Goal: Task Accomplishment & Management: Manage account settings

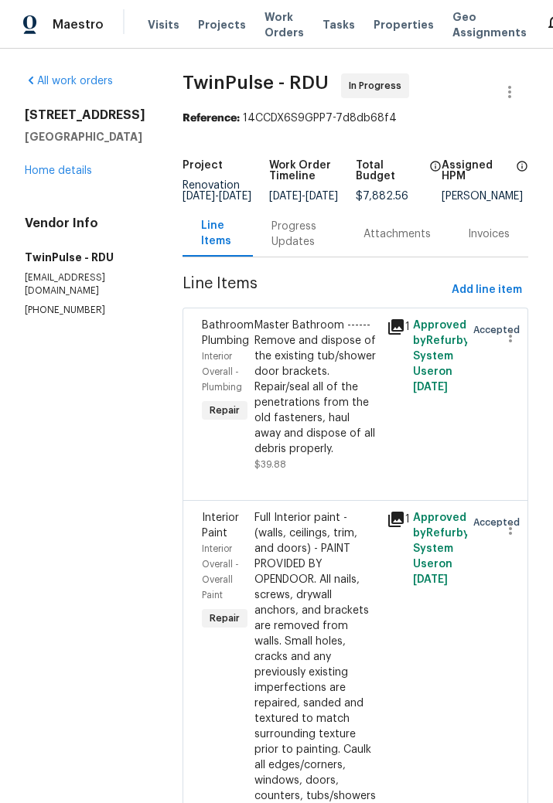
click at [53, 175] on link "Home details" at bounding box center [58, 170] width 67 height 11
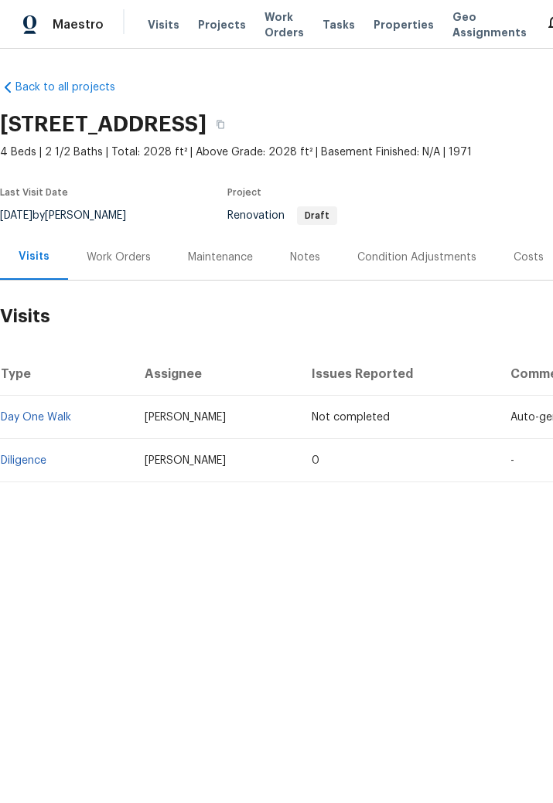
click at [304, 253] on div "Notes" at bounding box center [305, 257] width 30 height 15
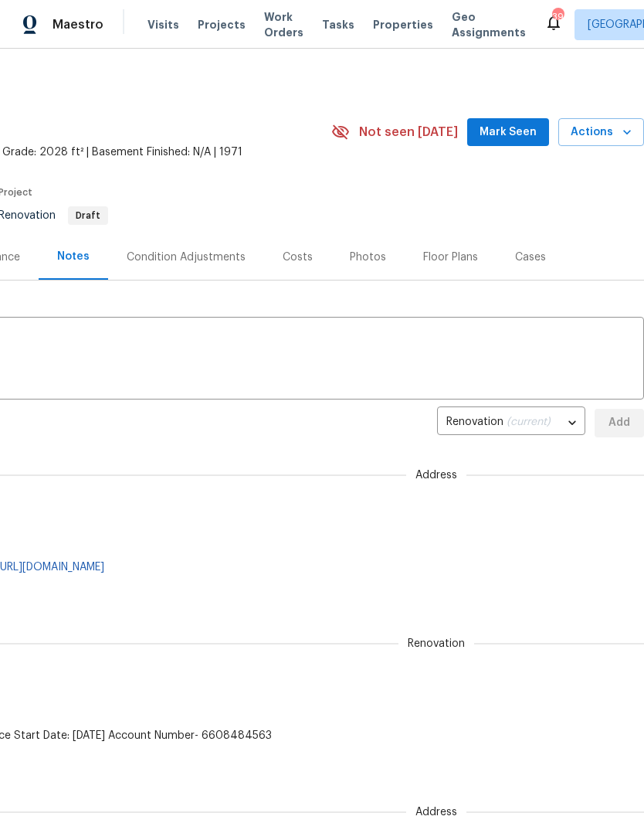
scroll to position [0, 229]
click at [539, 413] on body "Maestro Visits Projects Work Orders Tasks Properties Geo Assignments 39 Raleigh…" at bounding box center [322, 420] width 644 height 840
click at [479, 398] on li "Address" at bounding box center [511, 398] width 148 height 26
click at [379, 439] on div "Notes x ​ Address address ​ Add Address Jacob Griffith 9/29/25, 17:2 cash plus …" at bounding box center [207, 719] width 873 height 877
click at [502, 422] on body "Maestro Visits Projects Work Orders Tasks Properties Geo Assignments 39 Raleigh…" at bounding box center [322, 420] width 644 height 840
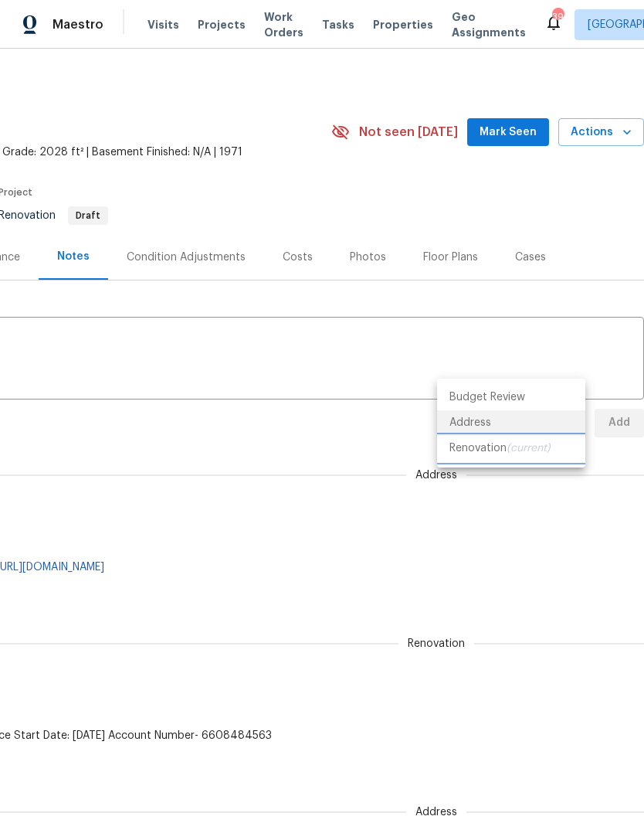
click at [495, 451] on li "Renovation (current)" at bounding box center [511, 449] width 148 height 26
type input "e5bf5712-f46c-4dd7-821c-ee3c4e893a72"
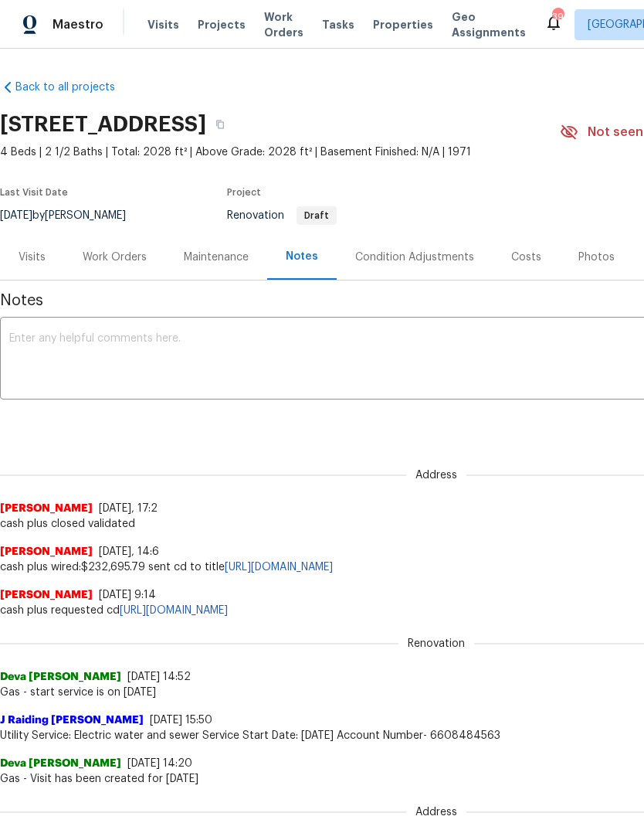
scroll to position [0, 0]
click at [43, 252] on div "Visits" at bounding box center [32, 257] width 27 height 15
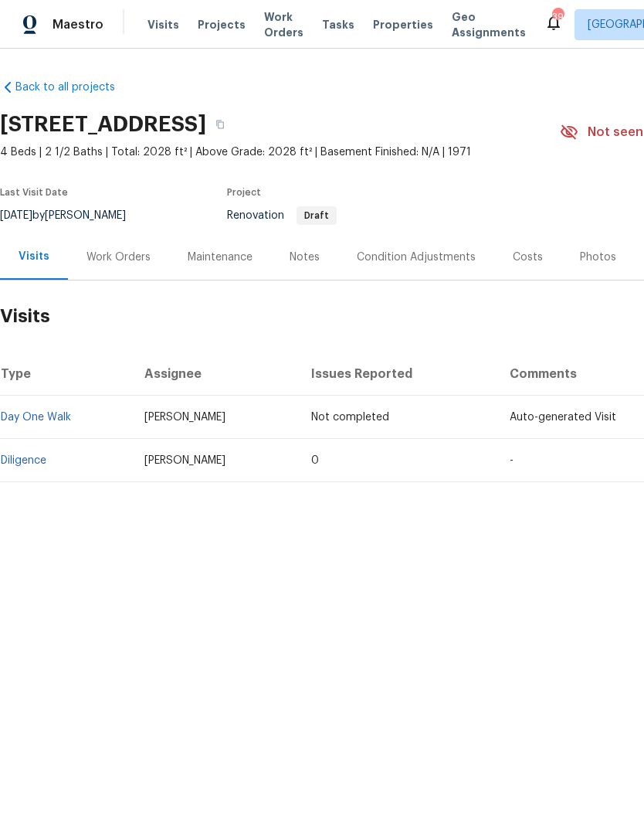
click at [20, 459] on link "Diligence" at bounding box center [24, 460] width 46 height 11
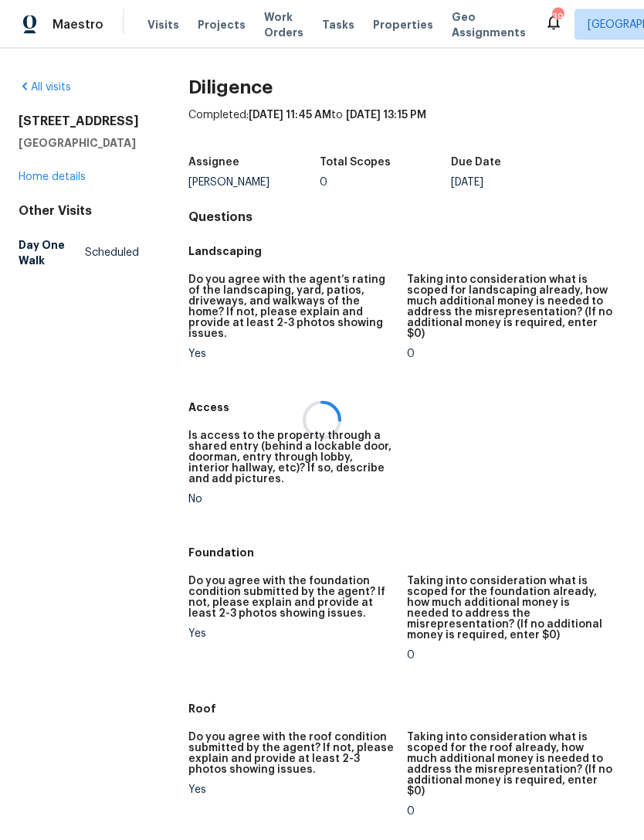
scroll to position [49, 0]
click at [53, 143] on div at bounding box center [322, 420] width 644 height 840
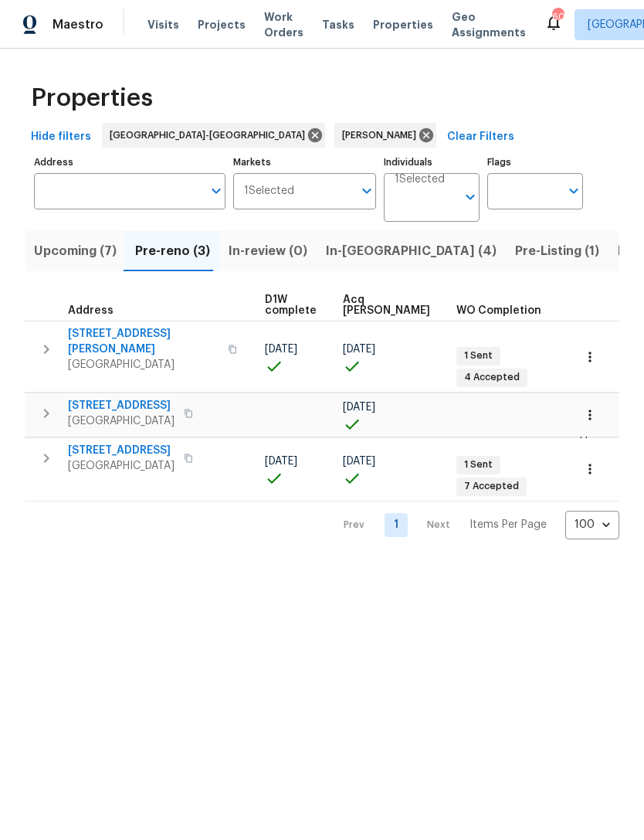
scroll to position [9, 252]
click at [90, 257] on span "Upcoming (7)" at bounding box center [75, 251] width 83 height 22
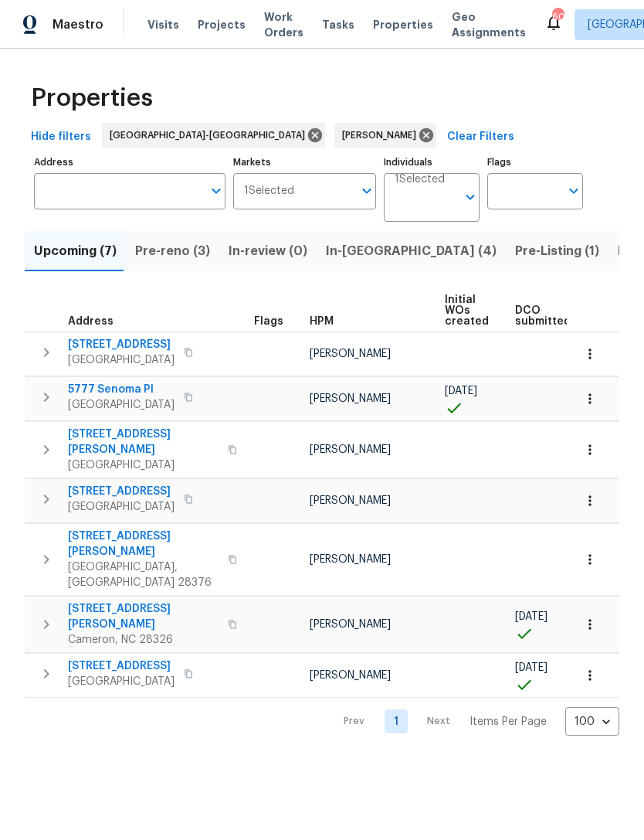
click at [186, 257] on span "Pre-reno (3)" at bounding box center [172, 251] width 75 height 22
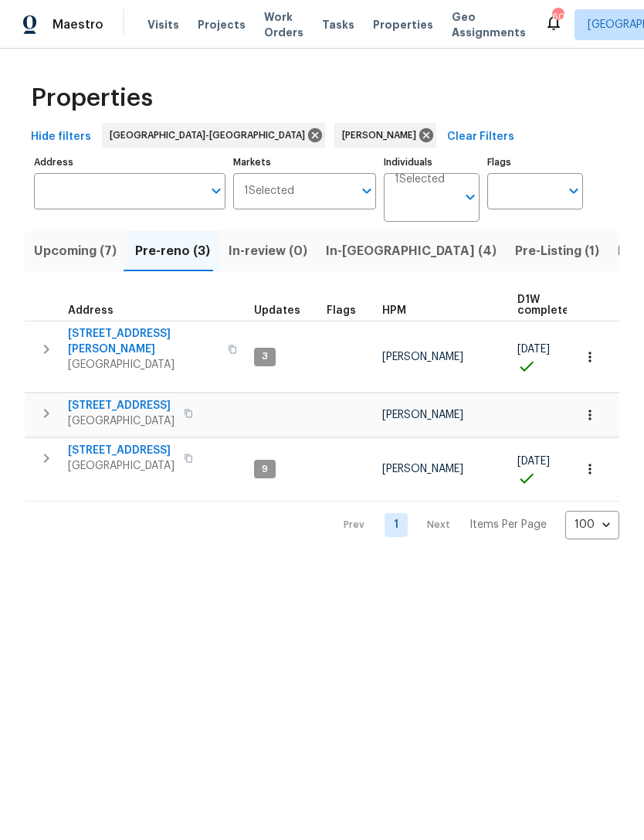
click at [589, 407] on icon "button" at bounding box center [590, 414] width 15 height 15
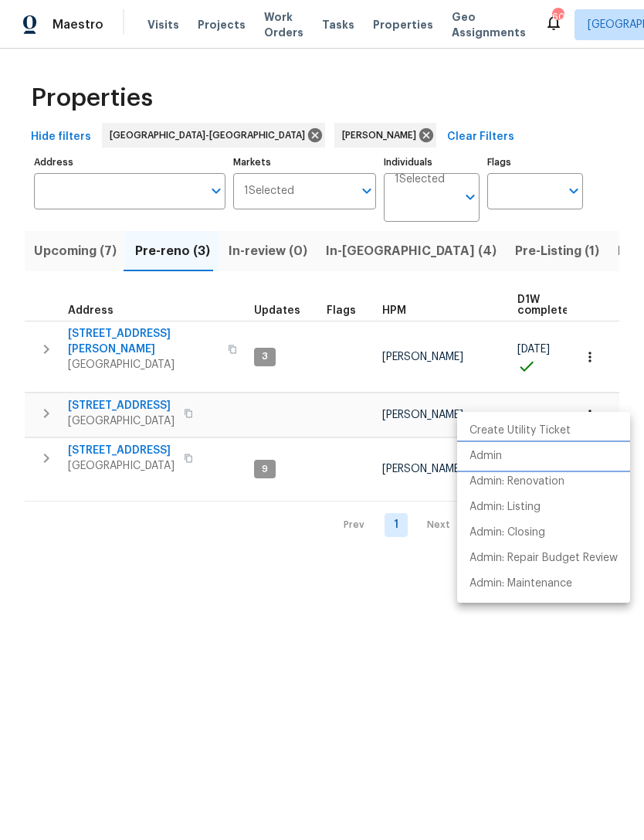
click at [491, 452] on p "Admin" at bounding box center [486, 456] width 32 height 16
click at [503, 656] on div at bounding box center [322, 420] width 644 height 840
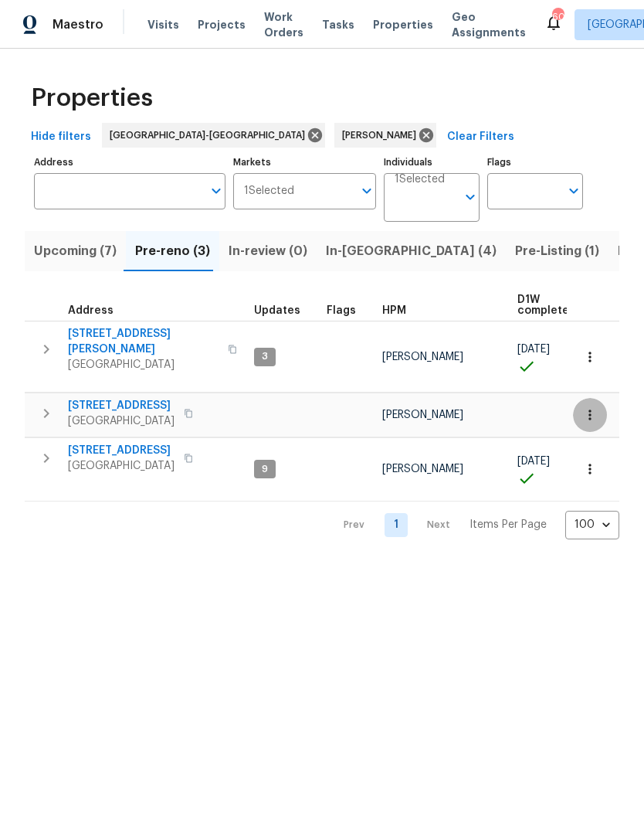
click at [590, 410] on icon "button" at bounding box center [590, 415] width 2 height 10
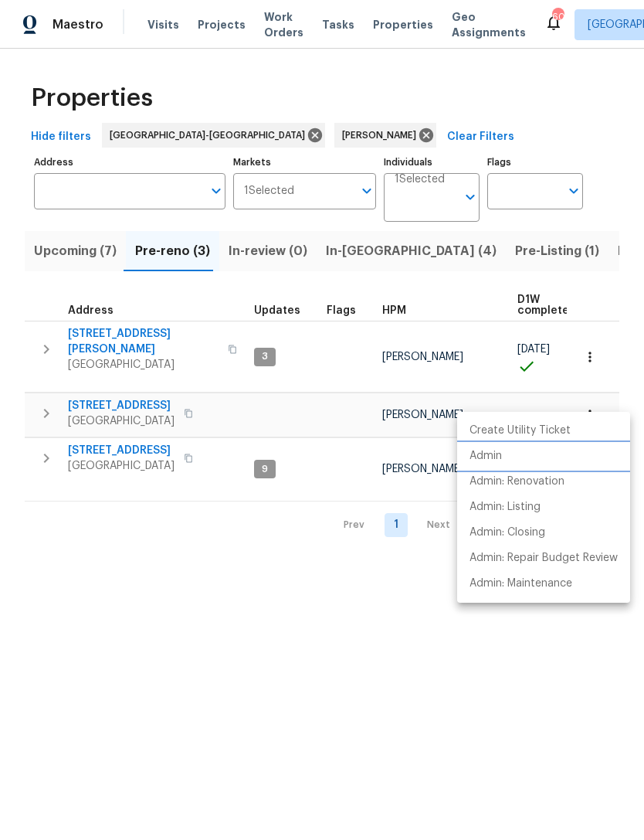
click at [490, 455] on p "Admin" at bounding box center [486, 456] width 32 height 16
click at [202, 386] on div at bounding box center [322, 420] width 644 height 840
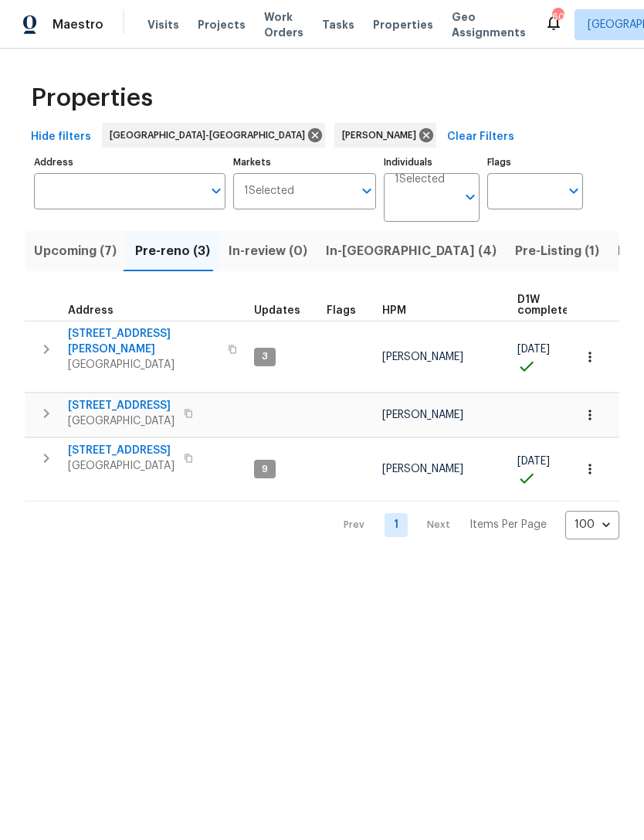
click at [192, 410] on icon "button" at bounding box center [189, 414] width 8 height 9
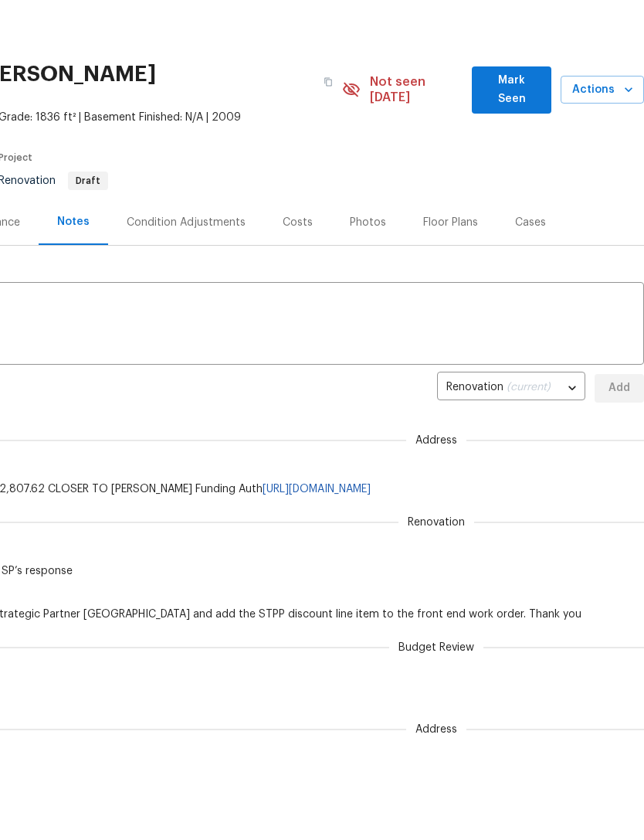
scroll to position [0, 229]
click at [531, 215] on div "Cases" at bounding box center [530, 222] width 31 height 15
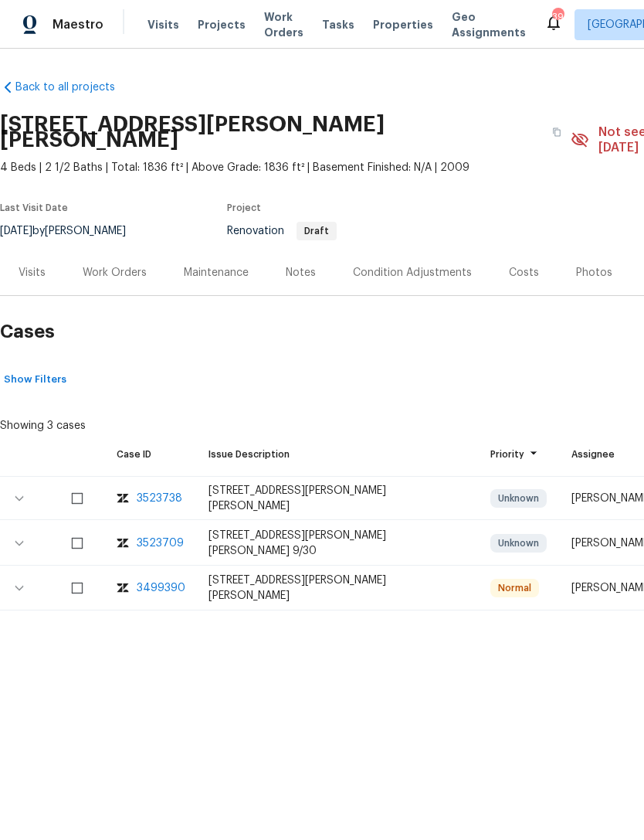
click at [307, 265] on div "Notes" at bounding box center [301, 272] width 30 height 15
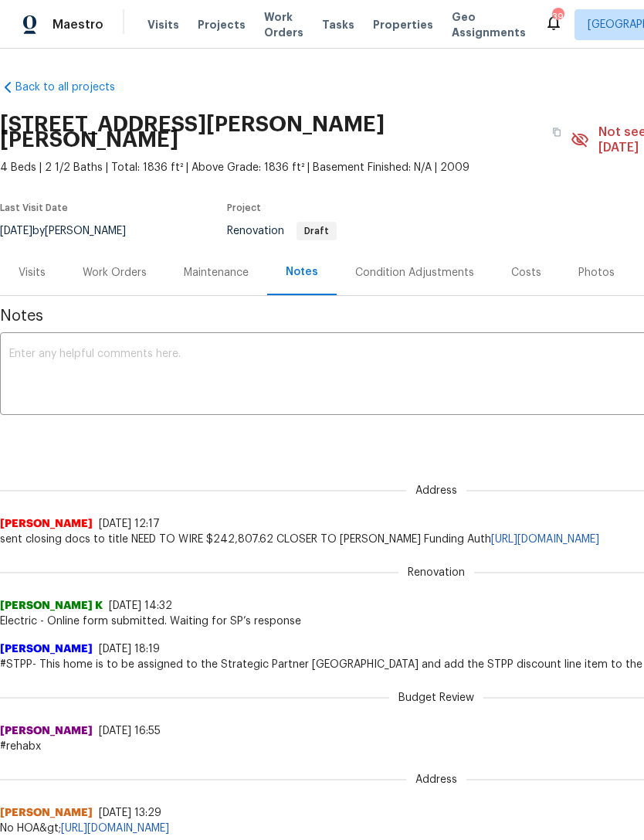
click at [27, 265] on div "Visits" at bounding box center [32, 272] width 27 height 15
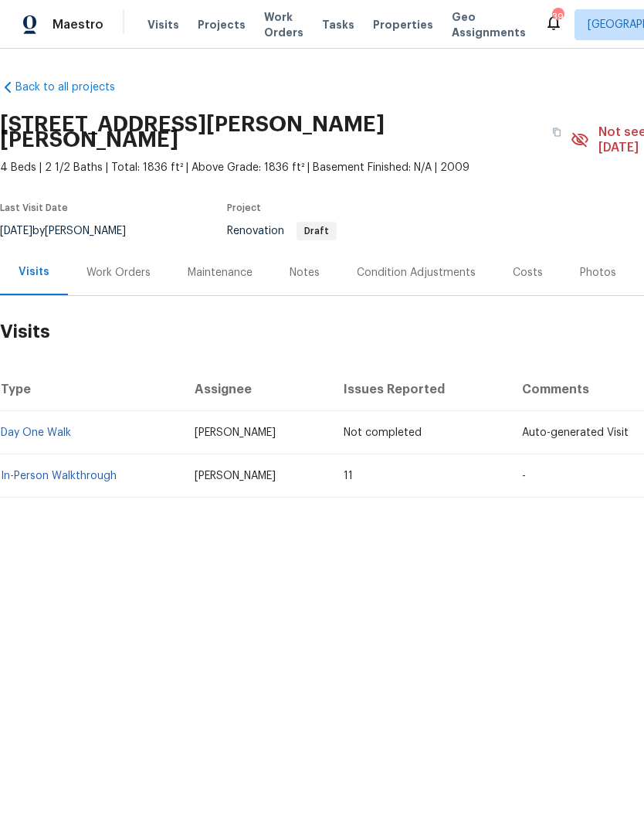
click at [67, 471] on link "In-Person Walkthrough" at bounding box center [59, 476] width 116 height 11
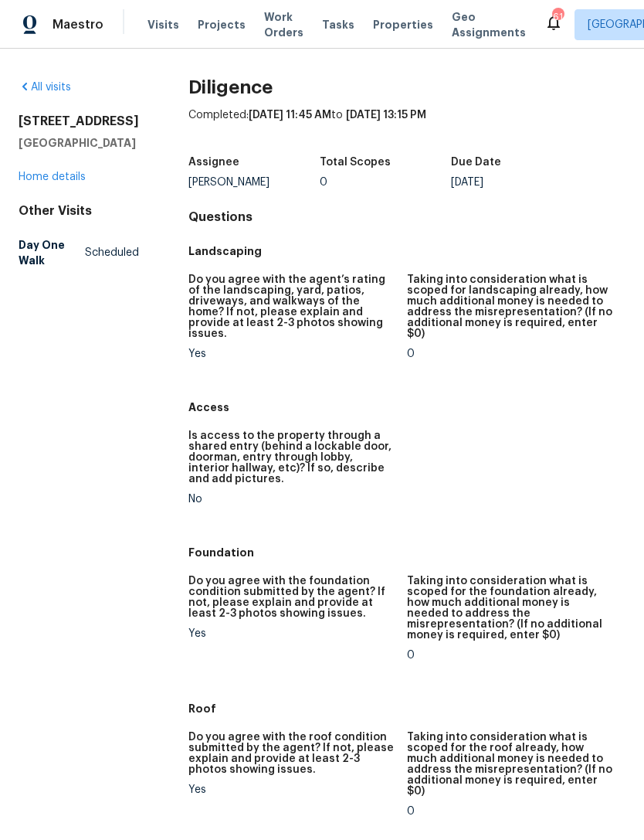
click at [59, 180] on div "[STREET_ADDRESS] Home details" at bounding box center [79, 149] width 121 height 71
click at [63, 182] on link "Home details" at bounding box center [52, 177] width 67 height 11
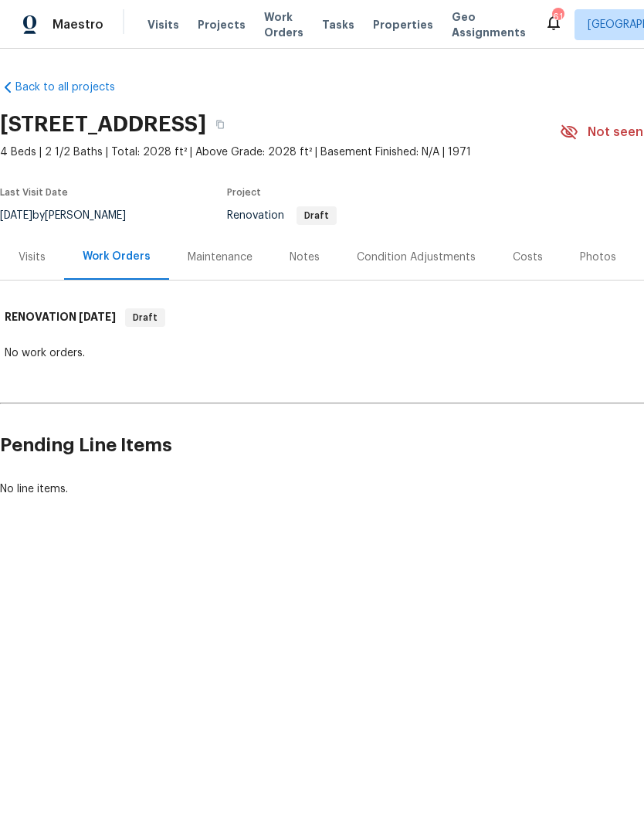
click at [302, 261] on div "Notes" at bounding box center [305, 257] width 30 height 15
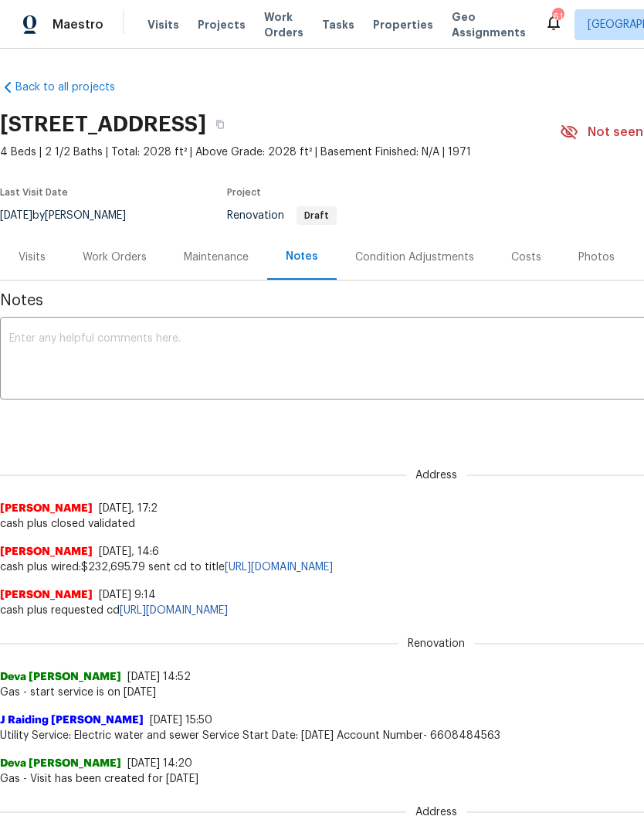
click at [39, 254] on div "Visits" at bounding box center [32, 257] width 27 height 15
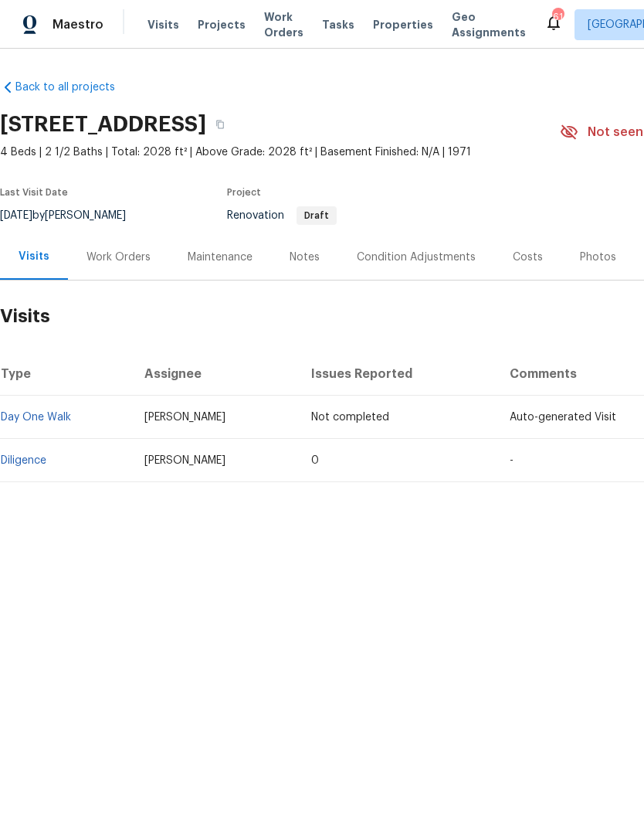
click at [302, 257] on div "Notes" at bounding box center [305, 257] width 30 height 15
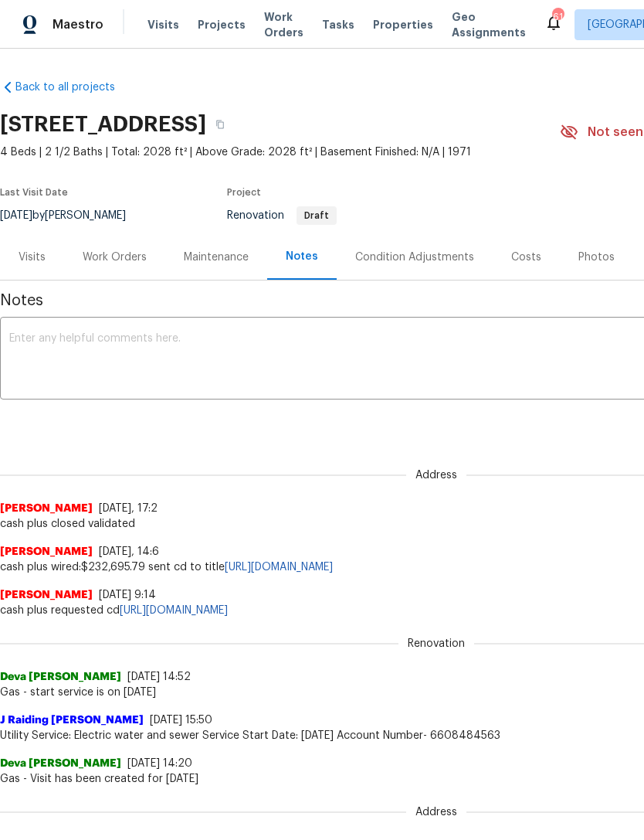
click at [219, 362] on textarea at bounding box center [436, 360] width 855 height 54
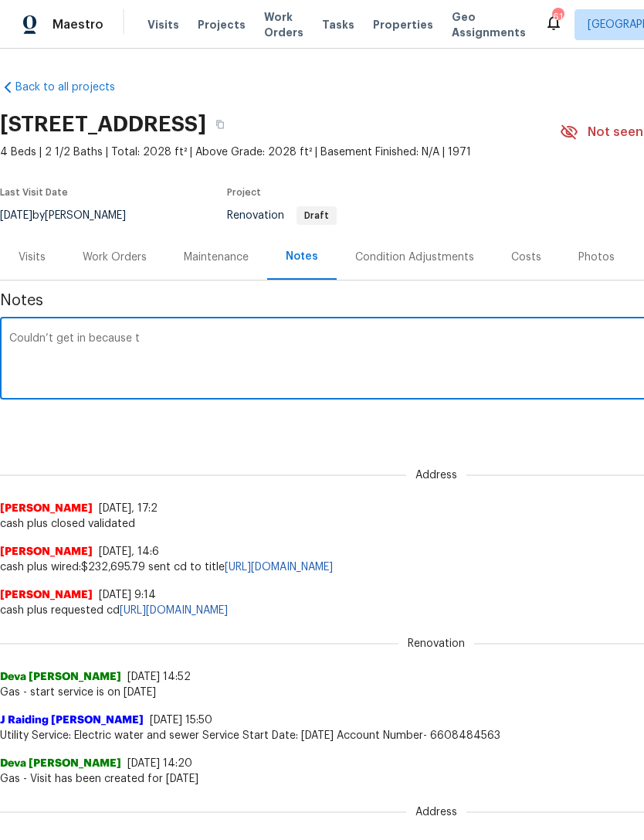
click at [16, 333] on textarea "Couldn’t get in because t" at bounding box center [436, 360] width 855 height 54
click at [259, 334] on textarea "Day 1 walk completed. Couldn’t get in because t" at bounding box center [436, 360] width 855 height 54
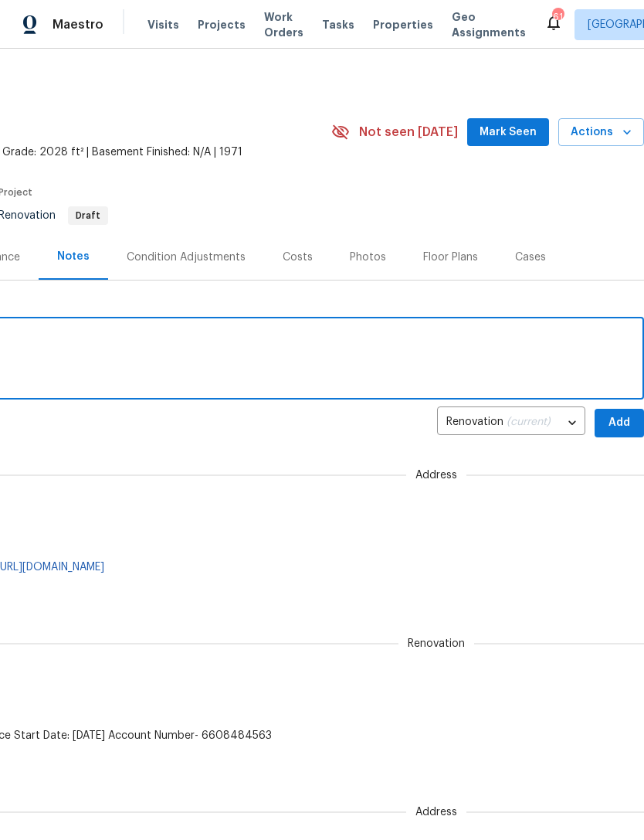
scroll to position [-1, 230]
type textarea "Day 1 walk completed"
click at [618, 423] on span "Add" at bounding box center [619, 422] width 25 height 19
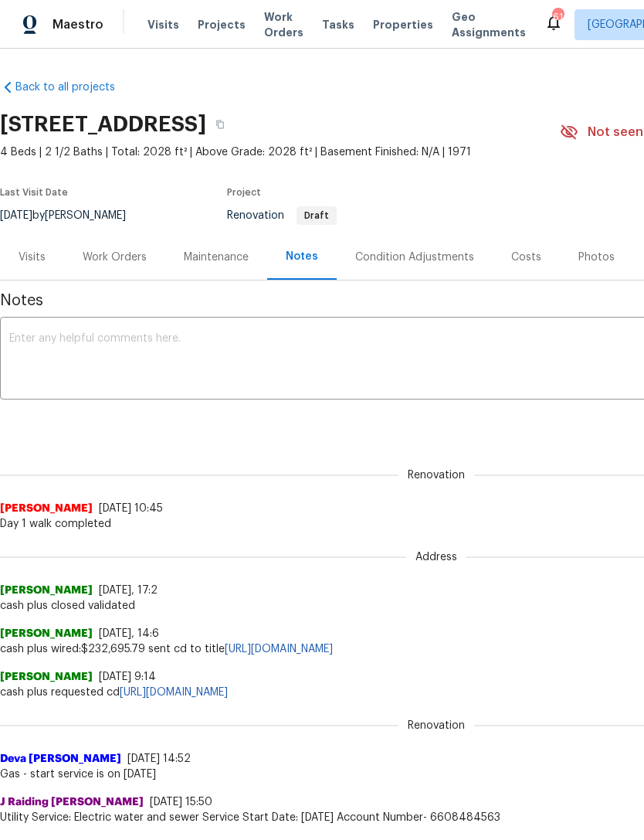
scroll to position [0, 0]
click at [109, 254] on div "Work Orders" at bounding box center [115, 257] width 64 height 15
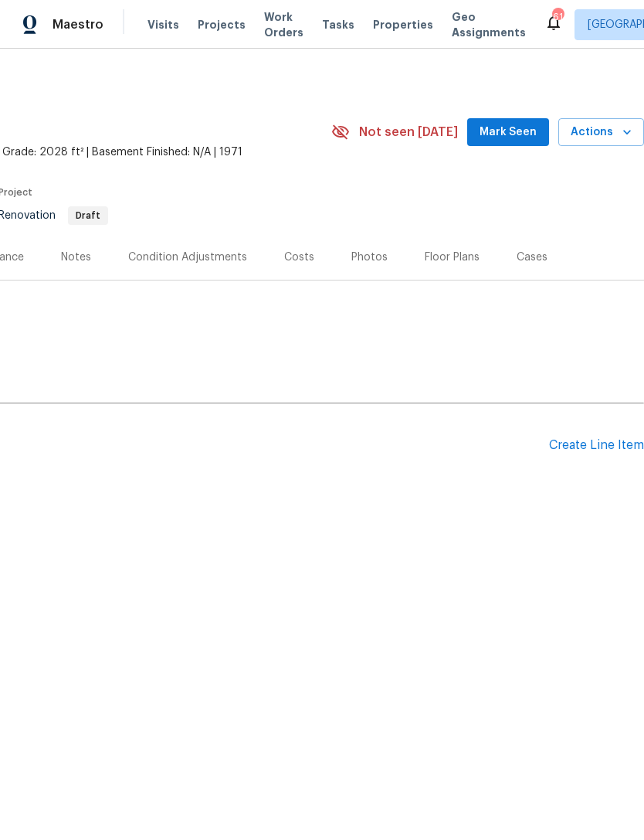
scroll to position [0, 229]
click at [597, 444] on div "Create Line Item" at bounding box center [596, 445] width 95 height 15
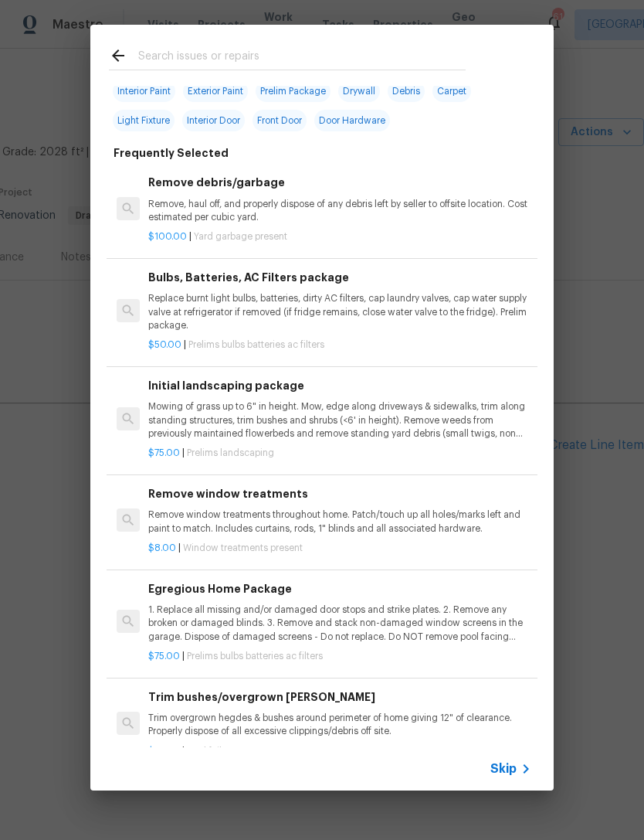
scroll to position [36, 0]
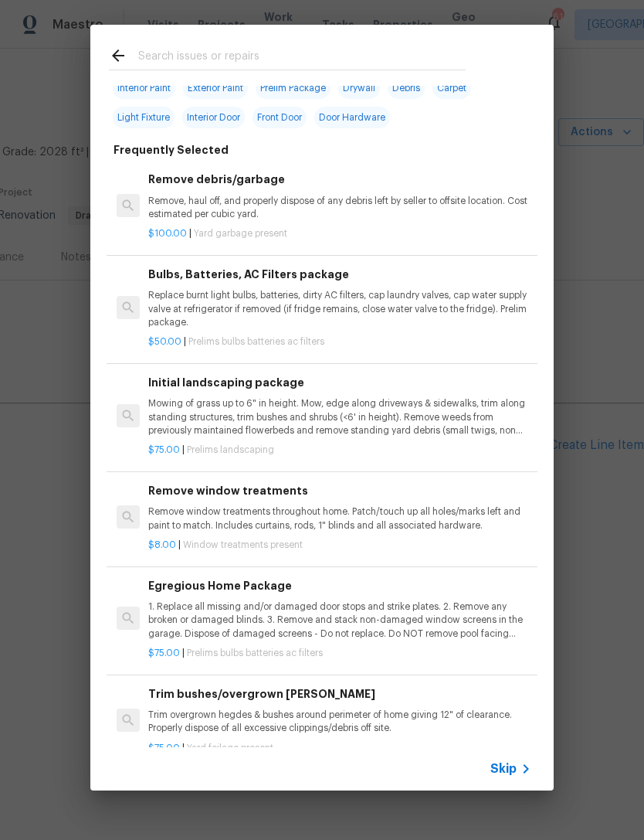
click at [253, 390] on div "Initial landscaping package Mowing of grass up to 6" in height. Mow, edge along…" at bounding box center [339, 405] width 383 height 63
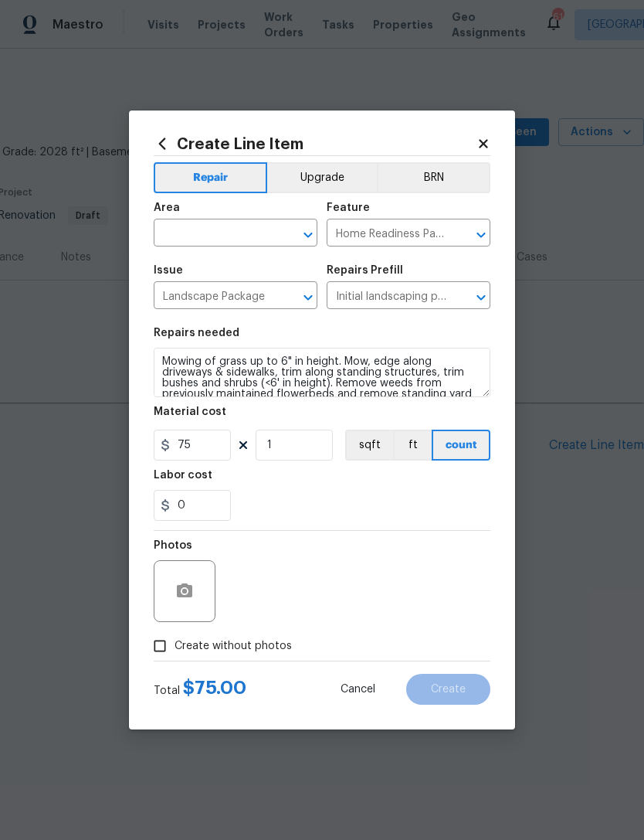
click at [191, 223] on input "text" at bounding box center [214, 235] width 121 height 24
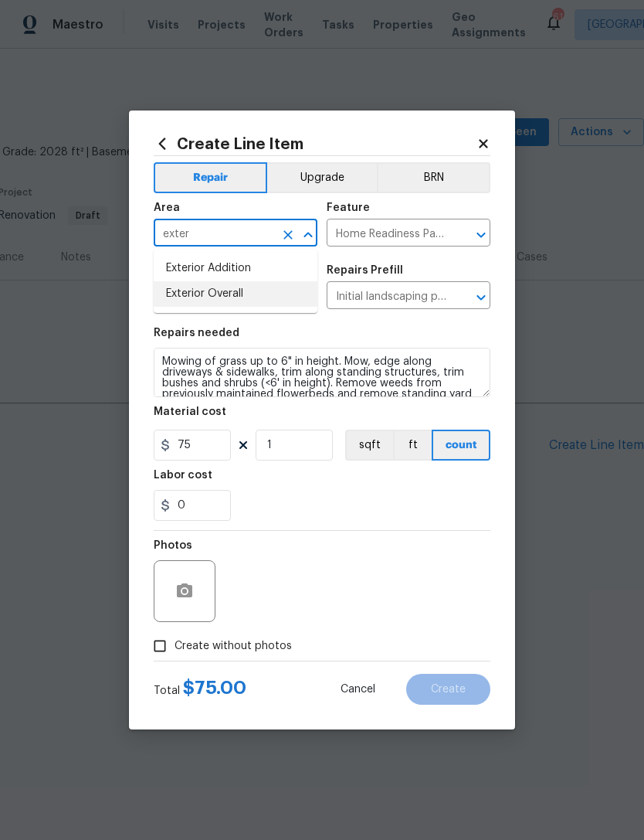
click at [243, 290] on li "Exterior Overall" at bounding box center [236, 294] width 164 height 26
type input "Exterior Overall"
click at [172, 643] on input "Create without photos" at bounding box center [159, 645] width 29 height 29
checkbox input "true"
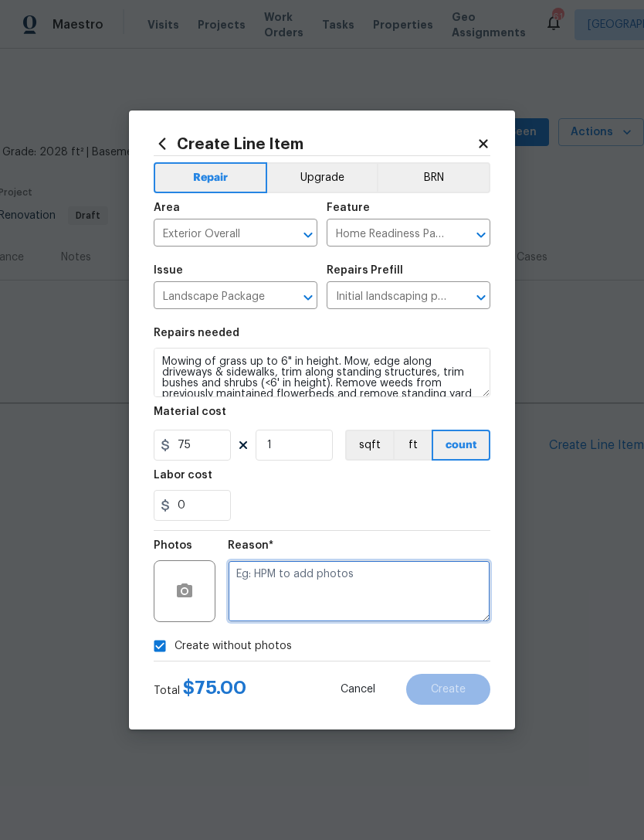
click at [304, 576] on textarea at bounding box center [359, 591] width 263 height 62
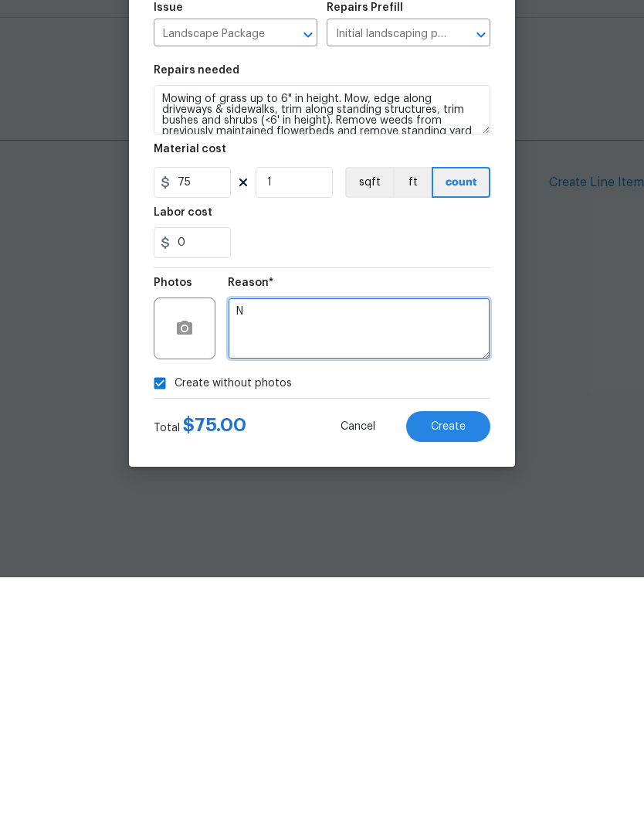
type textarea "N"
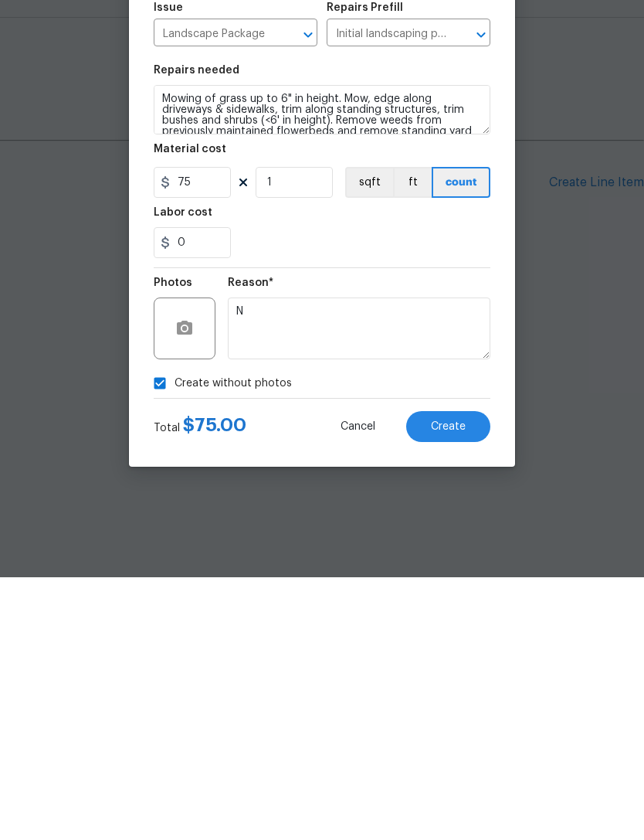
click at [438, 684] on span "Create" at bounding box center [448, 690] width 35 height 12
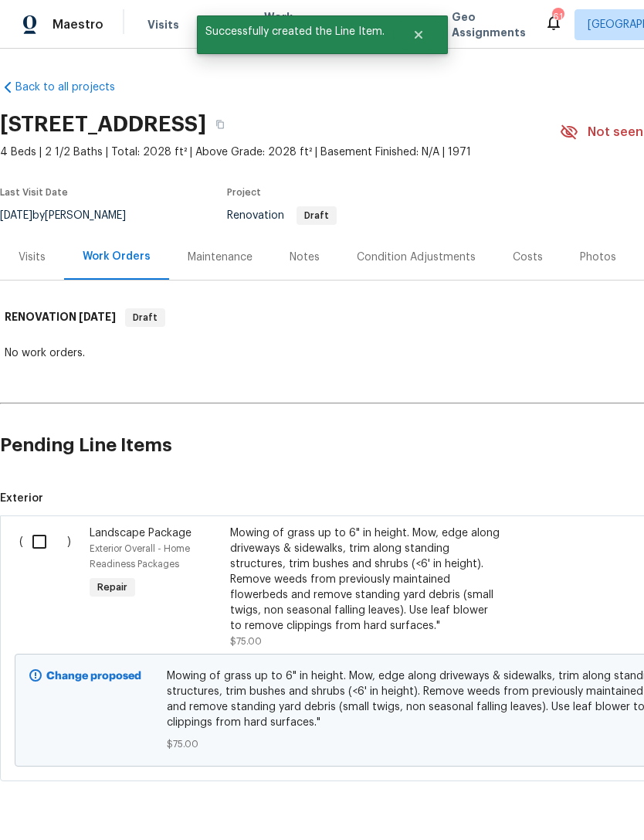
scroll to position [0, 0]
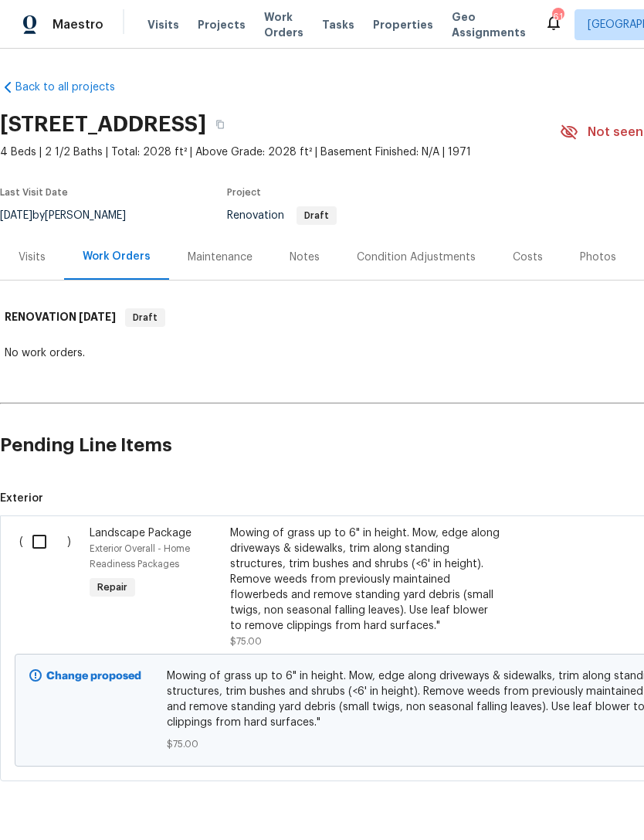
click at [43, 536] on input "checkbox" at bounding box center [45, 541] width 44 height 32
checkbox input "true"
click at [580, 800] on span "Create Work Order" at bounding box center [556, 801] width 103 height 19
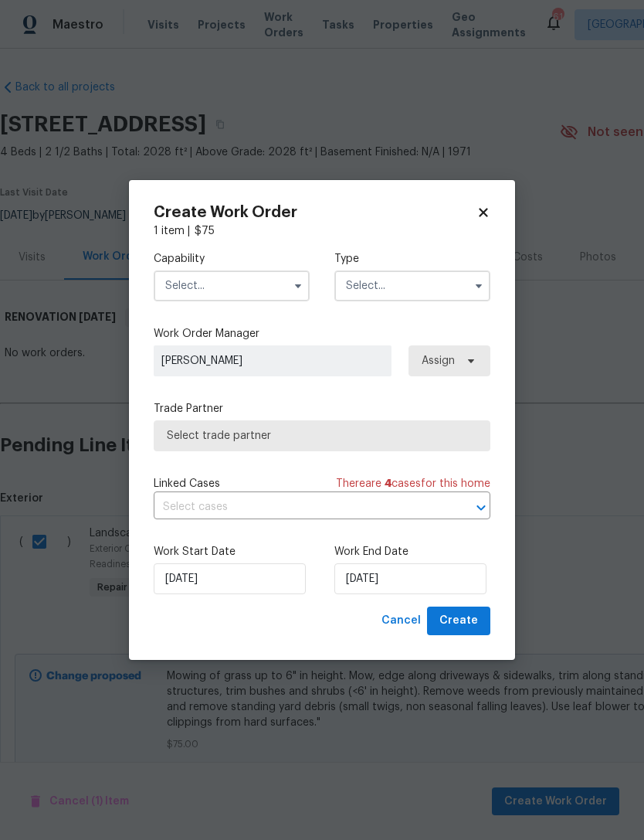
click at [217, 281] on input "text" at bounding box center [232, 285] width 156 height 31
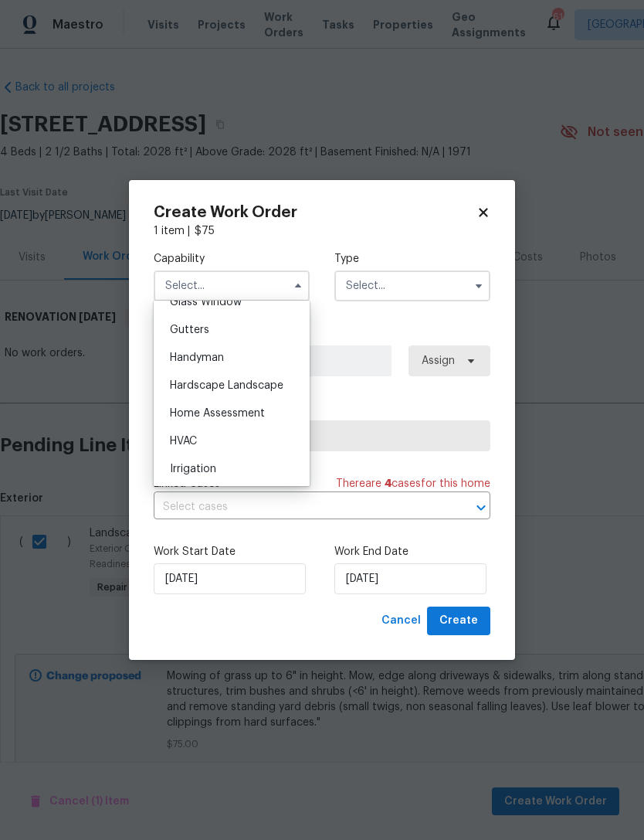
scroll to position [812, 0]
click at [270, 383] on span "Hardscape Landscape" at bounding box center [227, 384] width 114 height 11
type input "Hardscape Landscape"
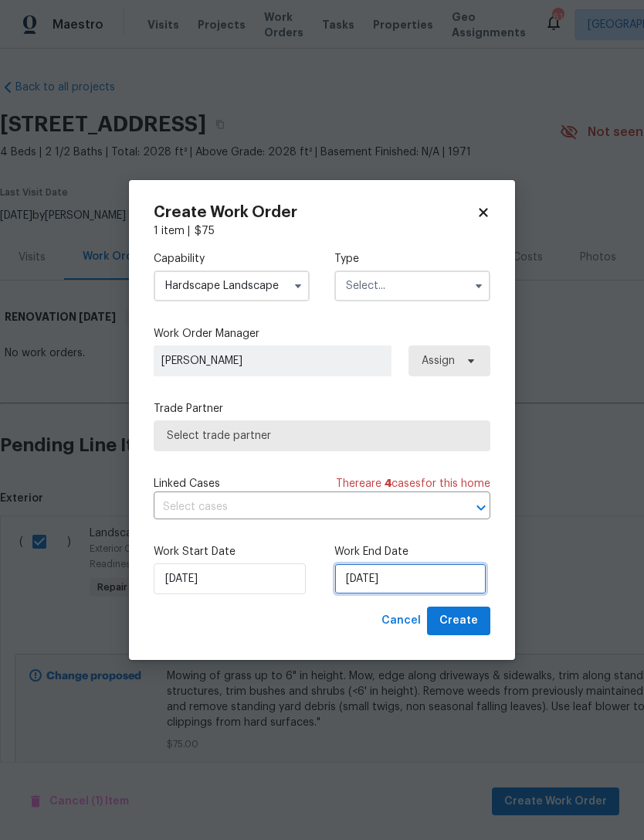
click at [366, 576] on input "9/30/2025" at bounding box center [411, 578] width 152 height 31
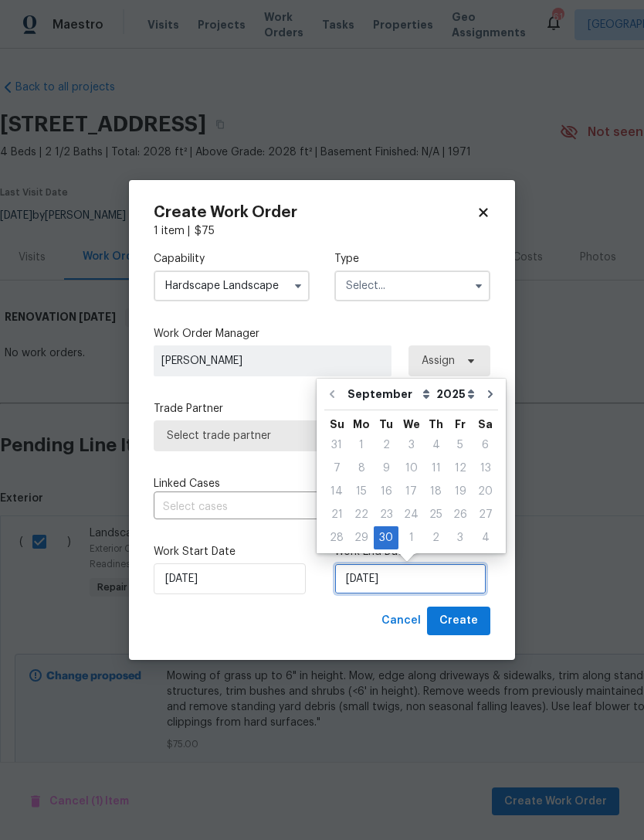
scroll to position [29, 0]
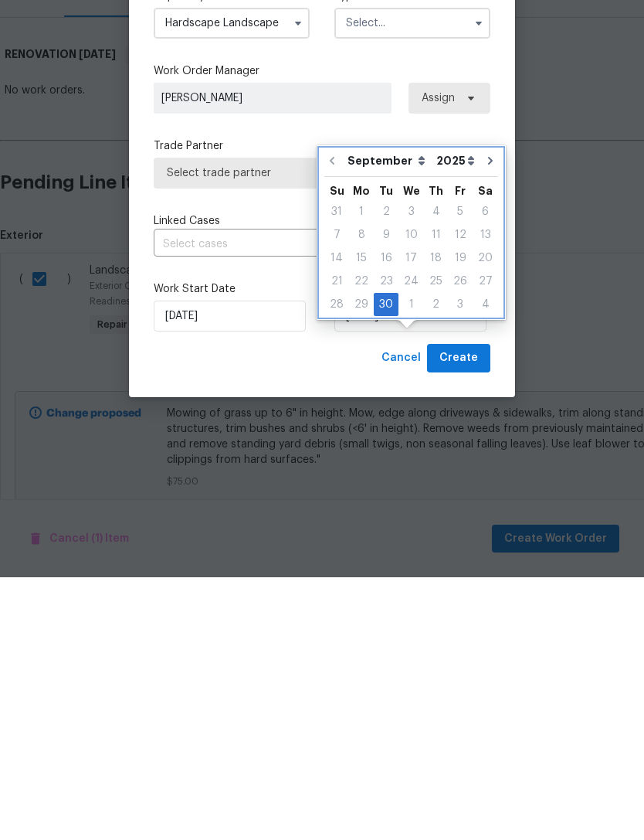
click at [488, 420] on icon "Go to next month" at bounding box center [490, 424] width 5 height 8
type input "10/30/2025"
select select "9"
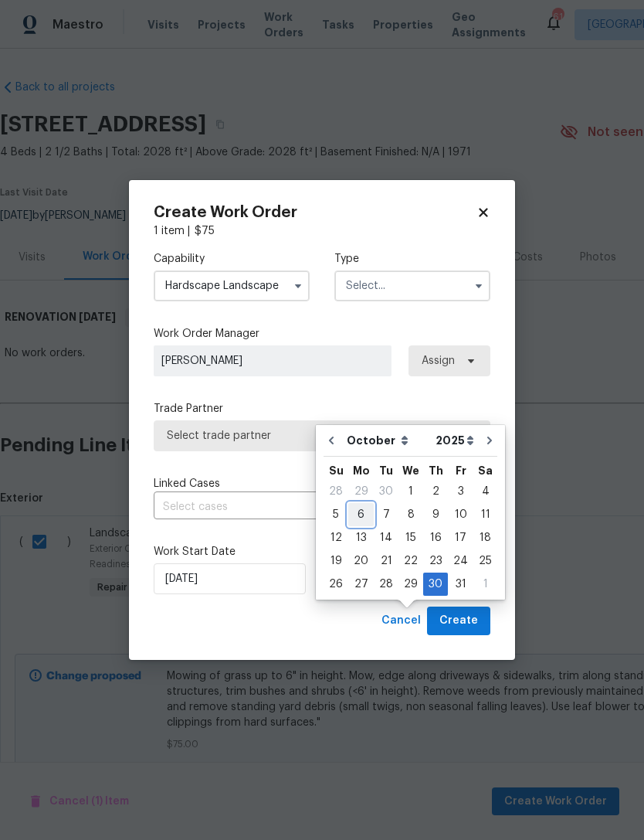
click at [359, 504] on div "6" at bounding box center [362, 515] width 26 height 22
type input "10/6/2025"
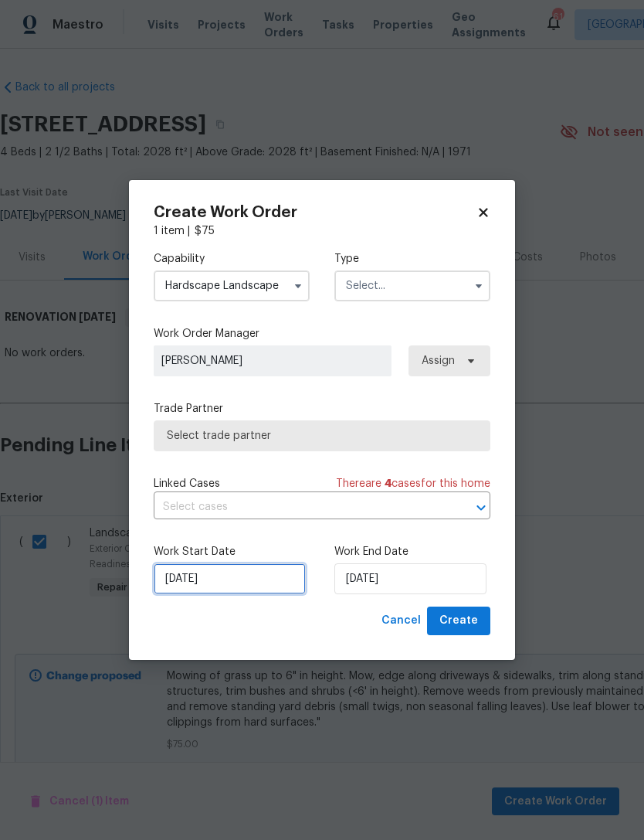
click at [203, 582] on input "9/30/2025" at bounding box center [230, 578] width 152 height 31
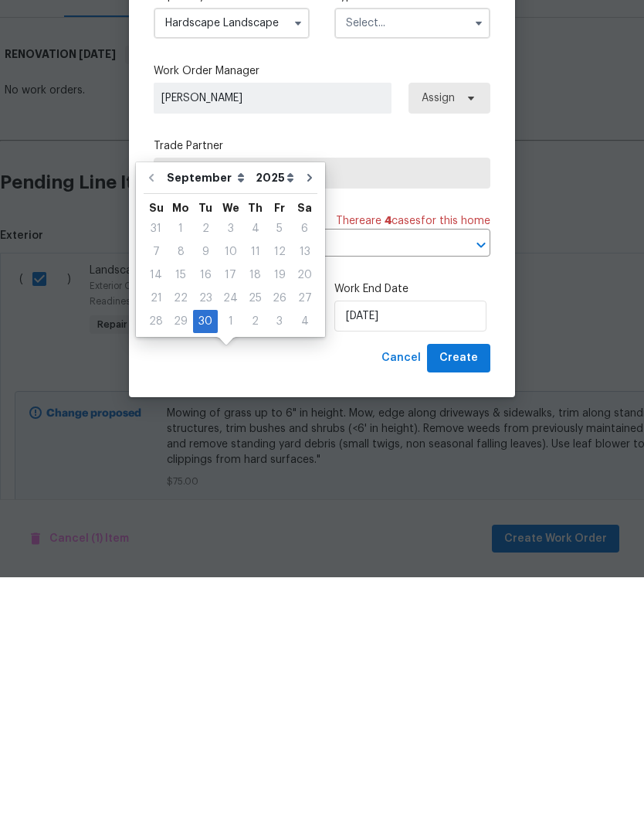
click at [271, 607] on div "Cancel Create" at bounding box center [322, 621] width 337 height 29
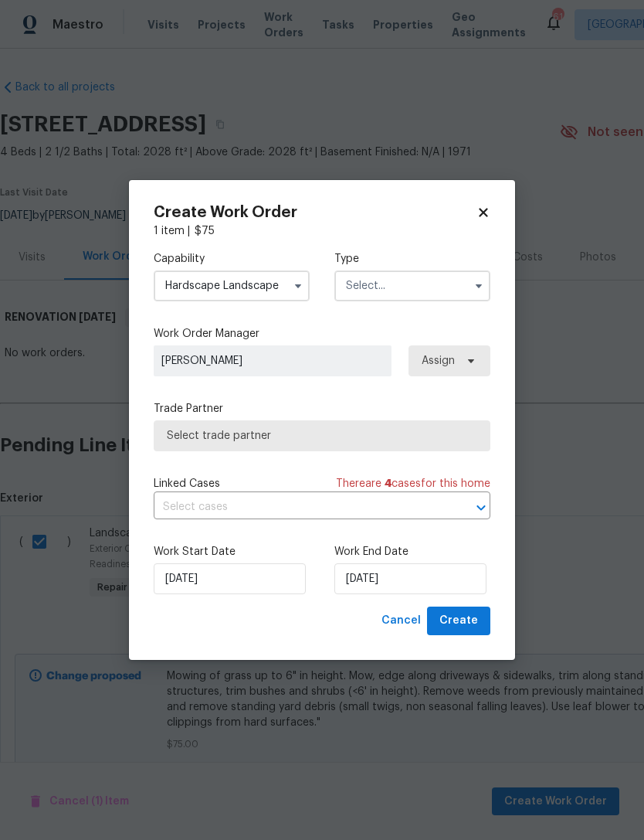
click at [261, 434] on span "Select trade partner" at bounding box center [322, 435] width 311 height 15
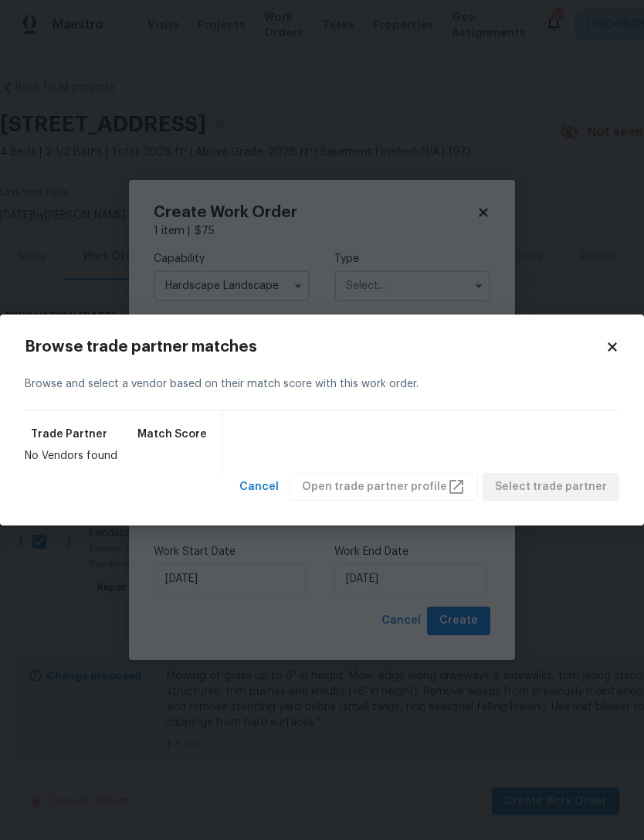
click at [435, 219] on body "Maestro Visits Projects Work Orders Tasks Properties Geo Assignments 61 Raleigh…" at bounding box center [322, 420] width 644 height 840
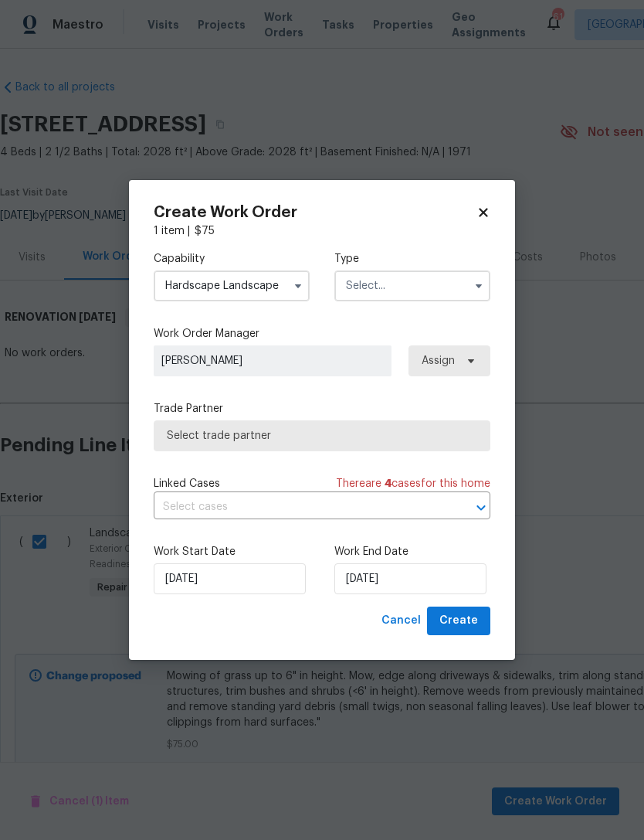
click at [390, 284] on input "text" at bounding box center [413, 285] width 156 height 31
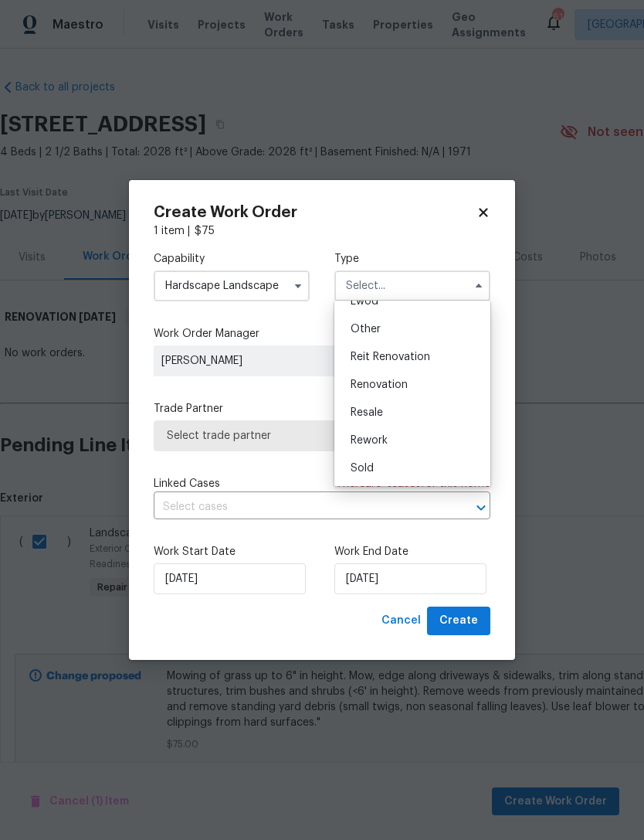
scroll to position [184, 0]
click at [392, 385] on span "Renovation" at bounding box center [379, 384] width 57 height 11
type input "Renovation"
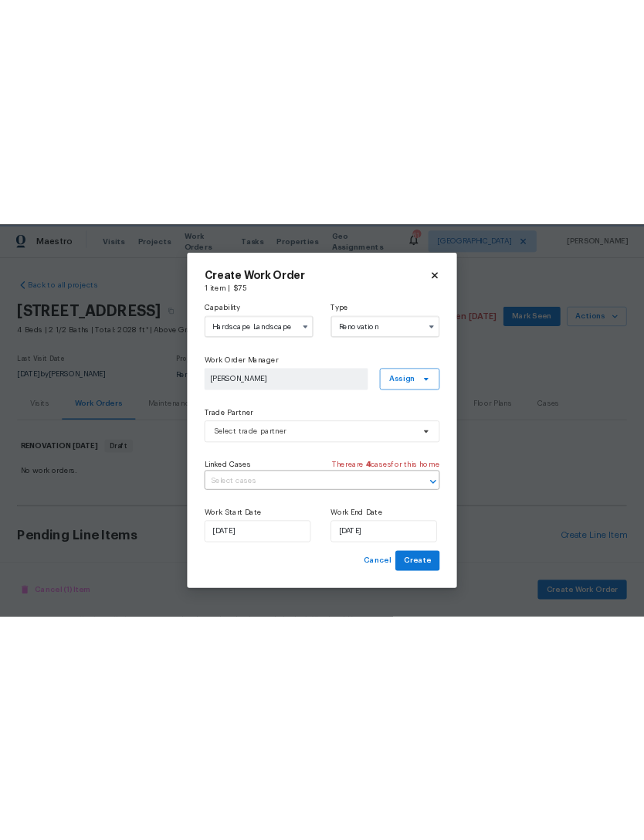
scroll to position [46, 0]
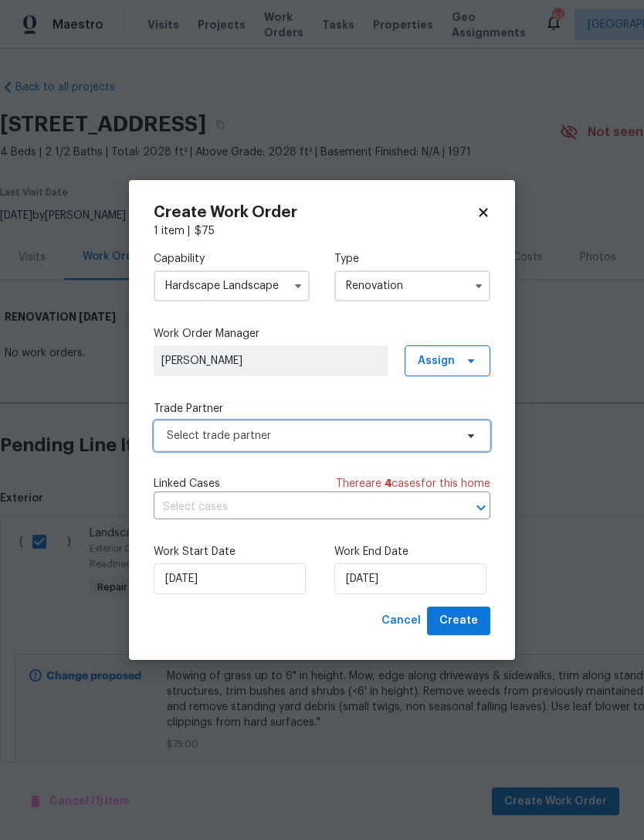
click at [451, 428] on span "Select trade partner" at bounding box center [311, 435] width 288 height 15
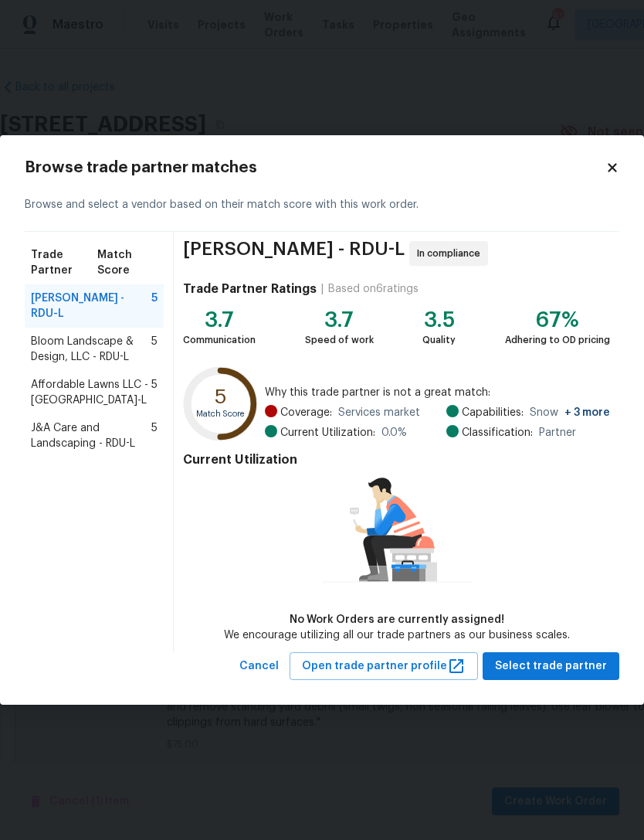
click at [99, 335] on span "Bloom Landscape & Design, LLC - RDU-L" at bounding box center [91, 349] width 121 height 31
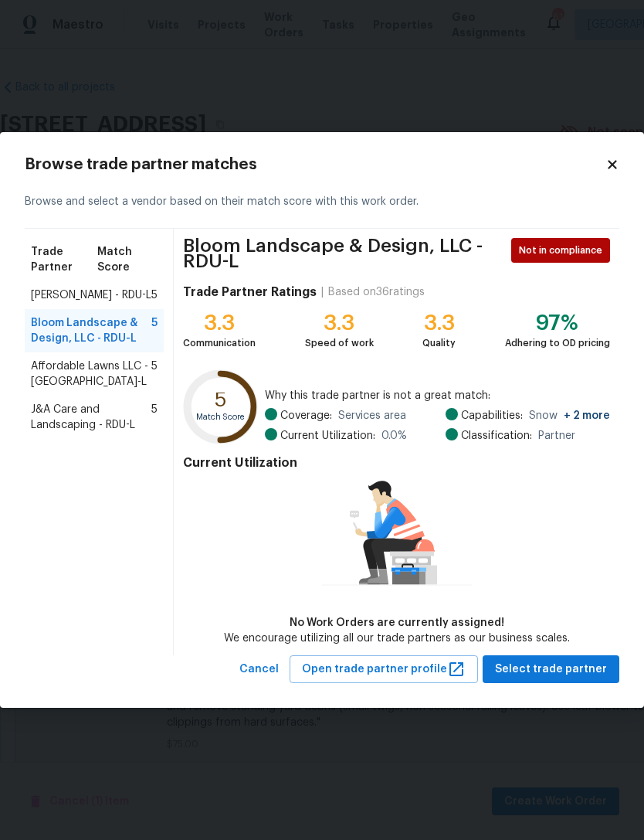
click at [100, 378] on span "Affordable Lawns LLC - RDU-L" at bounding box center [91, 374] width 121 height 31
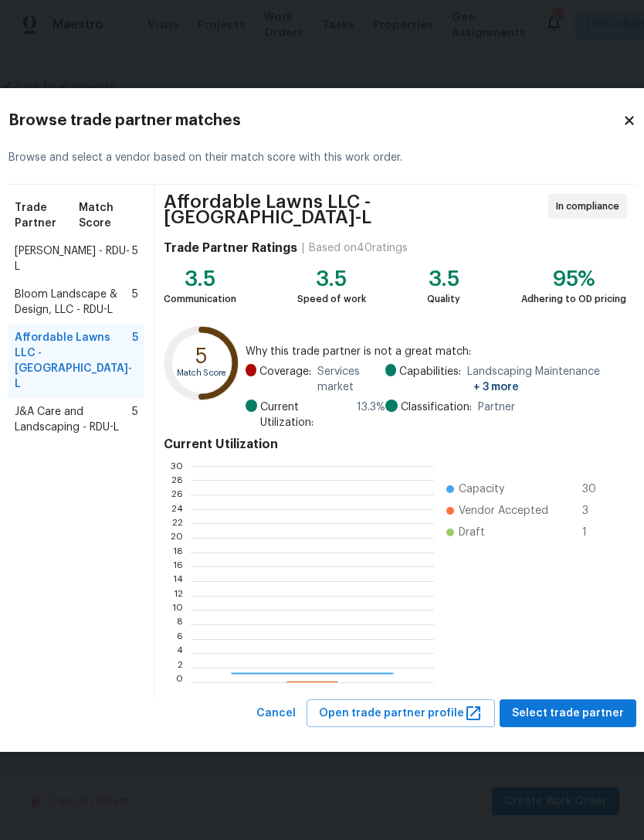
scroll to position [216, 243]
click at [42, 435] on span "J&A Care and Landscaping - RDU-L" at bounding box center [73, 419] width 117 height 31
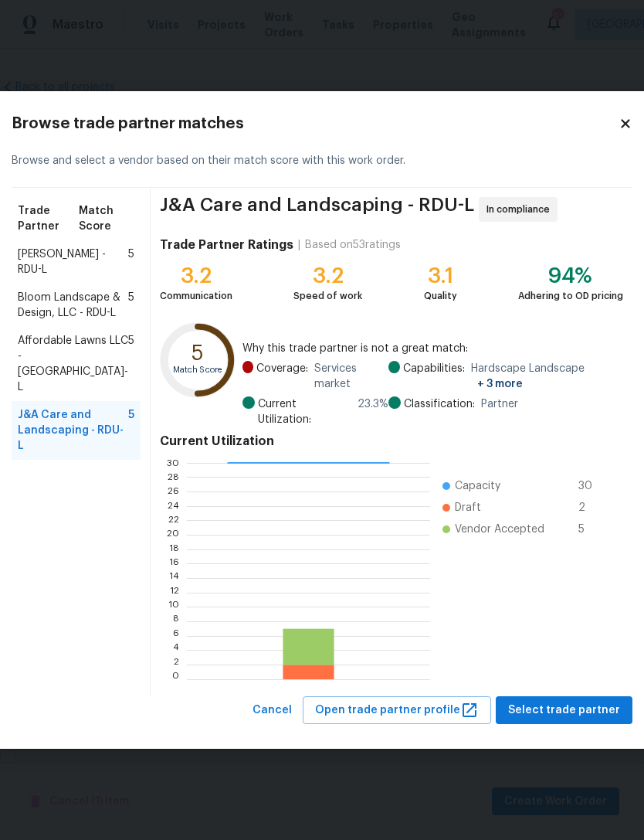
click at [65, 394] on span "Affordable Lawns LLC - RDU-L" at bounding box center [73, 364] width 111 height 62
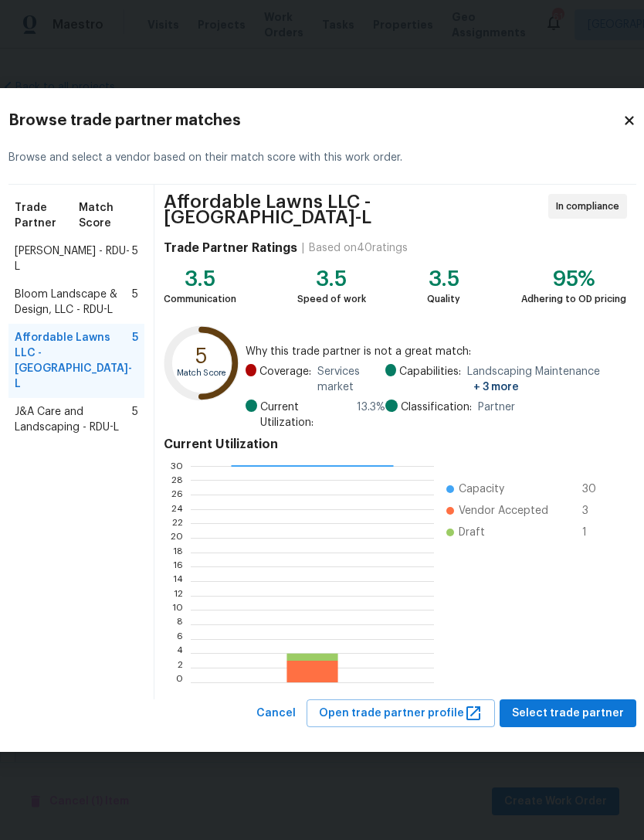
click at [79, 435] on span "J&A Care and Landscaping - RDU-L" at bounding box center [73, 419] width 117 height 31
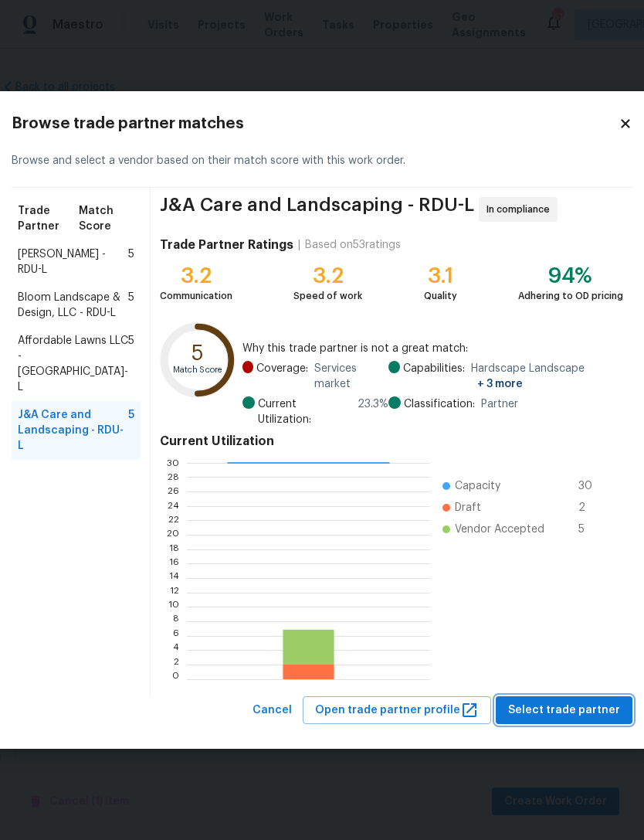
click at [578, 708] on span "Select trade partner" at bounding box center [564, 710] width 112 height 19
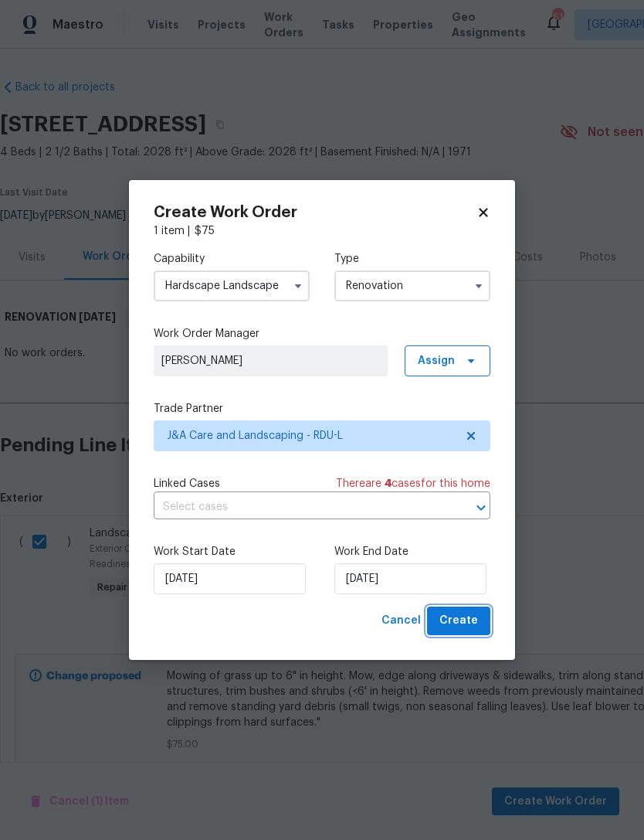
click at [467, 616] on span "Create" at bounding box center [459, 620] width 39 height 19
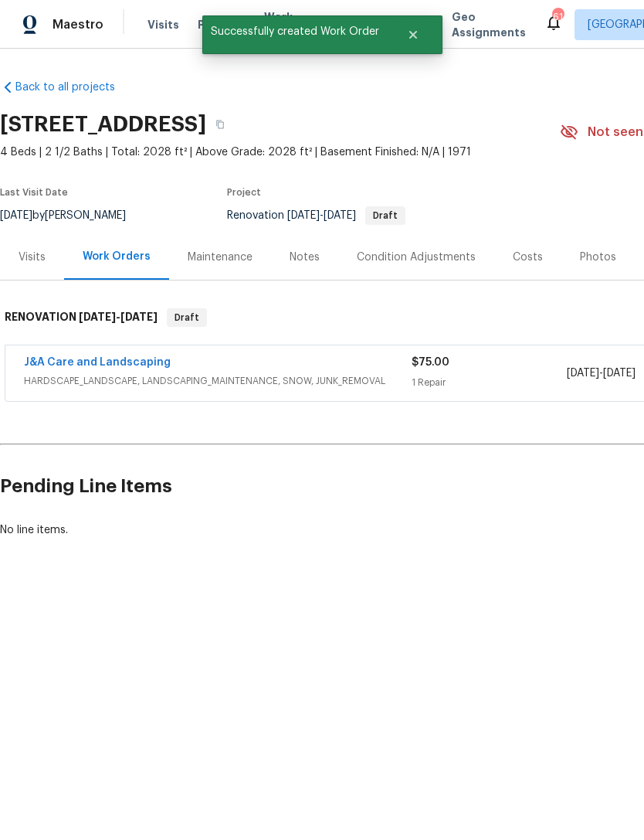
scroll to position [0, 0]
click at [116, 360] on link "J&A Care and Landscaping" at bounding box center [97, 362] width 147 height 11
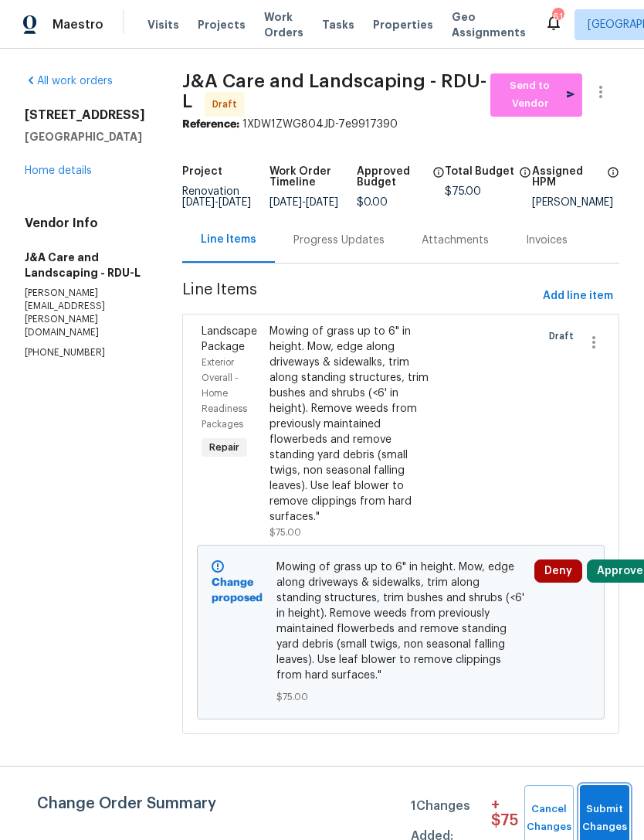
click at [607, 808] on span "Submit Changes" at bounding box center [605, 819] width 34 height 36
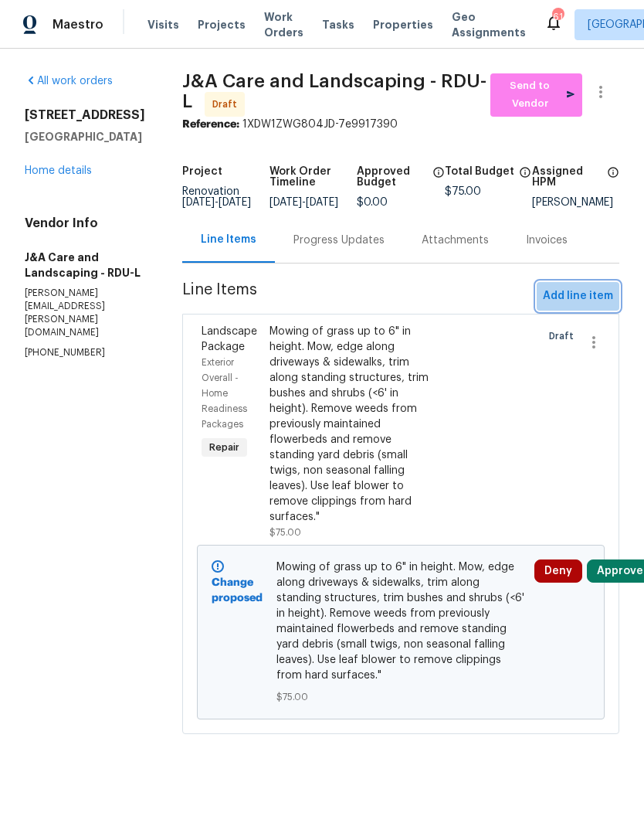
click at [585, 304] on span "Add line item" at bounding box center [578, 296] width 70 height 19
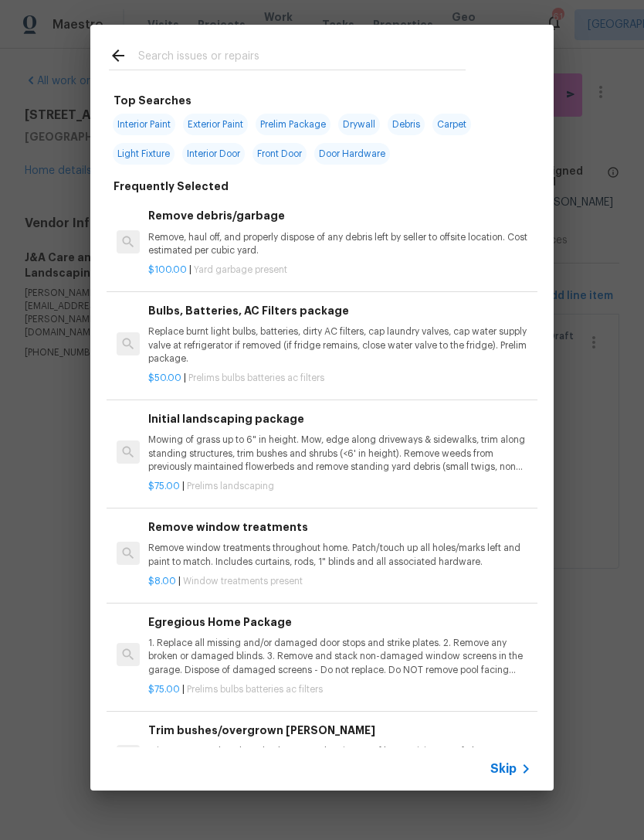
click at [244, 53] on input "text" at bounding box center [302, 57] width 328 height 23
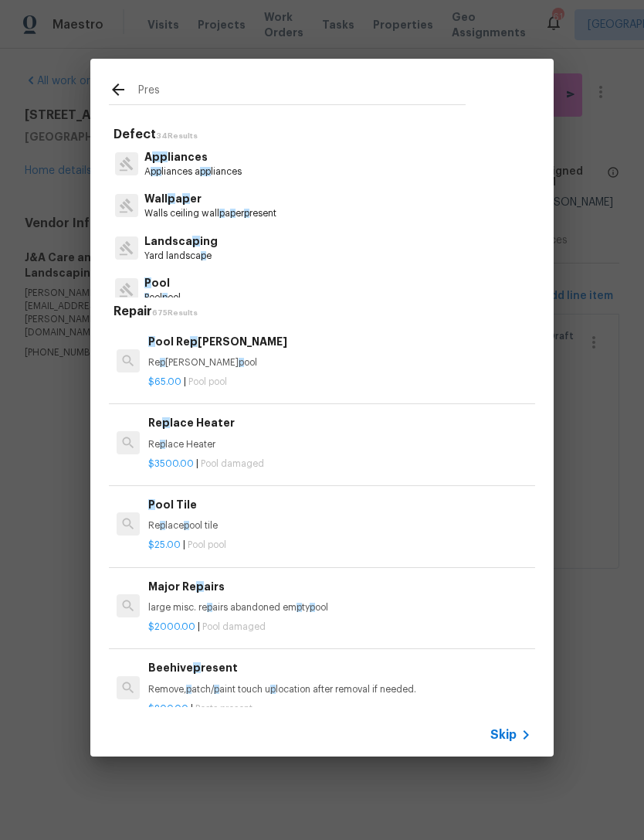
type input "Press"
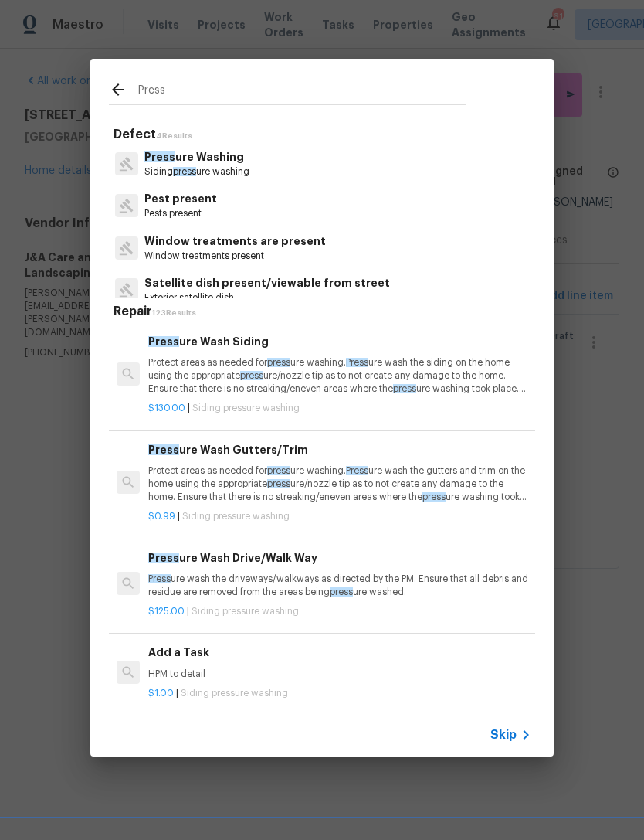
click at [205, 154] on p "Press ure Washing" at bounding box center [197, 157] width 105 height 16
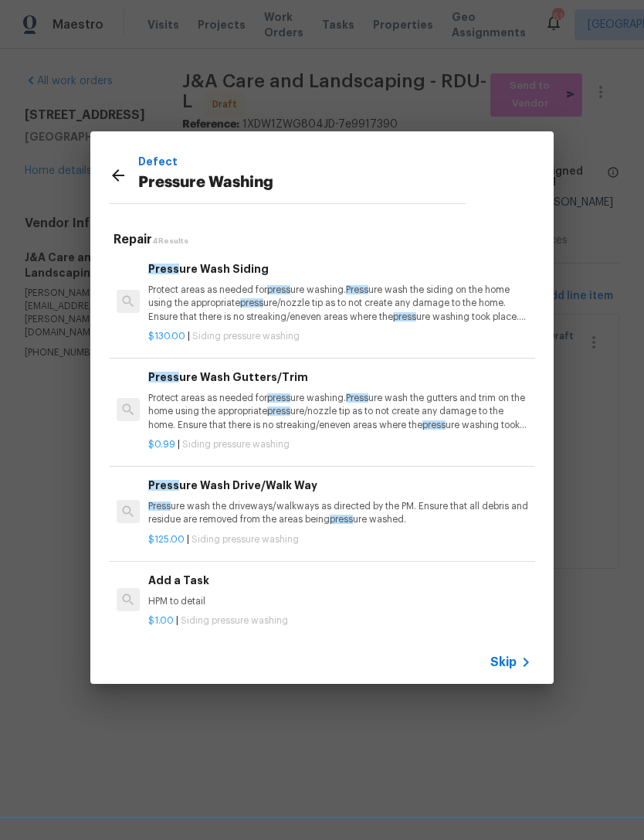
click at [186, 313] on p "Protect areas as needed for press ure washing. Press ure wash the siding on the…" at bounding box center [339, 303] width 383 height 39
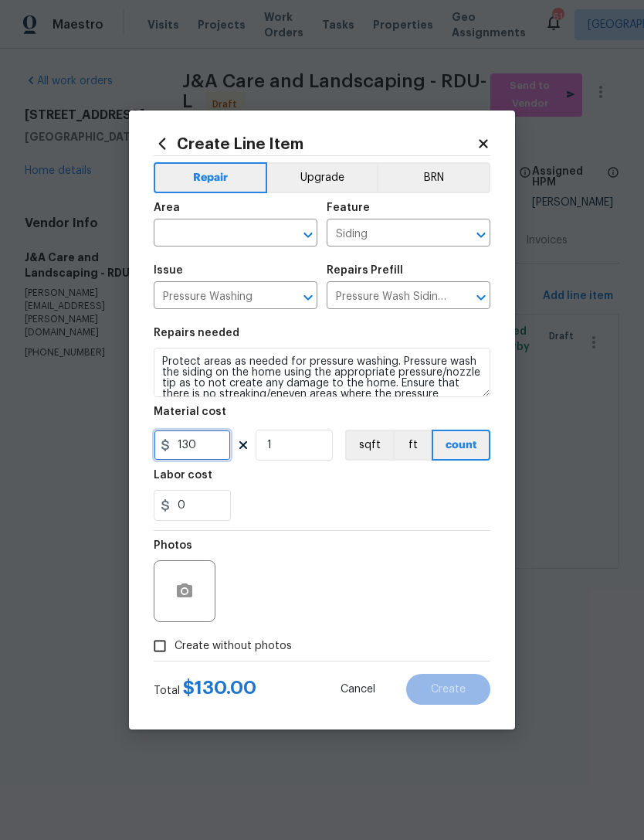
click at [215, 445] on input "130" at bounding box center [192, 445] width 77 height 31
click at [349, 481] on div "Labor cost" at bounding box center [322, 480] width 337 height 20
click at [219, 230] on input "text" at bounding box center [214, 235] width 121 height 24
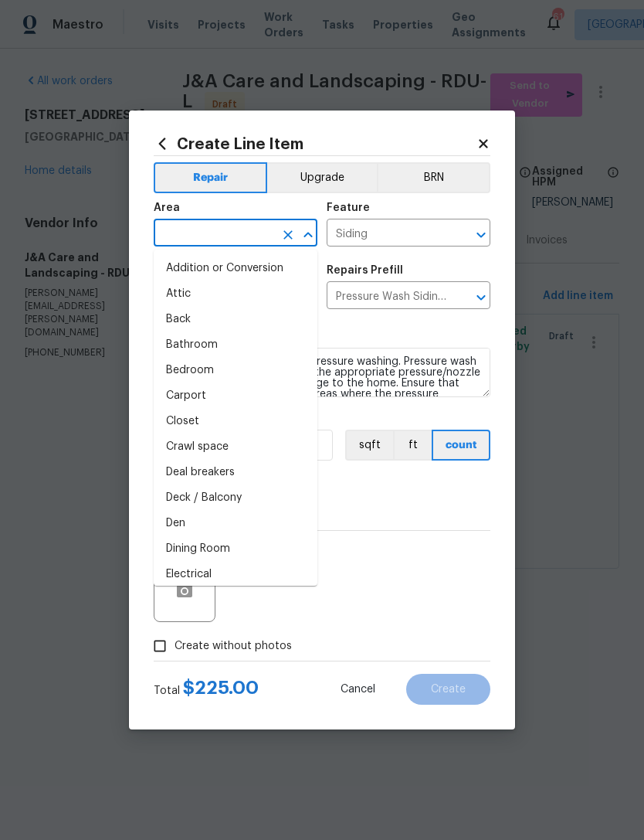
click at [389, 498] on div "0" at bounding box center [322, 505] width 337 height 31
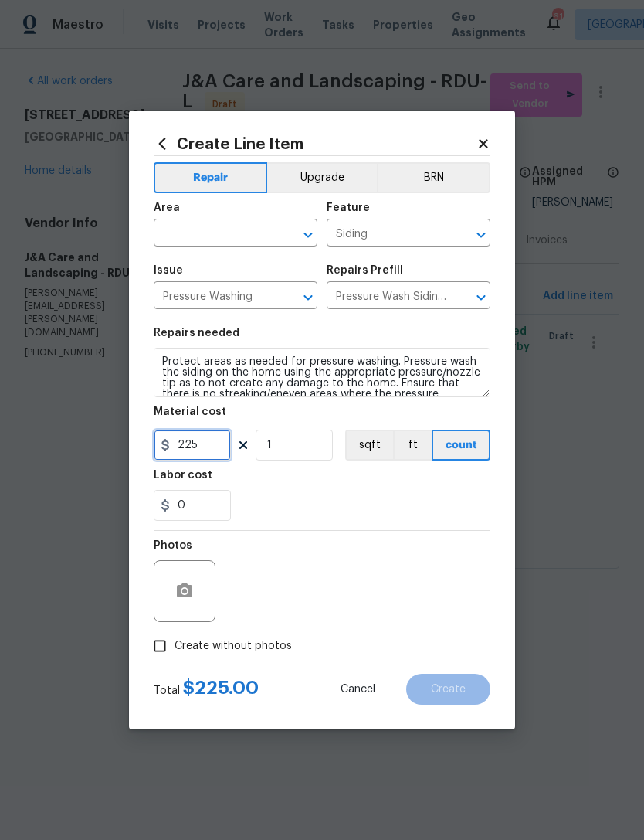
click at [216, 439] on input "225" at bounding box center [192, 445] width 77 height 31
click at [203, 435] on input "225" at bounding box center [192, 445] width 77 height 31
click at [203, 441] on input "225" at bounding box center [192, 445] width 77 height 31
click at [202, 441] on input "225" at bounding box center [192, 445] width 77 height 31
type input "200"
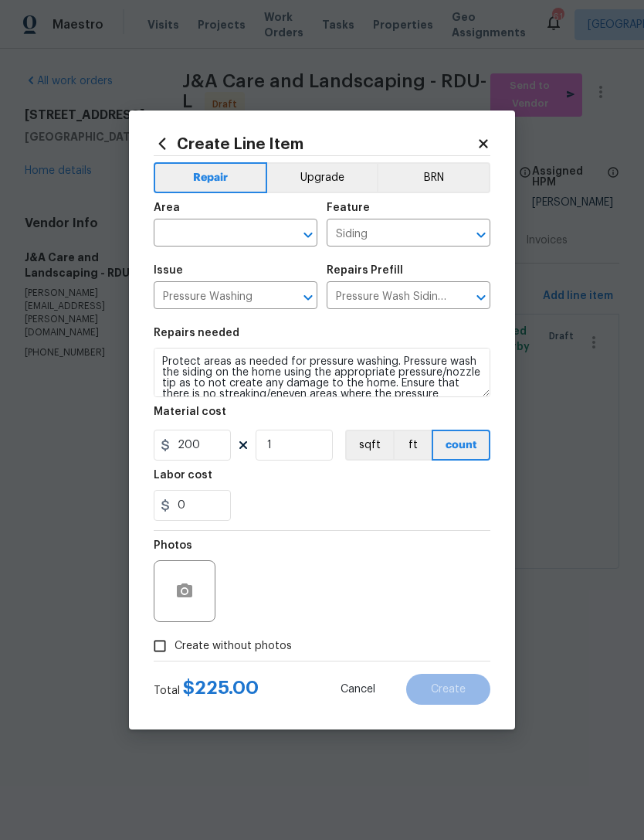
click at [215, 228] on input "text" at bounding box center [214, 235] width 121 height 24
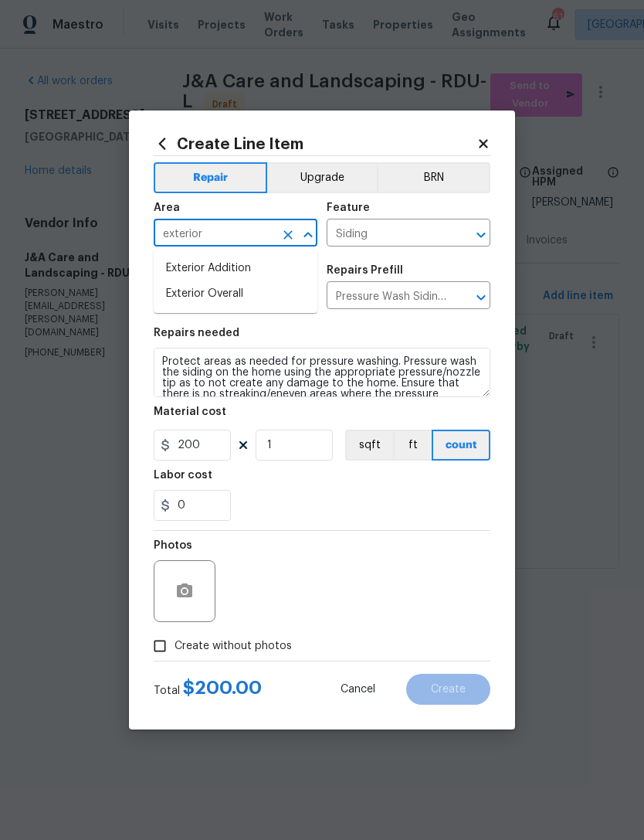
click at [250, 297] on li "Exterior Overall" at bounding box center [236, 294] width 164 height 26
type input "Exterior Overall"
click at [418, 517] on div "0" at bounding box center [322, 505] width 337 height 31
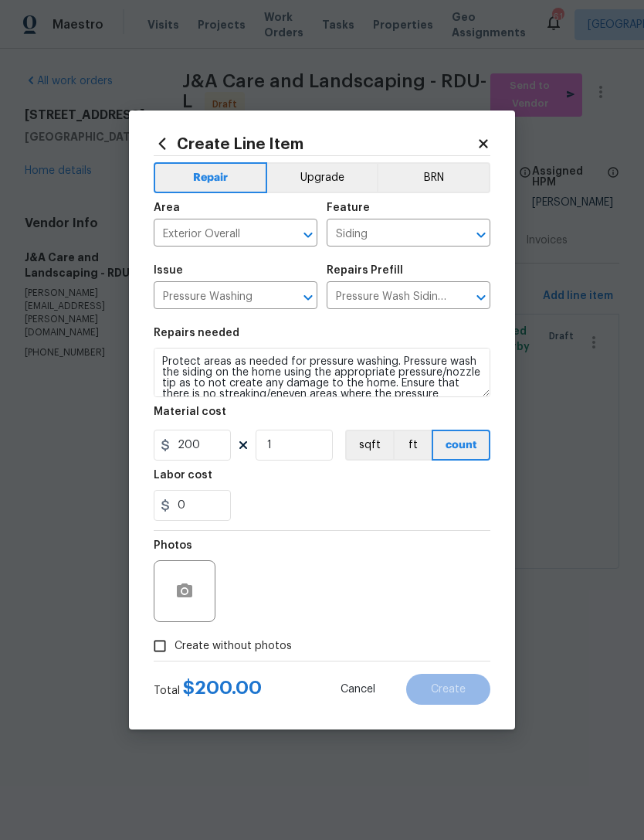
click at [168, 647] on input "Create without photos" at bounding box center [159, 645] width 29 height 29
checkbox input "true"
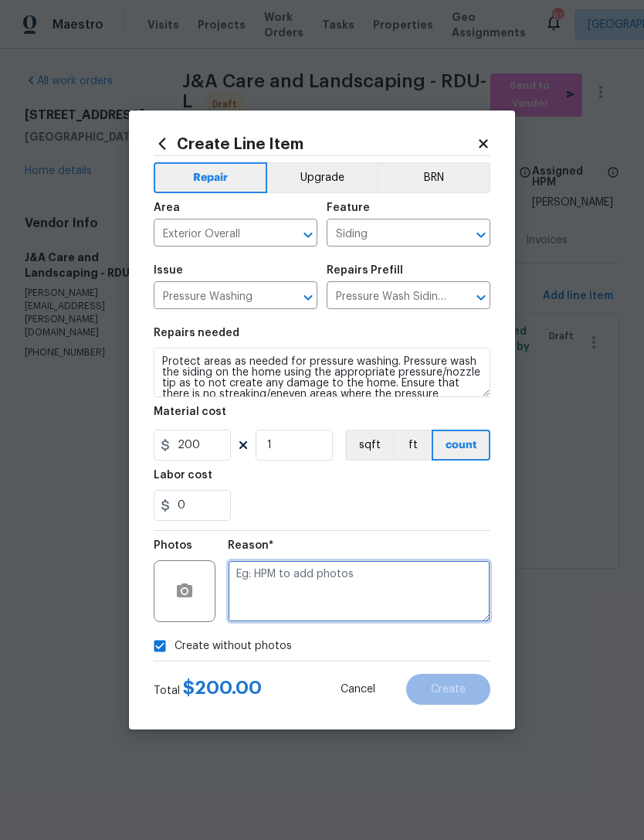
click at [332, 589] on textarea at bounding box center [359, 591] width 263 height 62
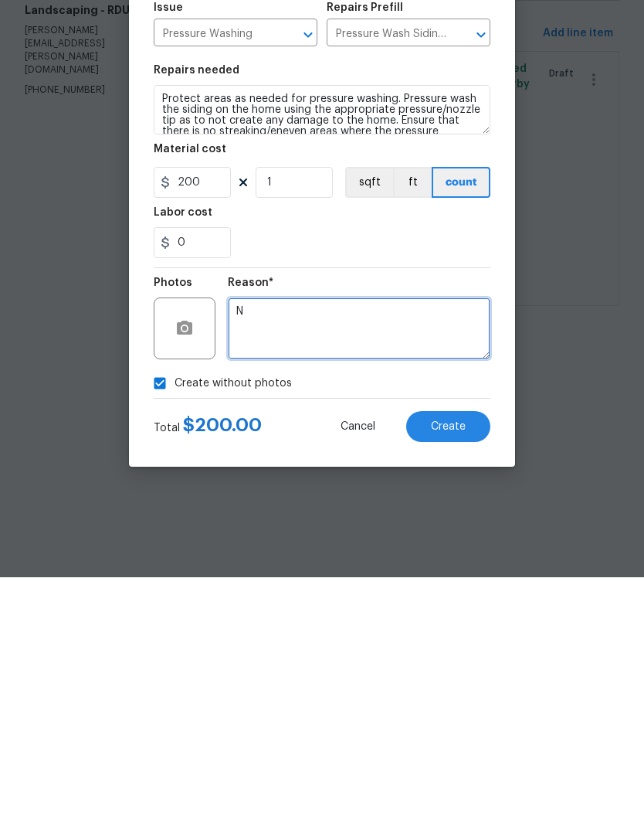
type textarea "N"
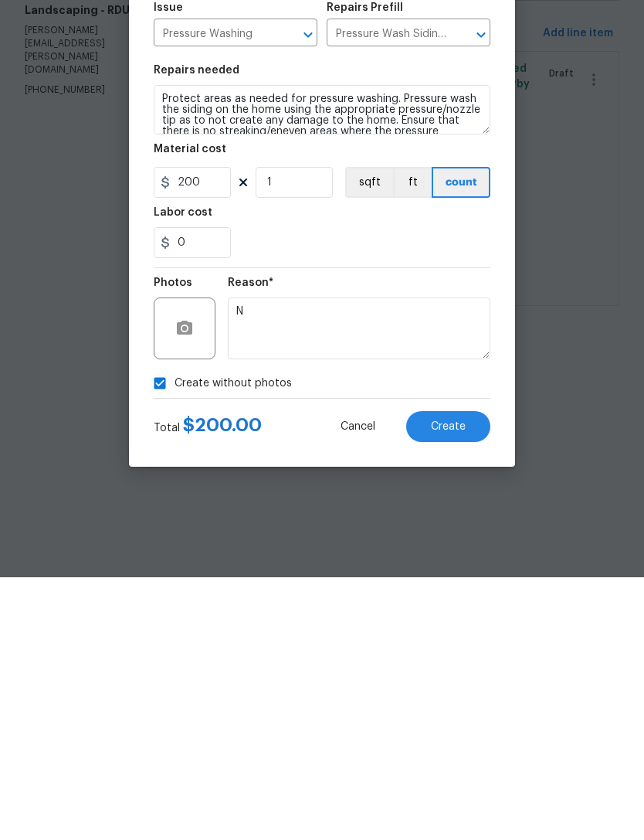
click at [468, 674] on button "Create" at bounding box center [448, 689] width 84 height 31
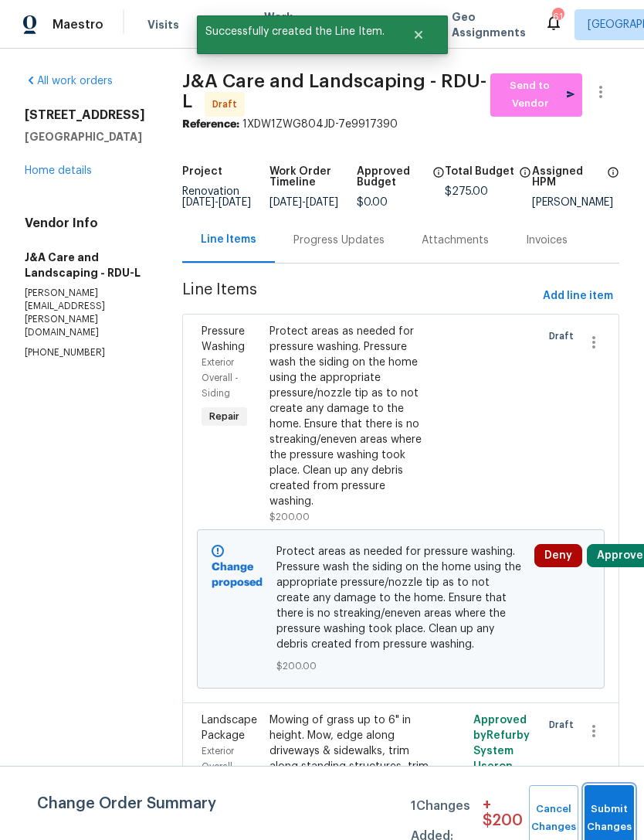
click at [607, 811] on button "Submit Changes" at bounding box center [609, 818] width 49 height 66
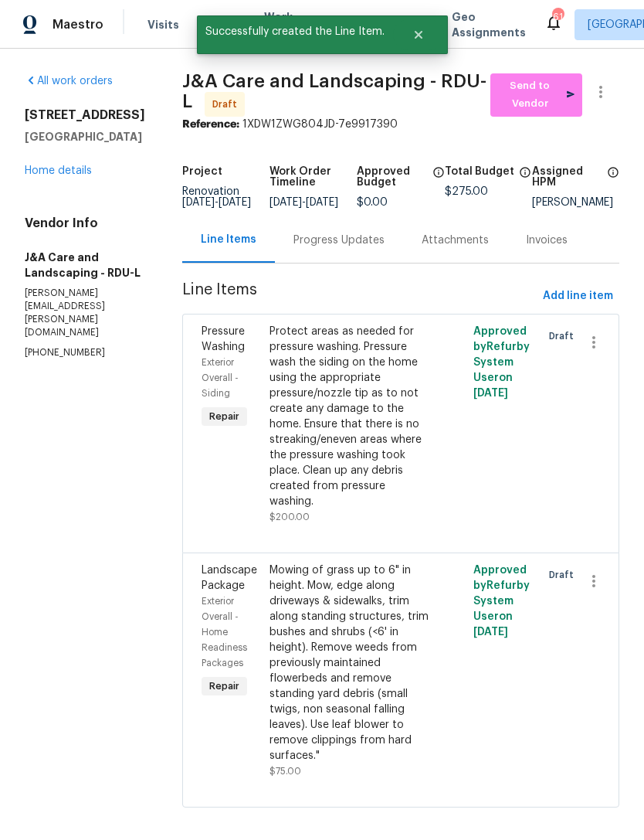
click at [54, 168] on link "Home details" at bounding box center [58, 170] width 67 height 11
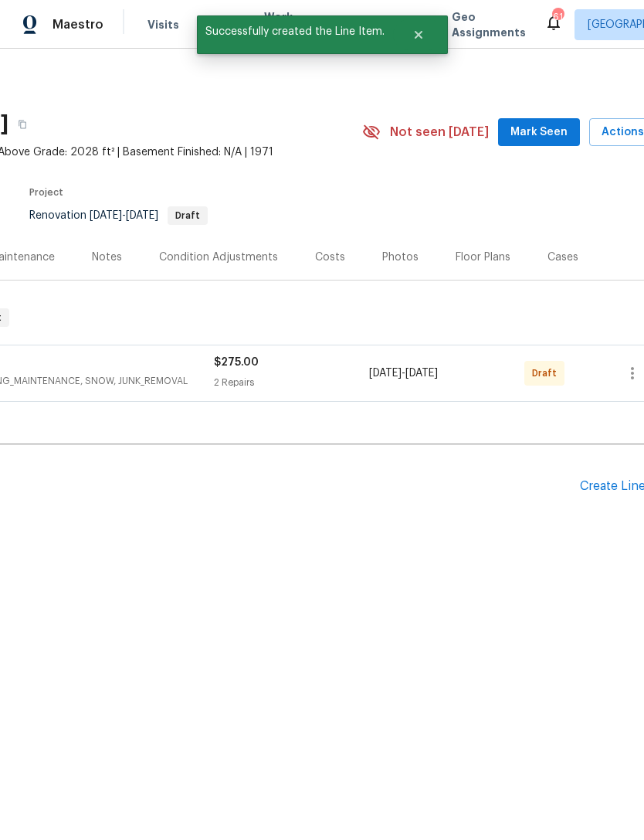
scroll to position [0, 213]
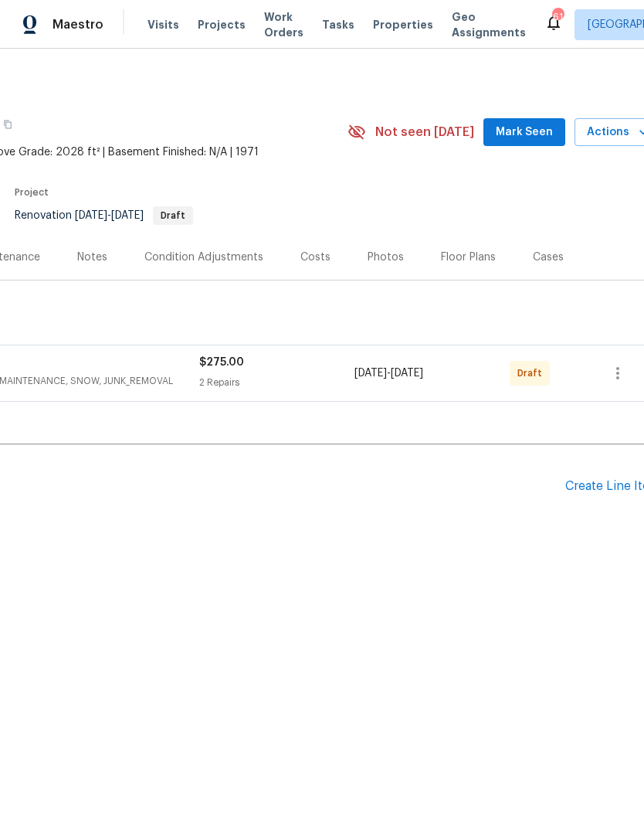
click at [605, 487] on div "Create Line Item" at bounding box center [613, 486] width 95 height 15
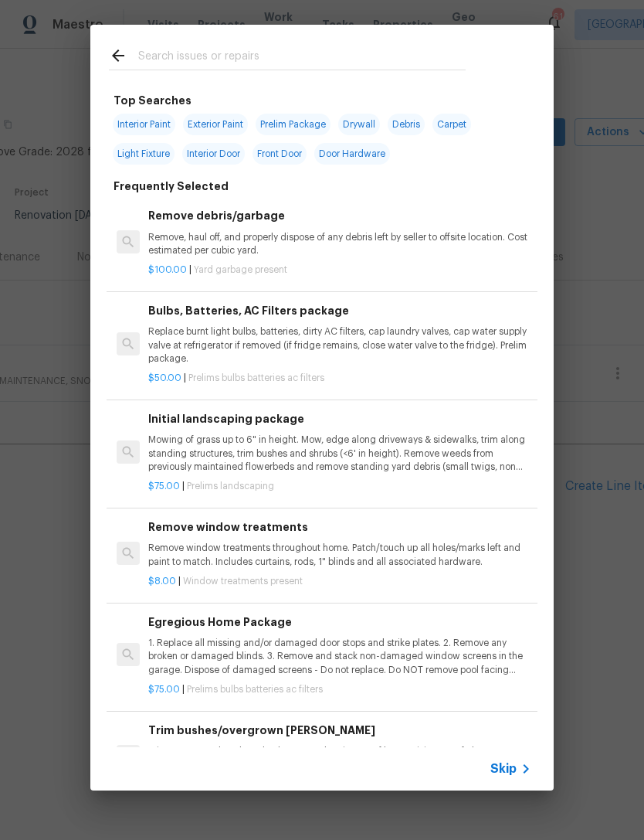
click at [225, 41] on div at bounding box center [287, 55] width 394 height 61
click at [207, 47] on input "text" at bounding box center [302, 57] width 328 height 23
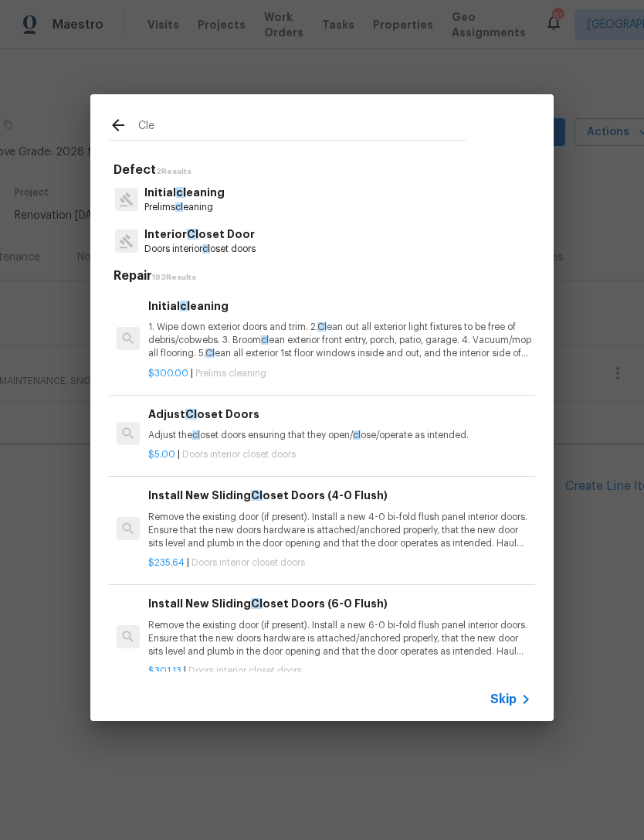
type input "Clea"
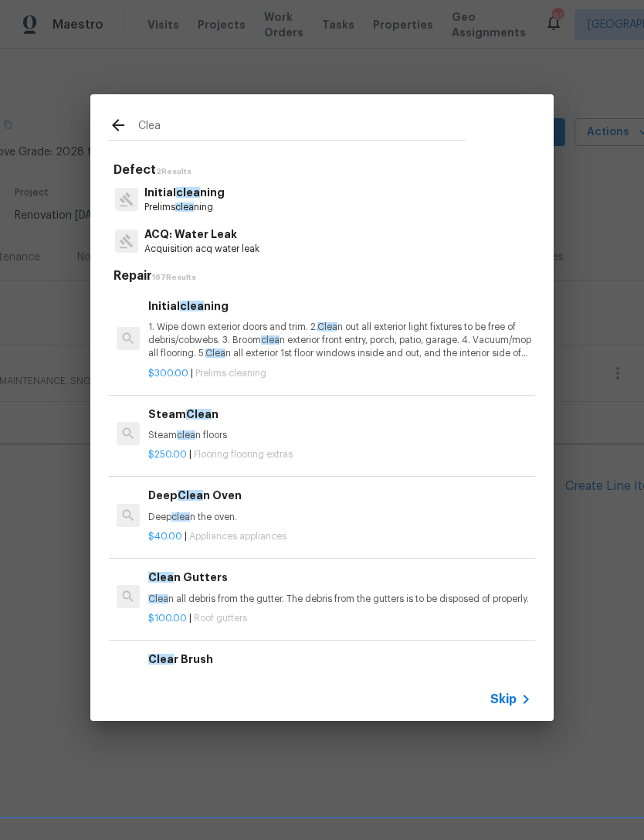
click at [213, 338] on p "1. Wipe down exterior doors and trim. 2. Clea n out all exterior light fixtures…" at bounding box center [339, 340] width 383 height 39
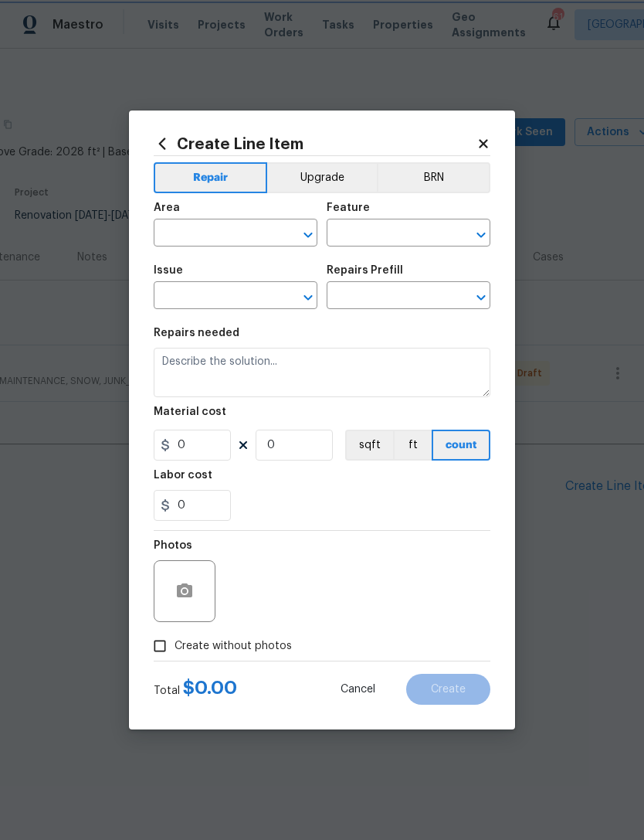
type input "Home Readiness Packages"
type input "Initial cleaning"
type input "Initial cleaning $300.00"
type textarea "1. Wipe down exterior doors and trim. 2. Clean out all exterior light fixtures …"
type input "300"
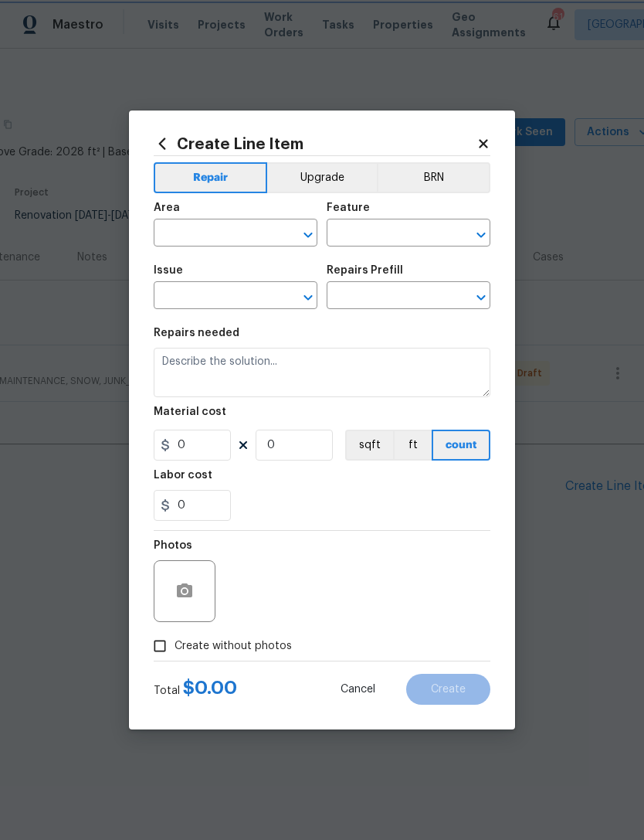
type input "1"
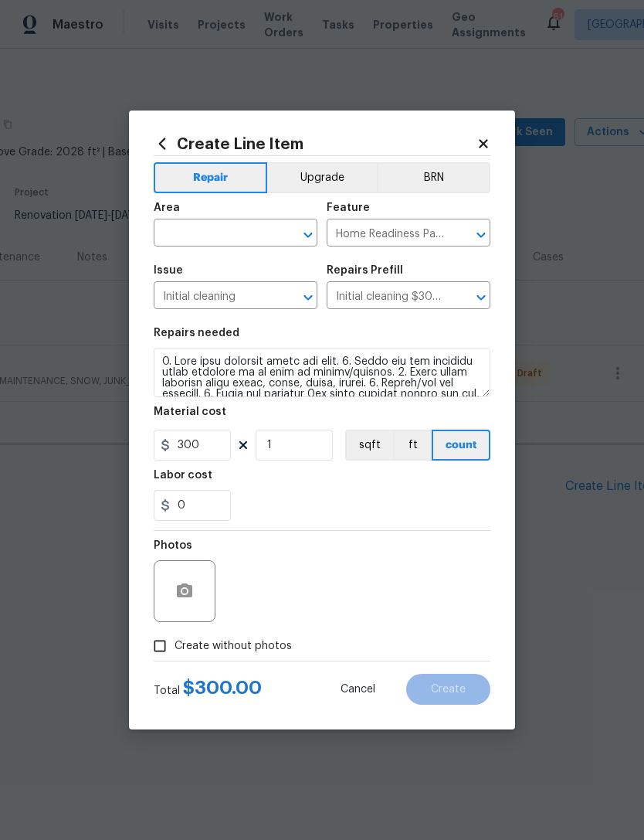
click at [205, 236] on input "text" at bounding box center [214, 235] width 121 height 24
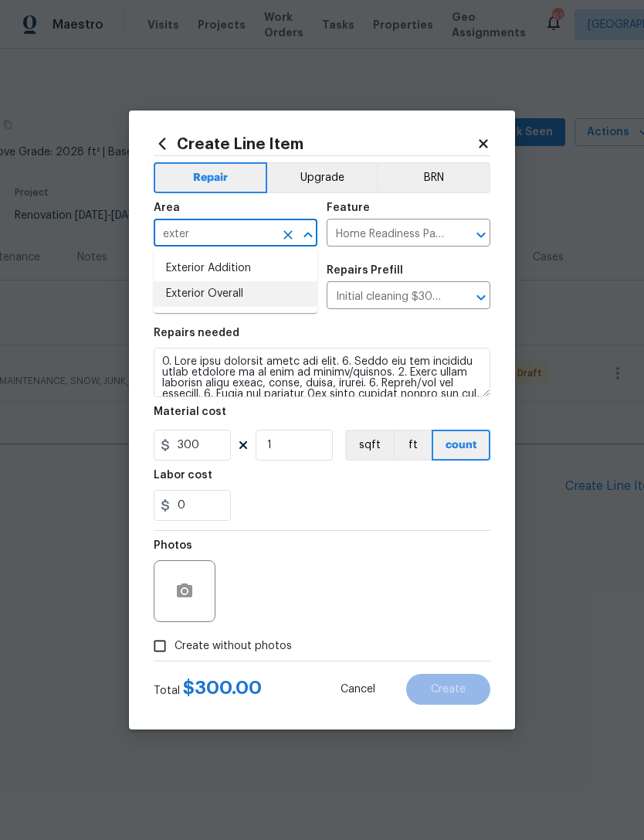
click at [226, 291] on li "Exterior Overall" at bounding box center [236, 294] width 164 height 26
type input "Exterior Overall"
click at [287, 227] on icon "Clear" at bounding box center [288, 234] width 15 height 15
click at [229, 291] on li "Interior Overall" at bounding box center [236, 294] width 164 height 26
type input "Interior Overall"
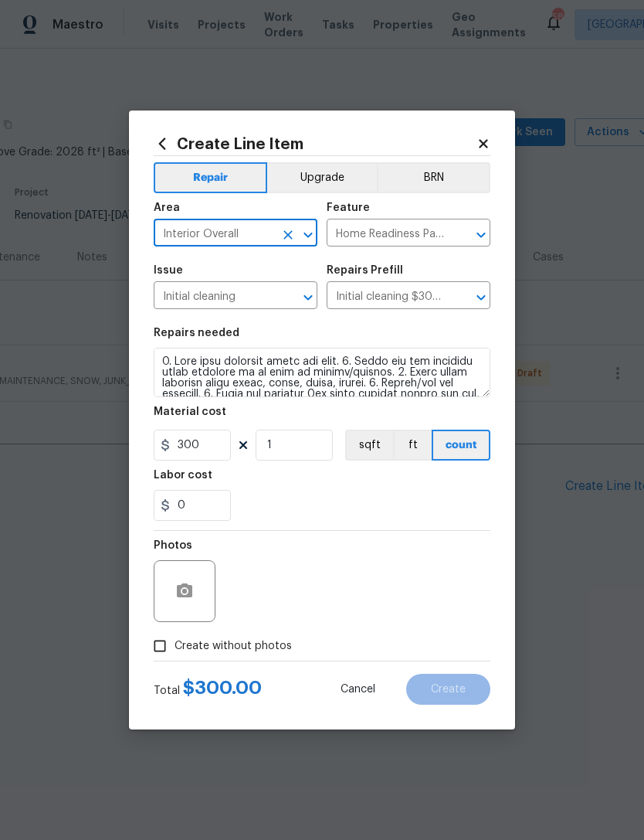
click at [193, 645] on span "Create without photos" at bounding box center [233, 646] width 117 height 16
click at [175, 645] on input "Create without photos" at bounding box center [159, 645] width 29 height 29
checkbox input "true"
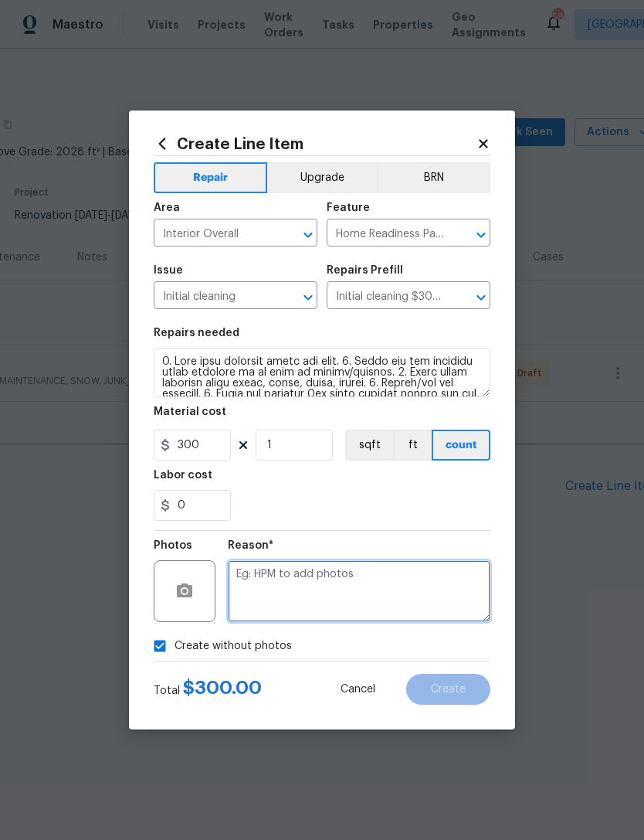
click at [306, 583] on textarea at bounding box center [359, 591] width 263 height 62
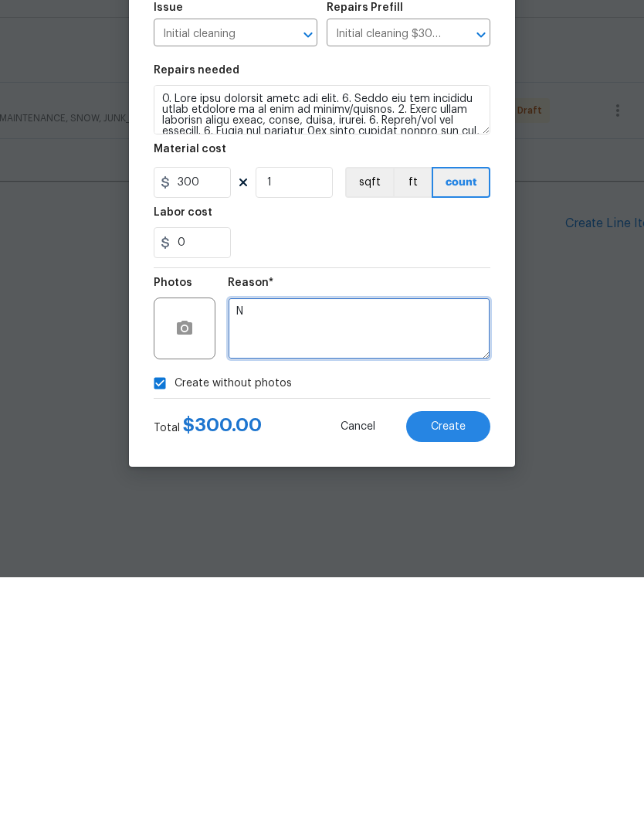
type textarea "N"
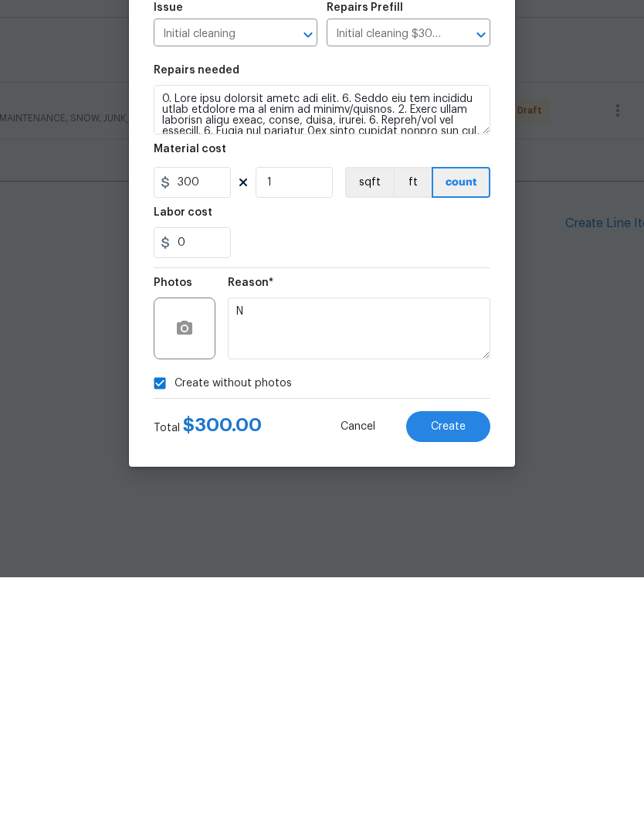
click at [463, 684] on span "Create" at bounding box center [448, 690] width 35 height 12
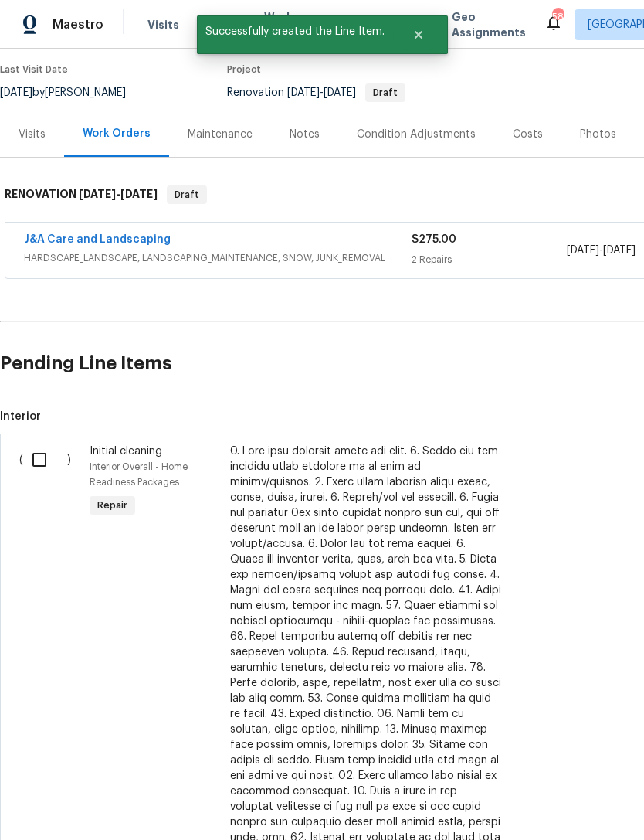
scroll to position [127, 0]
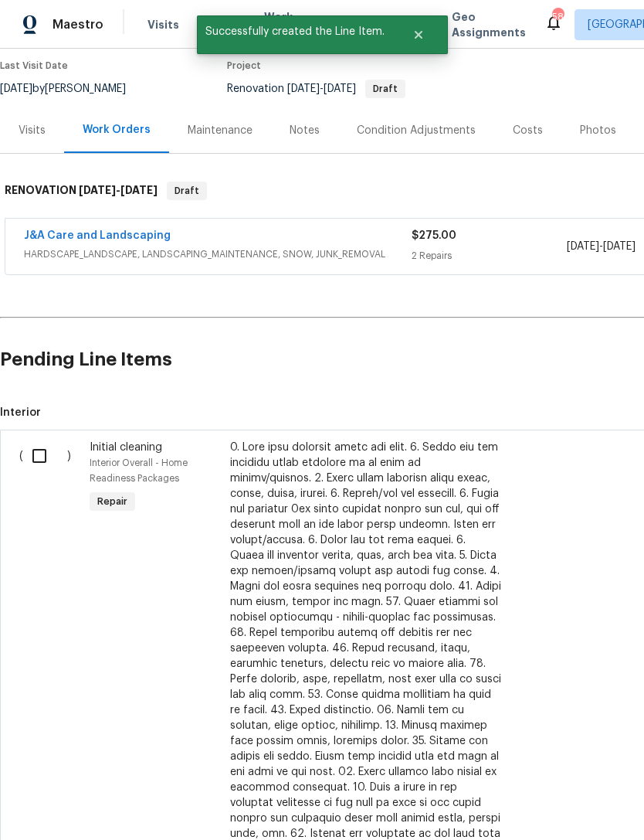
click at [38, 452] on input "checkbox" at bounding box center [45, 456] width 44 height 32
checkbox input "true"
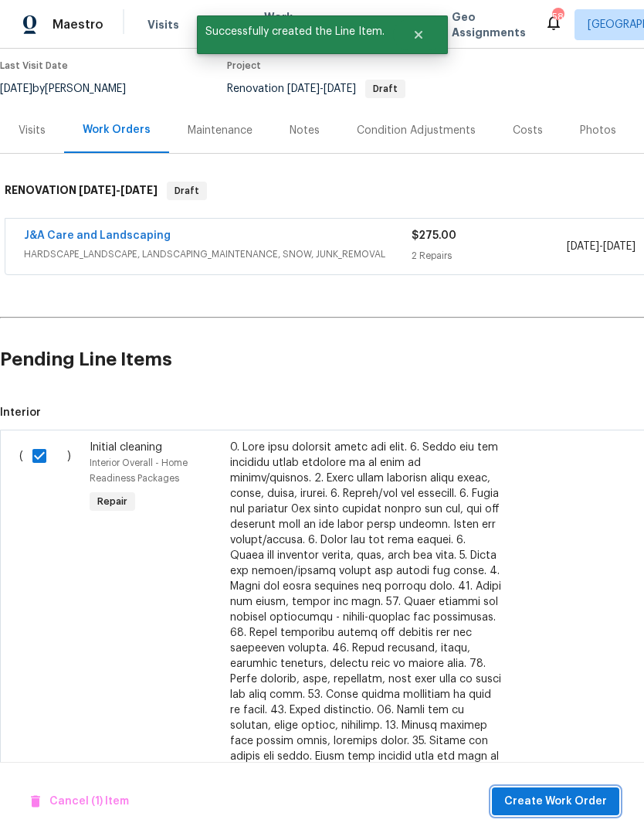
click at [566, 796] on span "Create Work Order" at bounding box center [556, 801] width 103 height 19
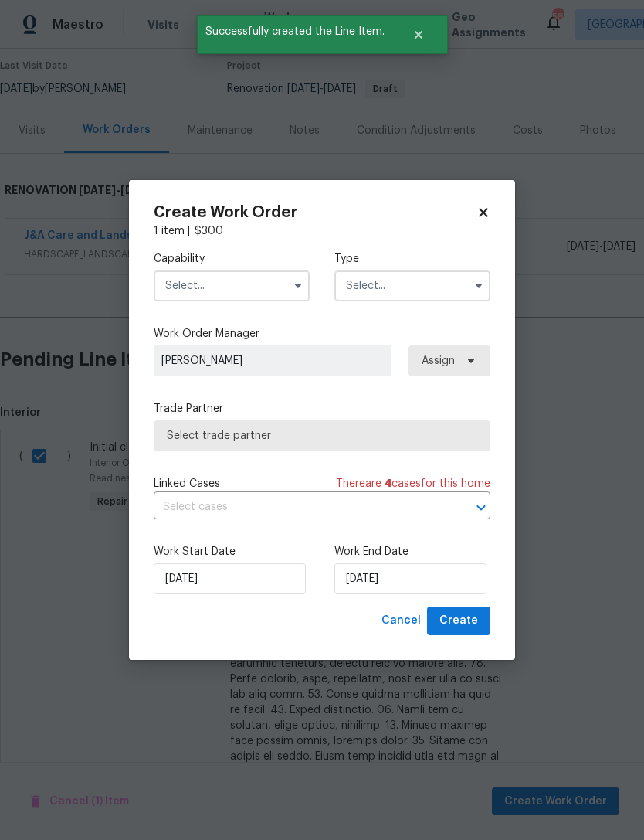
click at [232, 275] on input "text" at bounding box center [232, 285] width 156 height 31
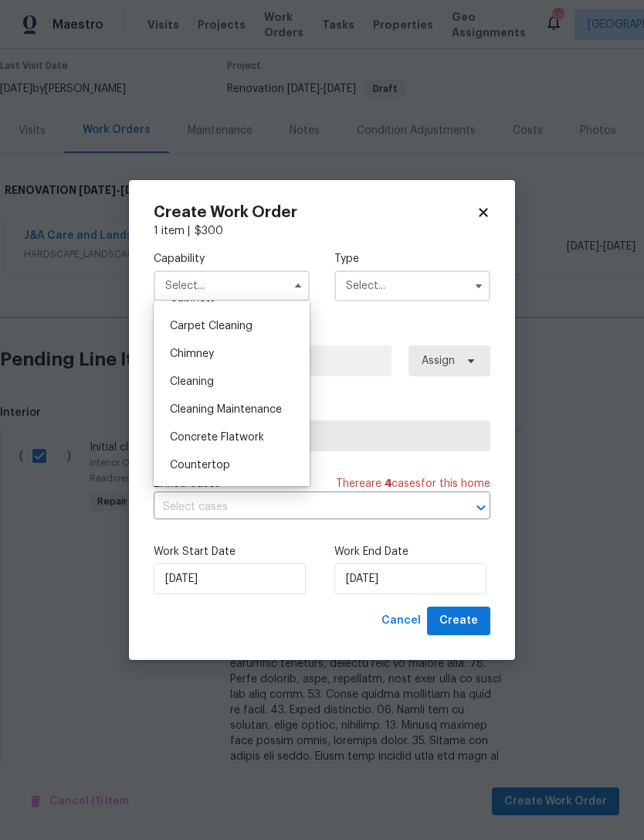
scroll to position [158, 0]
click at [240, 382] on div "Cleaning" at bounding box center [232, 383] width 148 height 28
type input "Cleaning"
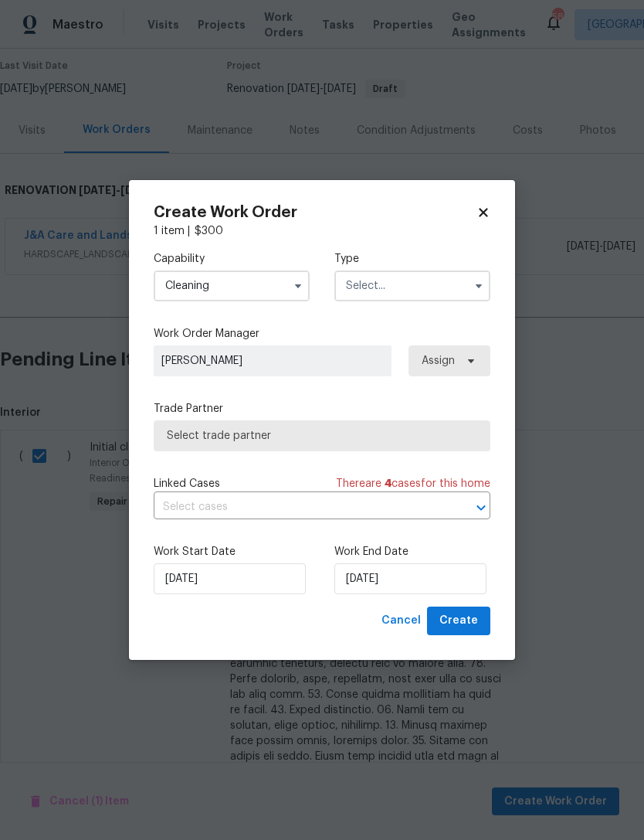
click at [390, 283] on input "text" at bounding box center [413, 285] width 156 height 31
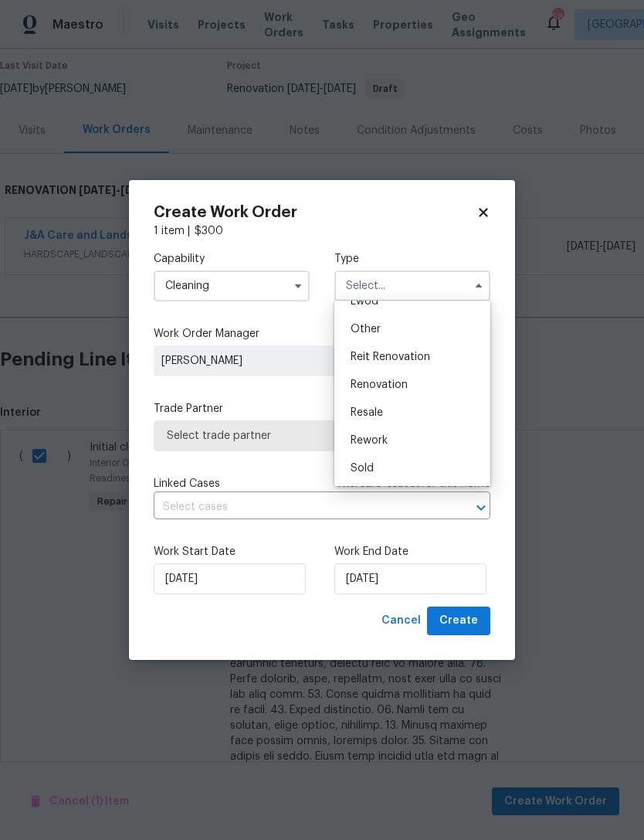
scroll to position [184, 0]
click at [389, 385] on span "Renovation" at bounding box center [379, 384] width 57 height 11
type input "Renovation"
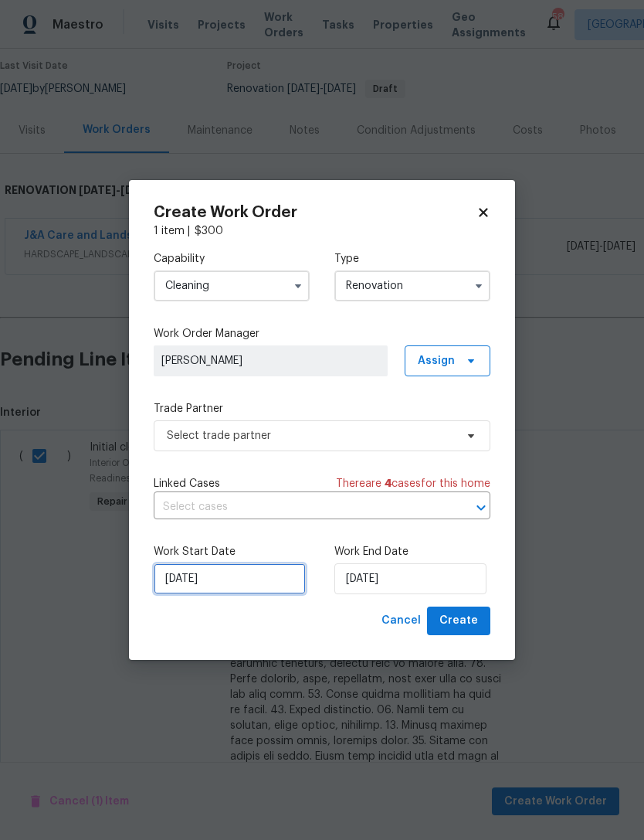
click at [239, 582] on input "[DATE]" at bounding box center [230, 578] width 152 height 31
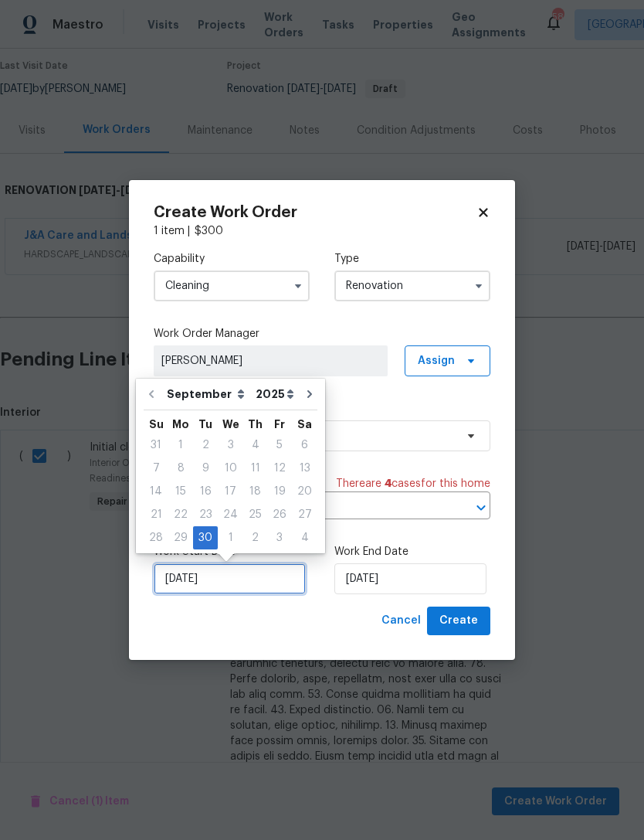
scroll to position [29, 0]
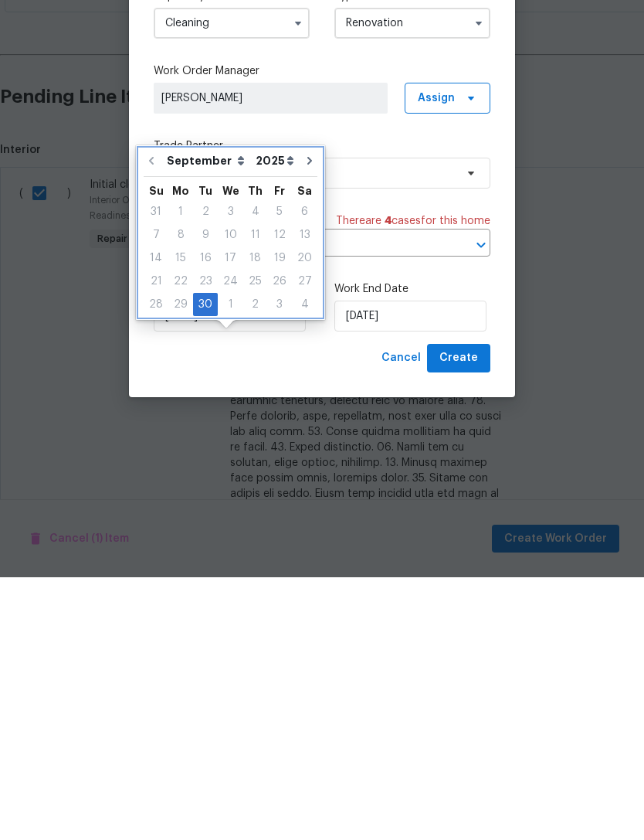
click at [304, 417] on icon "Go to next month" at bounding box center [310, 423] width 12 height 12
type input "[DATE]"
select select "9"
type input "[DATE]"
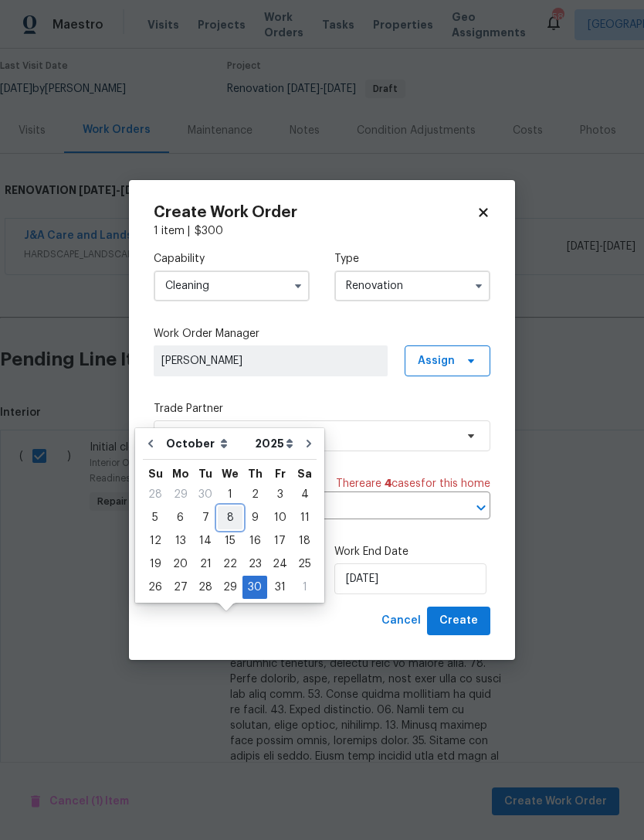
click at [230, 507] on div "8" at bounding box center [230, 518] width 25 height 22
type input "10/8/2025"
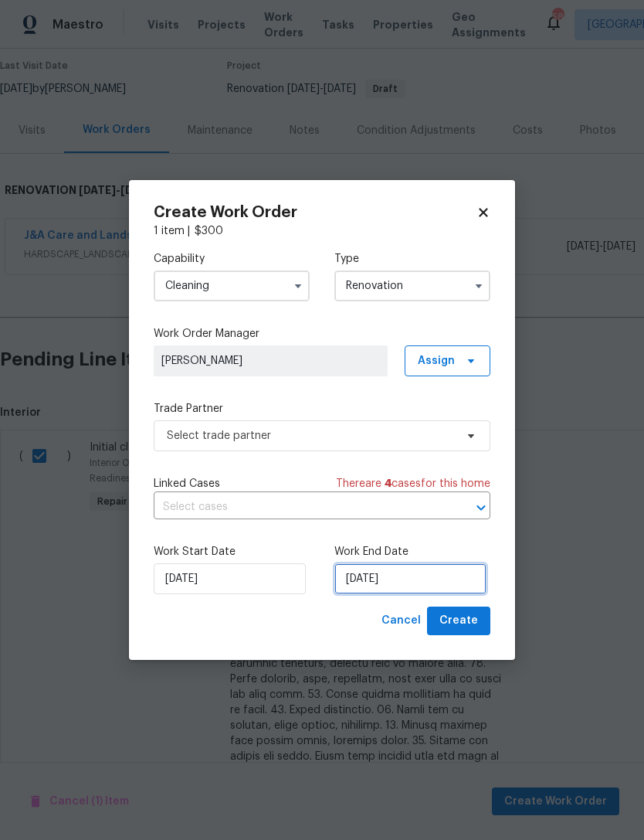
click at [371, 582] on input "[DATE]" at bounding box center [411, 578] width 152 height 31
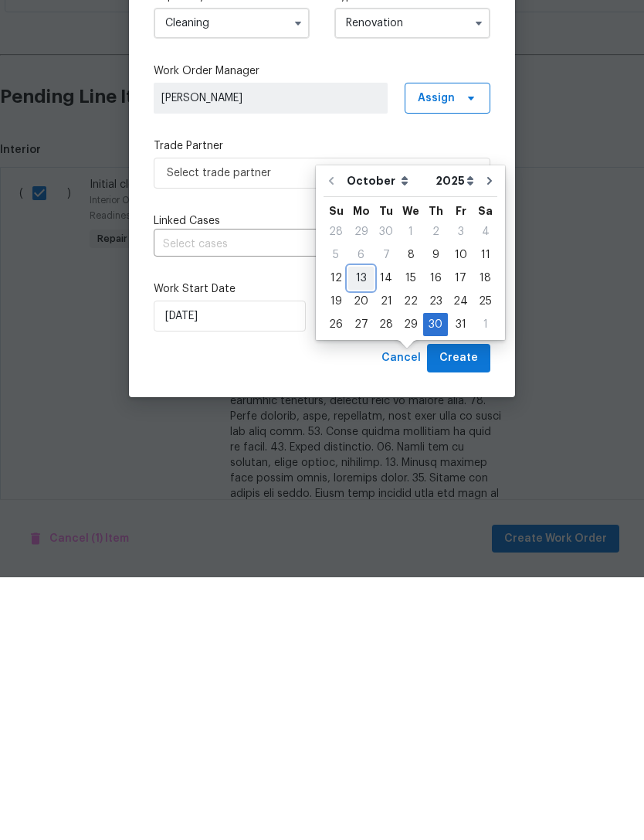
click at [366, 530] on div "13" at bounding box center [362, 541] width 26 height 22
type input "10/13/2025"
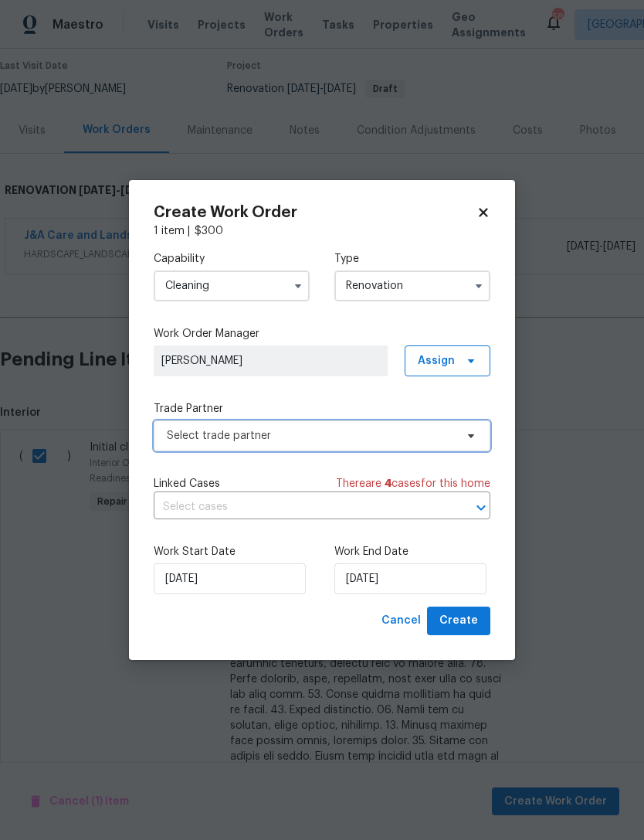
click at [323, 430] on span "Select trade partner" at bounding box center [311, 435] width 288 height 15
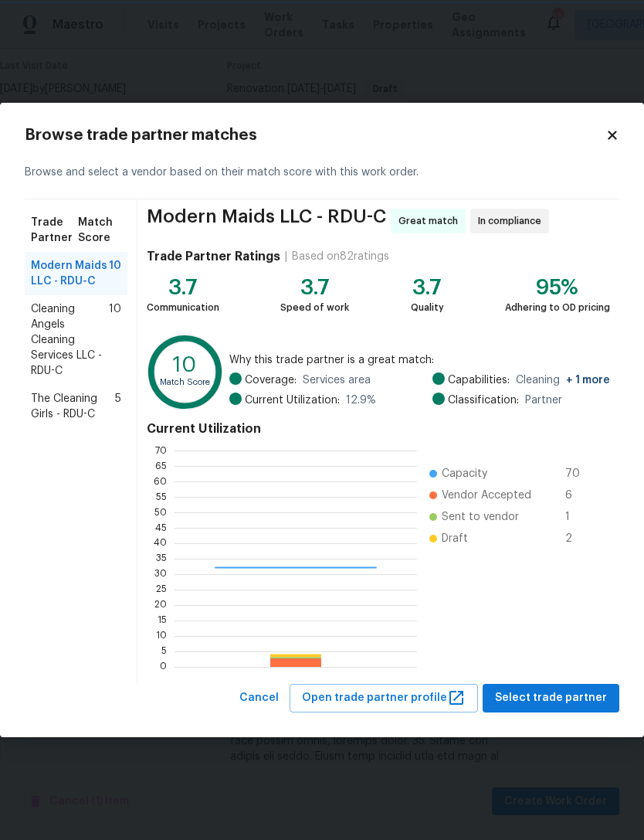
scroll to position [216, 243]
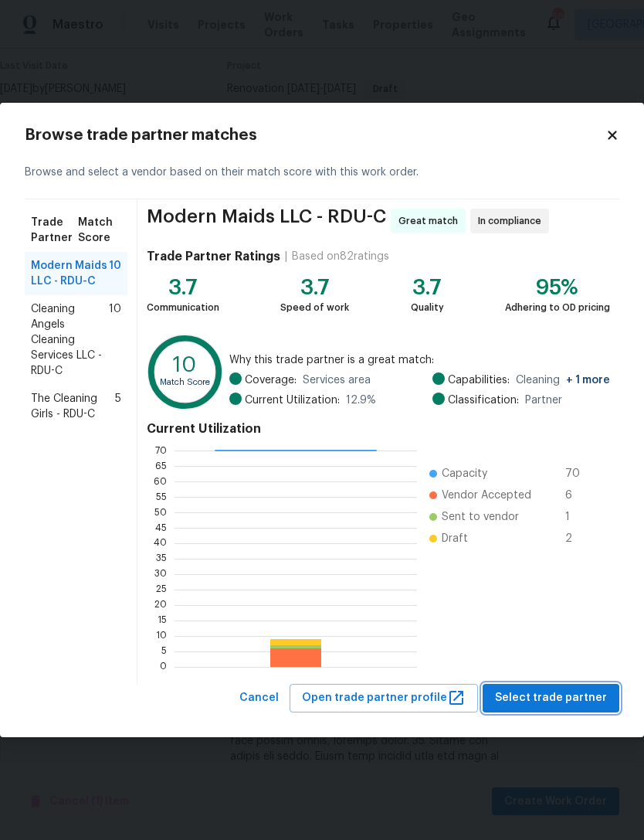
click at [566, 694] on span "Select trade partner" at bounding box center [551, 698] width 112 height 19
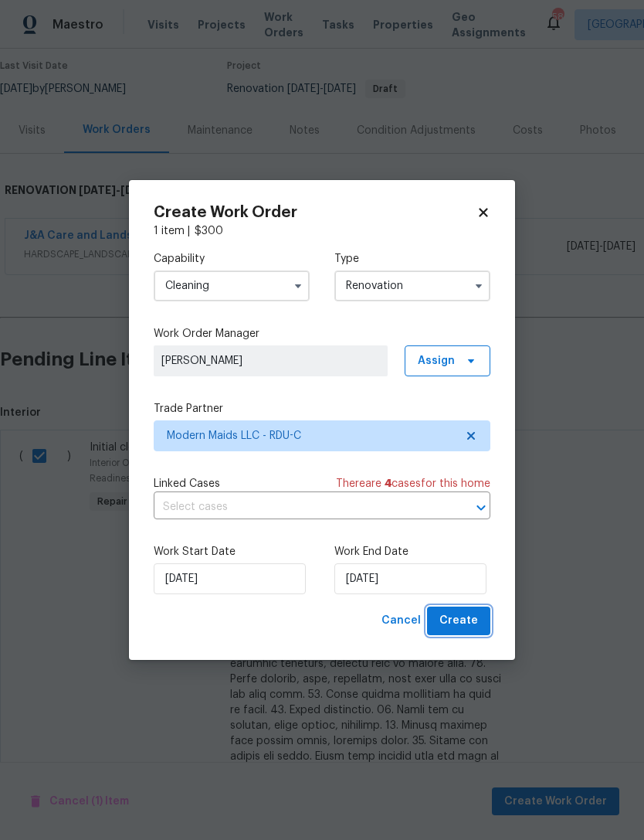
click at [481, 619] on button "Create" at bounding box center [458, 621] width 63 height 29
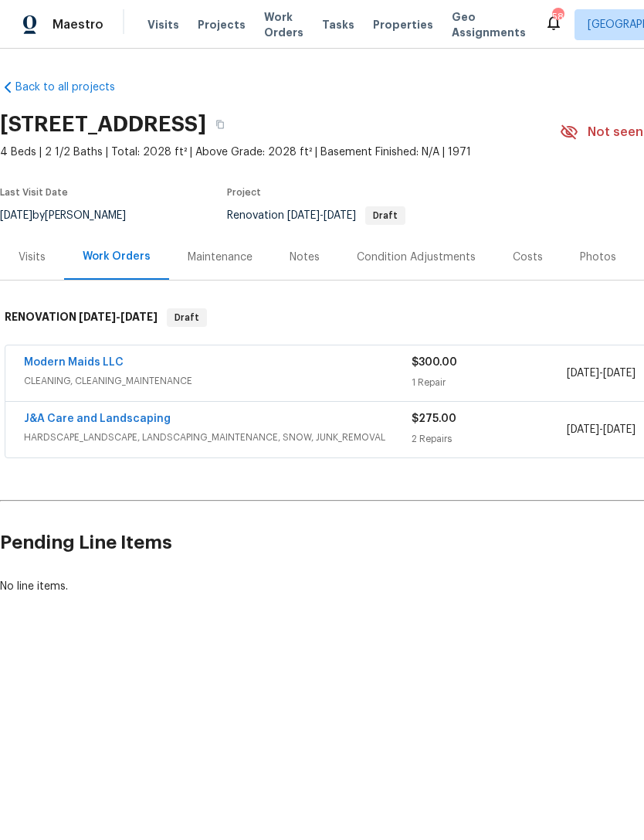
scroll to position [0, 0]
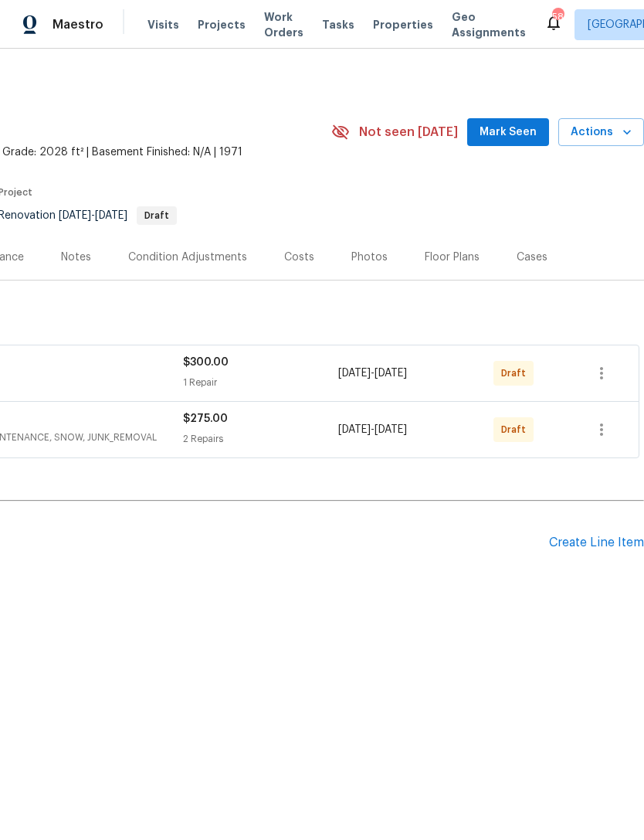
click at [607, 539] on div "Create Line Item" at bounding box center [596, 543] width 95 height 15
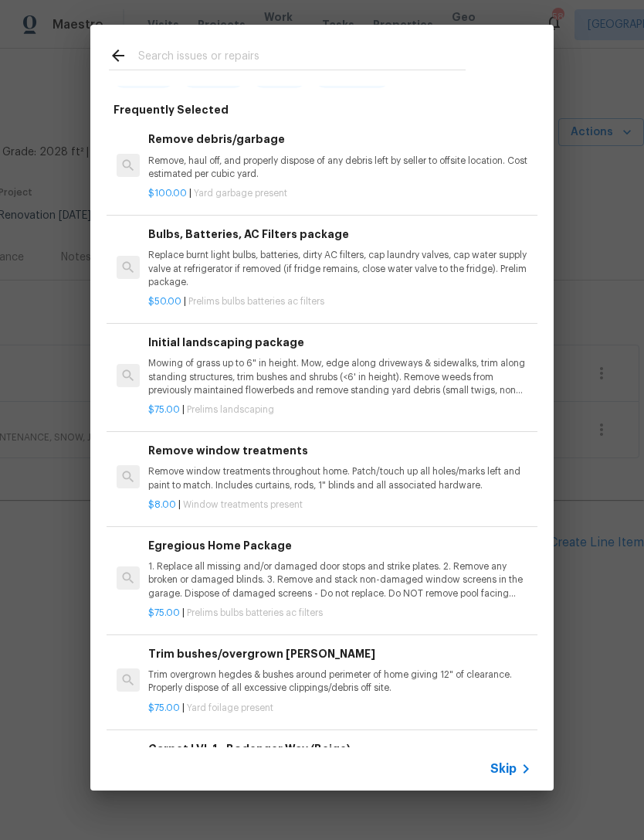
scroll to position [81, 0]
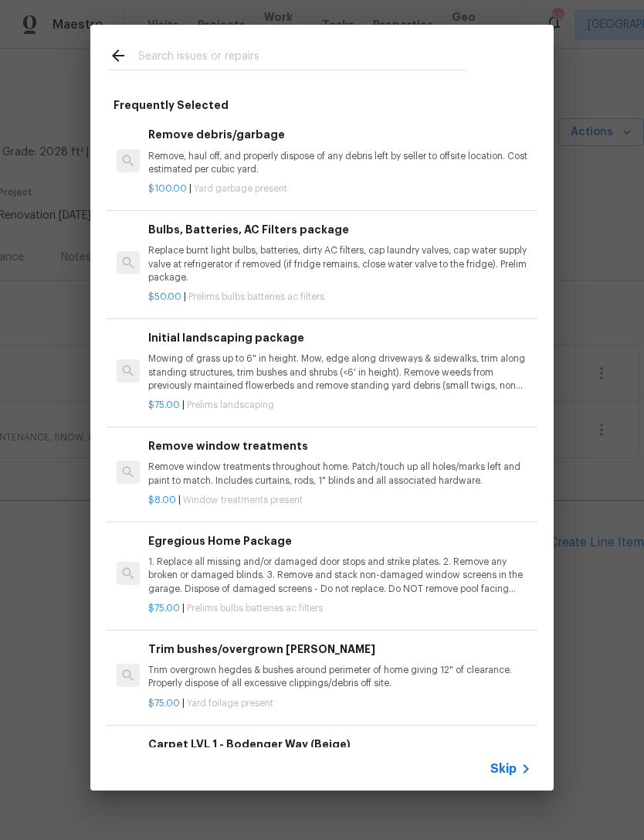
click at [266, 550] on div "Egregious Home Package 1. Replace all missing and/or damaged door stops and str…" at bounding box center [339, 563] width 383 height 63
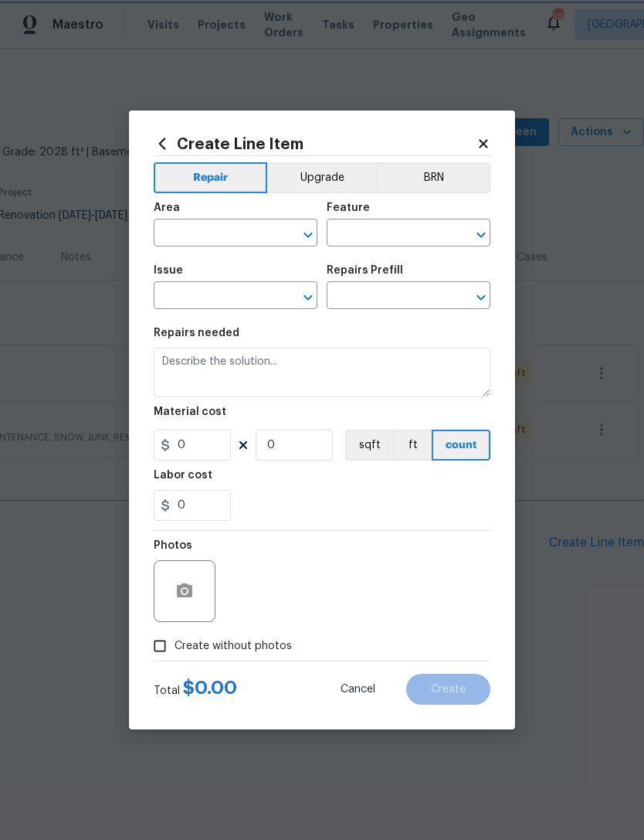
type input "Home Readiness Packages"
type input "Bulbs, Batteries, AC Filters"
type input "Egregious Home Package $75.00"
type textarea "1. Replace all missing and/or damaged door stops and strike plates. 2. Remove a…"
type input "75"
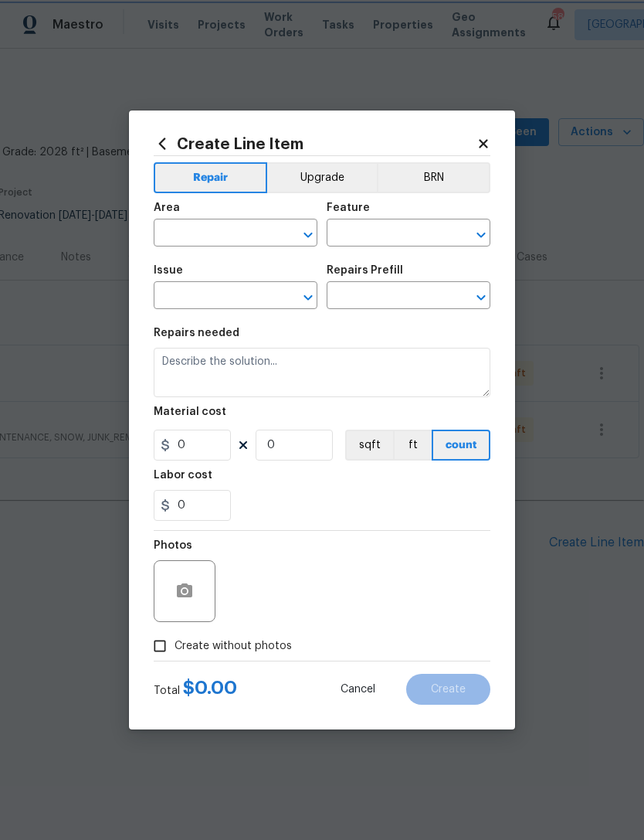
type input "1"
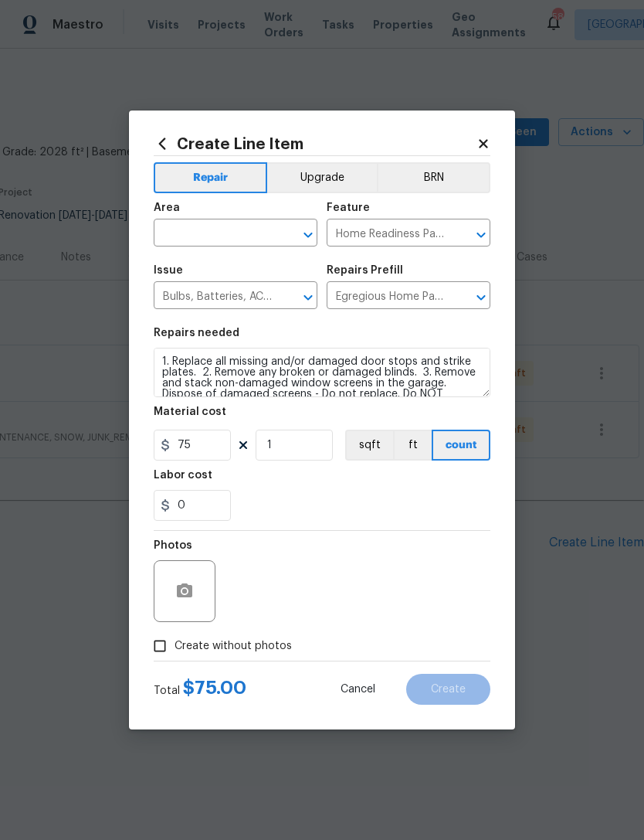
click at [218, 232] on input "text" at bounding box center [214, 235] width 121 height 24
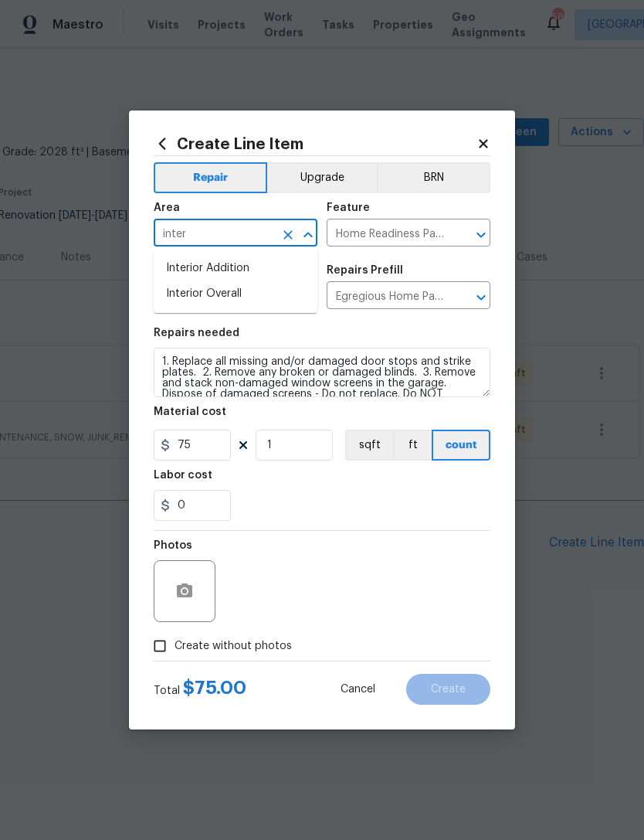
click at [230, 289] on li "Interior Overall" at bounding box center [236, 294] width 164 height 26
type input "Interior Overall"
click at [165, 643] on input "Create without photos" at bounding box center [159, 645] width 29 height 29
checkbox input "true"
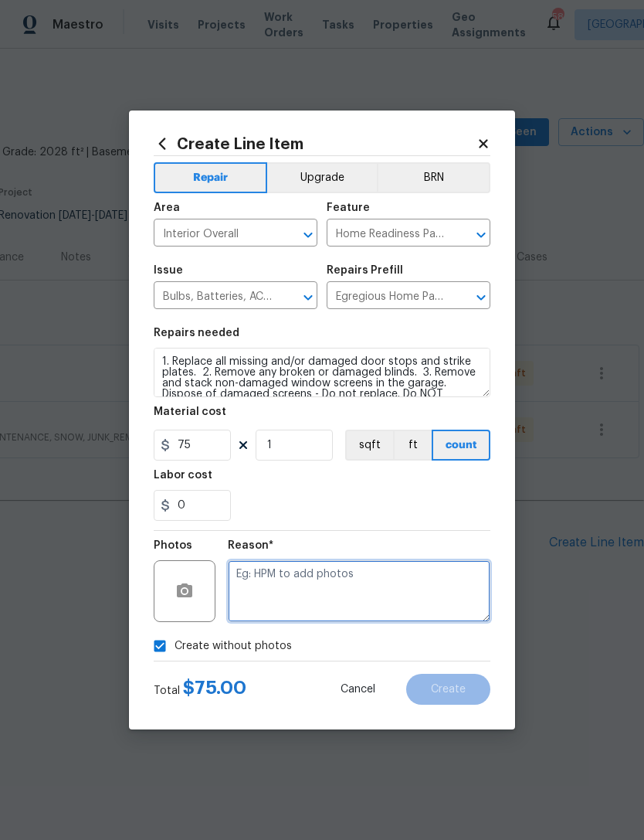
click at [315, 580] on textarea at bounding box center [359, 591] width 263 height 62
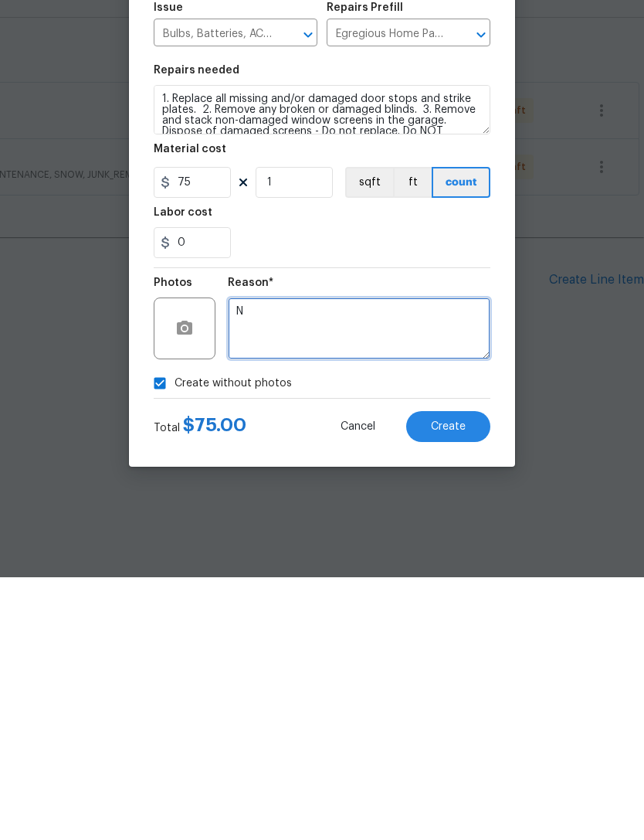
type textarea "N"
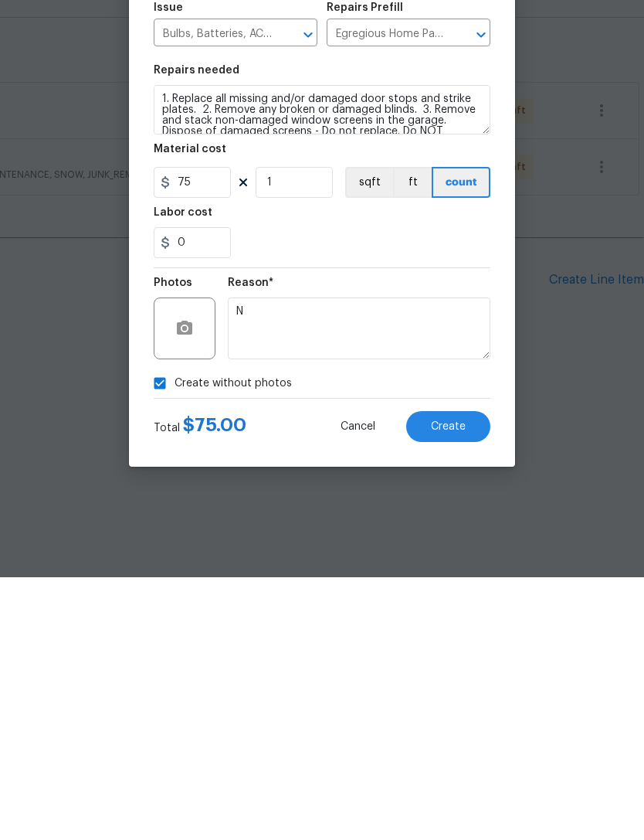
click at [462, 684] on span "Create" at bounding box center [448, 690] width 35 height 12
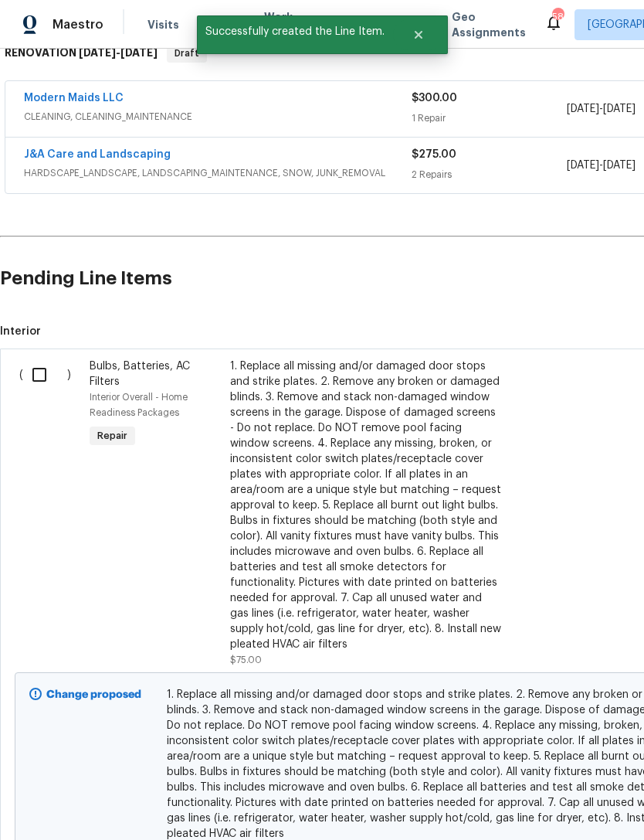
scroll to position [264, 0]
click at [32, 369] on input "checkbox" at bounding box center [45, 375] width 44 height 32
checkbox input "true"
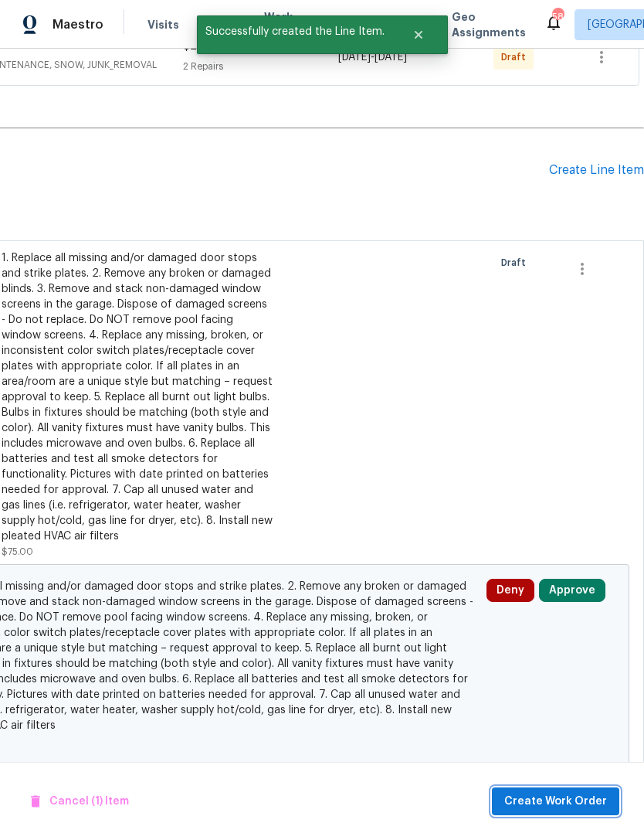
click at [587, 797] on span "Create Work Order" at bounding box center [556, 801] width 103 height 19
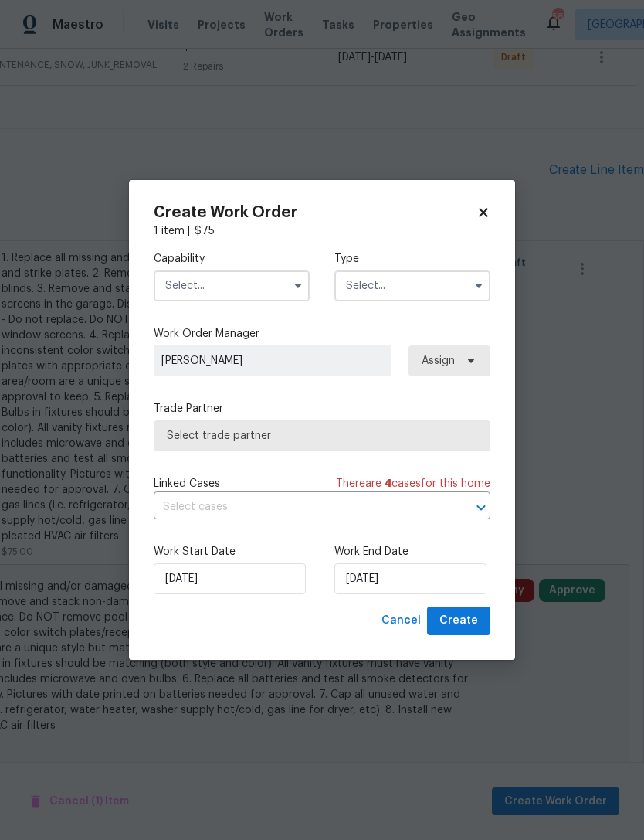
click at [233, 274] on input "text" at bounding box center [232, 285] width 156 height 31
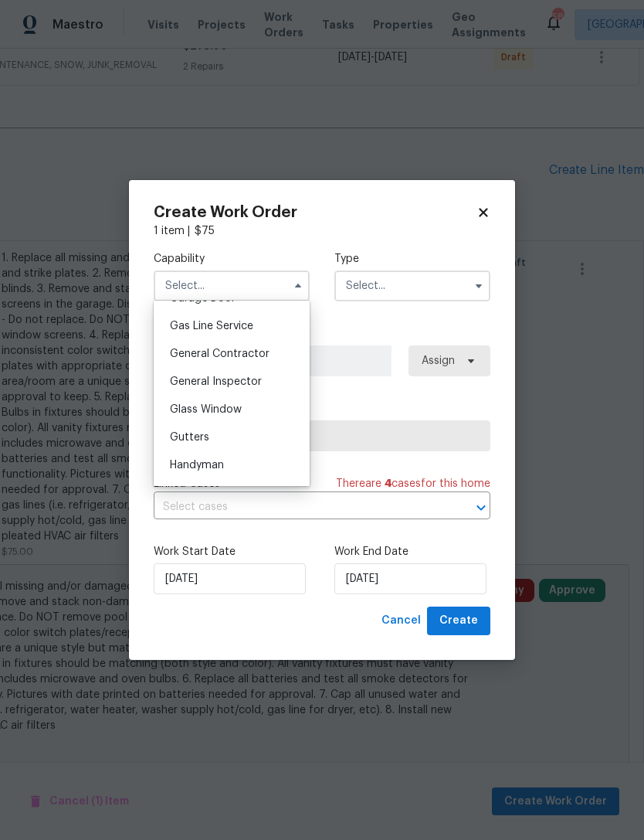
scroll to position [700, 0]
click at [257, 355] on span "General Contractor" at bounding box center [220, 357] width 100 height 11
type input "General Contractor"
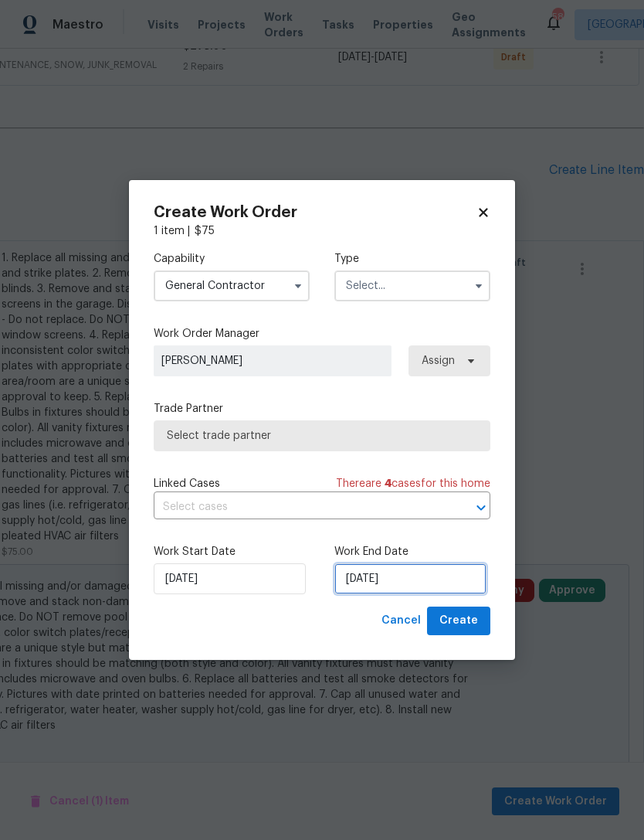
click at [391, 578] on input "[DATE]" at bounding box center [411, 578] width 152 height 31
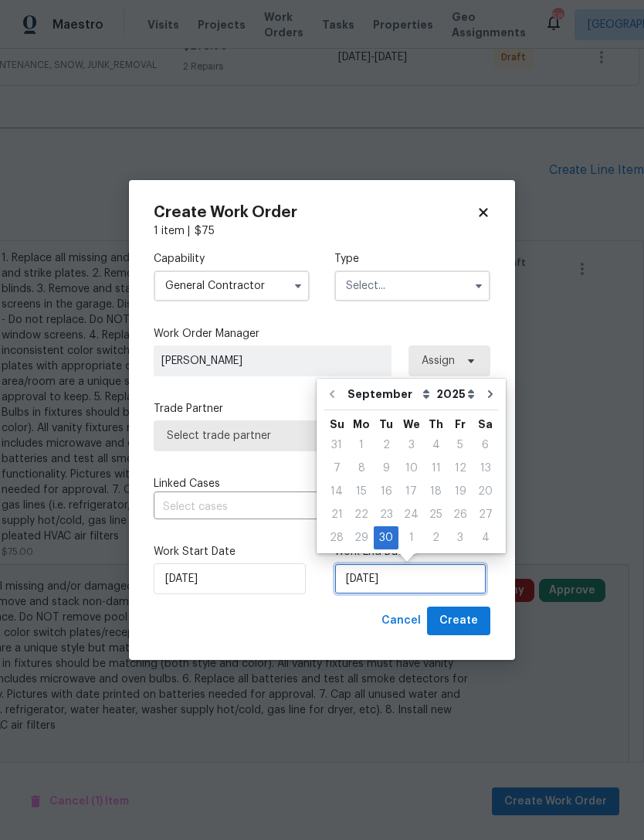
scroll to position [29, 0]
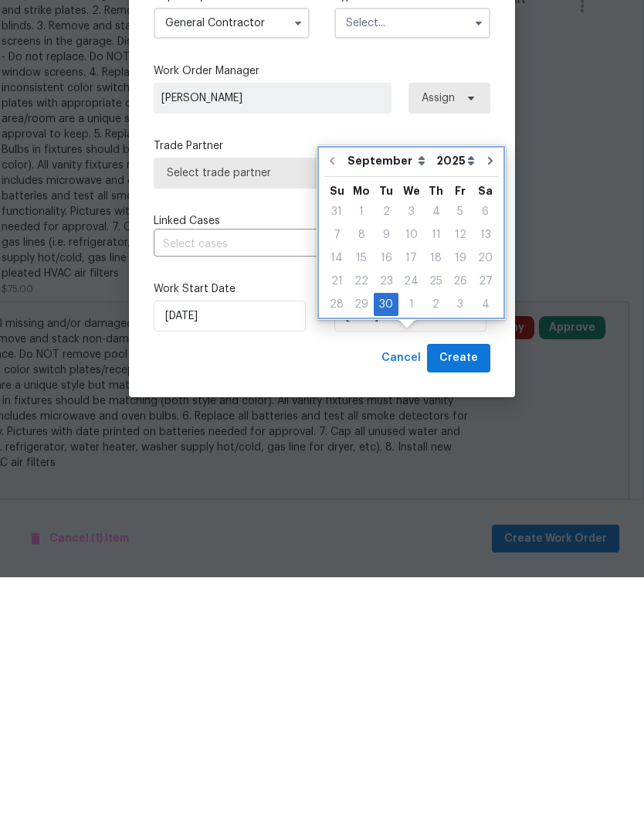
click at [485, 417] on icon "Go to next month" at bounding box center [491, 423] width 12 height 12
type input "10/30/2025"
select select "9"
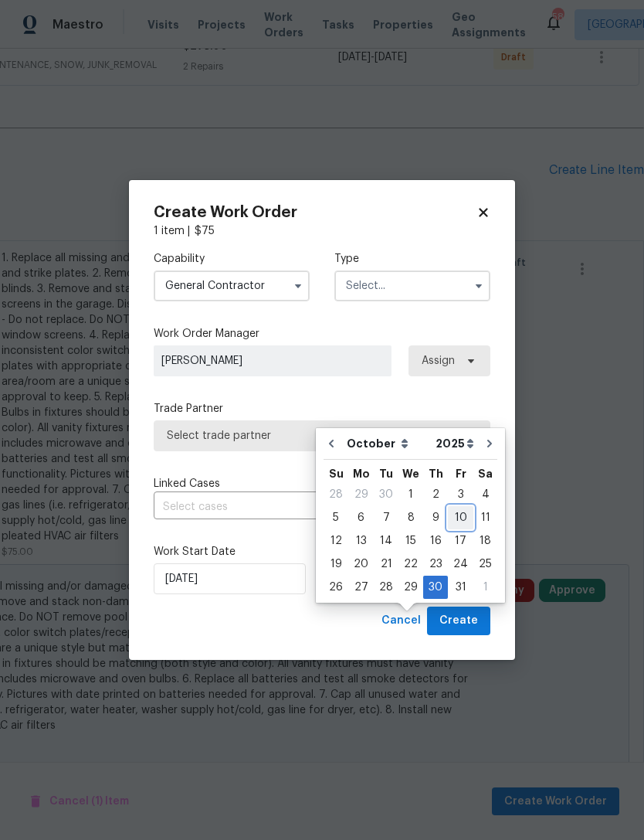
click at [459, 507] on div "10" at bounding box center [461, 518] width 26 height 22
type input "10/10/2025"
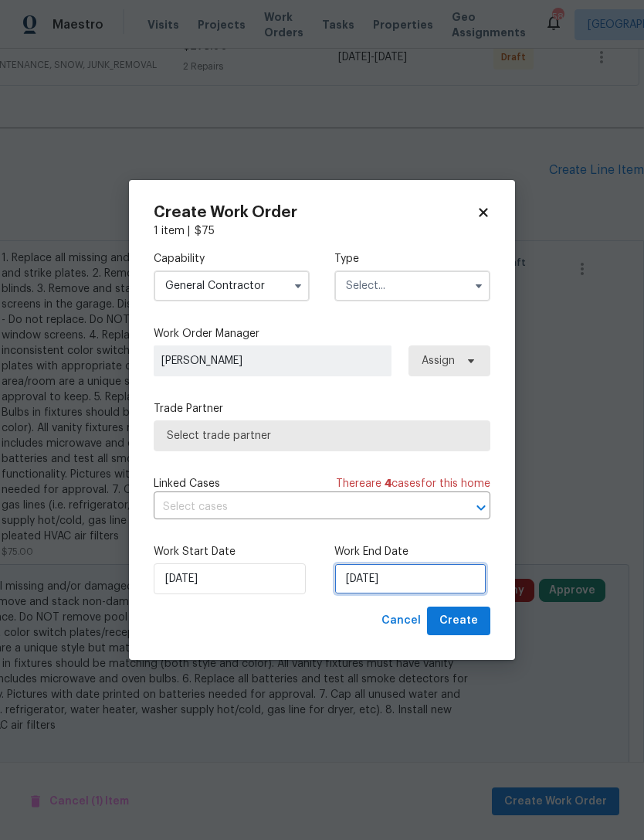
click at [390, 578] on input "10/10/2025" at bounding box center [411, 578] width 152 height 31
select select "9"
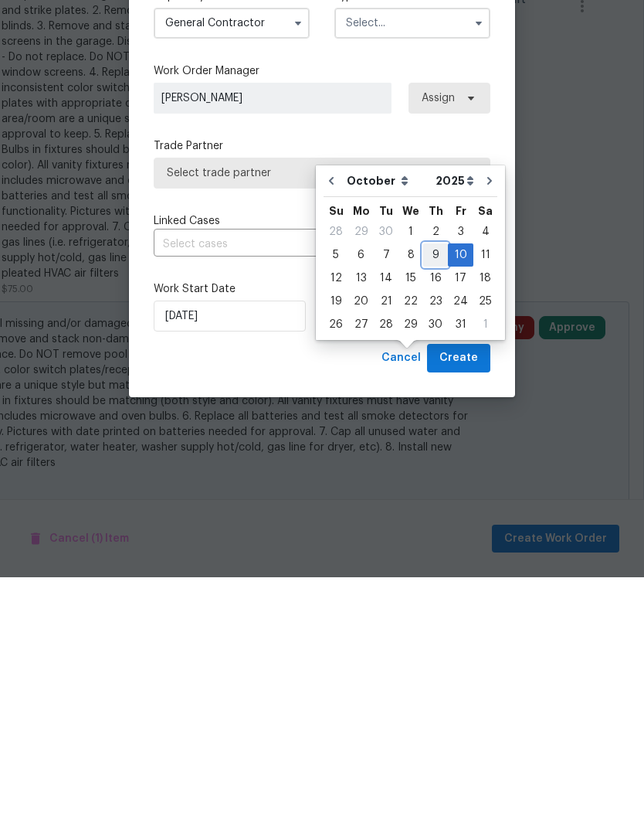
click at [434, 507] on div "9" at bounding box center [435, 518] width 25 height 22
type input "[DATE]"
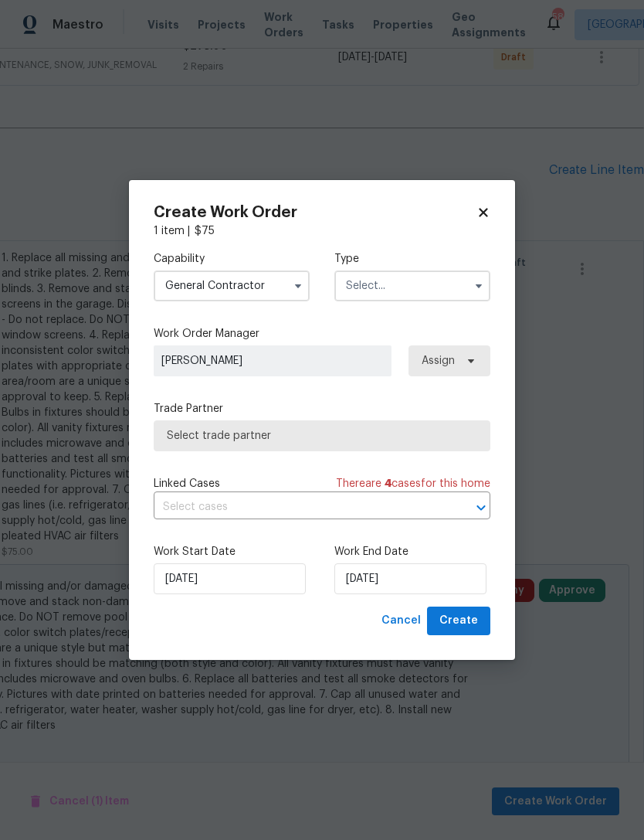
click at [403, 283] on input "text" at bounding box center [413, 285] width 156 height 31
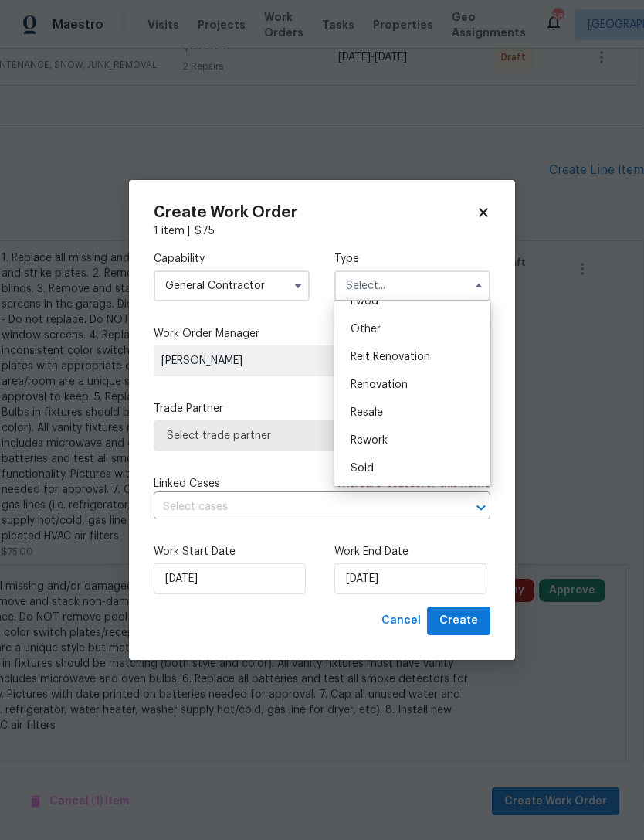
scroll to position [184, 0]
click at [392, 383] on span "Renovation" at bounding box center [379, 384] width 57 height 11
type input "Renovation"
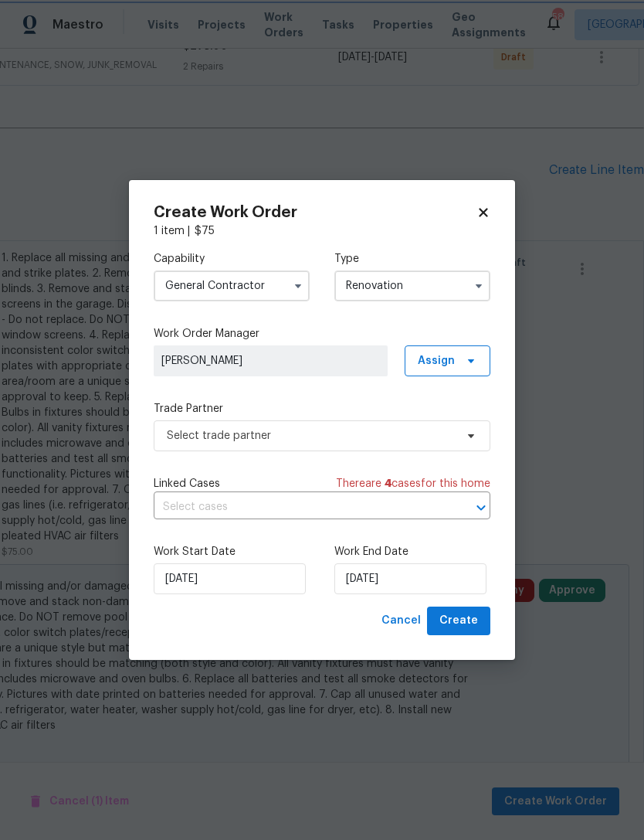
scroll to position [0, 0]
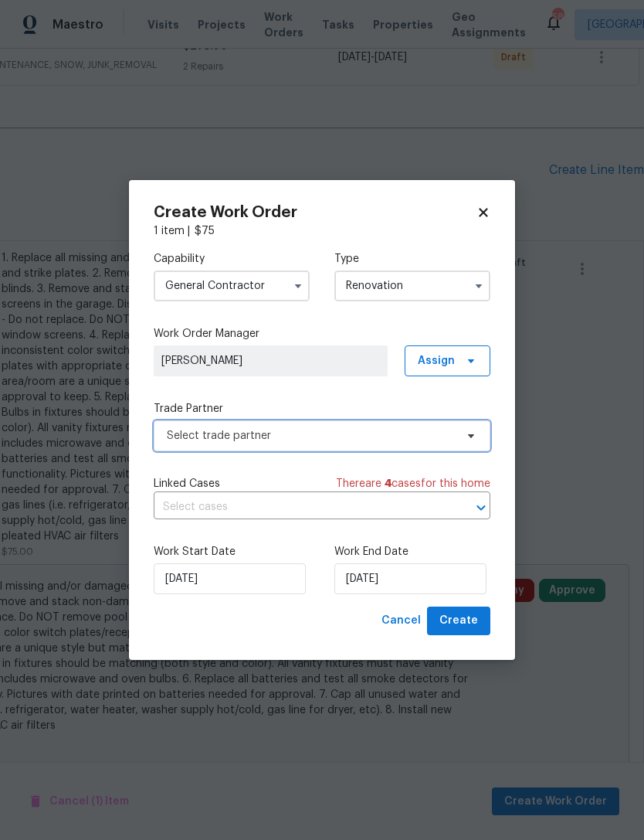
click at [263, 431] on span "Select trade partner" at bounding box center [311, 435] width 288 height 15
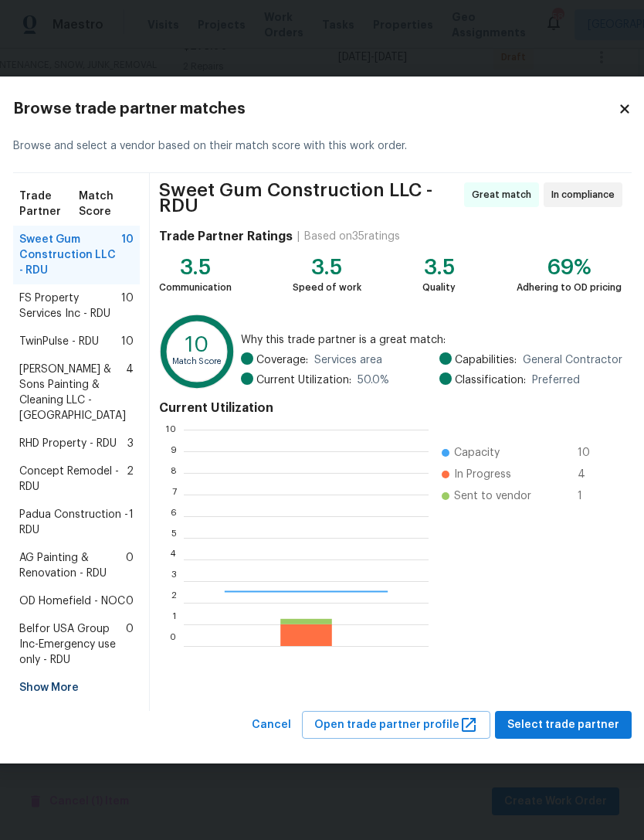
scroll to position [216, 245]
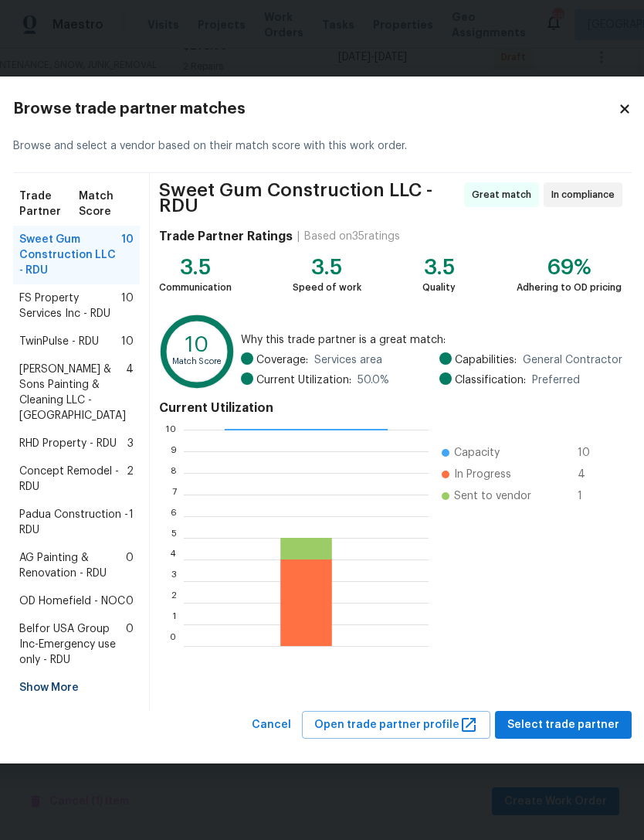
click at [75, 513] on span "Padua Construction - RDU" at bounding box center [74, 522] width 110 height 31
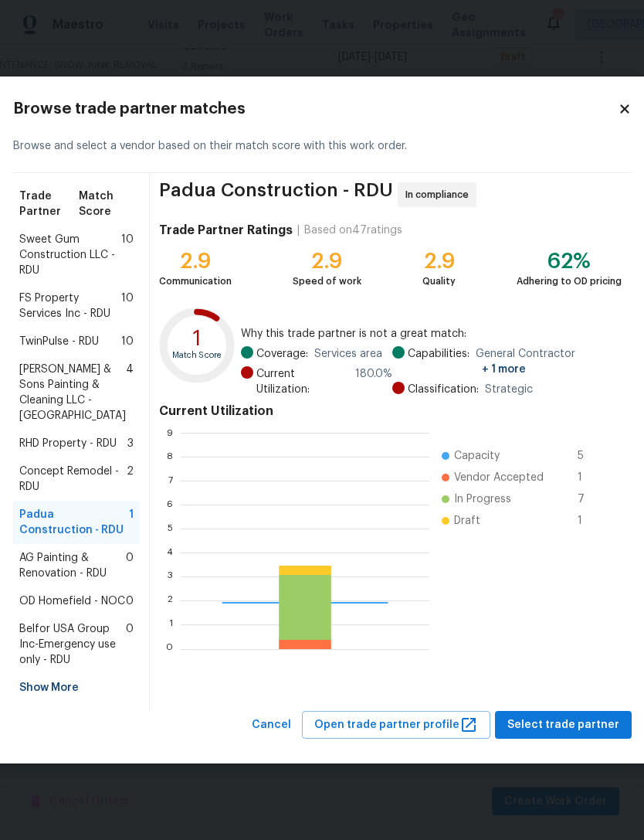
scroll to position [216, 249]
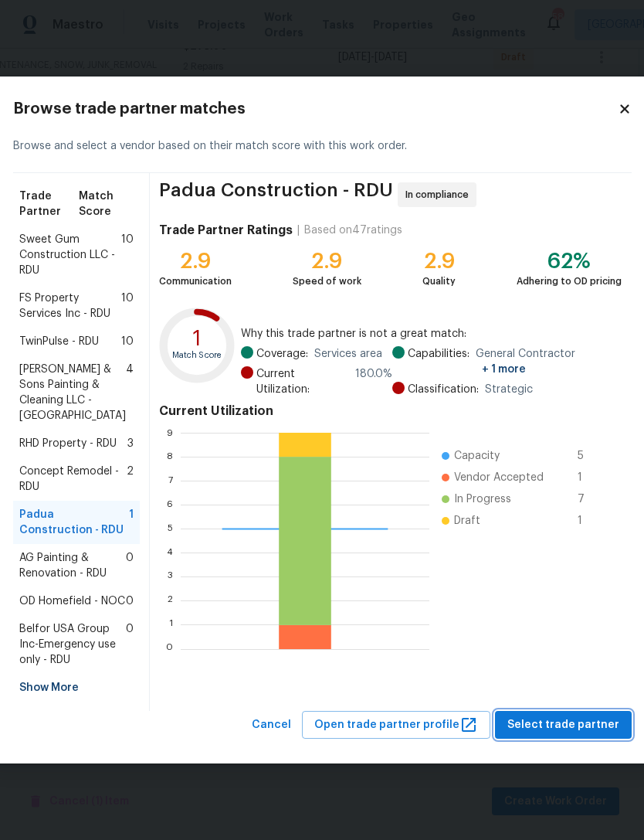
click at [577, 735] on span "Select trade partner" at bounding box center [564, 725] width 112 height 19
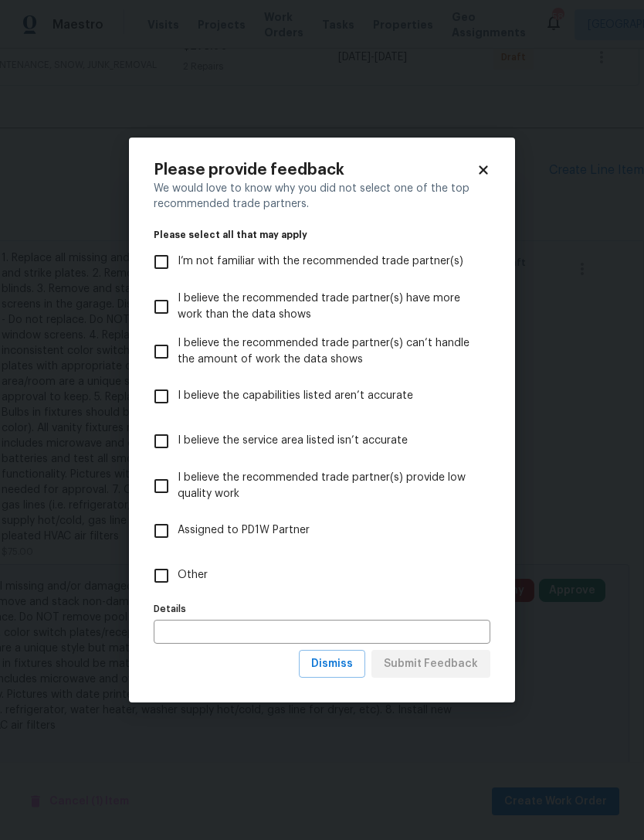
click at [156, 571] on input "Other" at bounding box center [161, 575] width 32 height 32
checkbox input "true"
click at [461, 661] on span "Submit Feedback" at bounding box center [431, 664] width 94 height 19
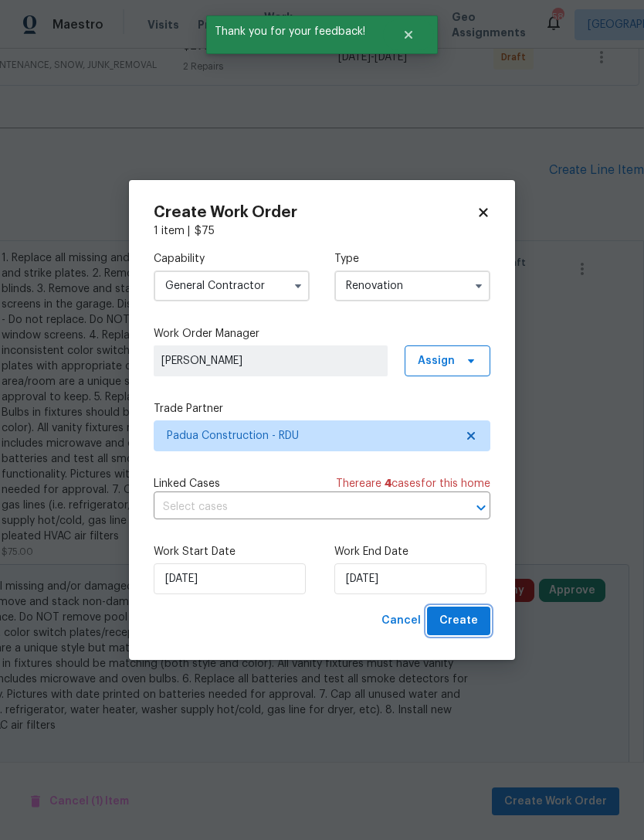
click at [471, 618] on span "Create" at bounding box center [459, 620] width 39 height 19
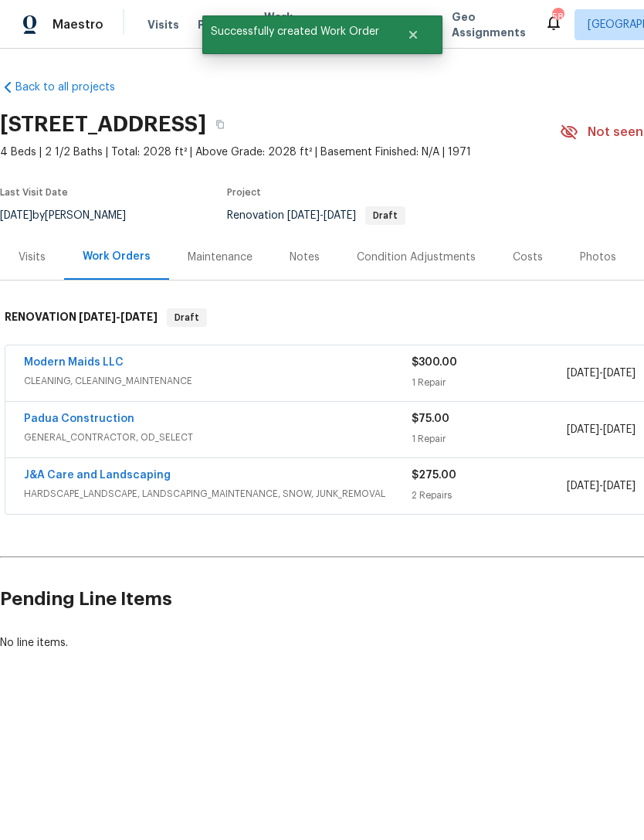
scroll to position [0, 0]
click at [104, 420] on link "Padua Construction" at bounding box center [79, 418] width 111 height 11
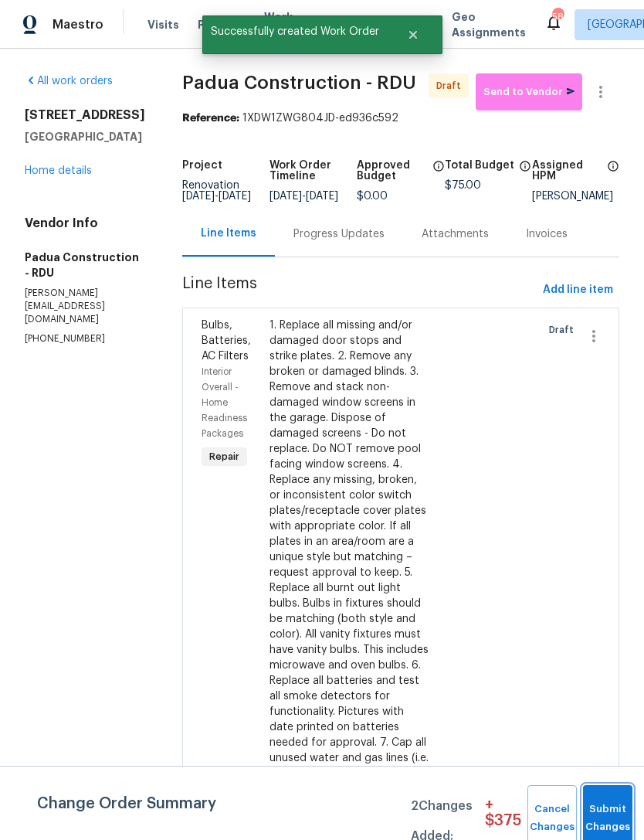
click at [607, 798] on button "Submit Changes" at bounding box center [607, 818] width 49 height 66
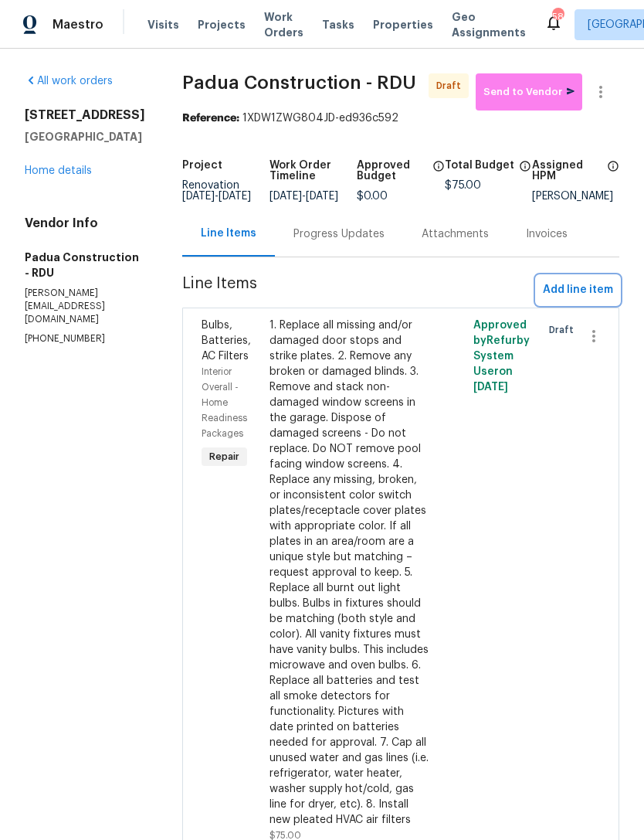
click at [602, 304] on button "Add line item" at bounding box center [578, 290] width 83 height 29
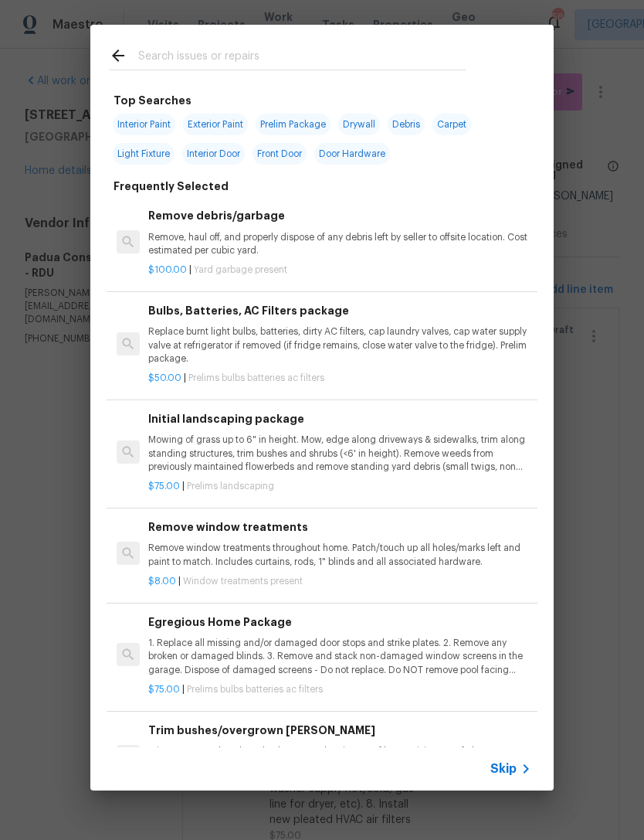
click at [255, 59] on input "text" at bounding box center [302, 57] width 328 height 23
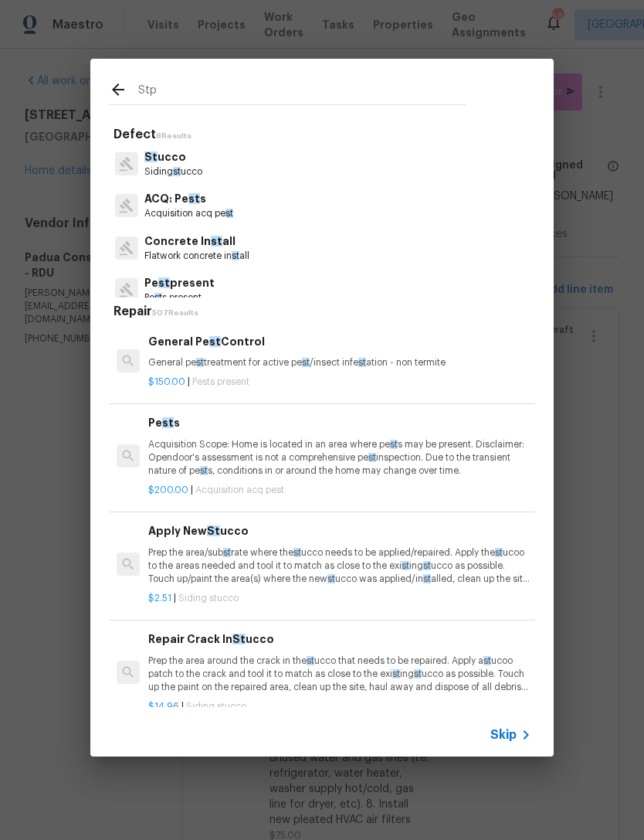
type input "Stpp"
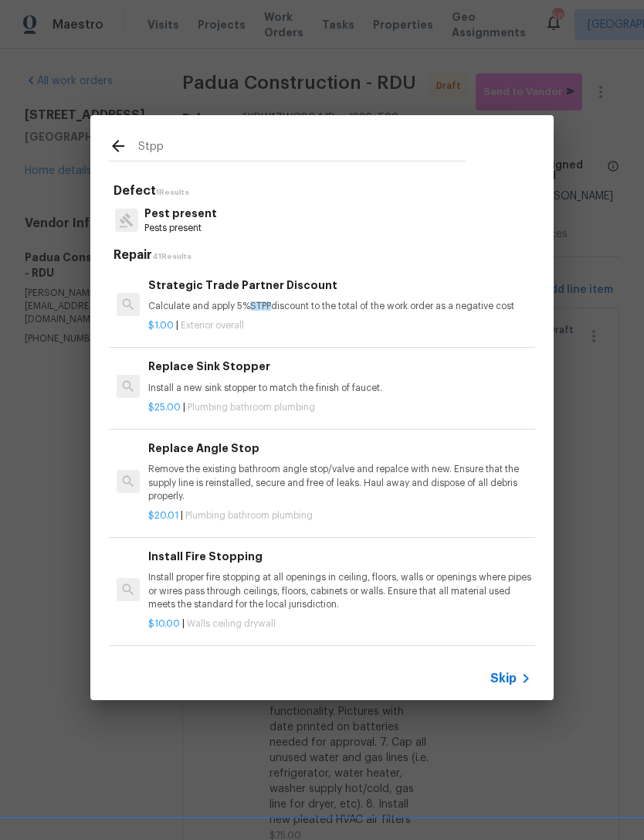
click at [253, 301] on span "STPP" at bounding box center [260, 305] width 21 height 9
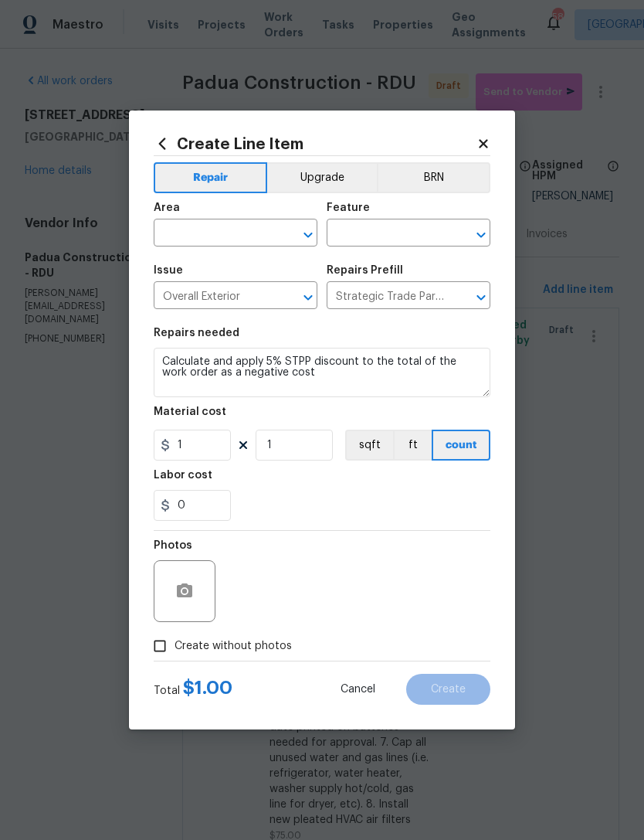
click at [189, 226] on input "text" at bounding box center [214, 235] width 121 height 24
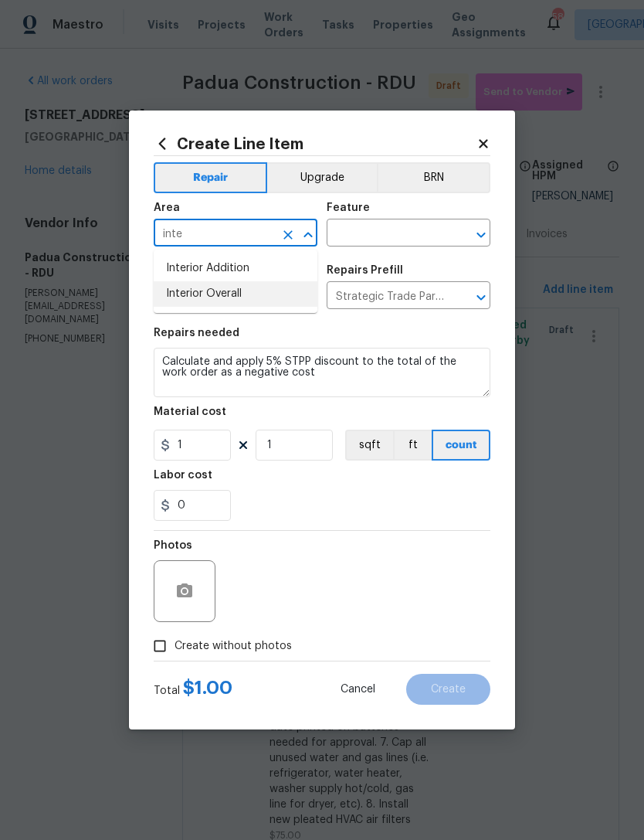
click at [253, 289] on li "Interior Overall" at bounding box center [236, 294] width 164 height 26
type input "Interior Overall"
click at [378, 234] on input "text" at bounding box center [387, 235] width 121 height 24
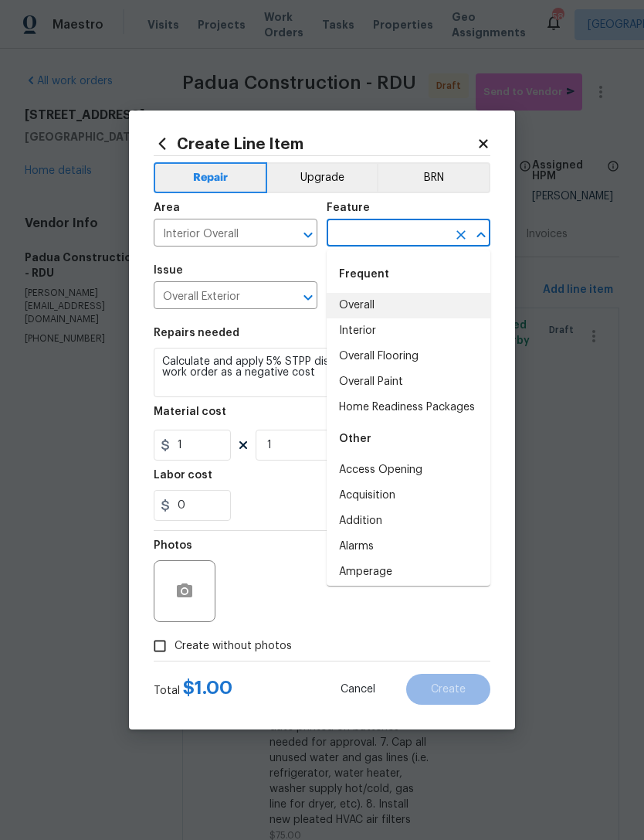
click at [361, 308] on li "Overall" at bounding box center [409, 306] width 164 height 26
type input "Overall"
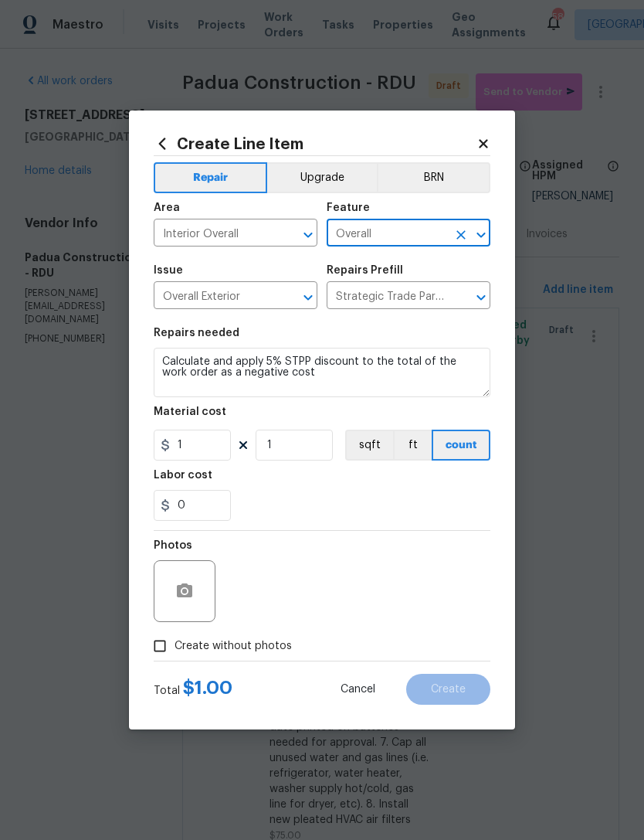
click at [162, 647] on input "Create without photos" at bounding box center [159, 645] width 29 height 29
checkbox input "true"
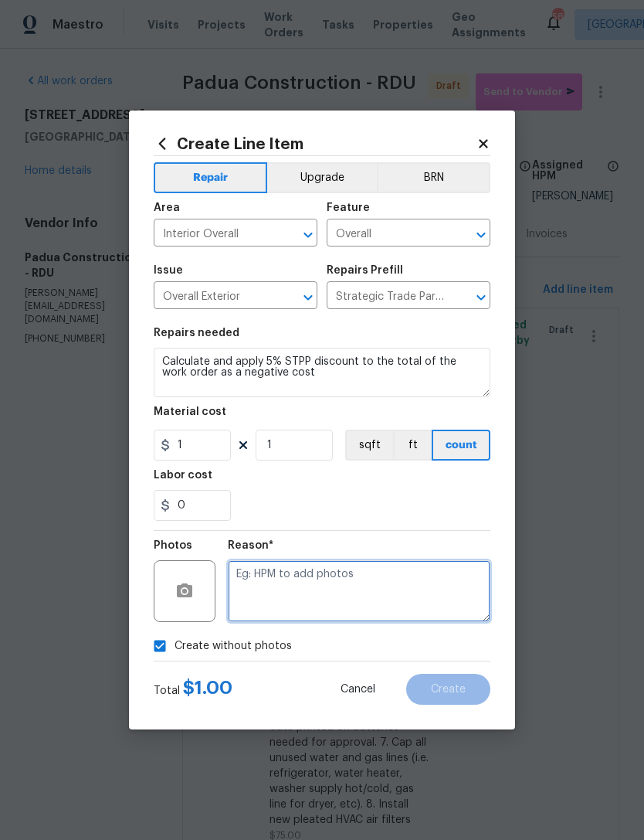
click at [291, 580] on textarea at bounding box center [359, 591] width 263 height 62
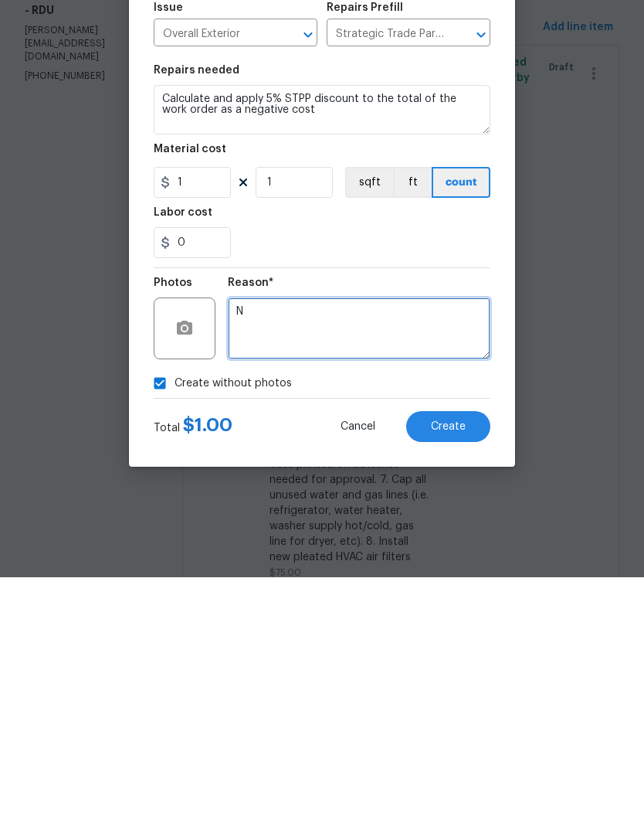
type textarea "N"
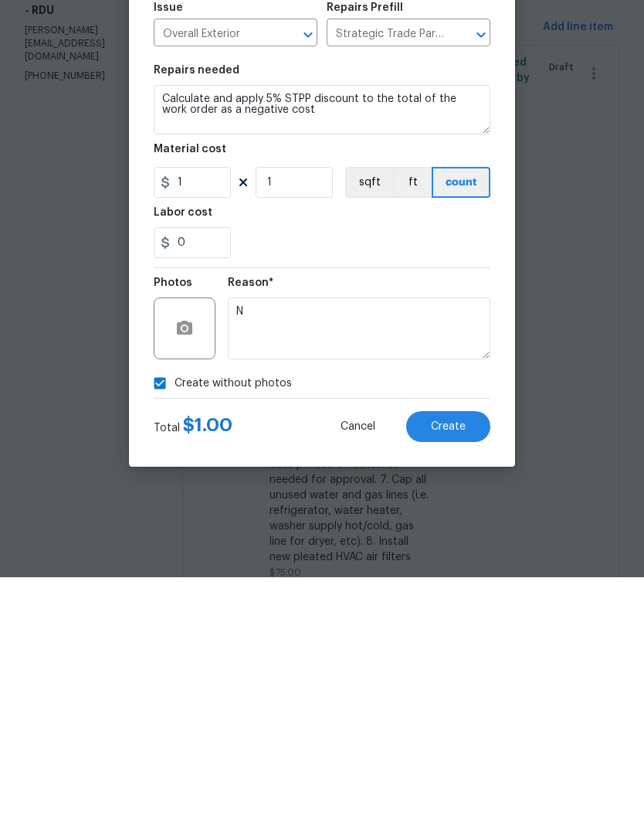
click at [457, 684] on span "Create" at bounding box center [448, 690] width 35 height 12
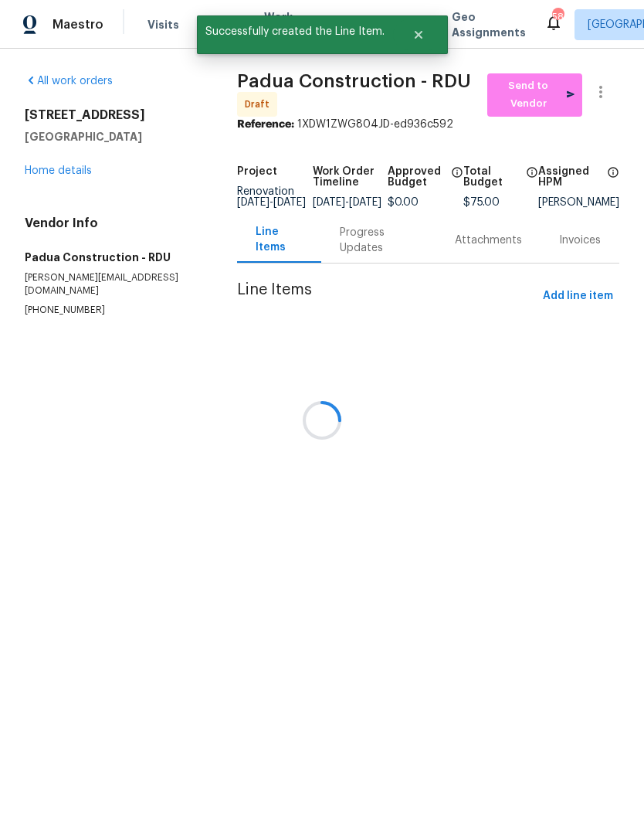
scroll to position [0, 0]
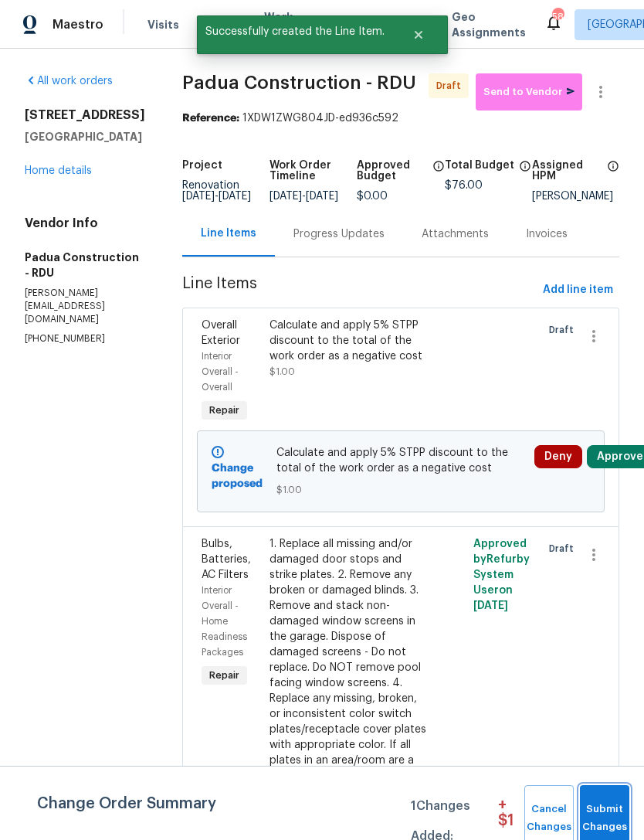
click at [598, 822] on span "Submit Changes" at bounding box center [605, 819] width 34 height 36
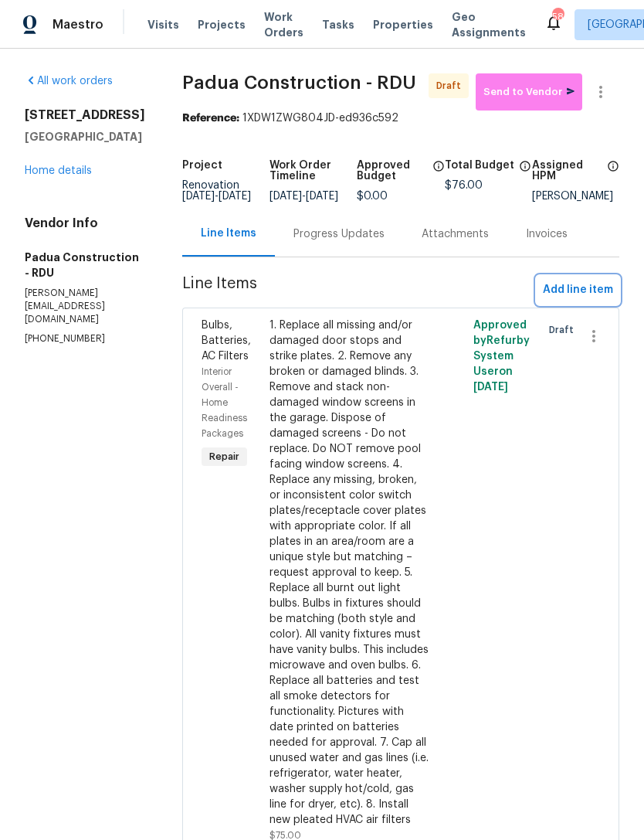
click at [601, 298] on span "Add line item" at bounding box center [578, 290] width 70 height 19
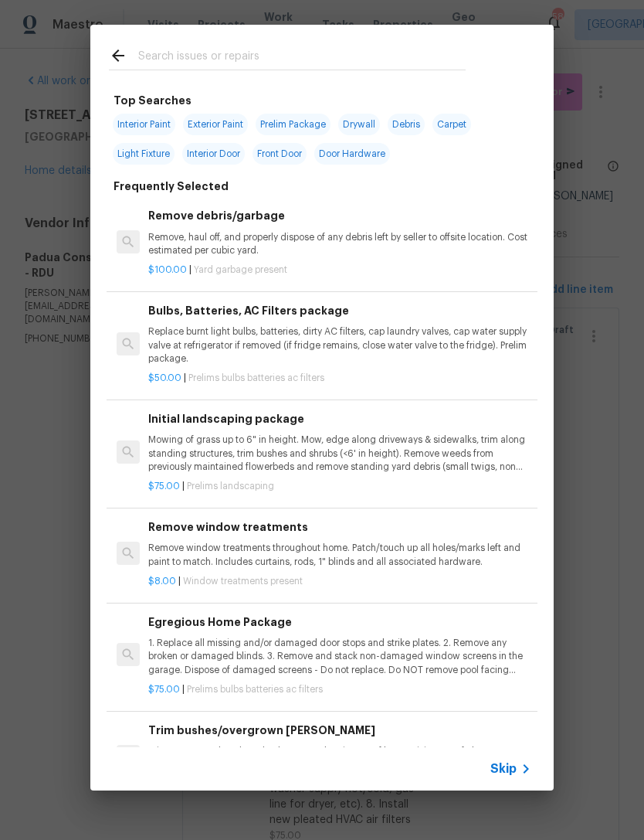
click at [223, 213] on h6 "Remove debris/garbage" at bounding box center [339, 215] width 383 height 17
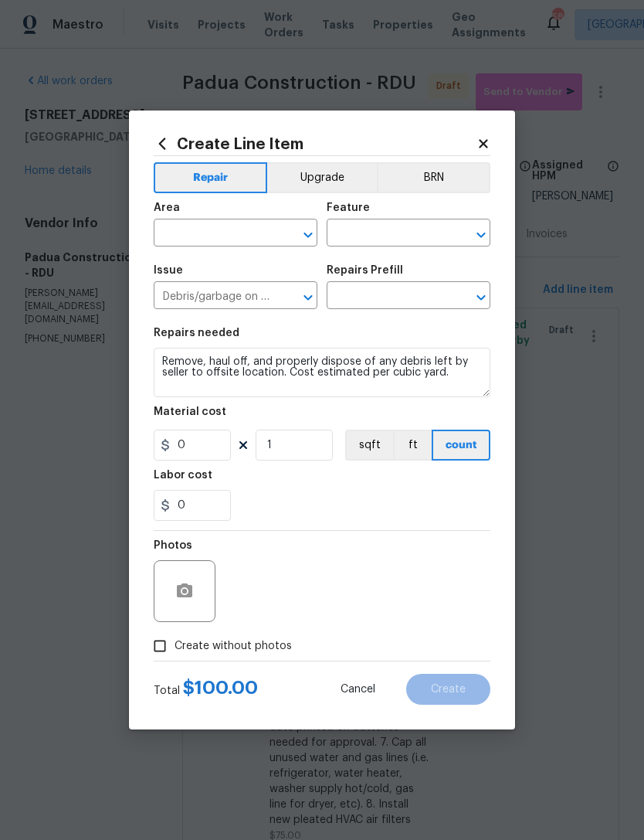
type input "Remove debris/garbage $100.00"
type input "100"
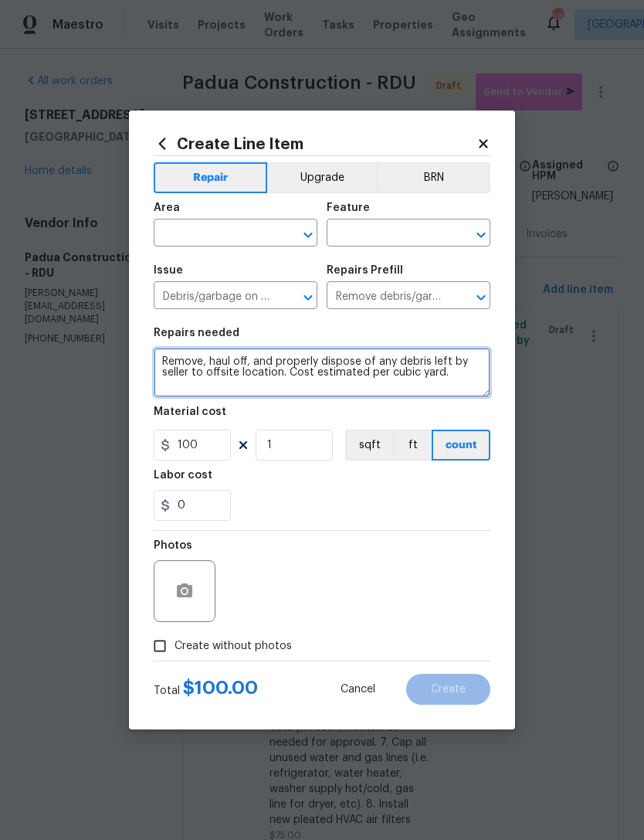
click at [302, 369] on textarea "Remove, haul off, and properly dispose of any debris left by seller to offsite …" at bounding box center [322, 372] width 337 height 49
click at [301, 368] on textarea "Remove, haul off, and properly dispose of any debris left by seller to offsite …" at bounding box center [322, 372] width 337 height 49
click at [291, 370] on textarea "Remove, haul off, and properly dispose of any debris left by seller to offsite …" at bounding box center [322, 372] width 337 height 49
type textarea "Remove, haul off, and properly dispose of any debris left by seller to offsite …"
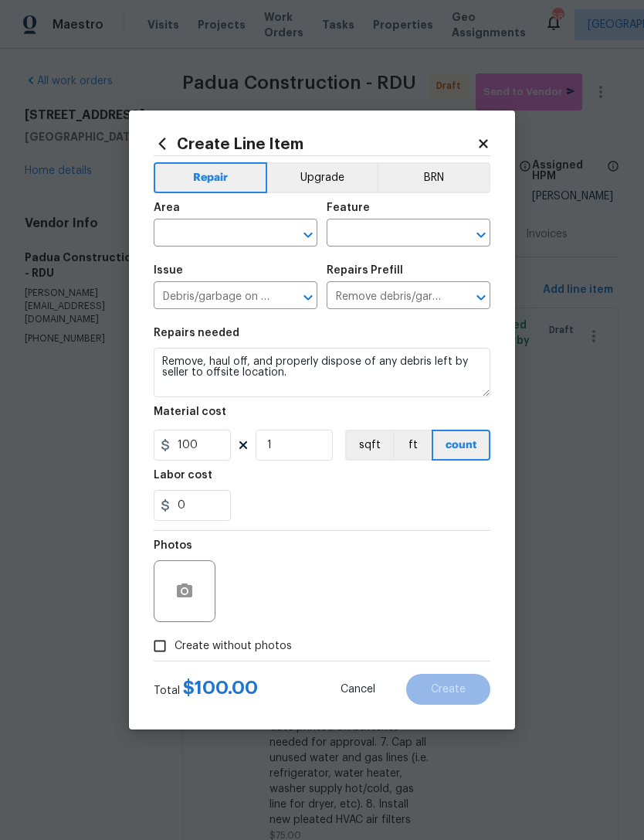
click at [236, 227] on input "text" at bounding box center [214, 235] width 121 height 24
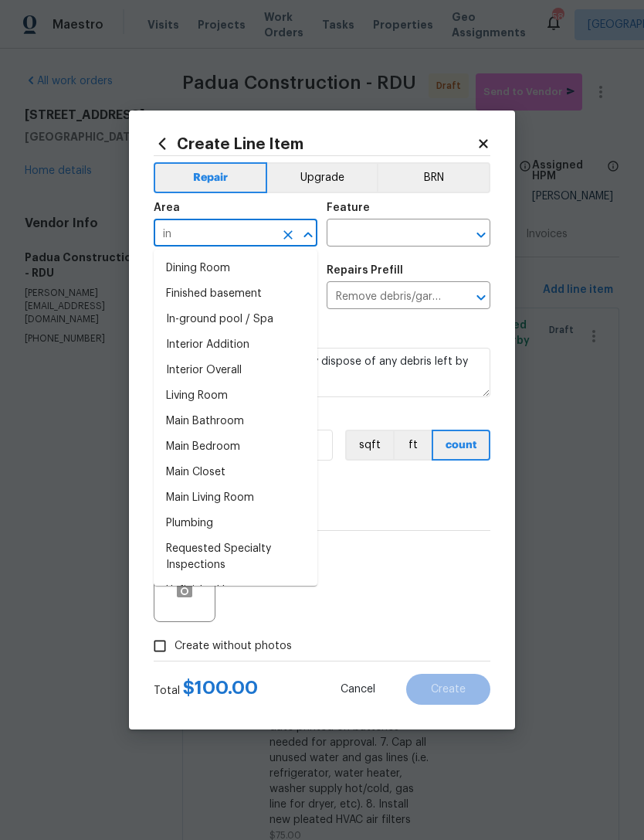
click at [236, 369] on li "Interior Overall" at bounding box center [236, 371] width 164 height 26
type input "Interior Overall"
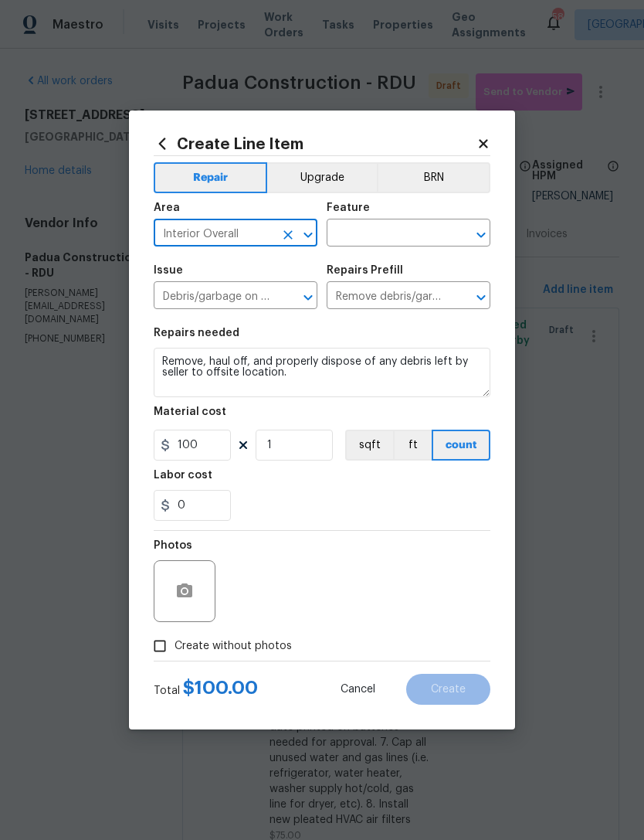
click at [409, 234] on input "text" at bounding box center [387, 235] width 121 height 24
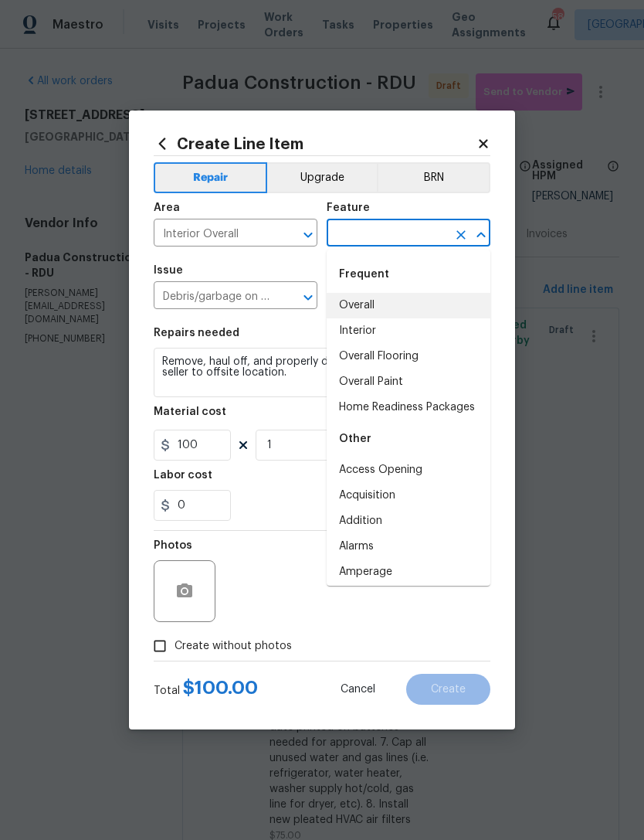
click at [365, 303] on li "Overall" at bounding box center [409, 306] width 164 height 26
type input "Overall"
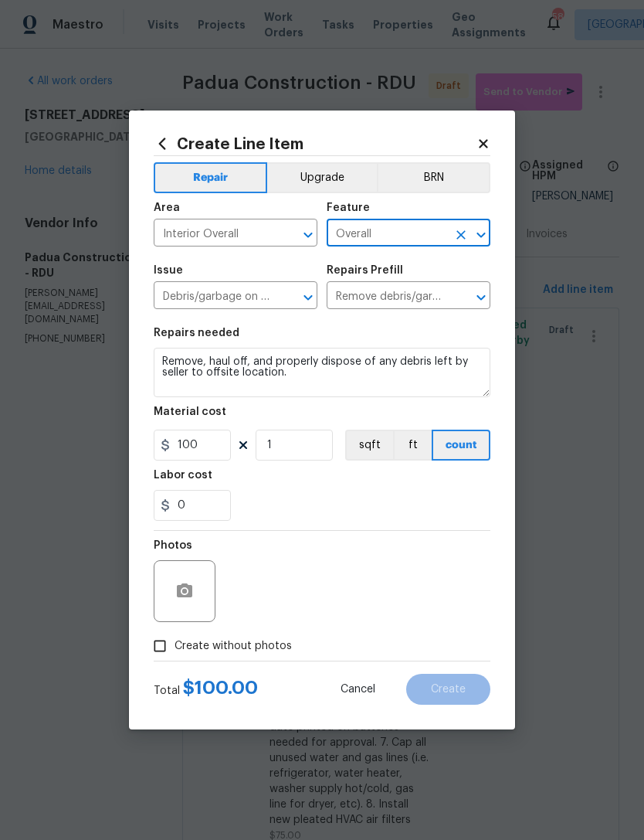
click at [161, 641] on input "Create without photos" at bounding box center [159, 645] width 29 height 29
checkbox input "true"
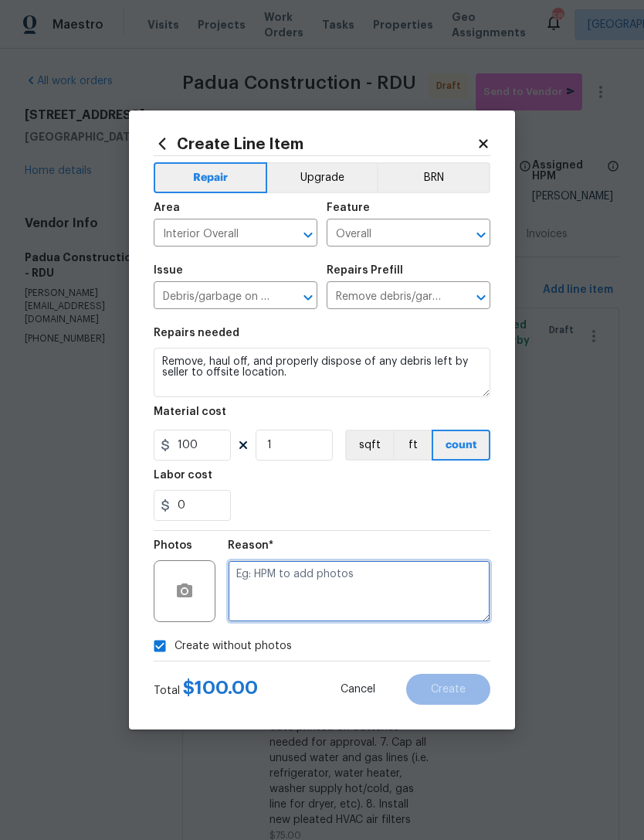
click at [347, 597] on textarea at bounding box center [359, 591] width 263 height 62
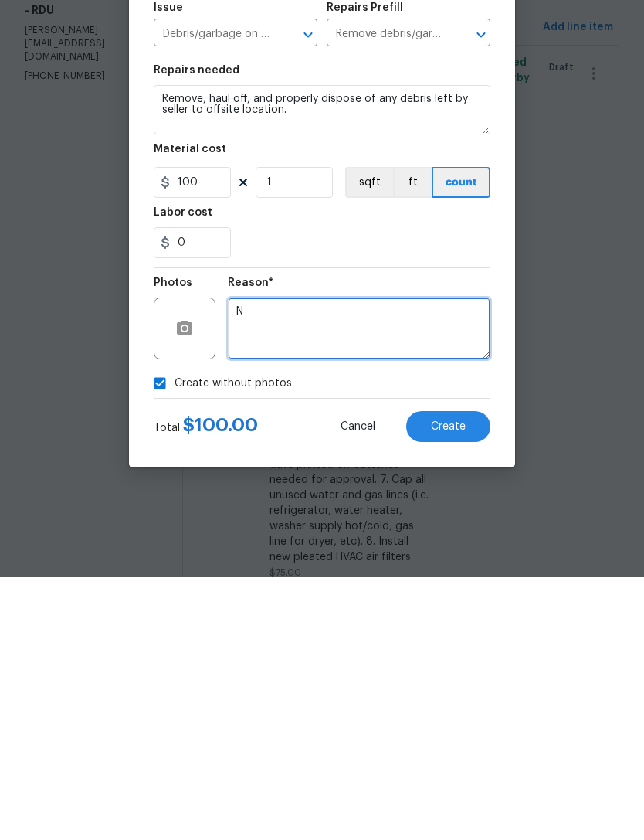
type textarea "N"
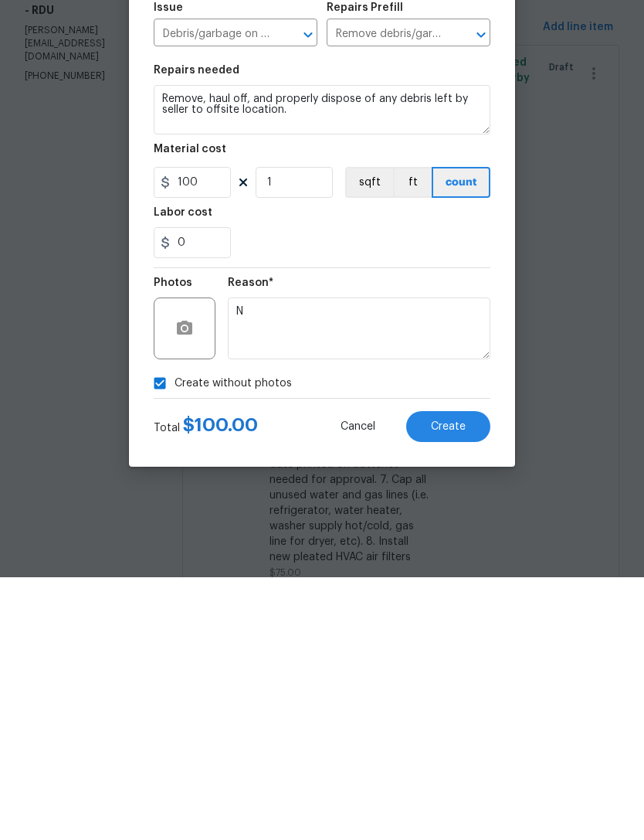
click at [453, 684] on span "Create" at bounding box center [448, 690] width 35 height 12
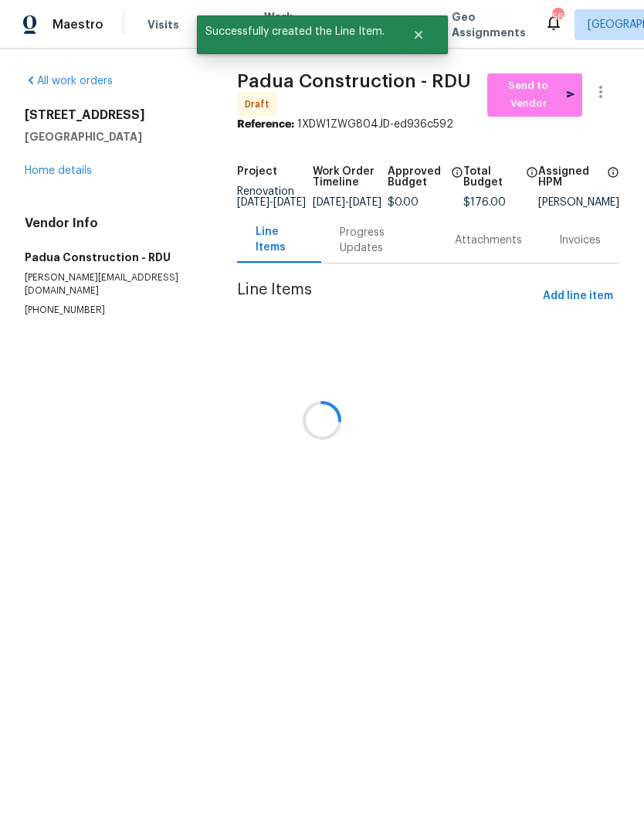
scroll to position [0, 0]
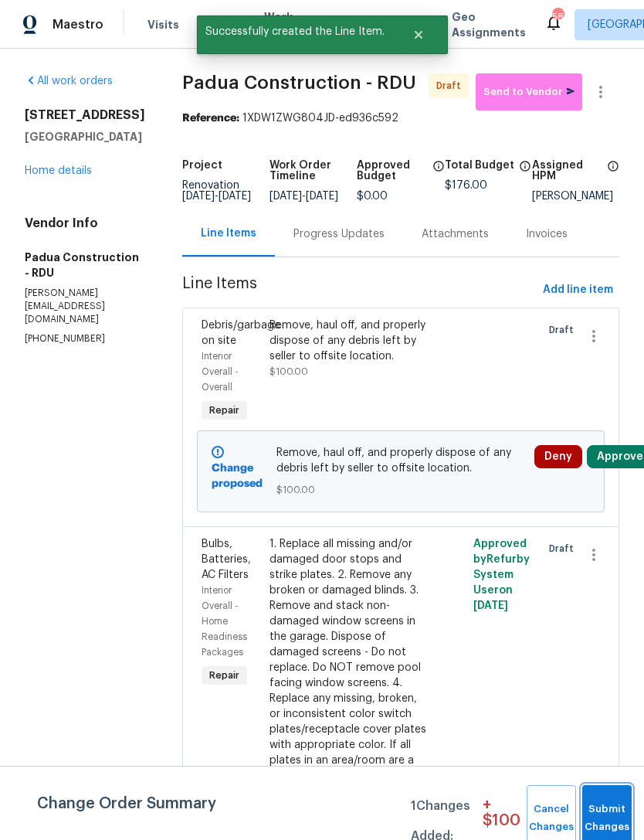
click at [607, 808] on button "Submit Changes" at bounding box center [607, 818] width 49 height 66
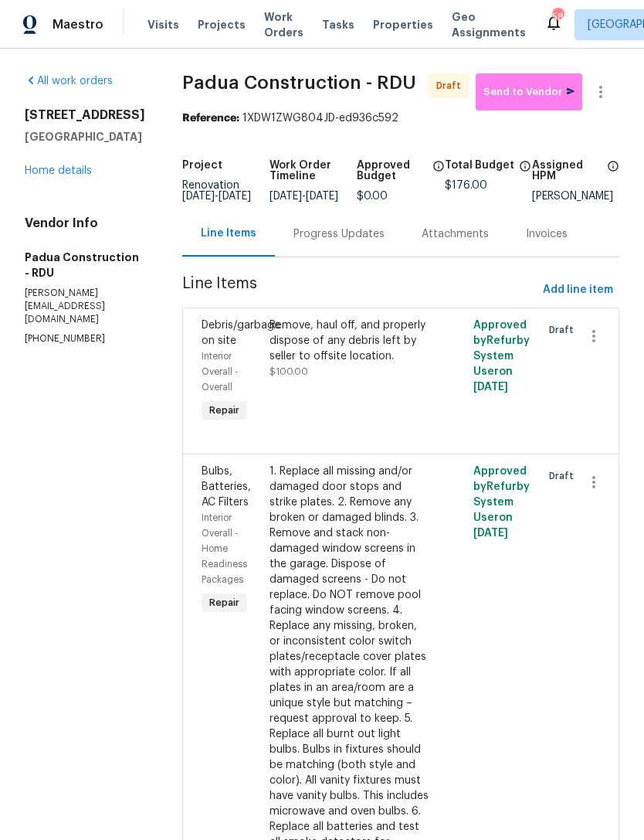
click at [55, 176] on link "Home details" at bounding box center [58, 170] width 67 height 11
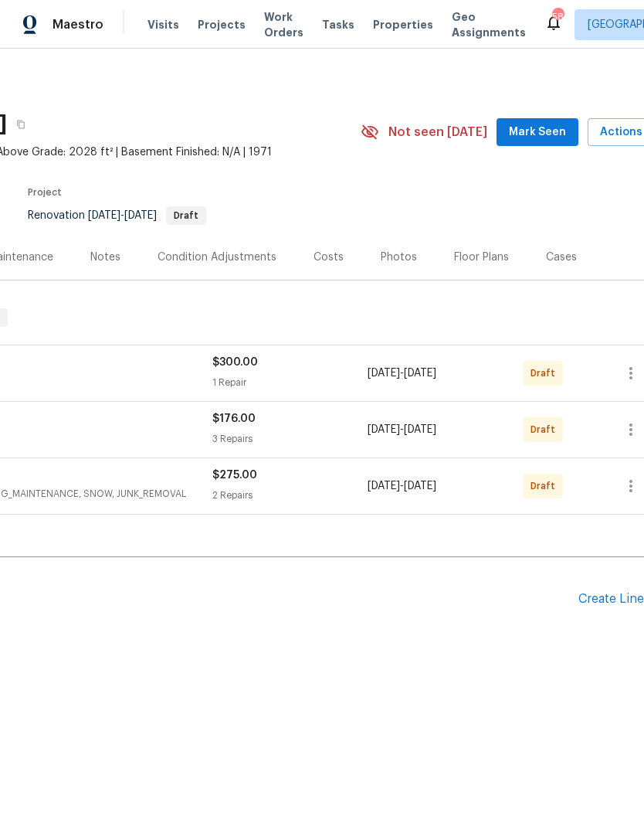
scroll to position [0, 201]
click at [538, 133] on span "Mark Seen" at bounding box center [536, 132] width 57 height 19
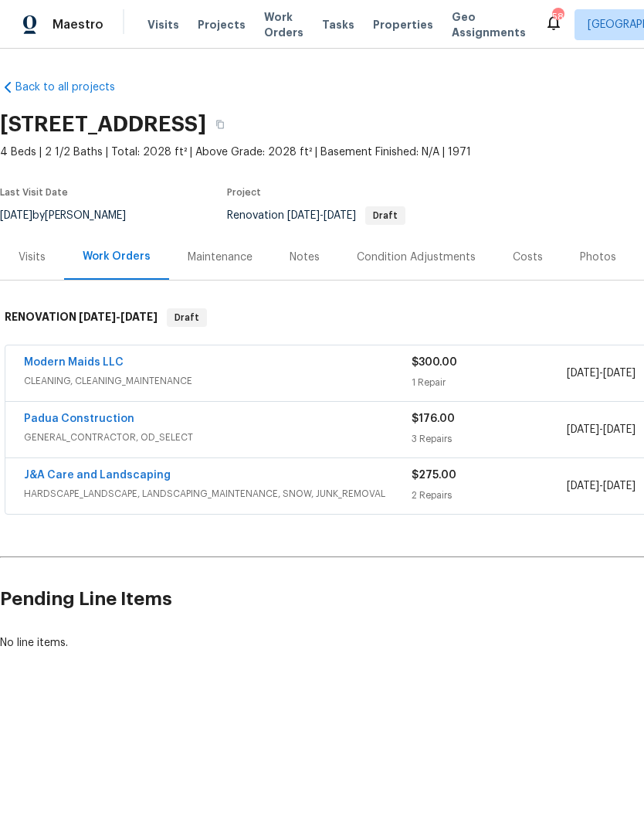
scroll to position [0, 0]
click at [110, 419] on link "Padua Construction" at bounding box center [79, 418] width 111 height 11
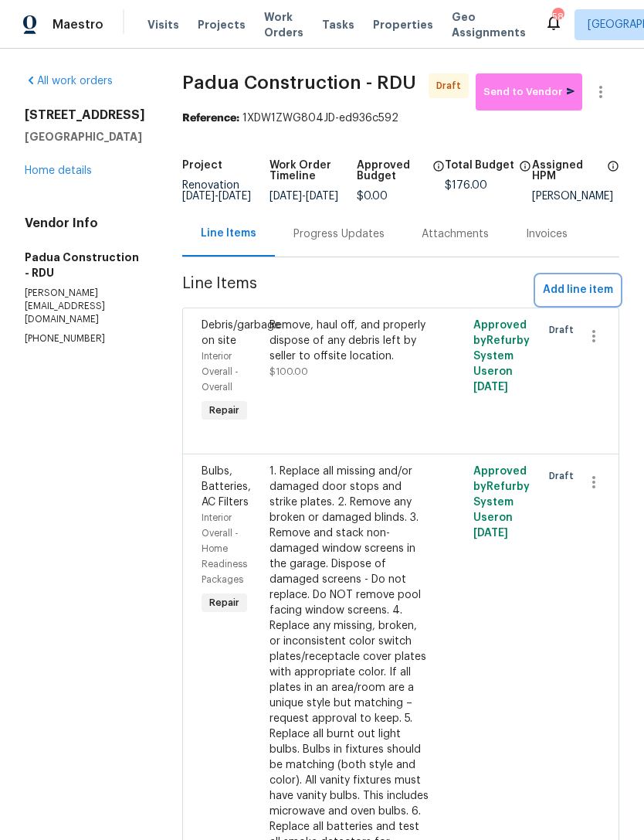
click at [588, 300] on span "Add line item" at bounding box center [578, 290] width 70 height 19
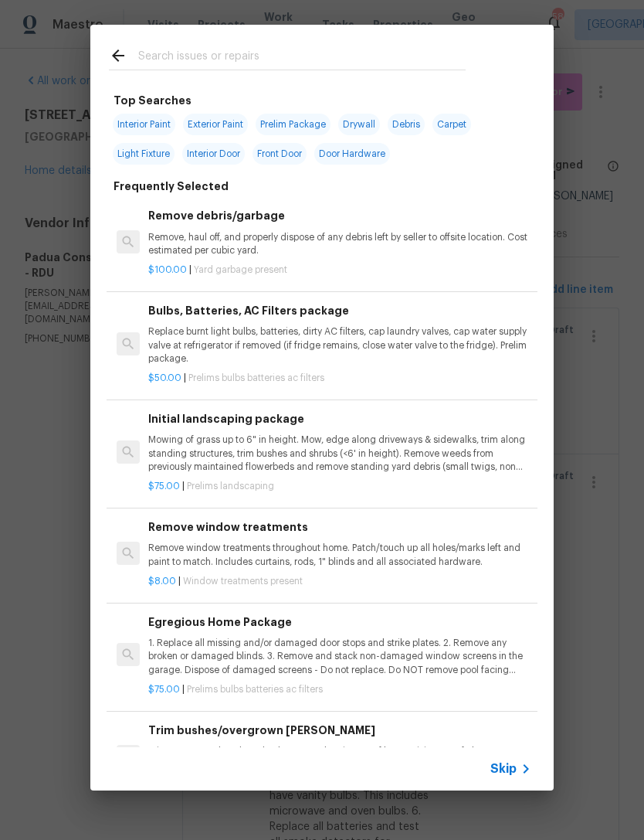
click at [236, 48] on input "text" at bounding box center [302, 57] width 328 height 23
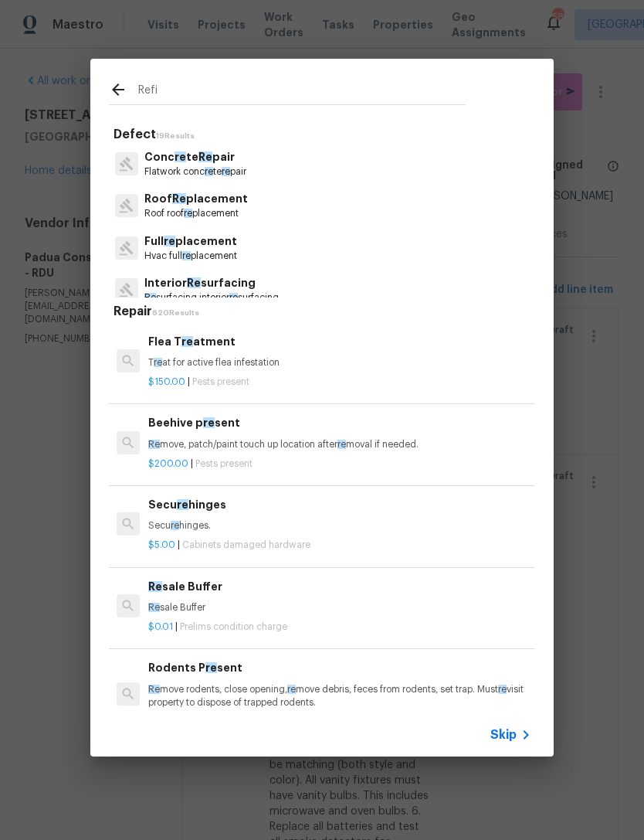
type input "Refin"
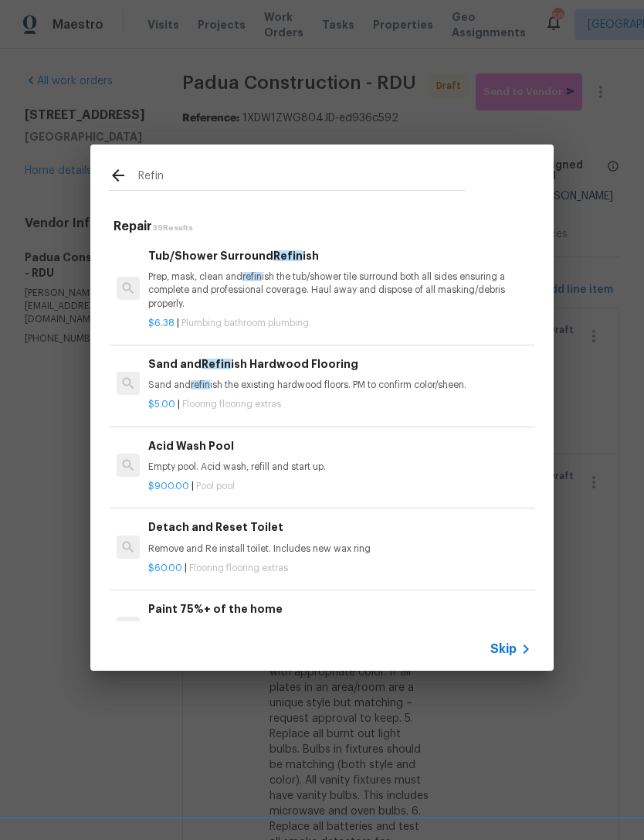
click at [301, 369] on h6 "Sand and Refin ish Hardwood Flooring" at bounding box center [339, 363] width 383 height 17
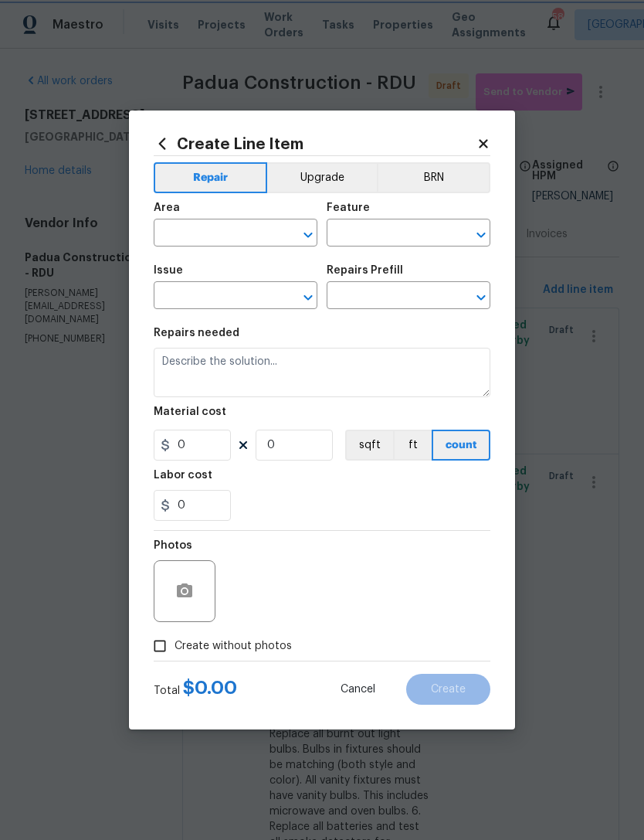
type input "Overall Flooring"
type input "Flooring Extras"
type input "Sand and Refinish Hardwood Flooring $5.00"
type textarea "Sand and refinish the existing hardwood floors. PM to confirm color/sheen."
type input "5"
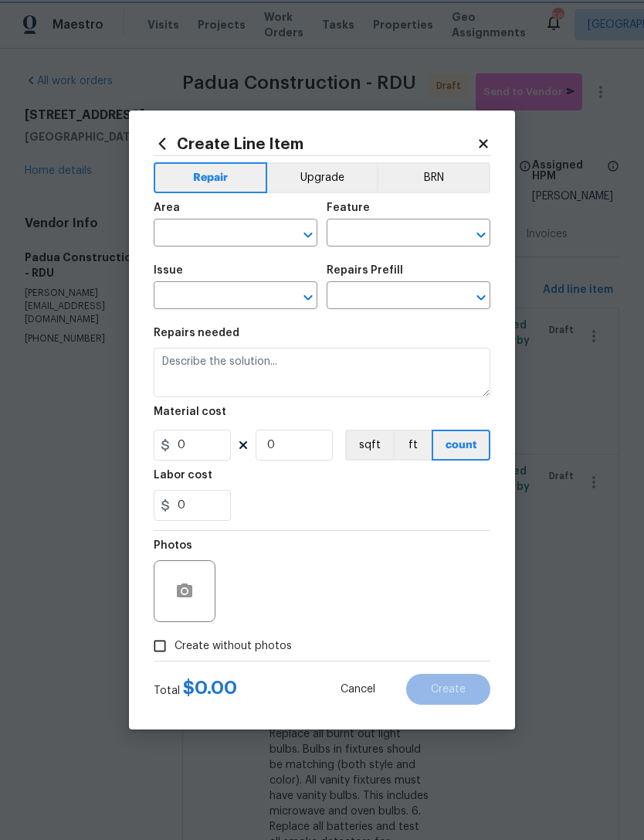
type input "1"
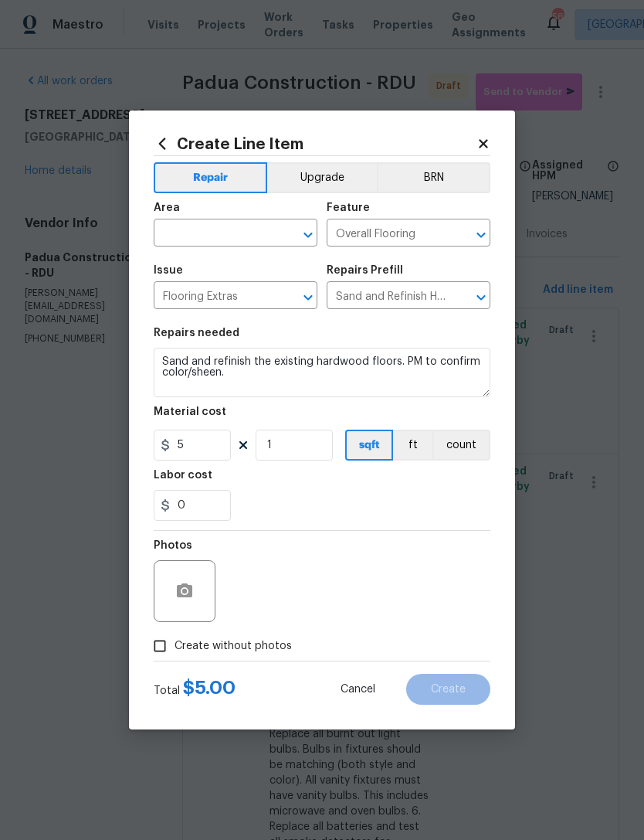
click at [487, 138] on icon at bounding box center [484, 144] width 14 height 14
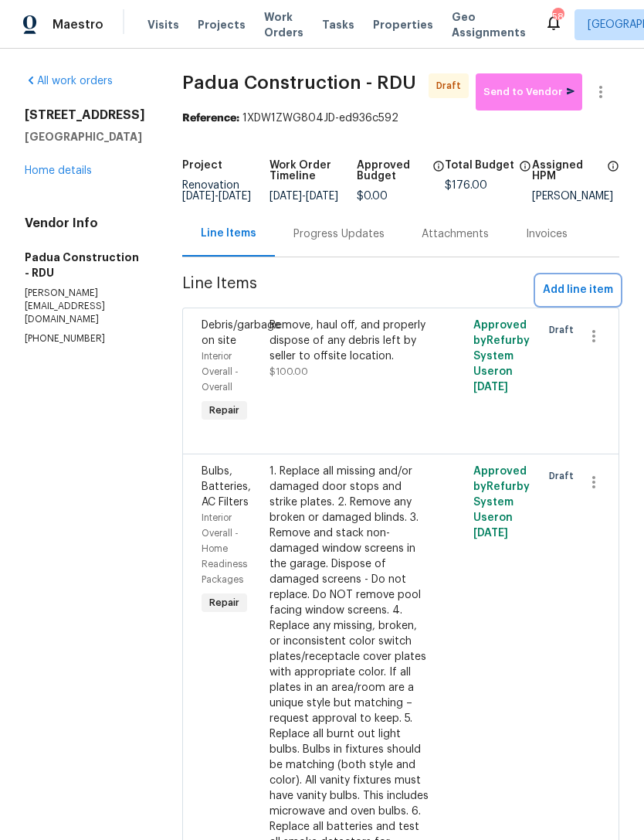
click at [587, 300] on span "Add line item" at bounding box center [578, 290] width 70 height 19
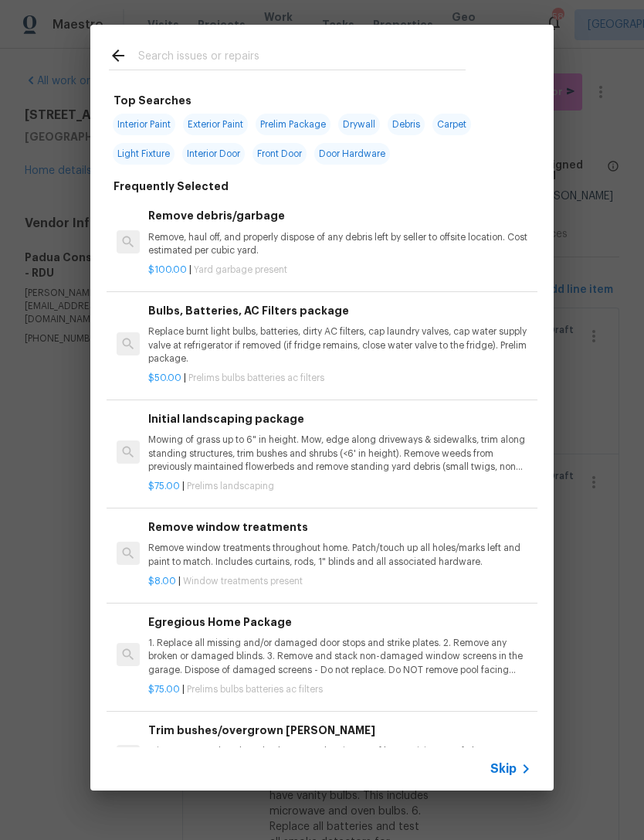
click at [236, 54] on input "text" at bounding box center [302, 57] width 328 height 23
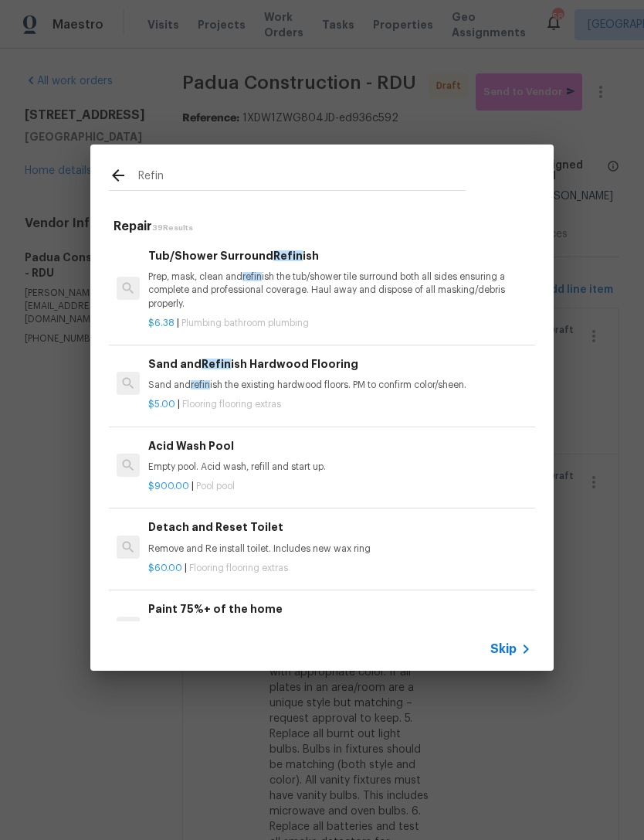
type input "Refini"
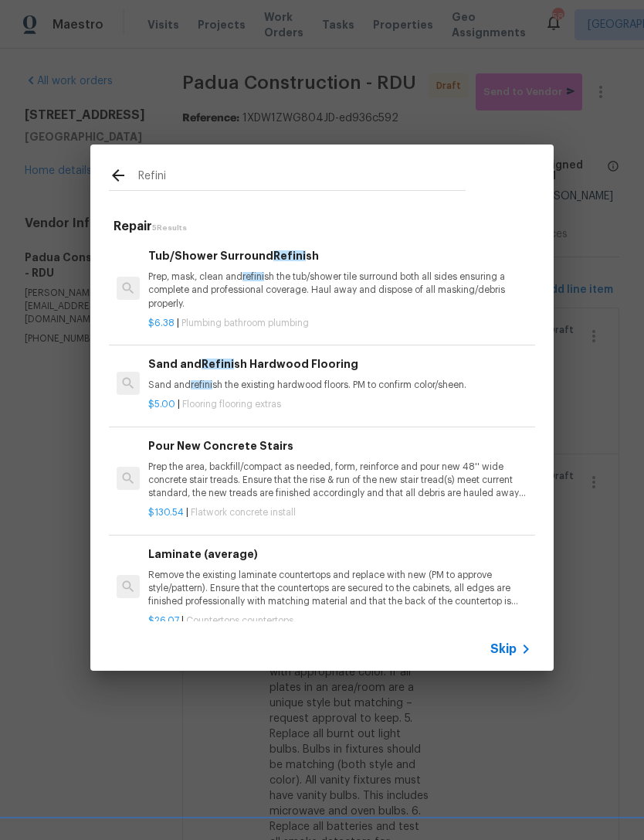
click at [321, 370] on h6 "Sand and Refini sh Hardwood Flooring" at bounding box center [339, 363] width 383 height 17
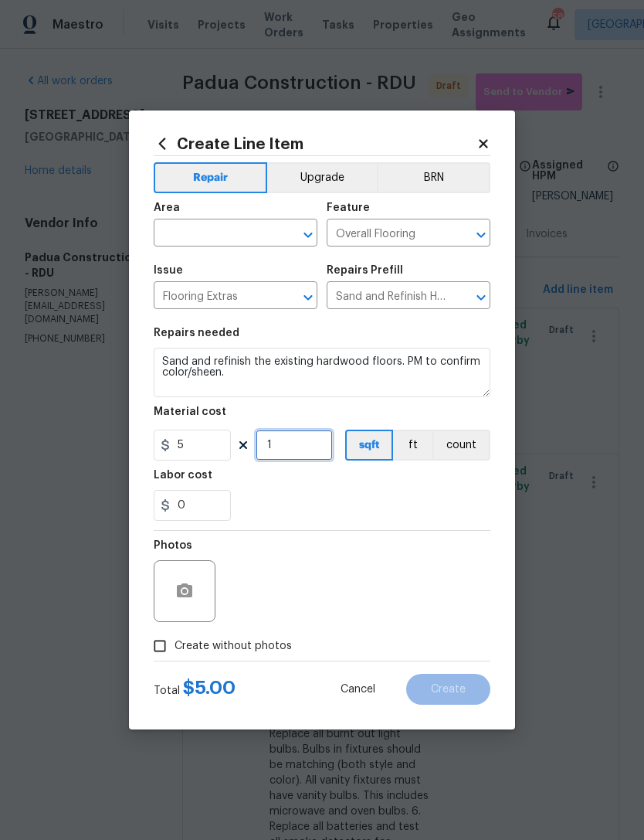
click at [294, 444] on input "1" at bounding box center [294, 445] width 77 height 31
click at [363, 497] on div "0" at bounding box center [322, 505] width 337 height 31
click at [306, 442] on input "1800" at bounding box center [294, 445] width 77 height 31
type input "1000"
click at [219, 233] on input "text" at bounding box center [214, 235] width 121 height 24
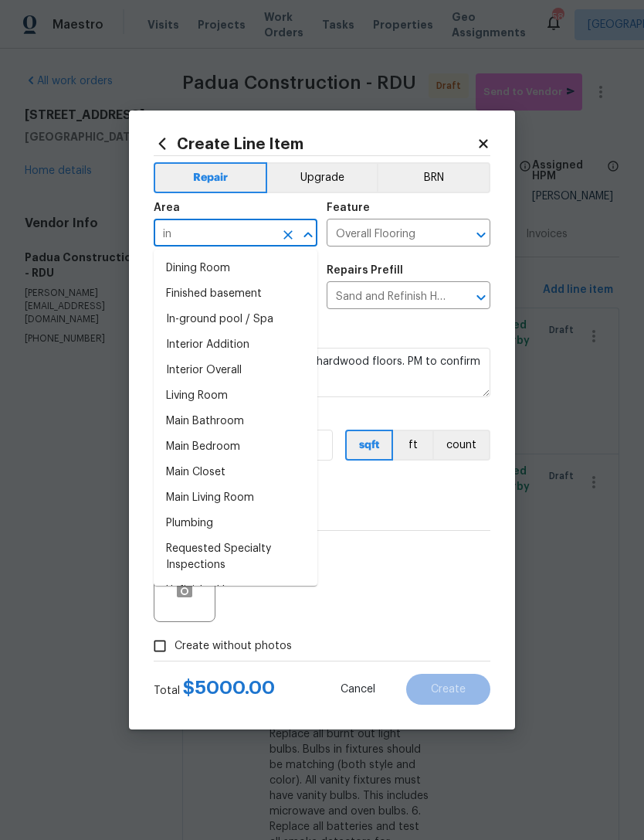
click at [236, 372] on li "Interior Overall" at bounding box center [236, 371] width 164 height 26
type input "Interior Overall"
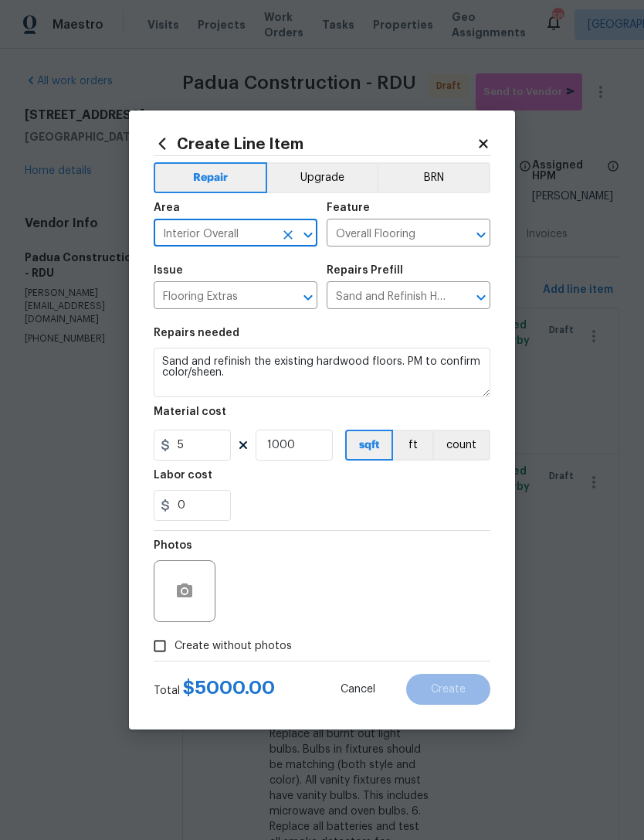
click at [243, 647] on span "Create without photos" at bounding box center [233, 646] width 117 height 16
click at [175, 647] on input "Create without photos" at bounding box center [159, 645] width 29 height 29
checkbox input "true"
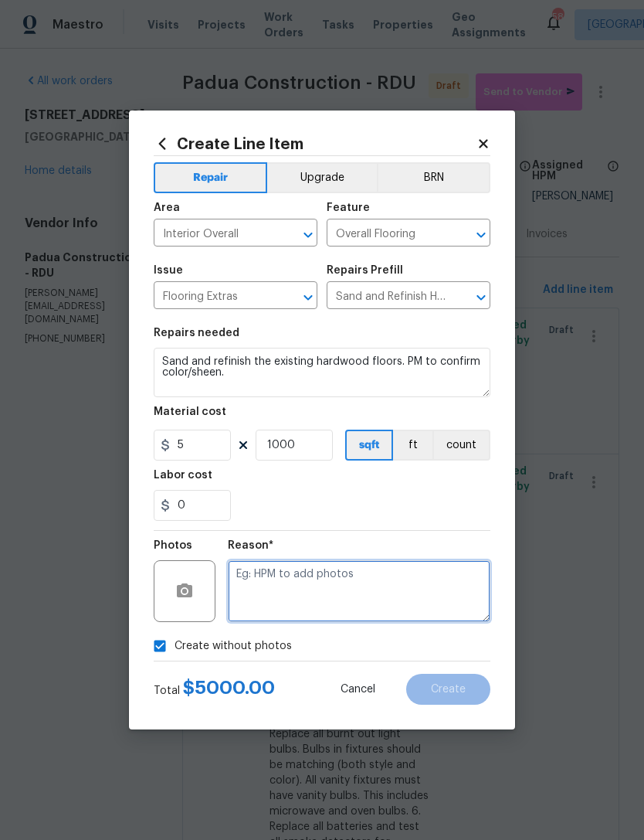
click at [337, 581] on textarea at bounding box center [359, 591] width 263 height 62
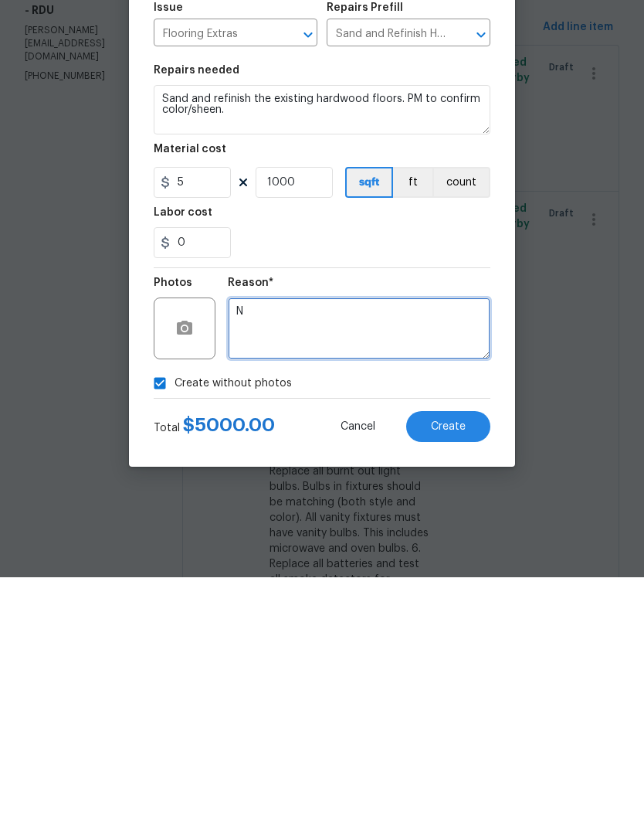
type textarea "N"
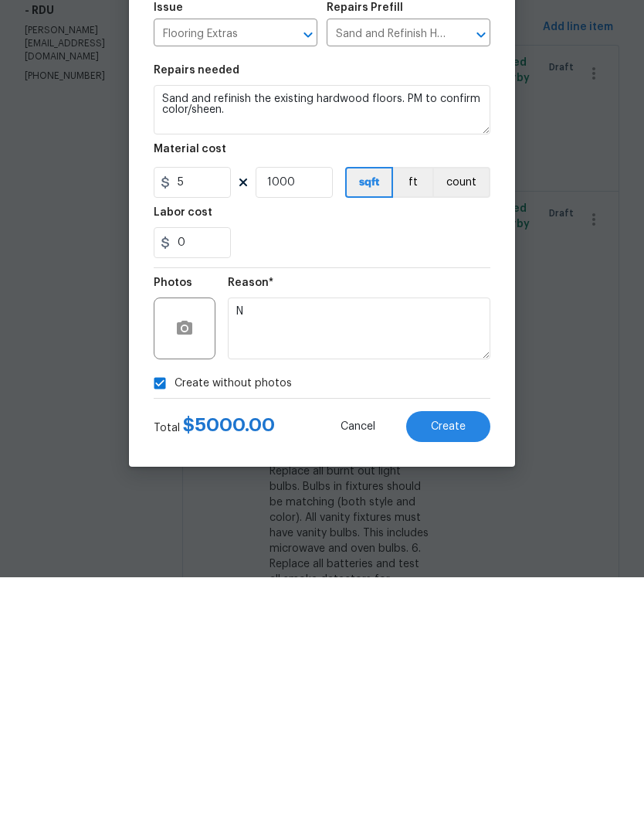
click at [471, 674] on button "Create" at bounding box center [448, 689] width 84 height 31
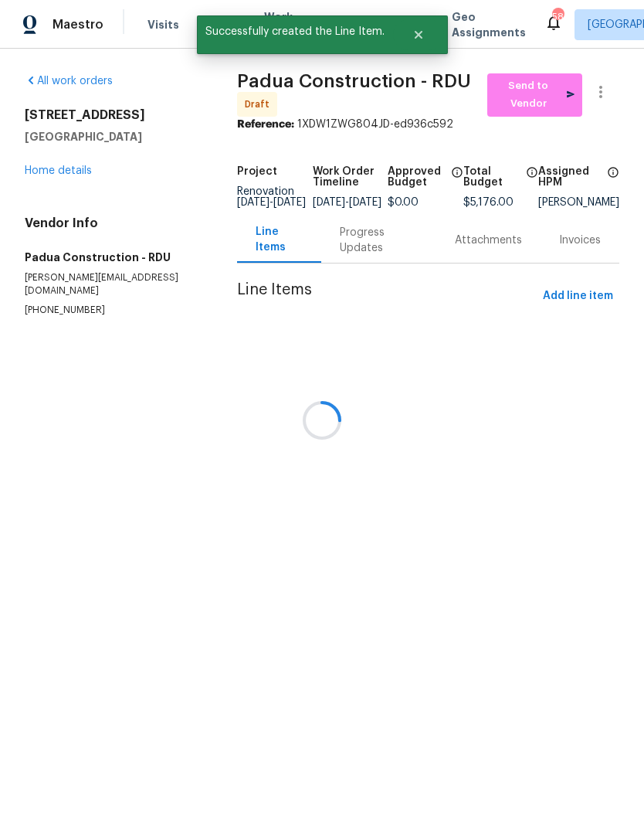
scroll to position [0, 0]
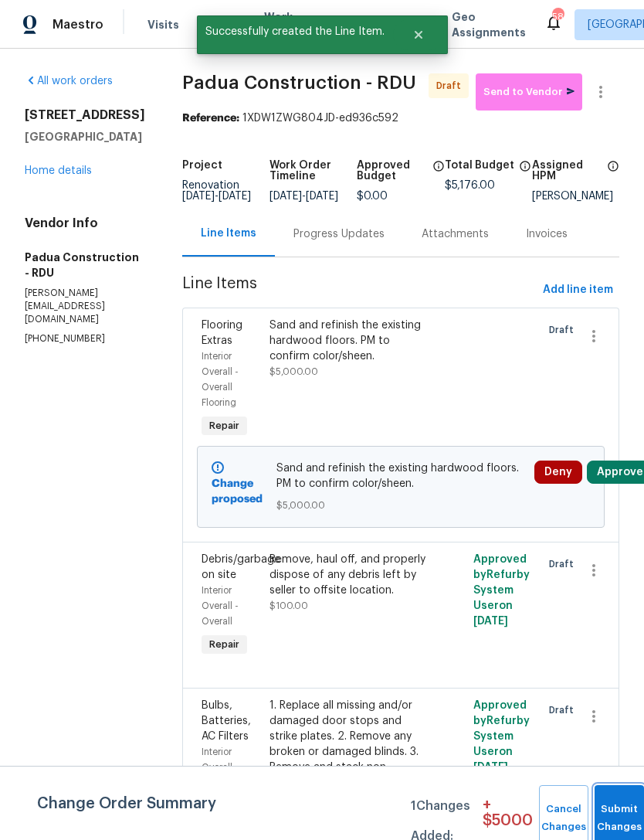
click at [619, 814] on button "Submit Changes" at bounding box center [619, 818] width 49 height 66
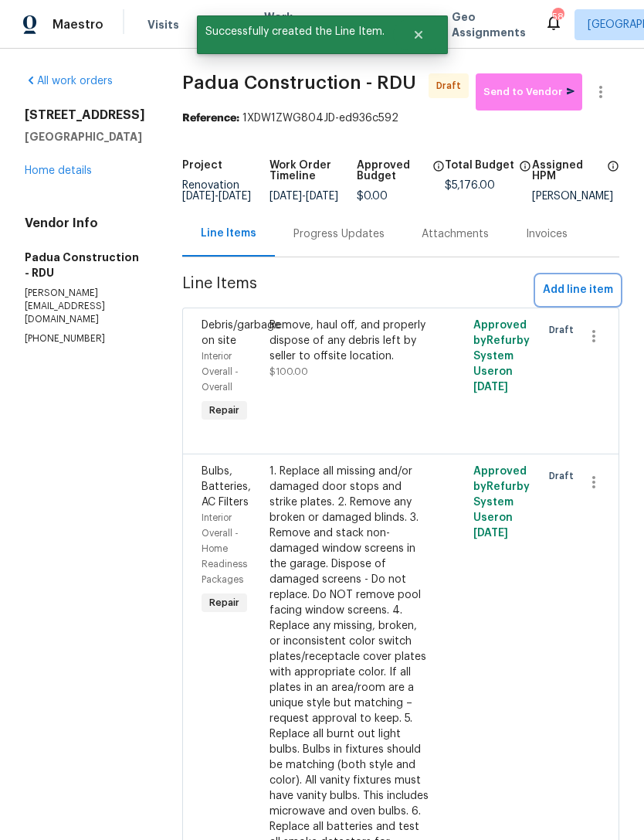
click at [575, 294] on span "Add line item" at bounding box center [578, 290] width 70 height 19
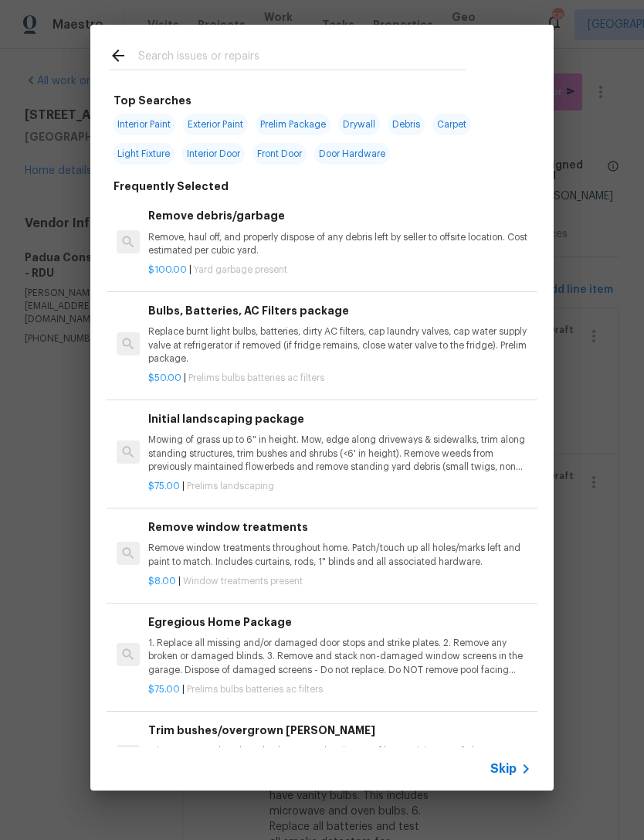
click at [153, 127] on span "Interior Paint" at bounding box center [144, 125] width 63 height 22
type input "Interior Paint"
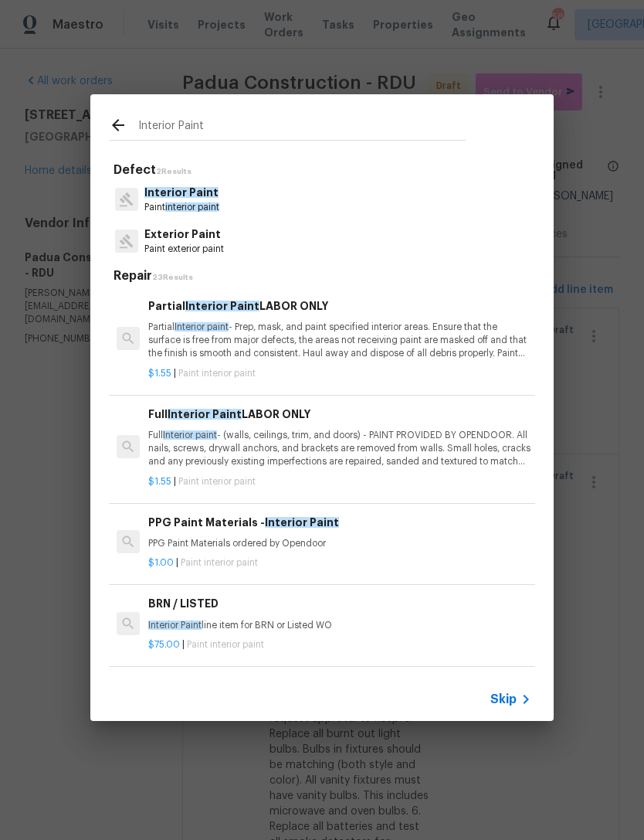
click at [291, 427] on div "Full Interior Paint LABOR ONLY Full Interior paint - (walls, ceilings, trim, an…" at bounding box center [339, 437] width 383 height 63
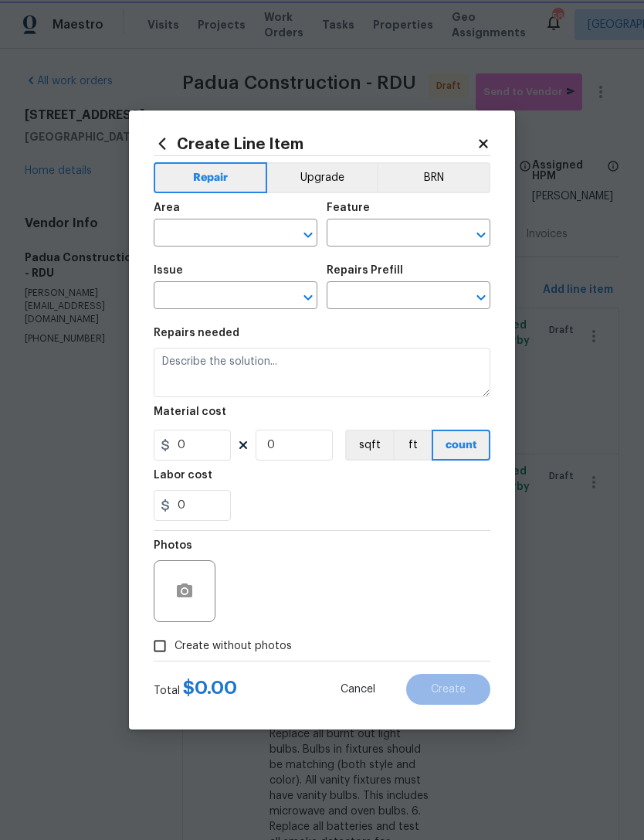
type input "Overall Paint"
type input "Interior Paint"
type input "Full Interior Paint LABOR ONLY $1.55"
type textarea "Full Interior paint - (walls, ceilings, trim, and doors) - PAINT PROVIDED BY OP…"
type input "1.55"
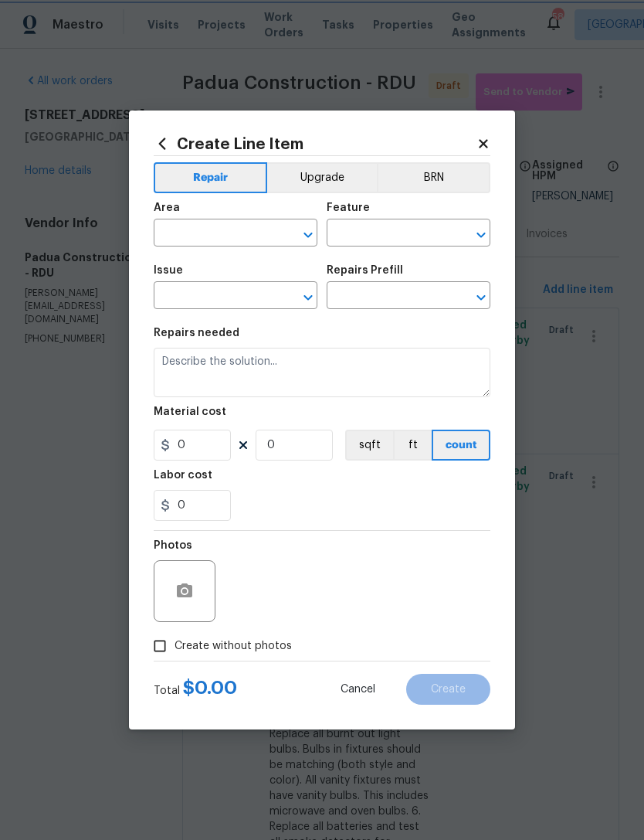
type input "1"
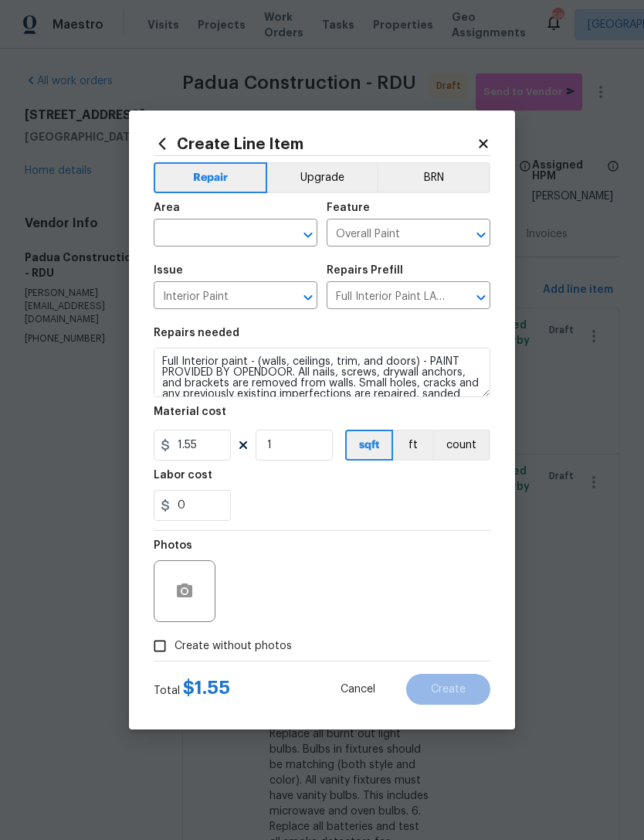
click at [195, 224] on input "text" at bounding box center [214, 235] width 121 height 24
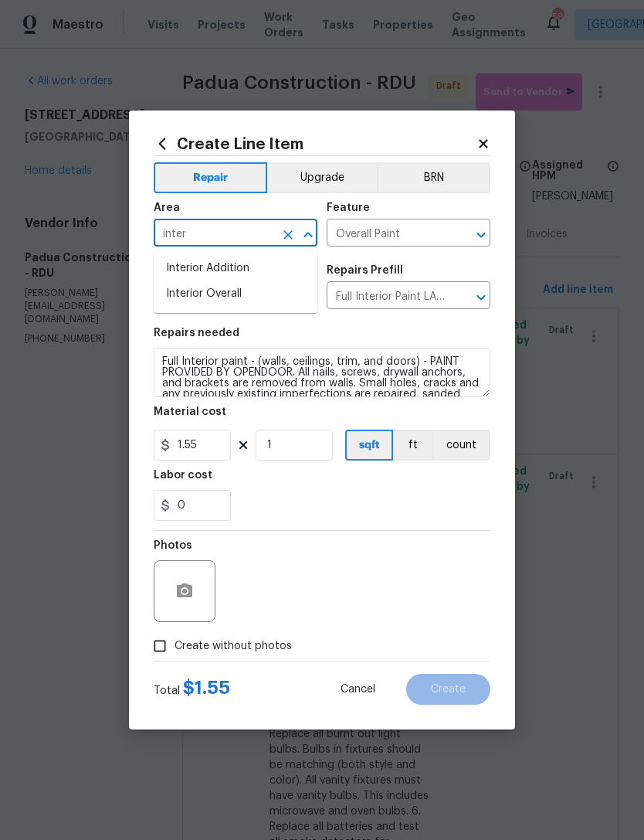
click at [238, 298] on li "Interior Overall" at bounding box center [236, 294] width 164 height 26
type input "Interior Overall"
click at [291, 444] on input "1" at bounding box center [294, 445] width 77 height 31
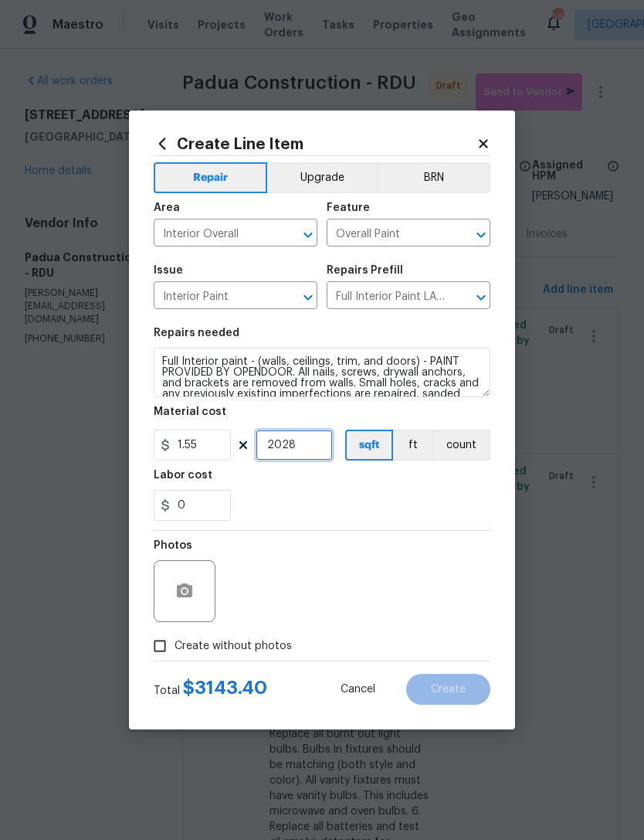
type input "2028"
click at [372, 498] on div "0" at bounding box center [322, 505] width 337 height 31
click at [219, 650] on span "Create without photos" at bounding box center [233, 646] width 117 height 16
click at [175, 650] on input "Create without photos" at bounding box center [159, 645] width 29 height 29
checkbox input "true"
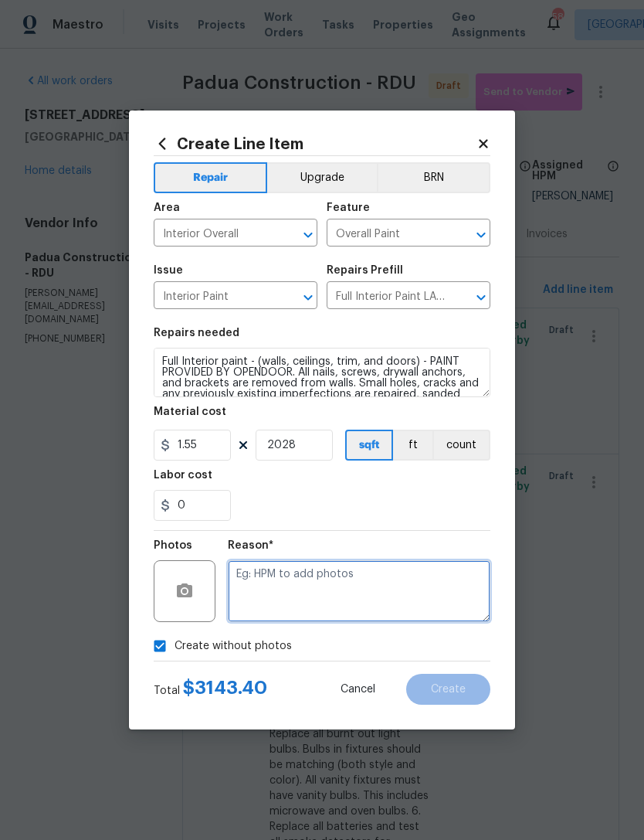
click at [349, 584] on textarea at bounding box center [359, 591] width 263 height 62
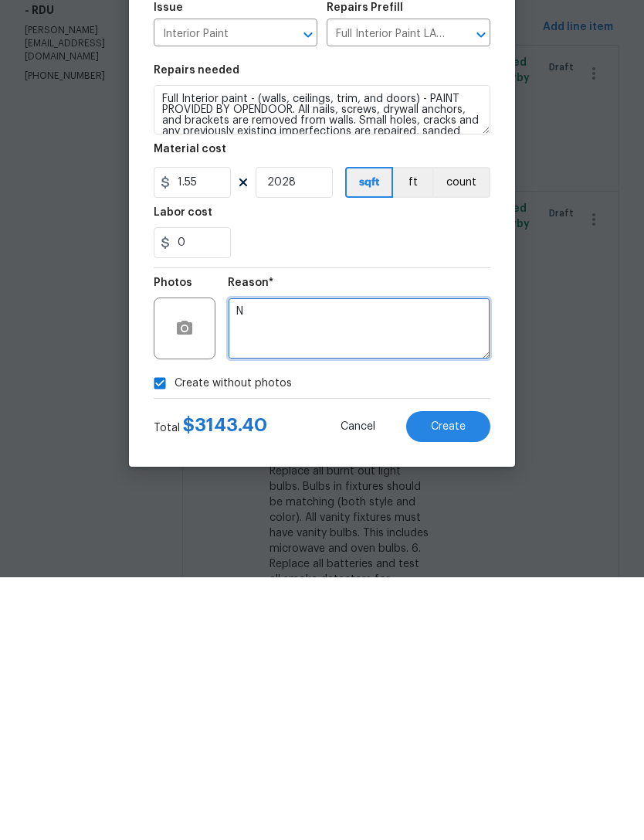
type textarea "N"
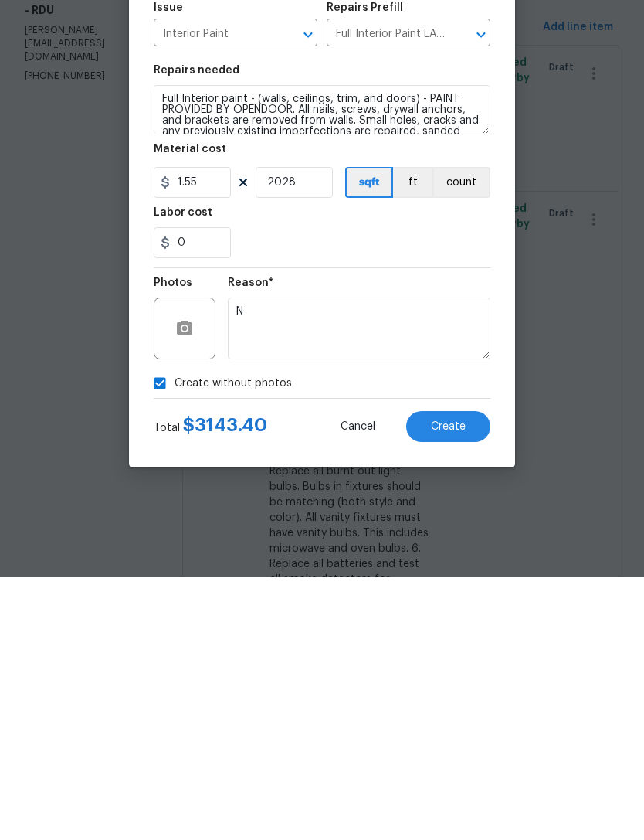
click at [465, 674] on button "Create" at bounding box center [448, 689] width 84 height 31
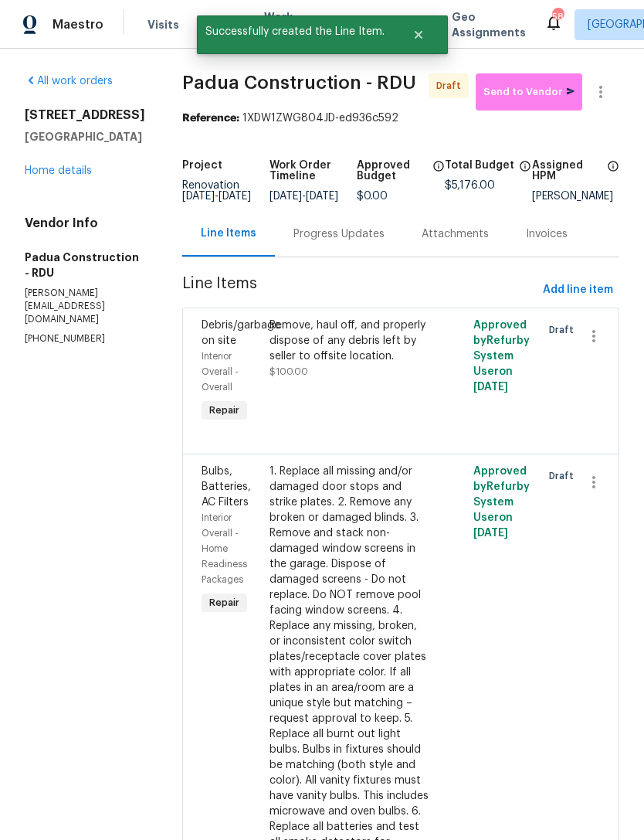
scroll to position [0, 0]
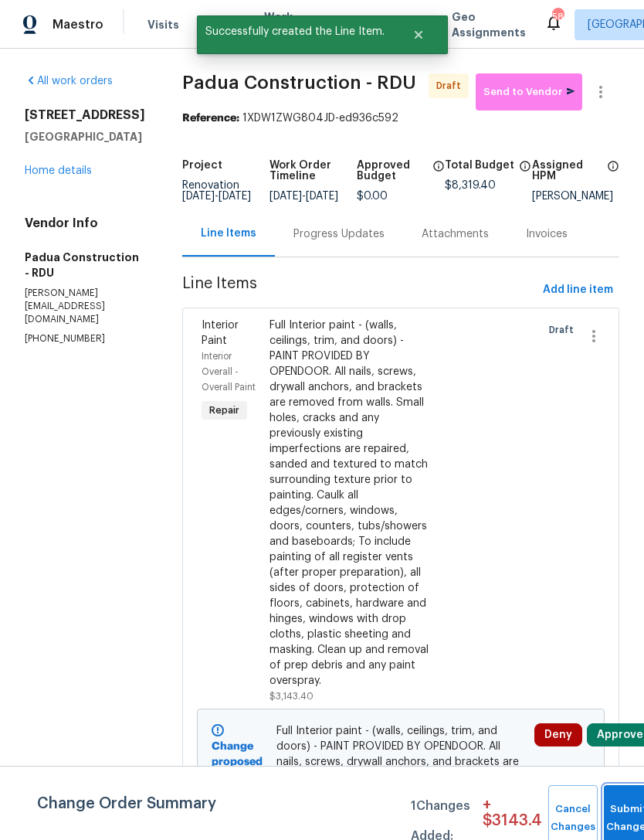
click at [624, 807] on button "Submit Changes" at bounding box center [628, 818] width 49 height 66
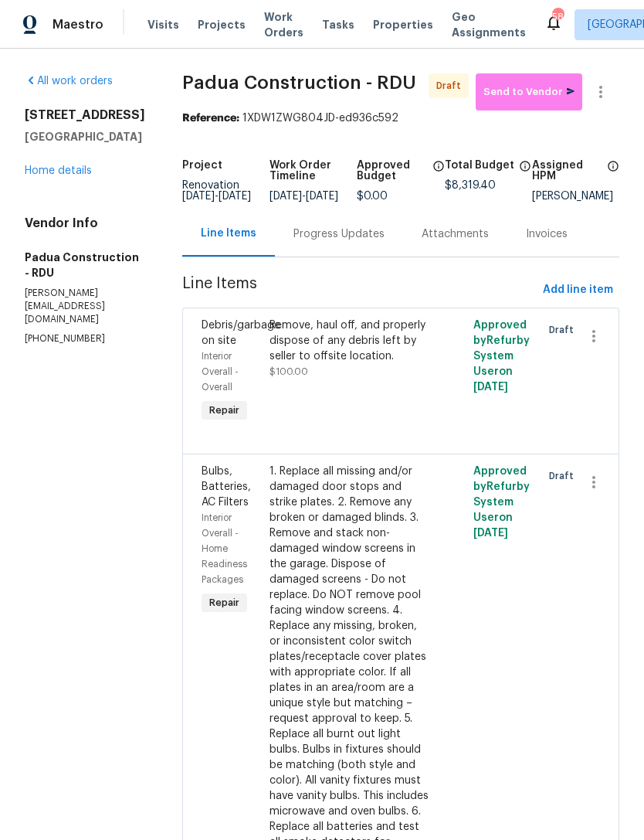
click at [60, 176] on link "Home details" at bounding box center [58, 170] width 67 height 11
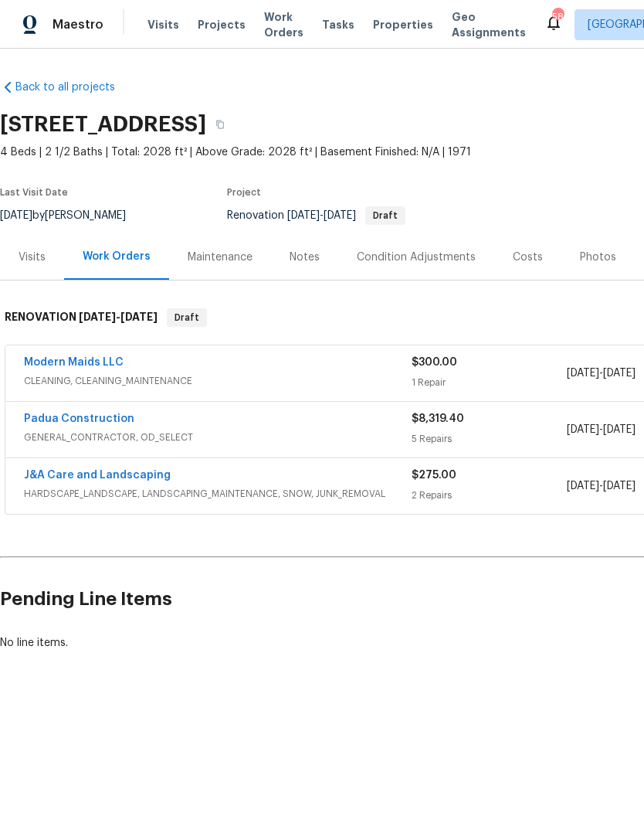
click at [414, 259] on div "Condition Adjustments" at bounding box center [416, 257] width 119 height 15
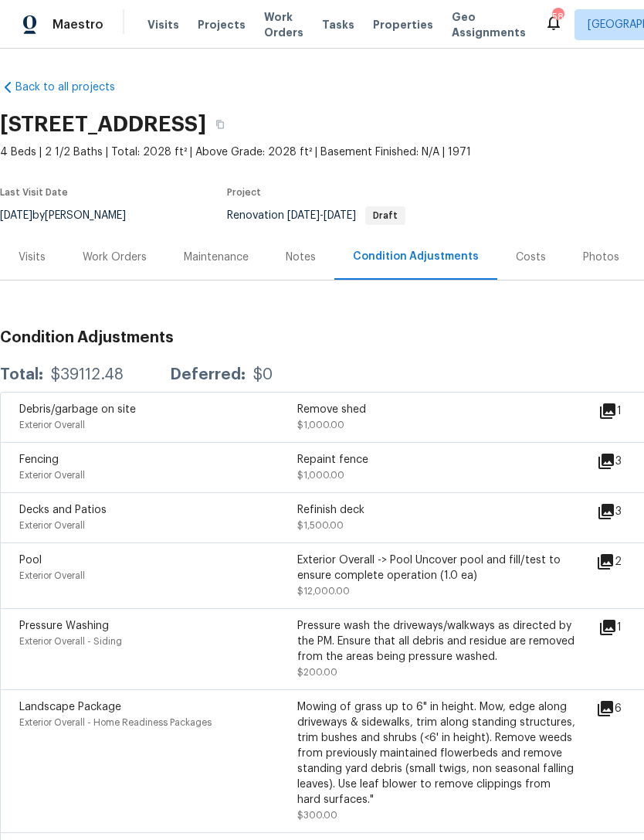
click at [96, 259] on div "Work Orders" at bounding box center [115, 257] width 64 height 15
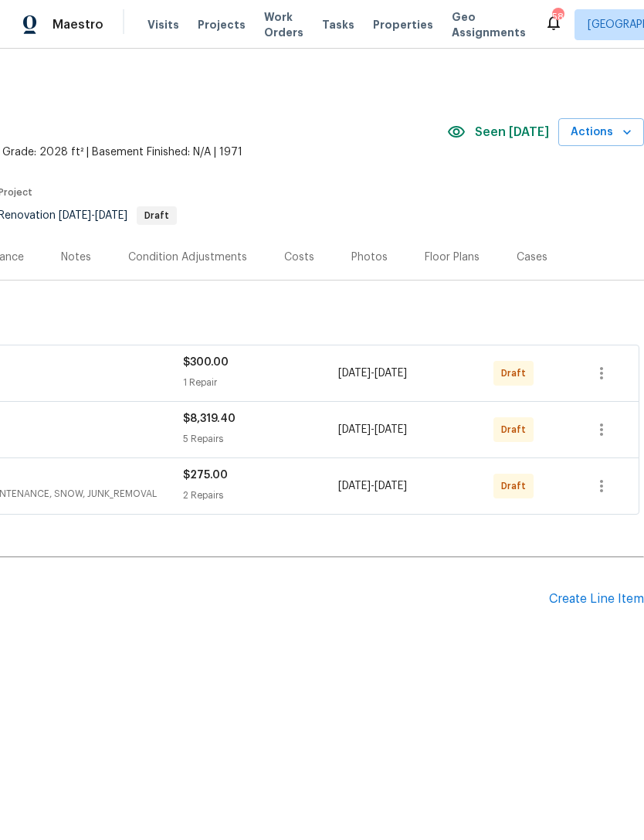
scroll to position [0, 229]
click at [609, 373] on icon "button" at bounding box center [602, 373] width 19 height 19
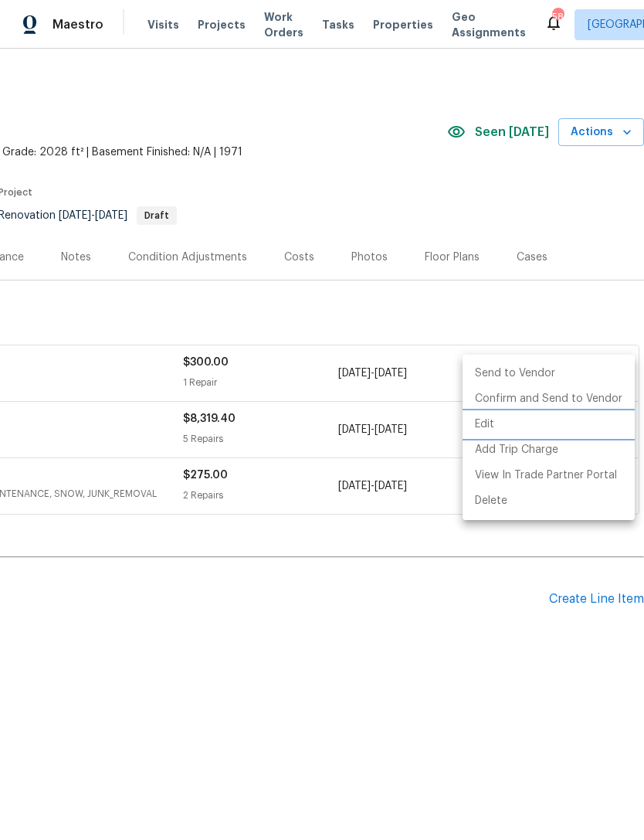
click at [490, 430] on li "Edit" at bounding box center [549, 425] width 172 height 26
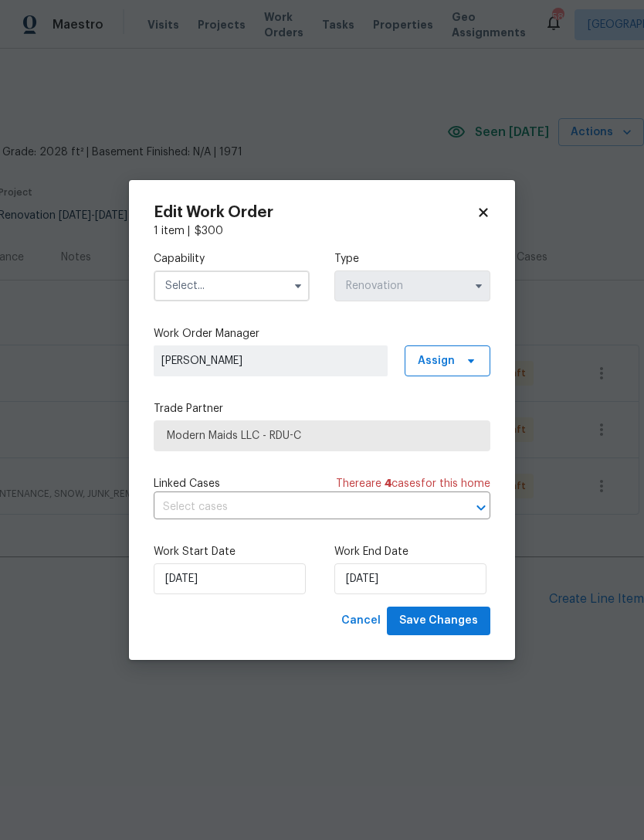
click at [214, 281] on input "text" at bounding box center [232, 285] width 156 height 31
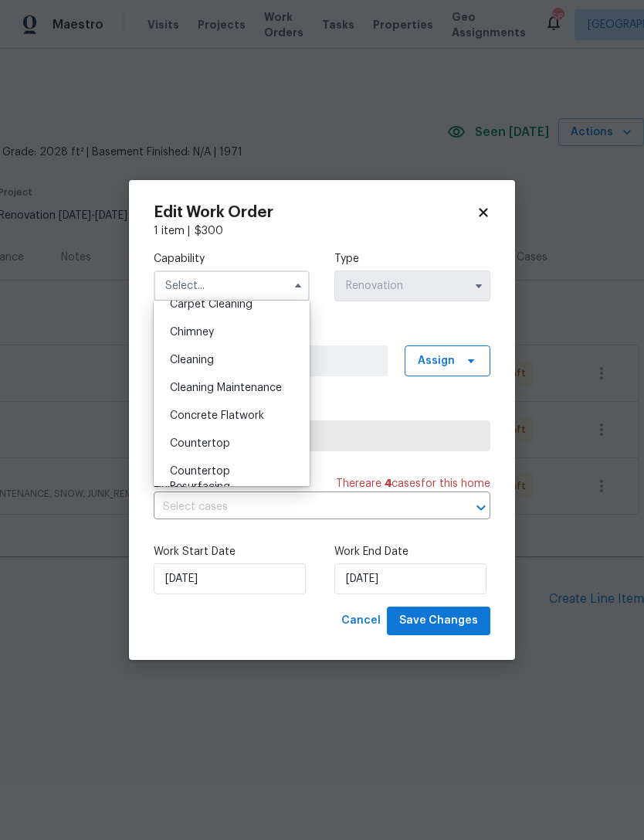
scroll to position [206, 0]
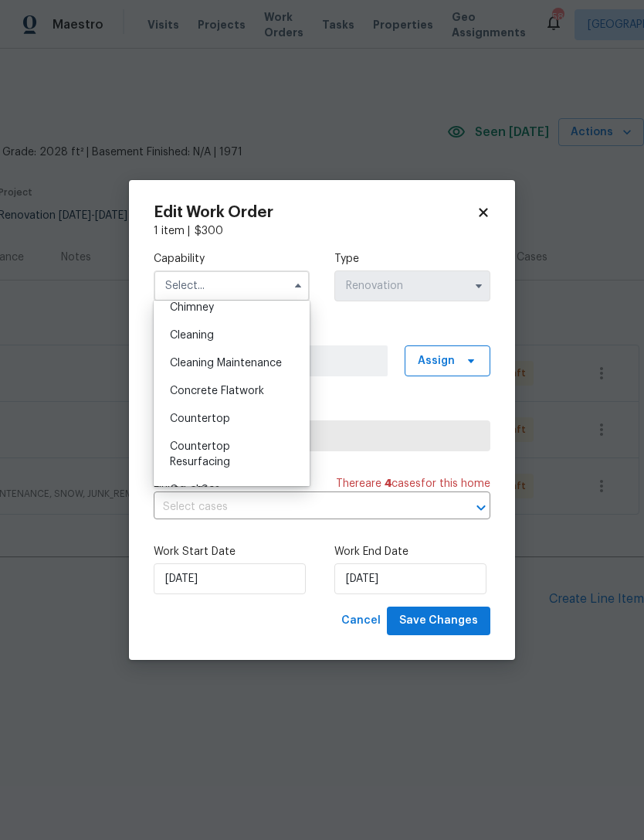
click at [236, 332] on div "Cleaning" at bounding box center [232, 335] width 148 height 28
type input "Cleaning"
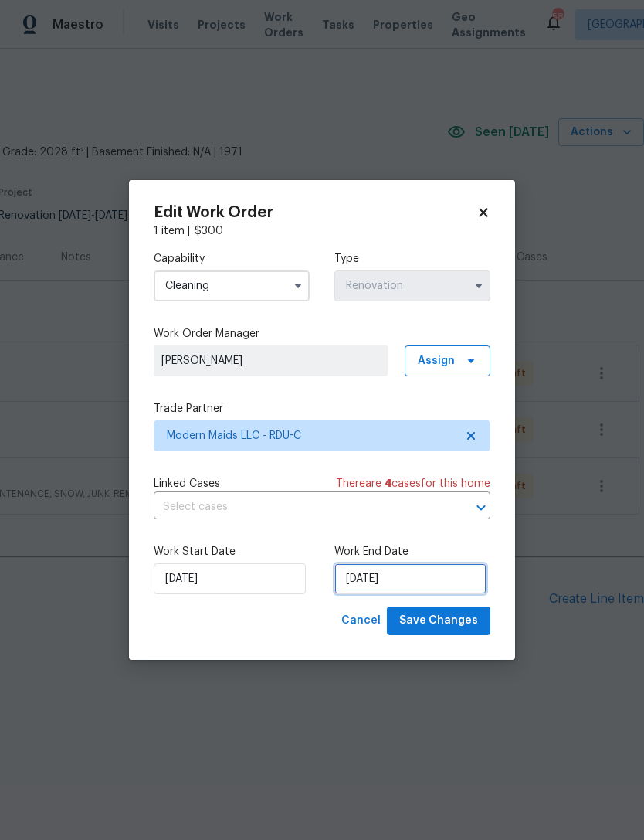
click at [437, 576] on input "10/13/2025" at bounding box center [411, 578] width 152 height 31
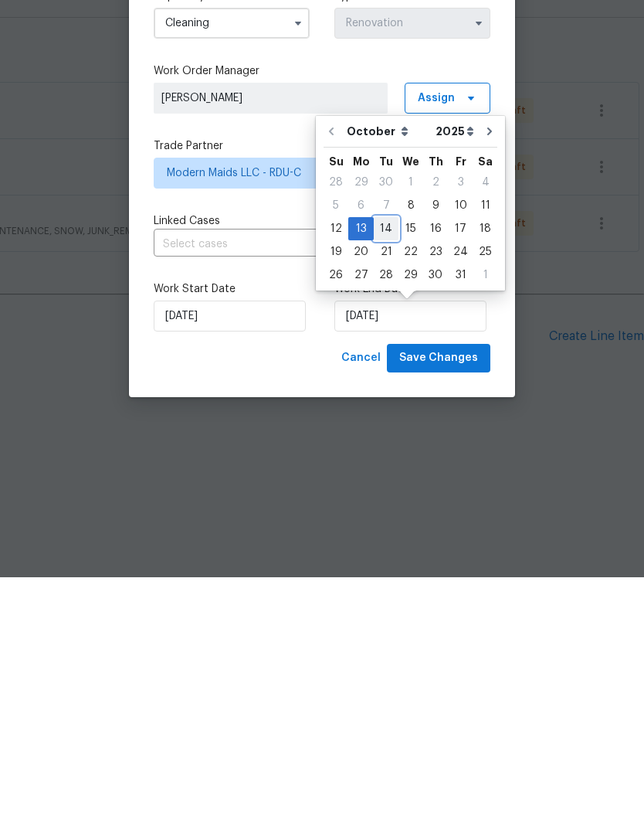
click at [385, 481] on div "14" at bounding box center [386, 492] width 25 height 22
type input "[DATE]"
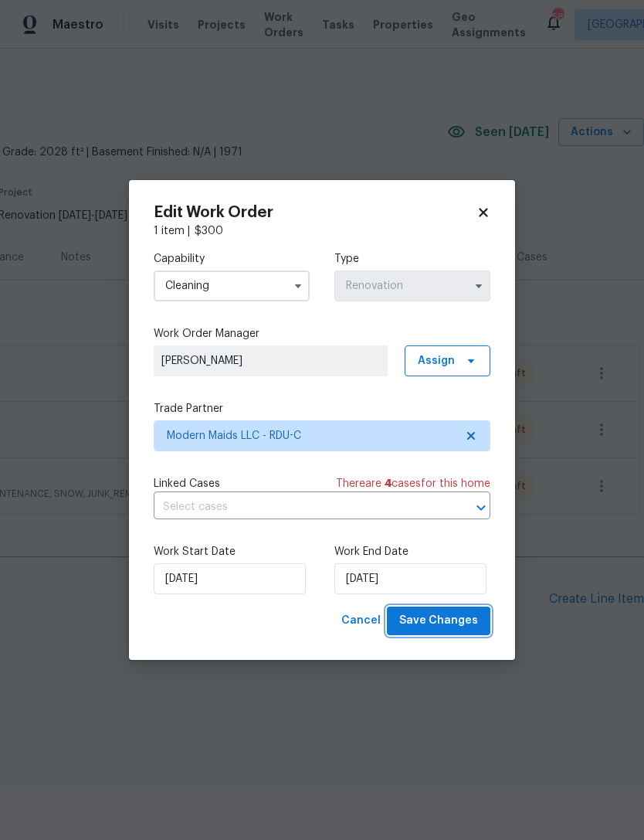
click at [475, 628] on span "Save Changes" at bounding box center [439, 620] width 79 height 19
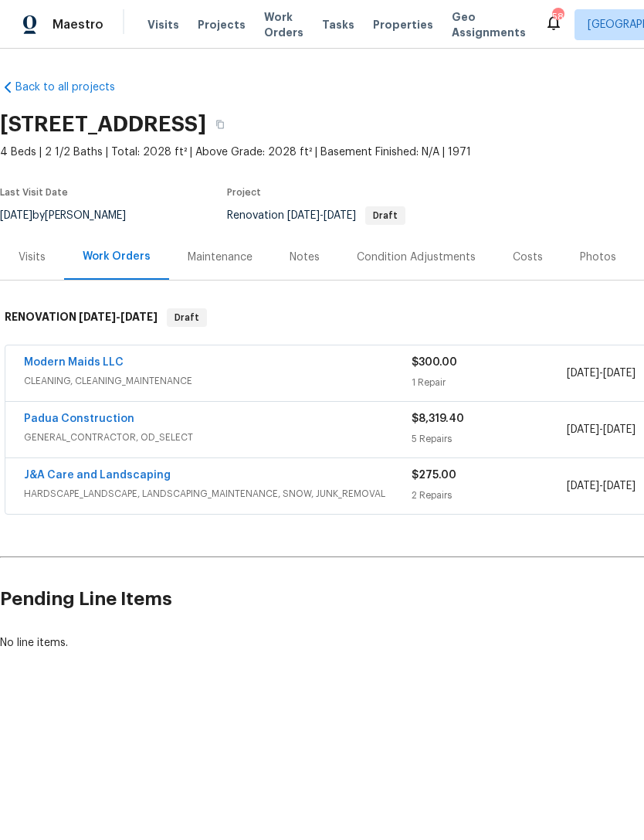
scroll to position [0, 0]
click at [27, 264] on div "Visits" at bounding box center [32, 257] width 27 height 15
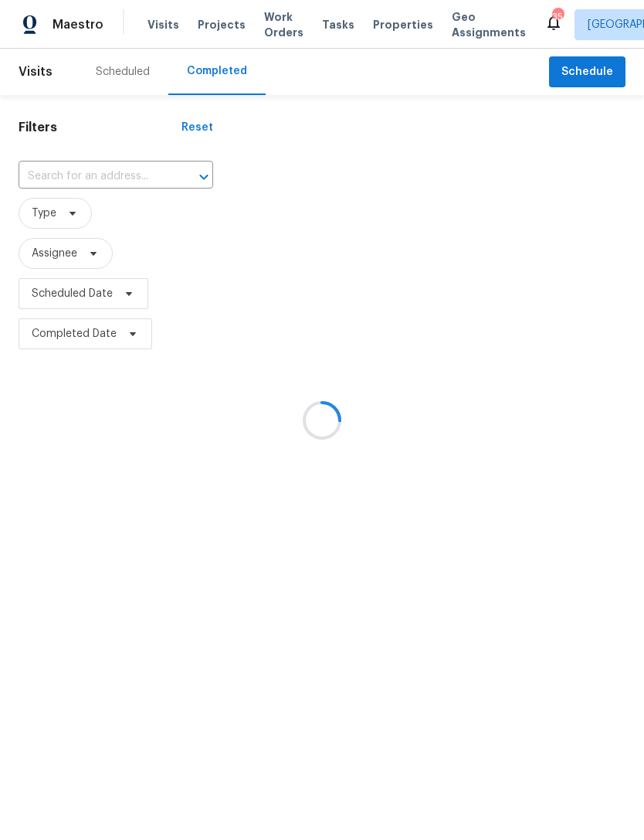
click at [195, 175] on icon "Open" at bounding box center [204, 177] width 19 height 19
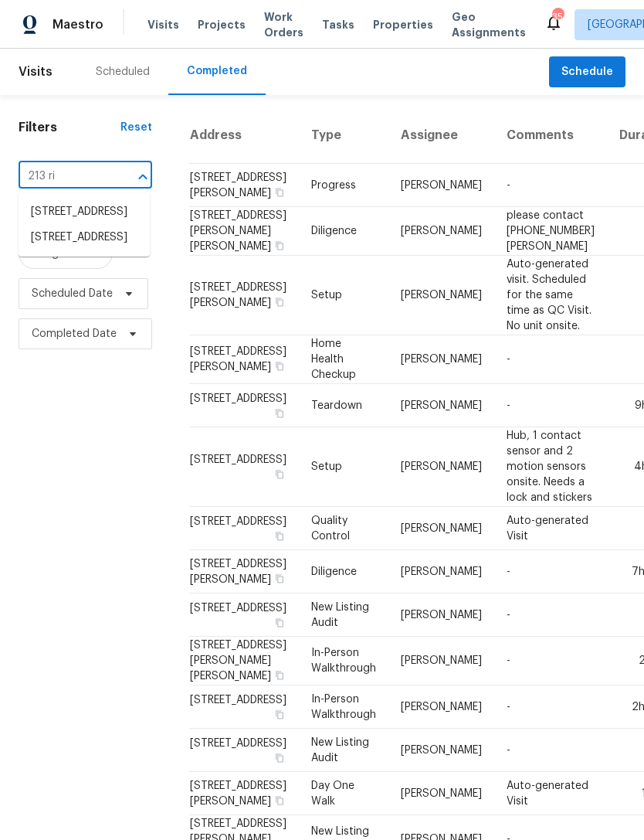
type input "213 riv"
click at [94, 250] on li "213 Rivenoak Dr, Fayetteville, NC 28303" at bounding box center [84, 238] width 131 height 26
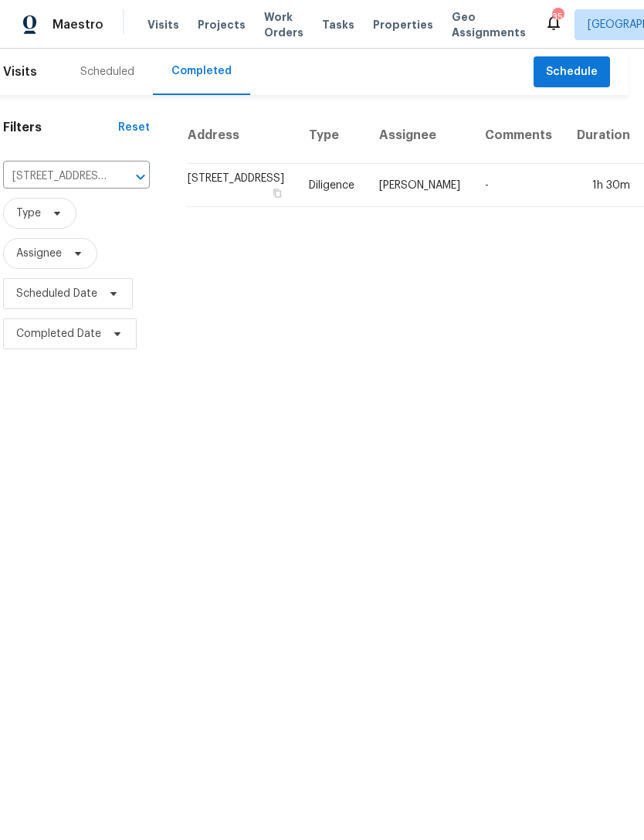
scroll to position [0, 15]
click at [194, 198] on td "213 Rivenoak Dr, Fayetteville, NC 28303" at bounding box center [243, 185] width 110 height 43
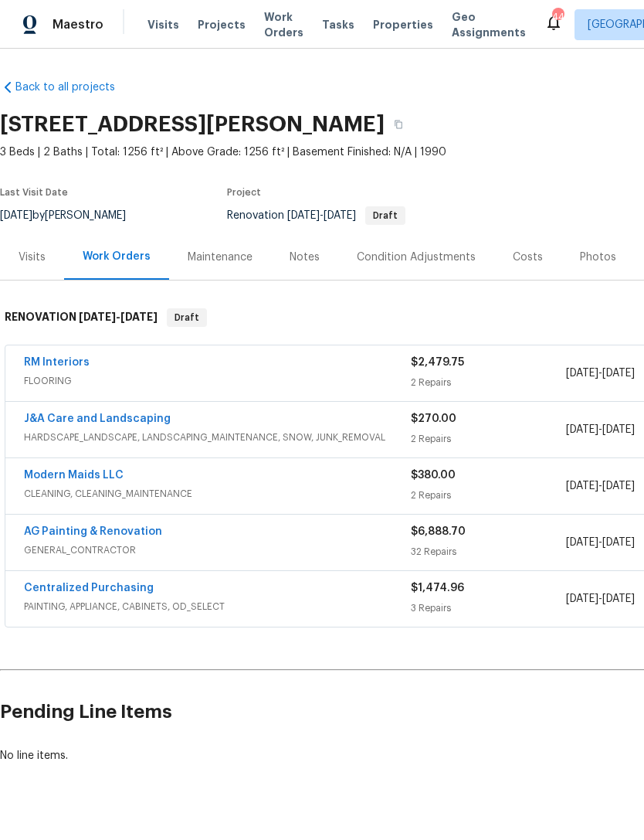
click at [107, 531] on link "AG Painting & Renovation" at bounding box center [93, 531] width 138 height 11
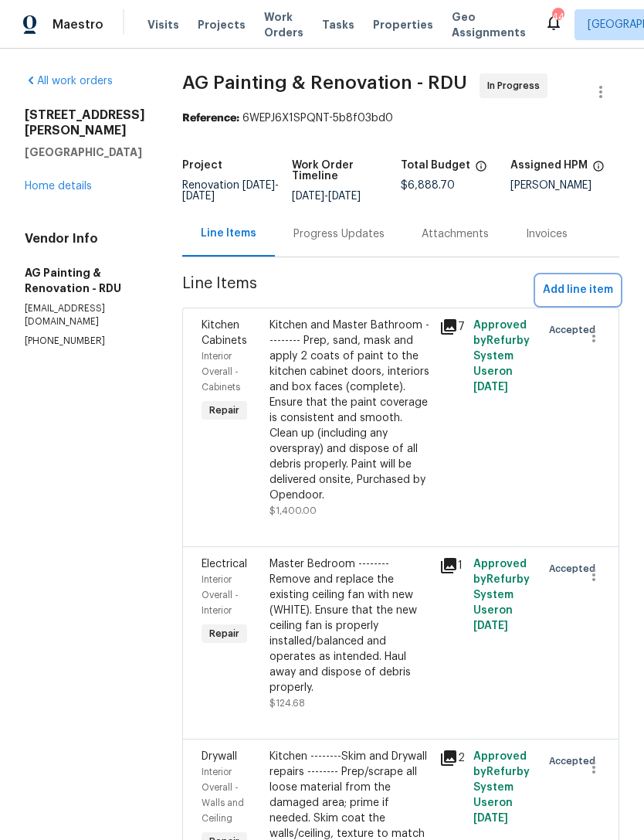
click at [578, 298] on span "Add line item" at bounding box center [578, 290] width 70 height 19
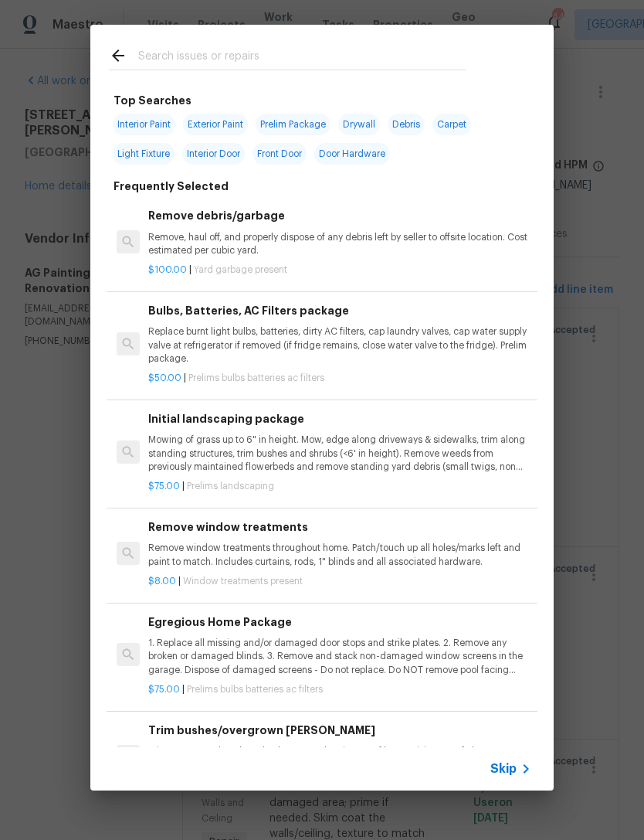
click at [218, 61] on input "text" at bounding box center [302, 57] width 328 height 23
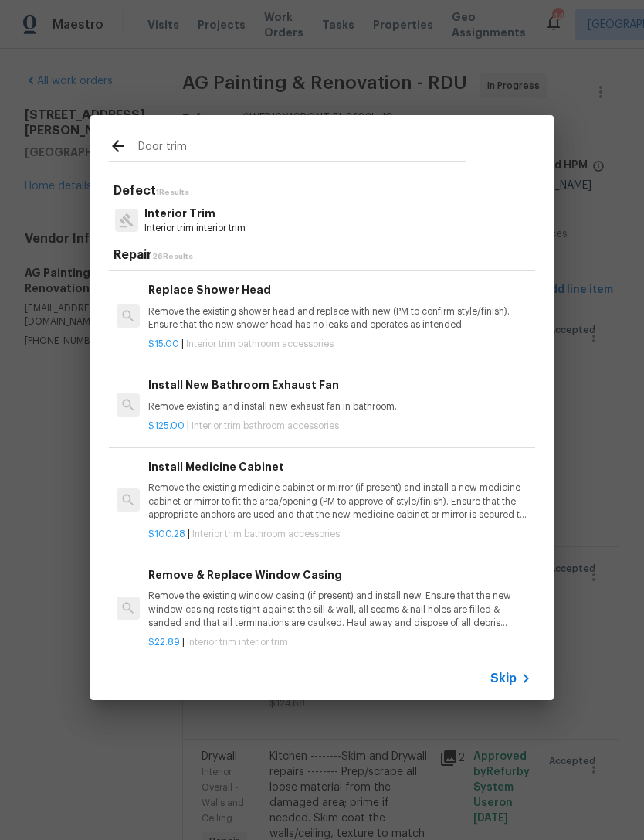
scroll to position [93, -1]
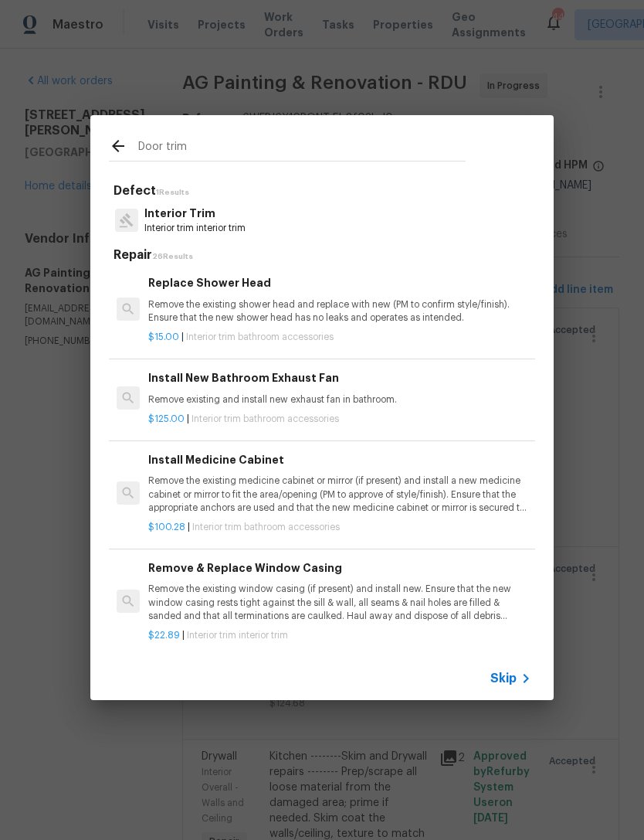
click at [253, 139] on input "Door trim" at bounding box center [302, 149] width 328 height 23
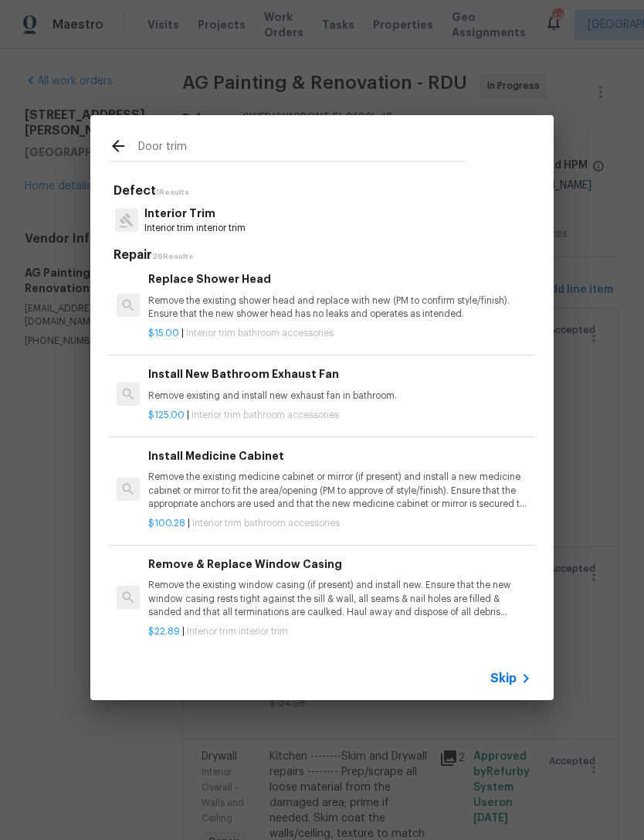
scroll to position [101, 0]
click at [244, 143] on input "Door trim" at bounding box center [302, 149] width 328 height 23
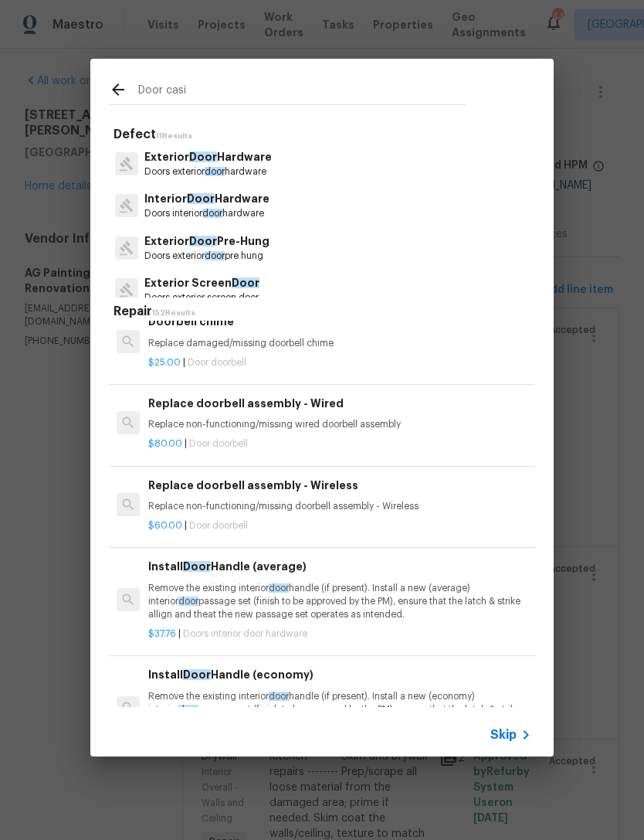
type input "Door casin"
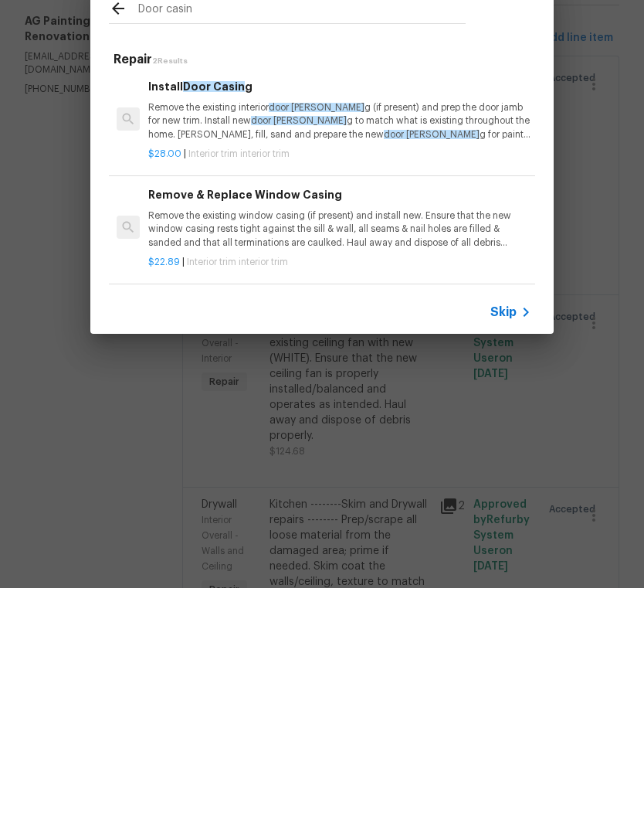
scroll to position [49, 0]
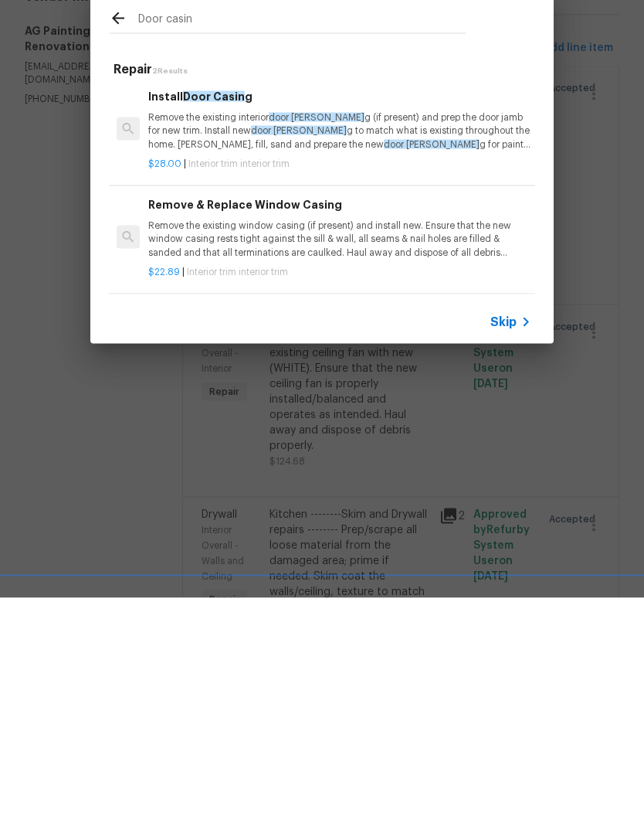
click at [195, 330] on h6 "Install Door Casin g" at bounding box center [339, 338] width 383 height 17
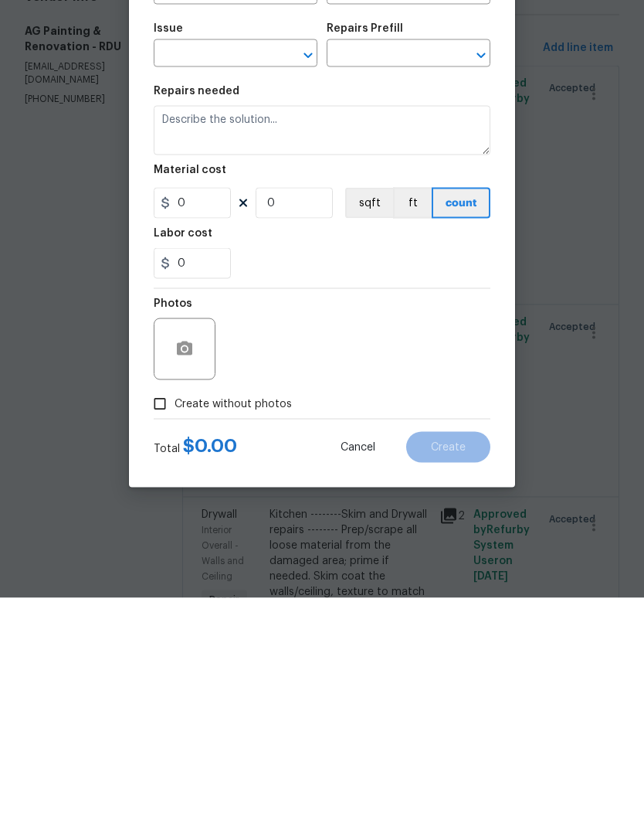
type input "Interior Trim"
type input "Install Door Casing $28.00"
type textarea "Remove the existing interior door casing (if present) and prep the door jamb fo…"
type input "28"
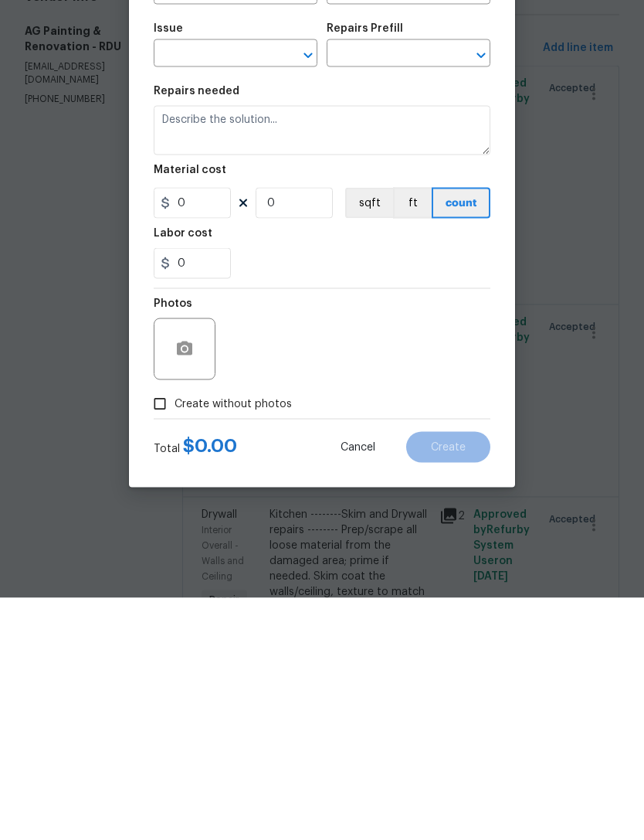
type input "1"
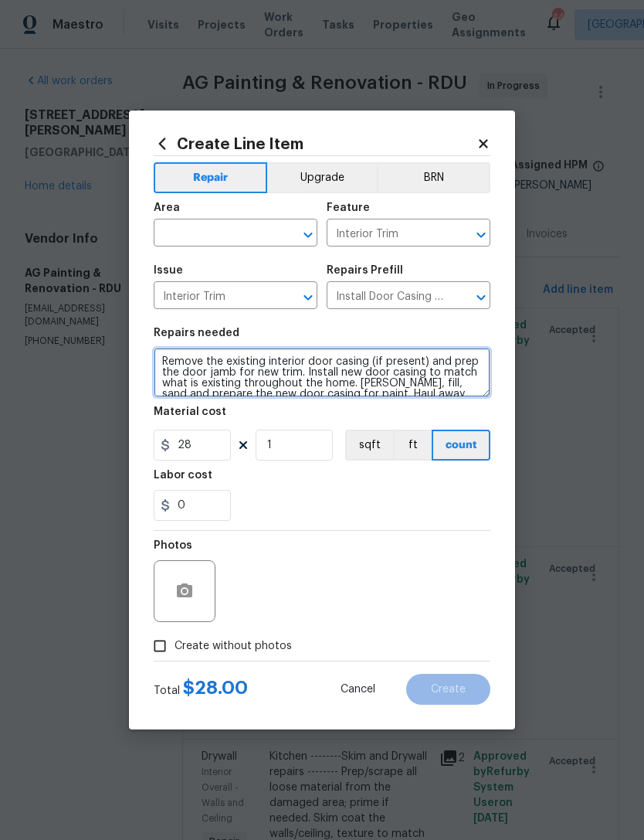
click at [299, 356] on textarea "Remove the existing interior door casing (if present) and prep the door jamb fo…" at bounding box center [322, 372] width 337 height 49
click at [311, 358] on textarea "Remove the existing interior door casing (if present) and prep the door jamb fo…" at bounding box center [322, 372] width 337 height 49
click at [156, 363] on textarea "Remove the existing exterior door casing (if present) and prep the door jamb fo…" at bounding box center [322, 372] width 337 height 49
click at [236, 352] on textarea "Remove the existing exterior door casing (if present) and prep the door jamb fo…" at bounding box center [322, 372] width 337 height 49
type textarea "Back Door (Right side) ——— Remove the existing exterior door casing (if present…"
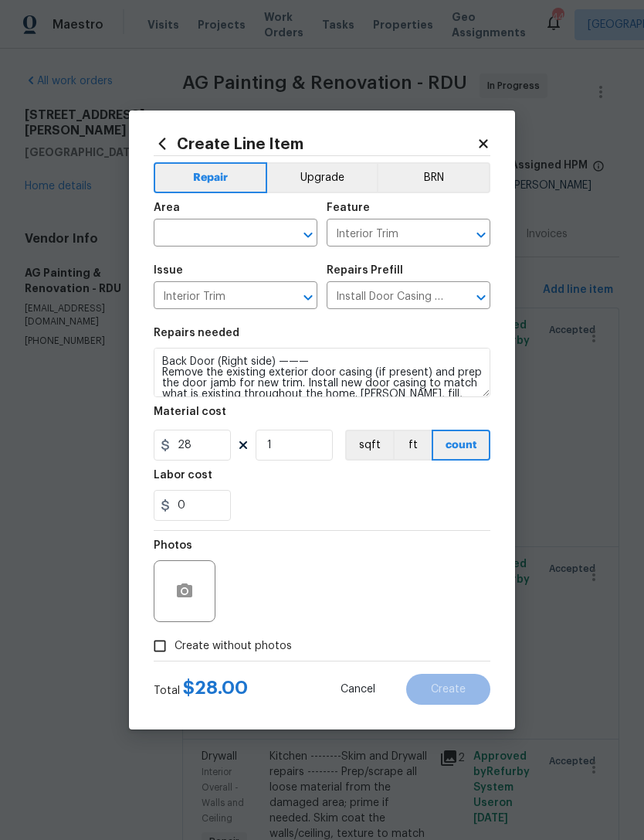
click at [223, 233] on input "text" at bounding box center [214, 235] width 121 height 24
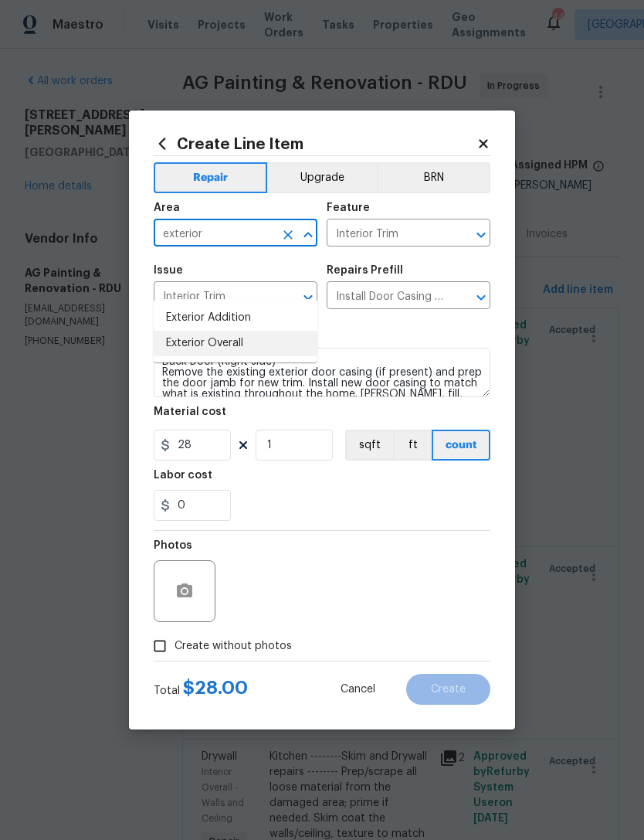
click at [244, 331] on li "Exterior Overall" at bounding box center [236, 344] width 164 height 26
type input "Exterior Overall"
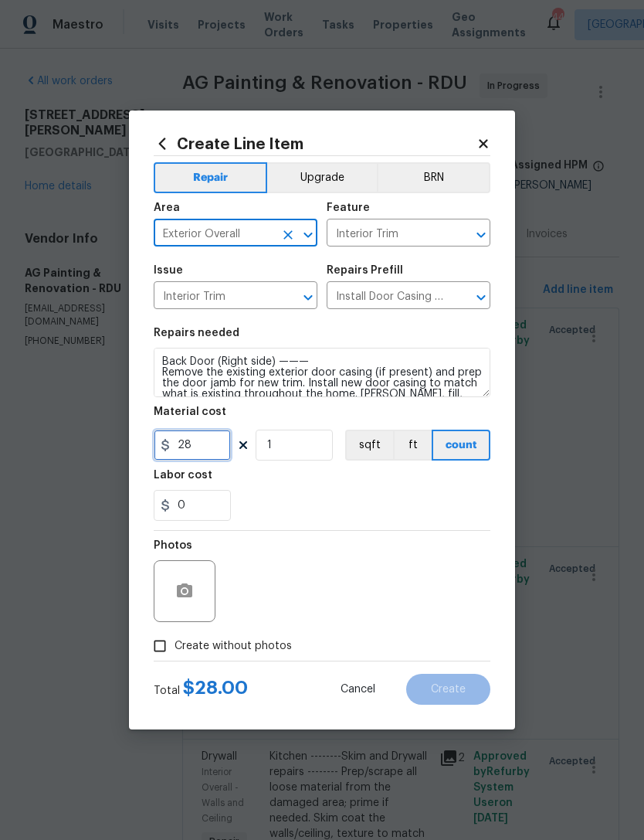
click at [213, 447] on input "28" at bounding box center [192, 445] width 77 height 31
type input "35"
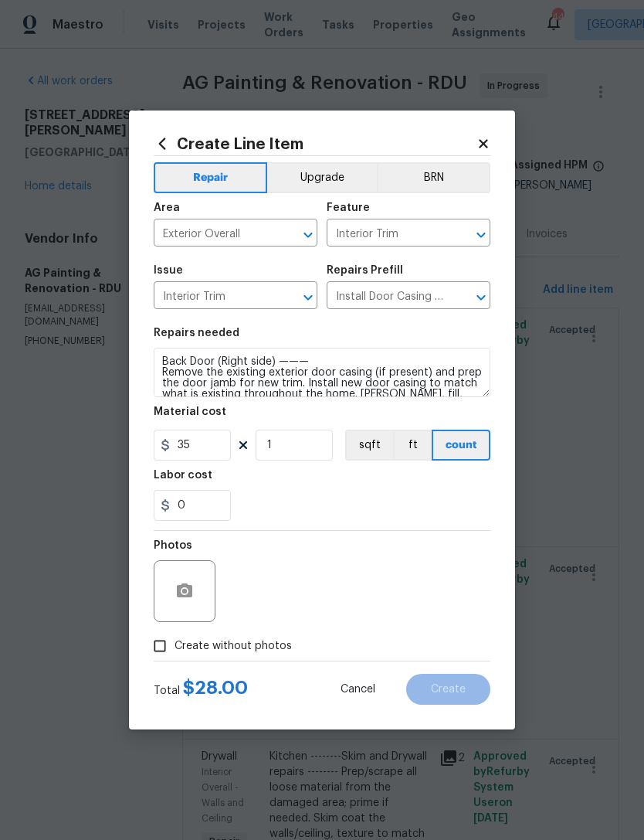
click at [301, 496] on div "0" at bounding box center [322, 505] width 337 height 31
click at [162, 648] on input "Create without photos" at bounding box center [159, 645] width 29 height 29
checkbox input "true"
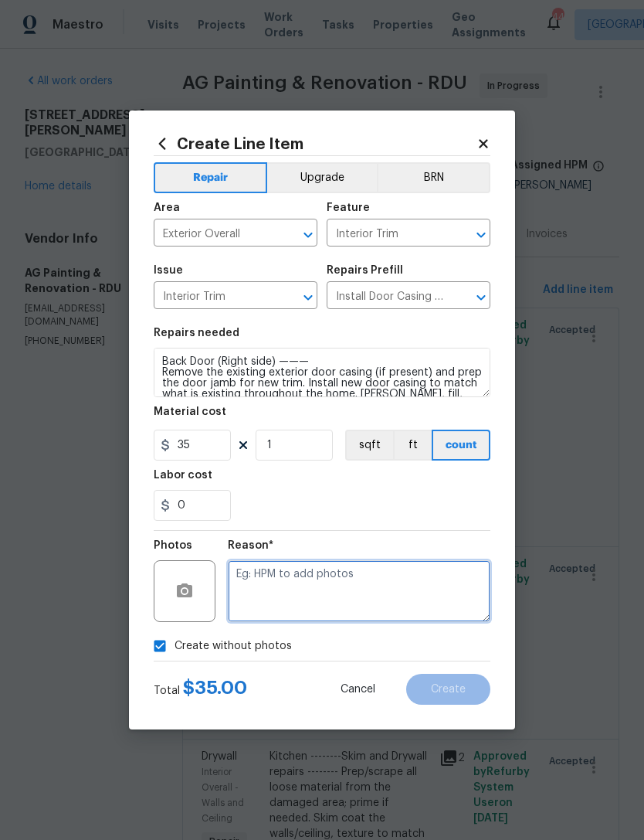
click at [315, 585] on textarea at bounding box center [359, 591] width 263 height 62
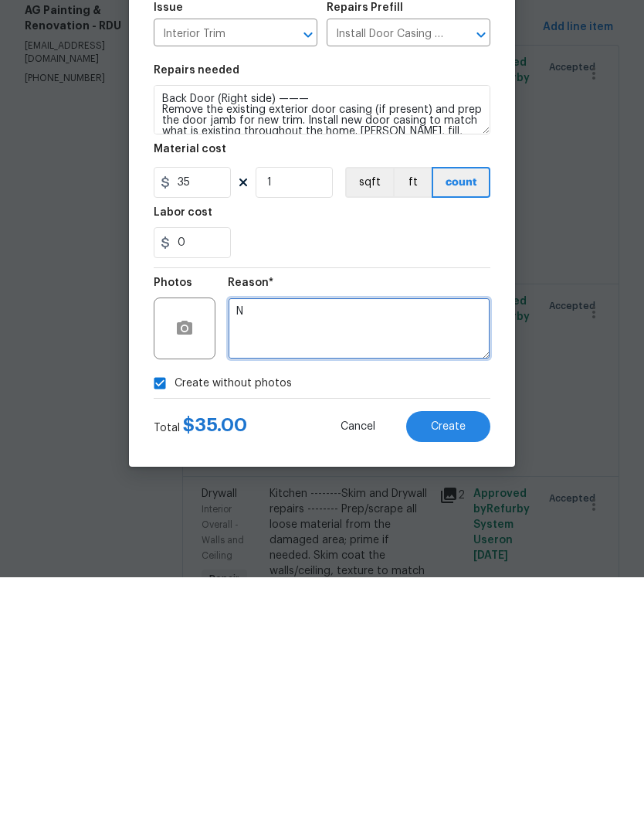
type textarea "N"
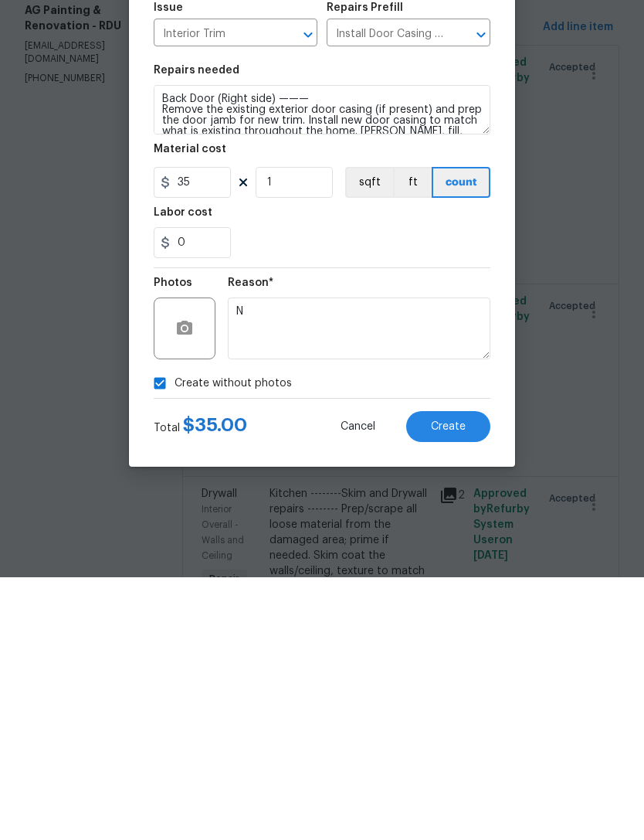
click at [457, 684] on span "Create" at bounding box center [448, 690] width 35 height 12
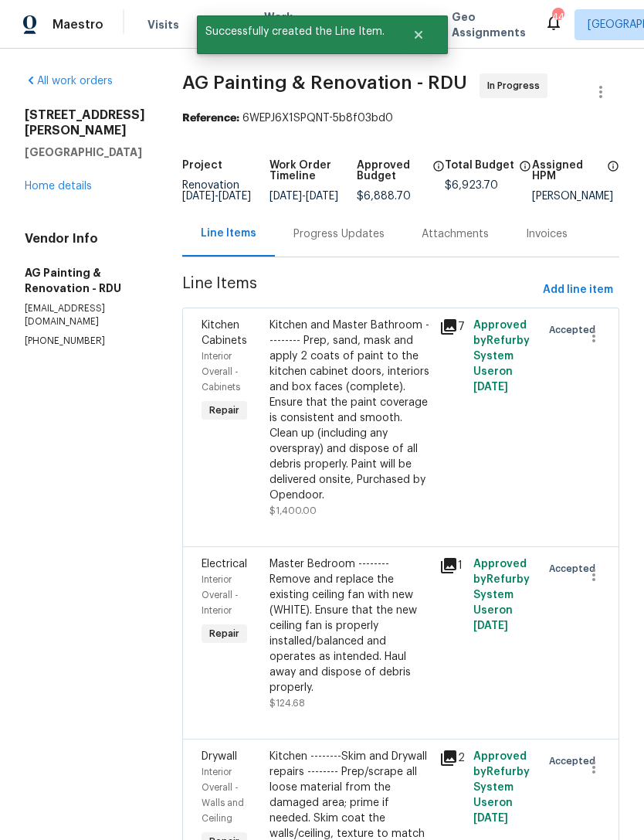
scroll to position [0, 0]
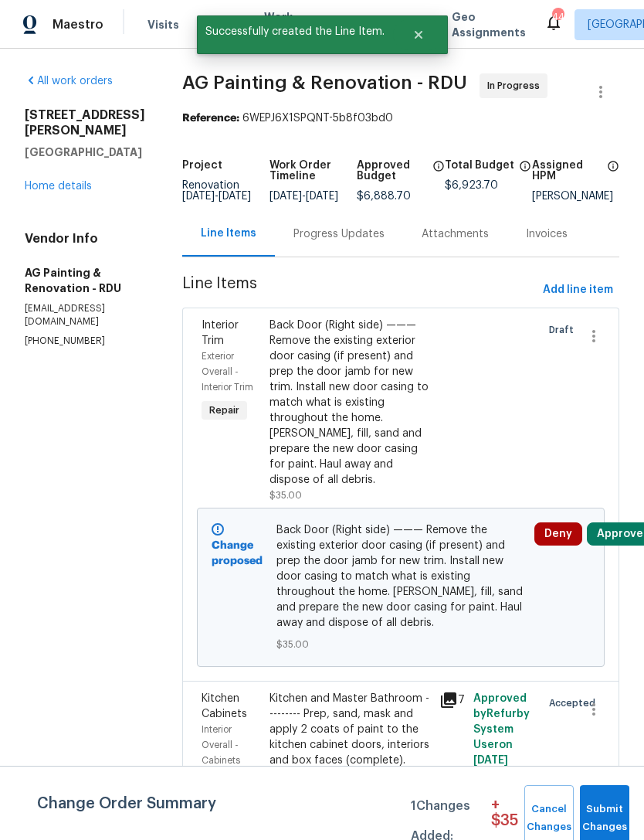
click at [611, 812] on span "Submit Changes" at bounding box center [605, 819] width 34 height 36
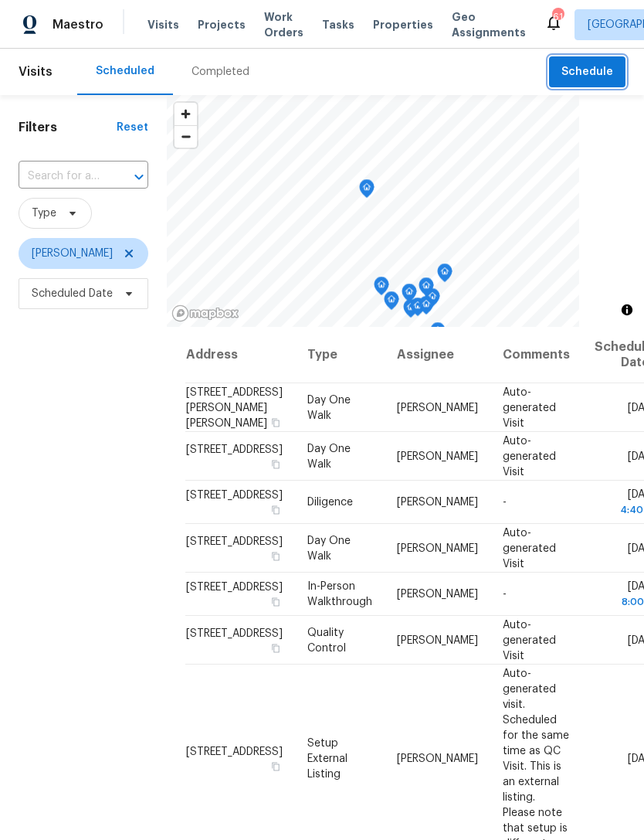
click at [590, 68] on span "Schedule" at bounding box center [588, 72] width 52 height 19
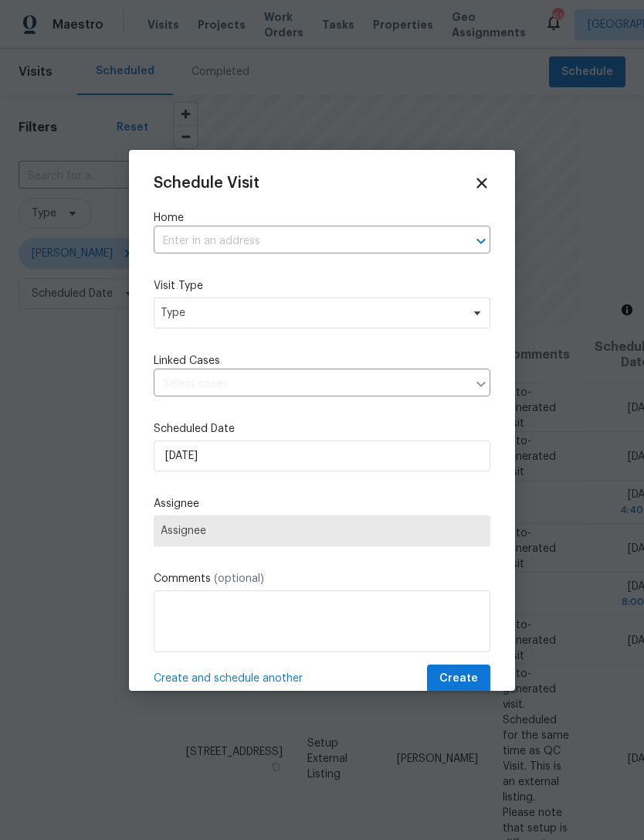
click at [347, 236] on input "text" at bounding box center [301, 242] width 294 height 24
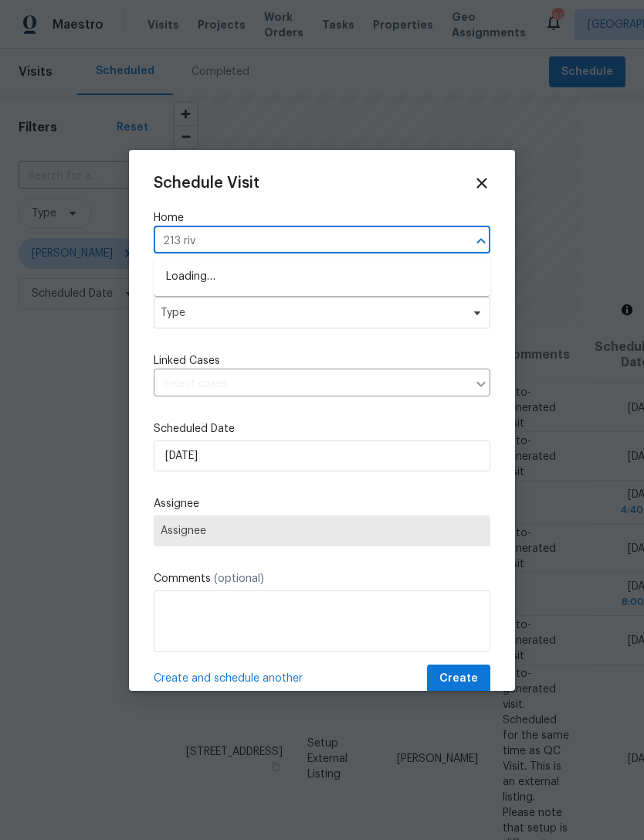
type input "213 rive"
click at [287, 304] on li "[STREET_ADDRESS]" at bounding box center [322, 303] width 337 height 26
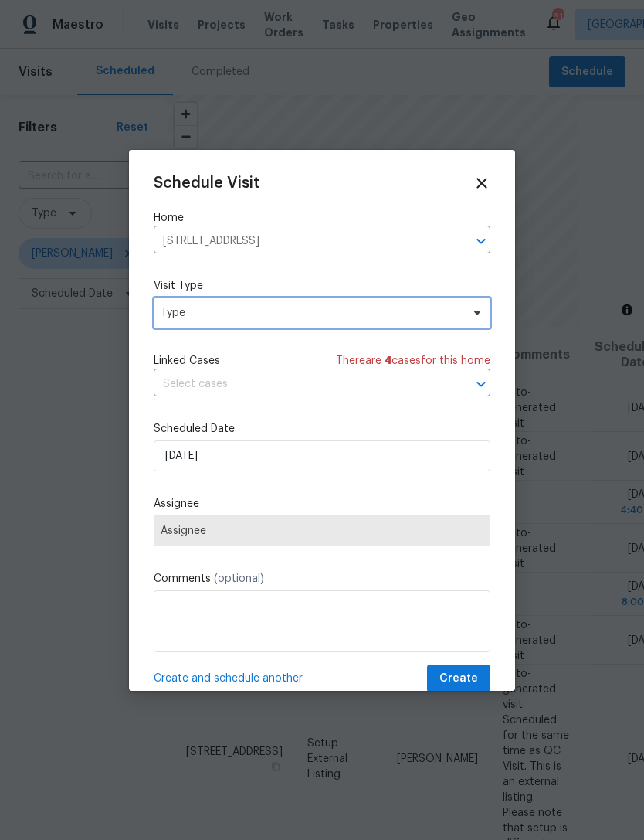
click at [317, 311] on span "Type" at bounding box center [311, 312] width 301 height 15
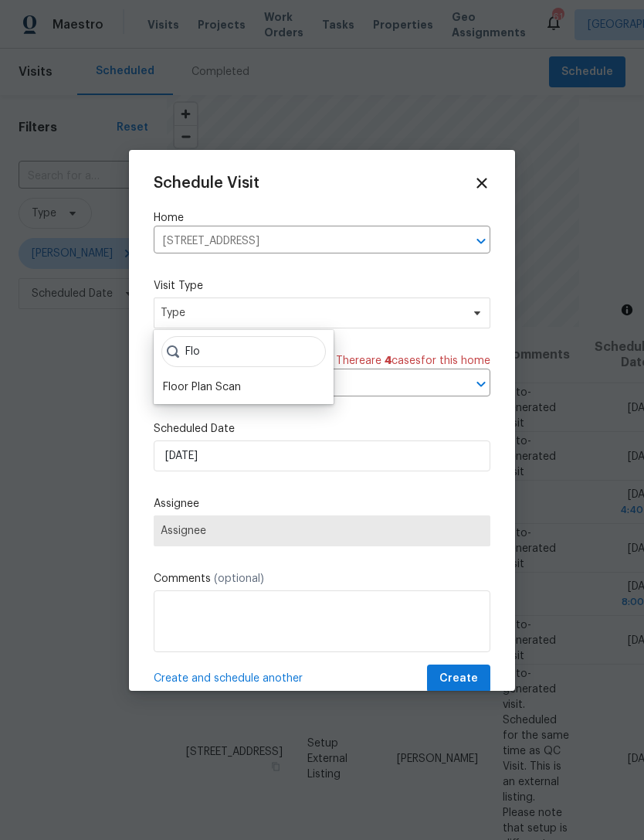
type input "Flo"
click at [240, 382] on div "Floor Plan Scan" at bounding box center [202, 386] width 78 height 15
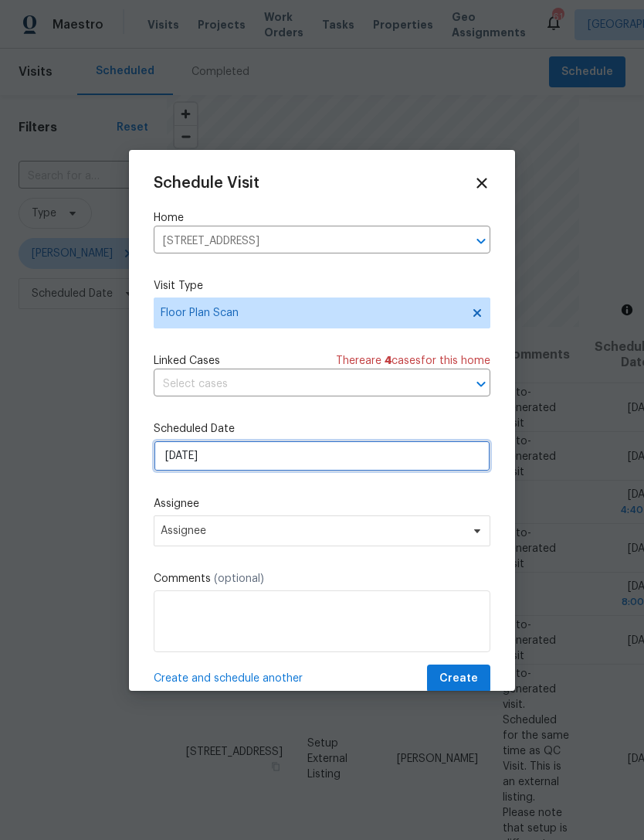
click at [307, 457] on input "[DATE]" at bounding box center [322, 455] width 337 height 31
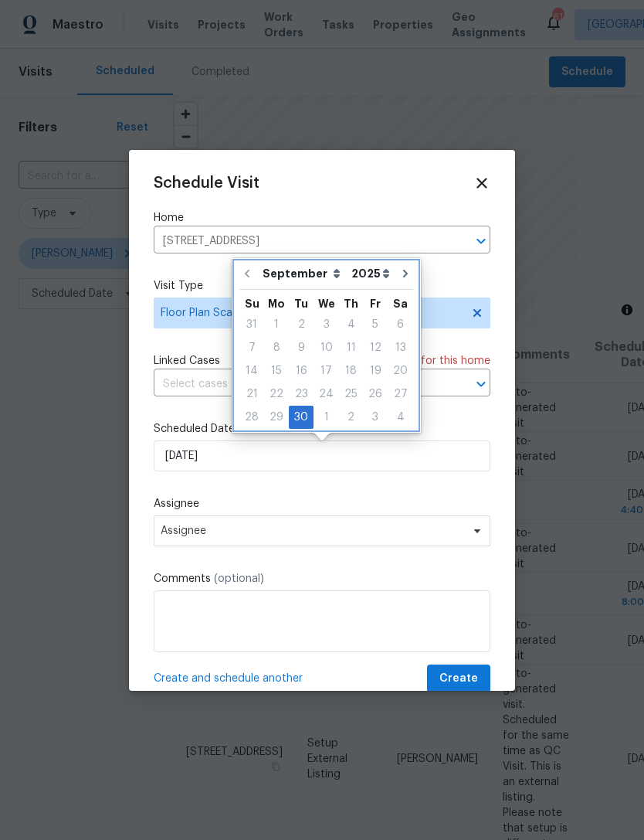
click at [400, 270] on icon "Go to next month" at bounding box center [406, 273] width 12 height 12
type input "[DATE]"
select select "9"
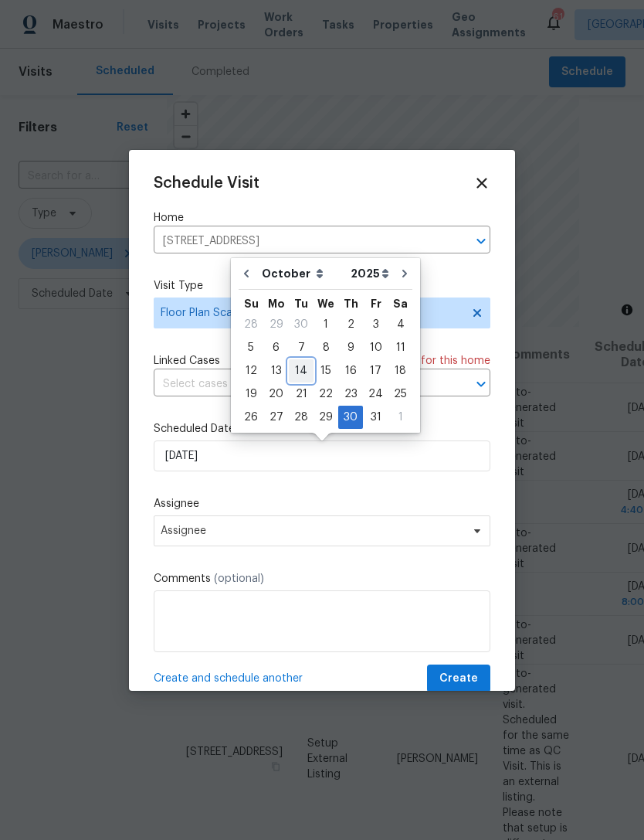
click at [298, 368] on div "14" at bounding box center [301, 371] width 25 height 22
type input "[DATE]"
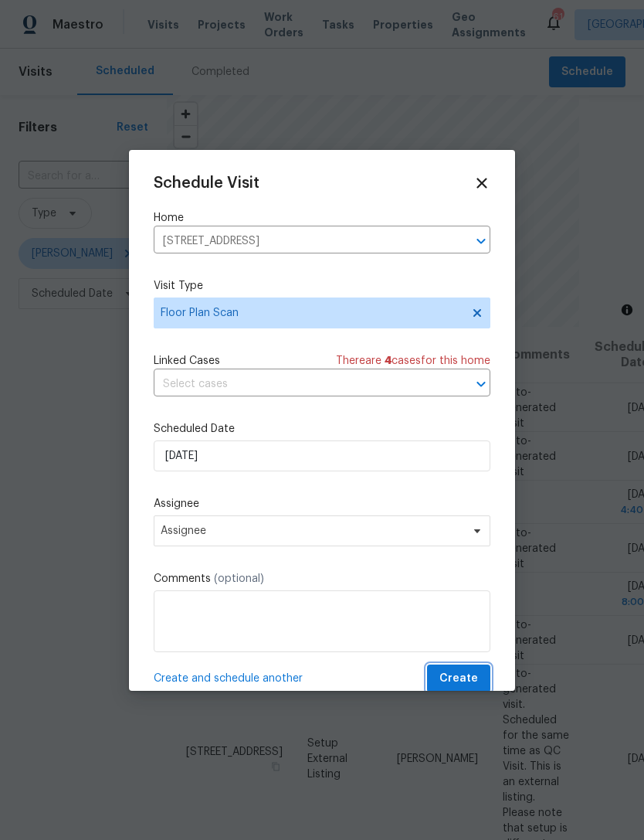
click at [451, 675] on span "Create" at bounding box center [459, 678] width 39 height 19
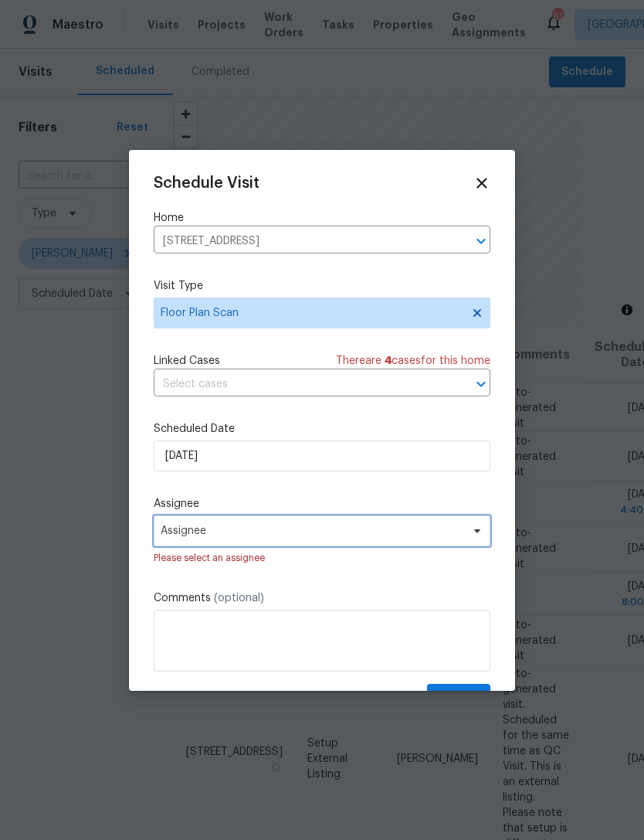
click at [359, 534] on span "Assignee" at bounding box center [312, 531] width 303 height 12
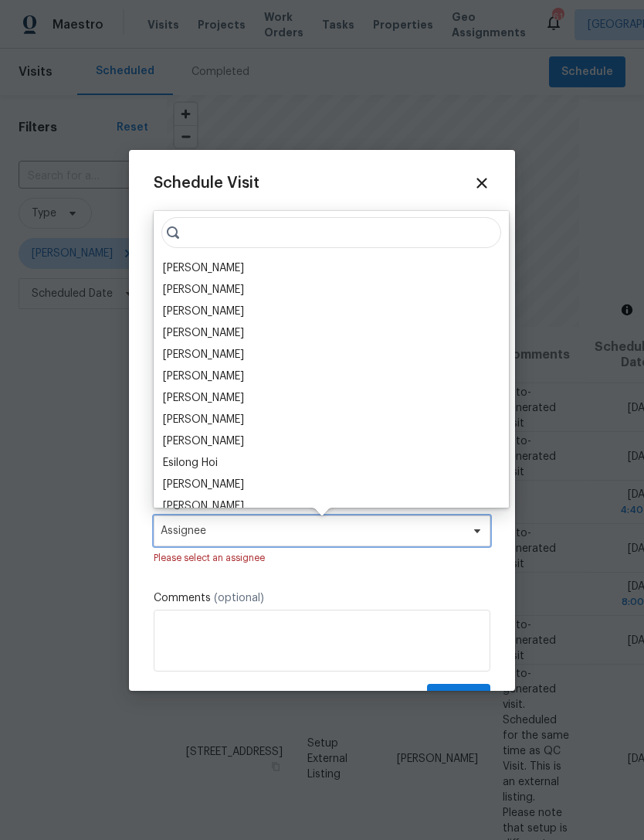
click at [406, 528] on span "Assignee" at bounding box center [312, 531] width 303 height 12
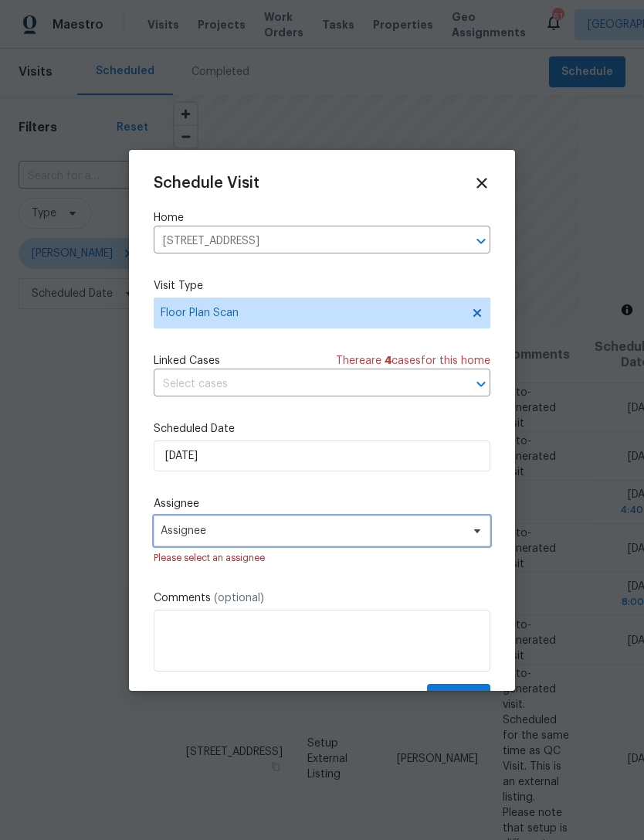
click at [285, 546] on span "Assignee" at bounding box center [322, 530] width 337 height 31
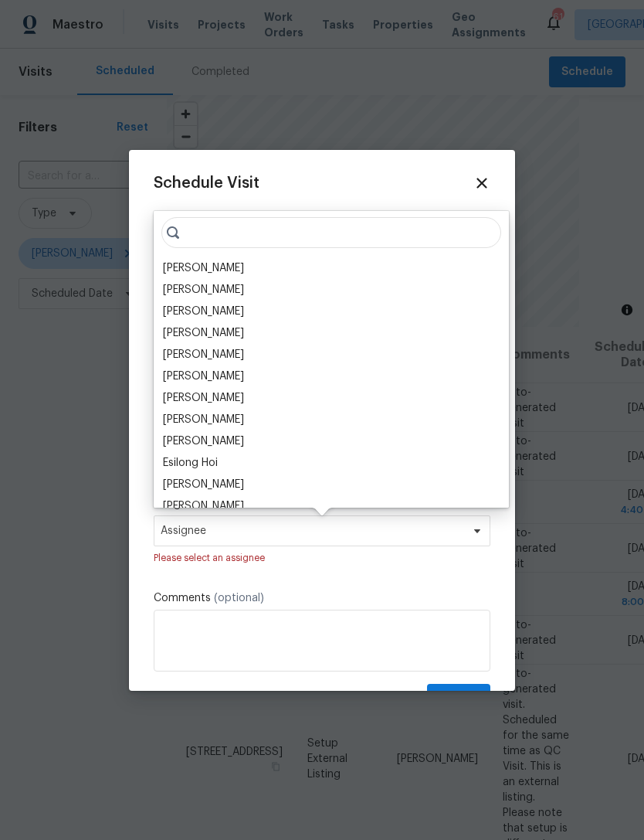
click at [213, 267] on div "[PERSON_NAME]" at bounding box center [203, 267] width 81 height 15
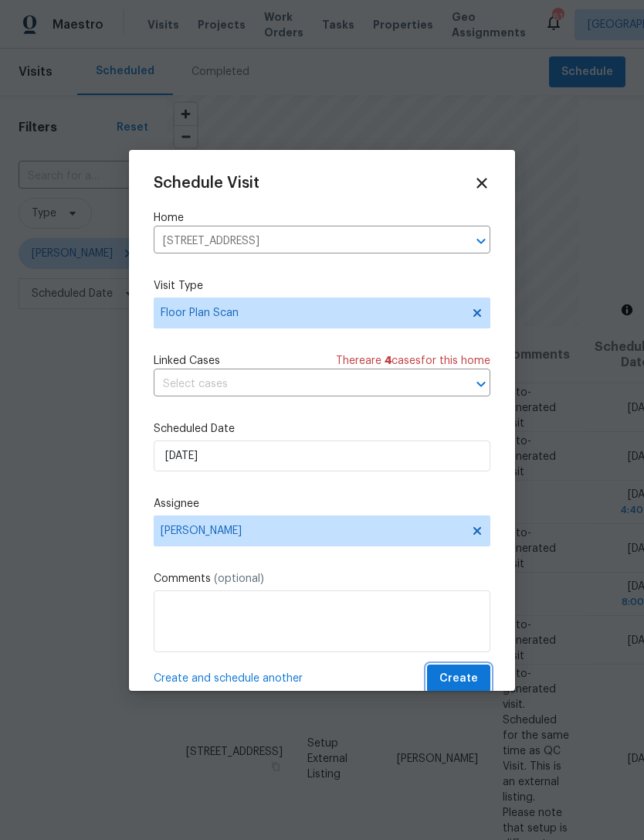
click at [478, 680] on span "Create" at bounding box center [459, 678] width 39 height 19
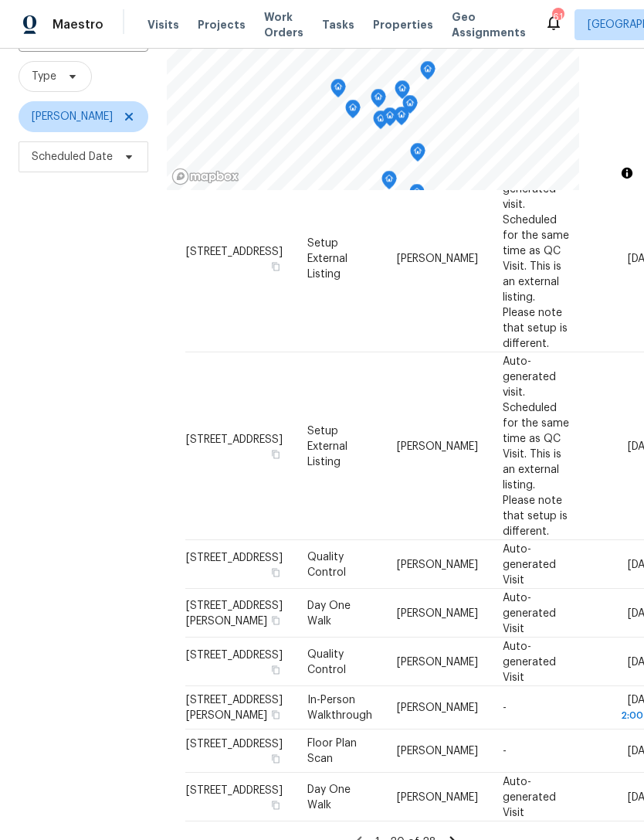
scroll to position [136, 0]
click at [0, 0] on icon at bounding box center [0, 0] width 0 height 0
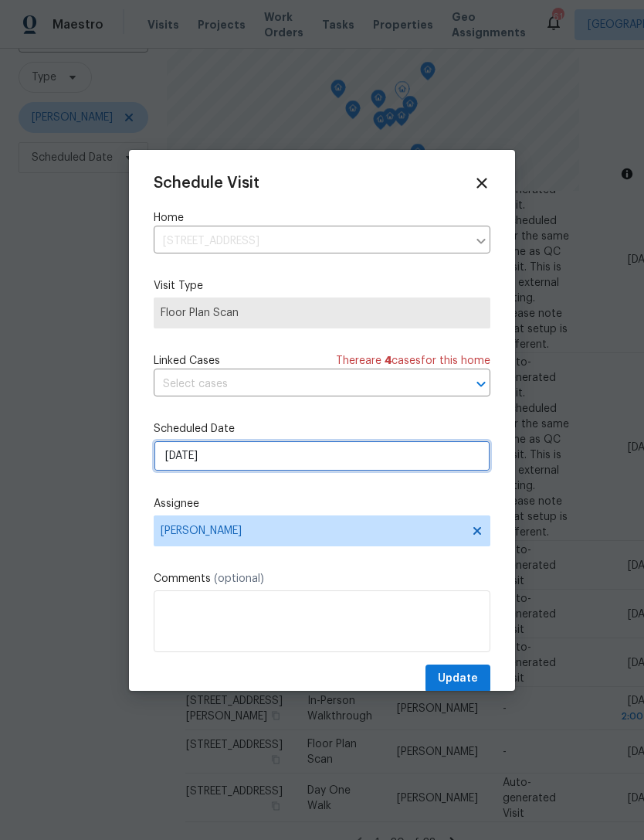
click at [324, 468] on input "[DATE]" at bounding box center [322, 455] width 337 height 31
select select "9"
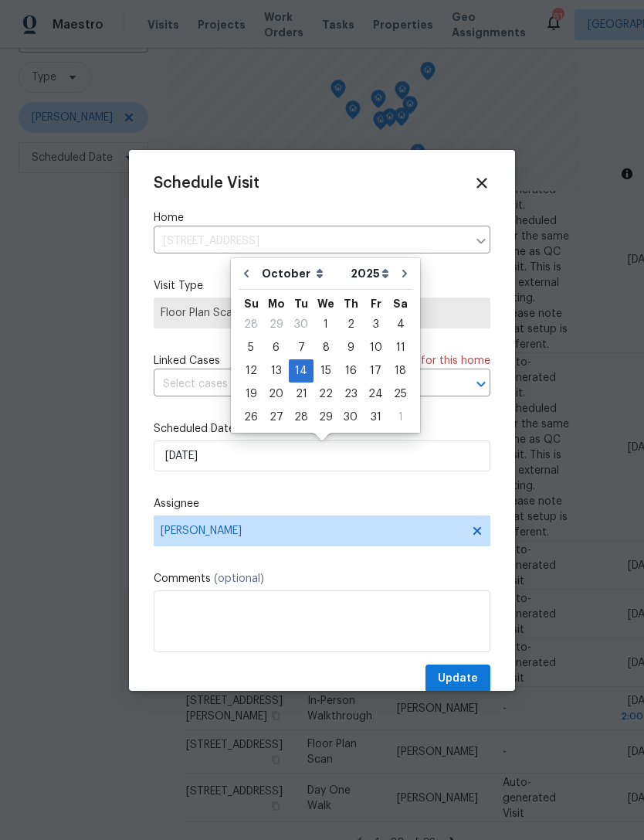
click at [483, 187] on icon at bounding box center [482, 183] width 17 height 17
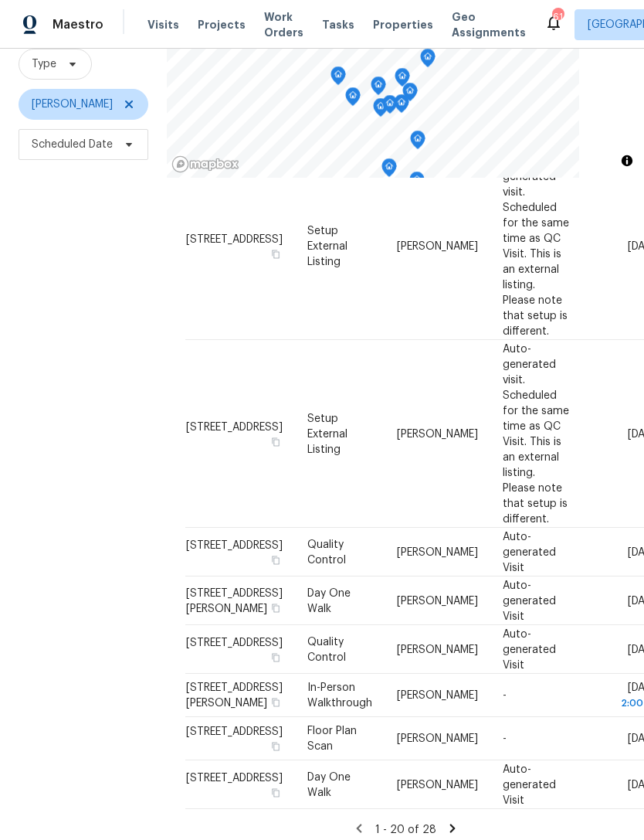
scroll to position [49, 0]
click at [452, 824] on icon at bounding box center [452, 828] width 5 height 9
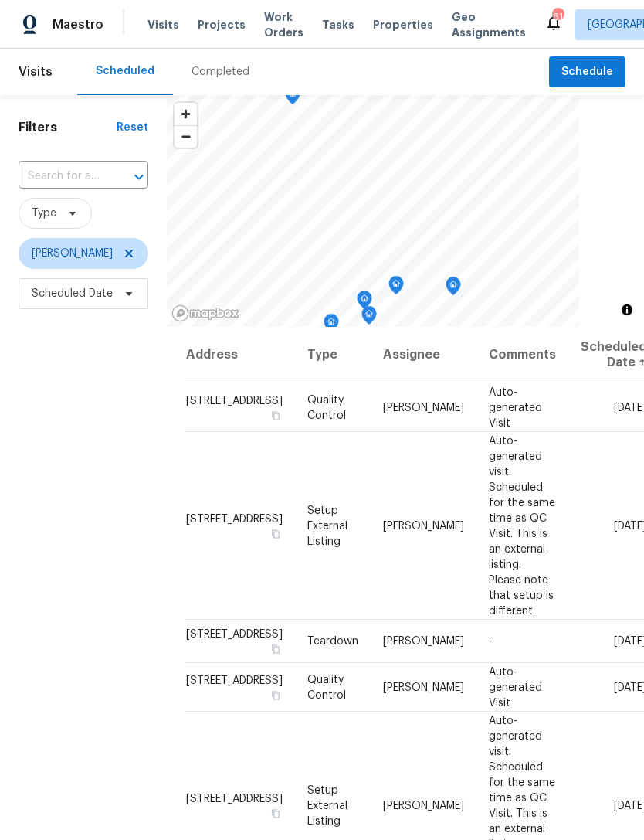
scroll to position [0, 0]
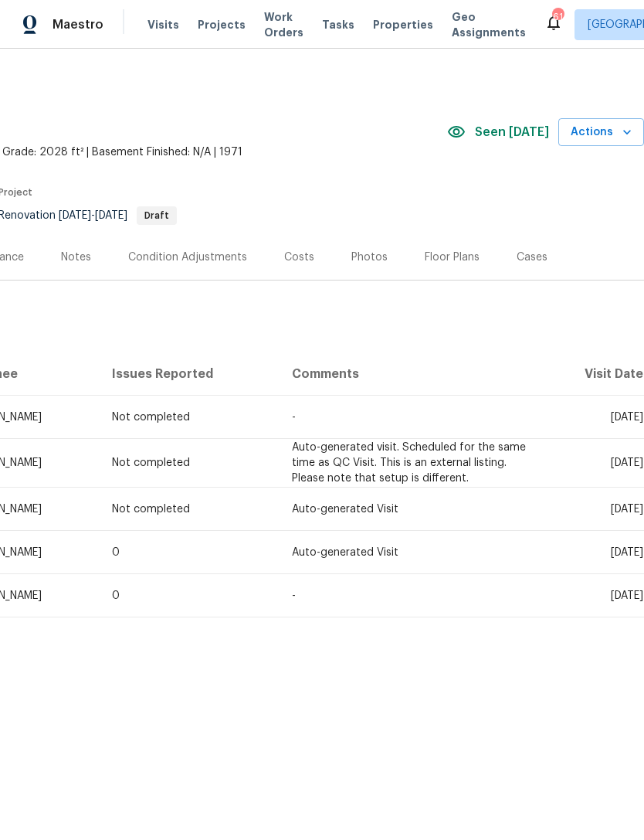
scroll to position [0, 229]
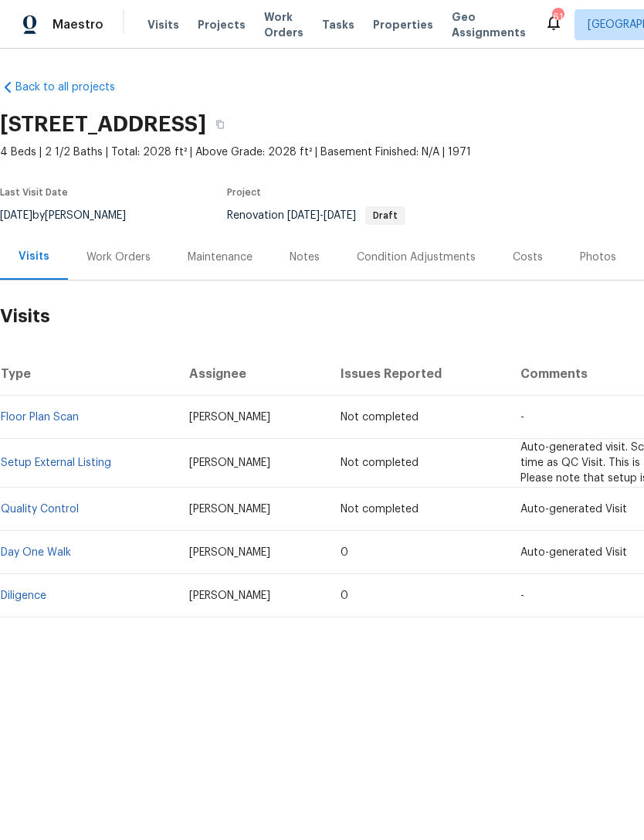
click at [112, 259] on div "Work Orders" at bounding box center [119, 257] width 64 height 15
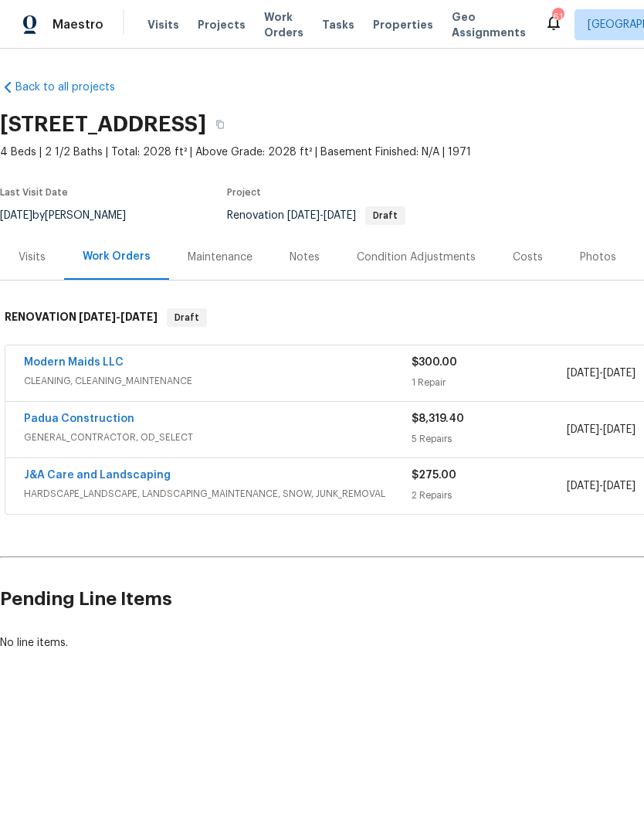
click at [135, 472] on link "J&A Care and Landscaping" at bounding box center [97, 475] width 147 height 11
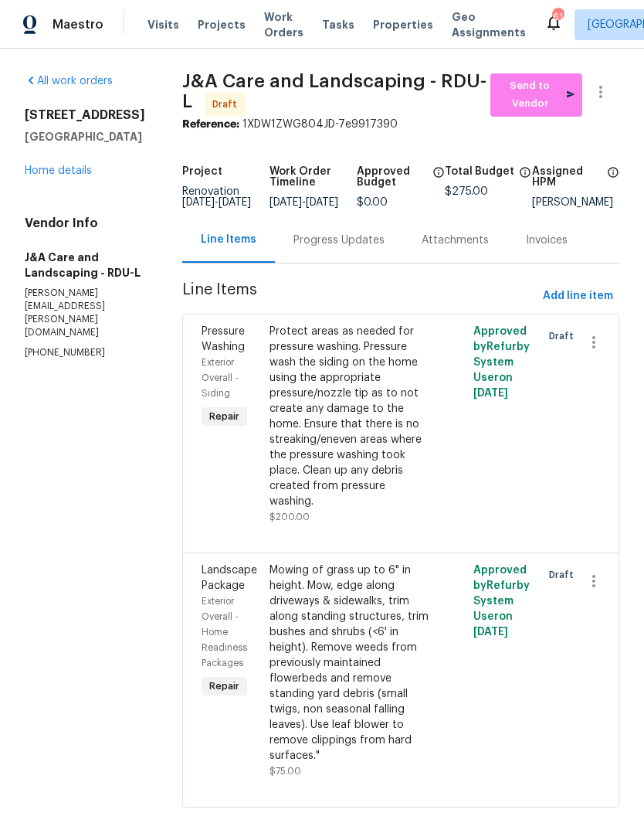
click at [380, 259] on div "Progress Updates" at bounding box center [339, 240] width 128 height 46
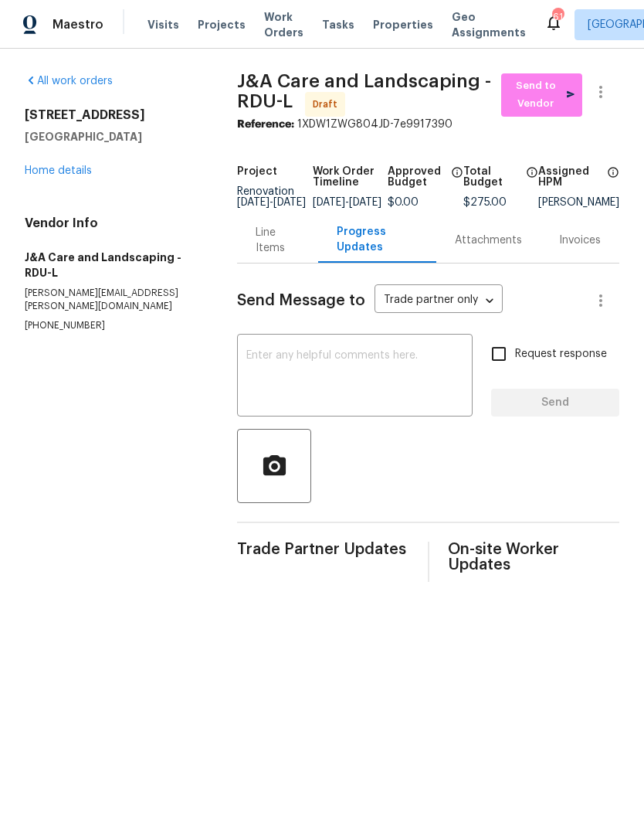
click at [269, 256] on div "Line Items" at bounding box center [277, 240] width 43 height 31
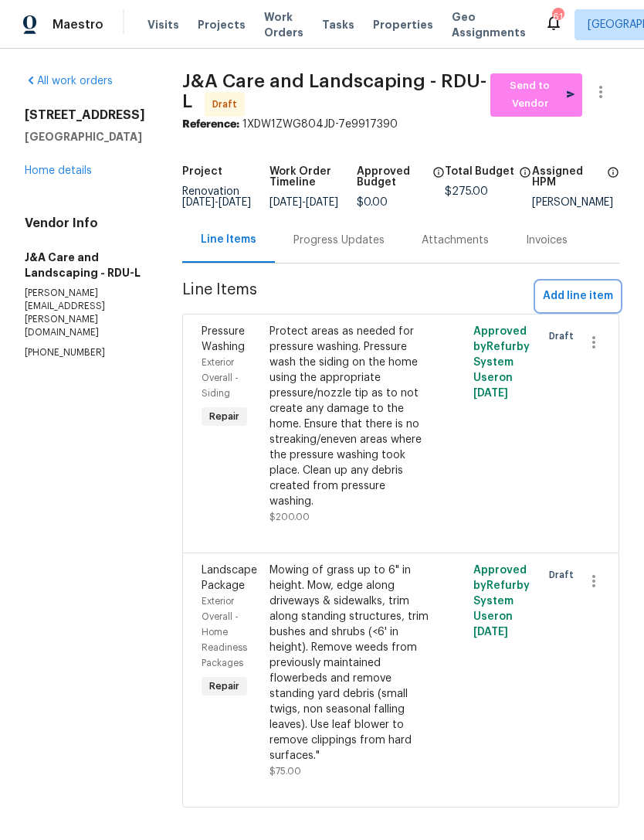
click at [592, 306] on span "Add line item" at bounding box center [578, 296] width 70 height 19
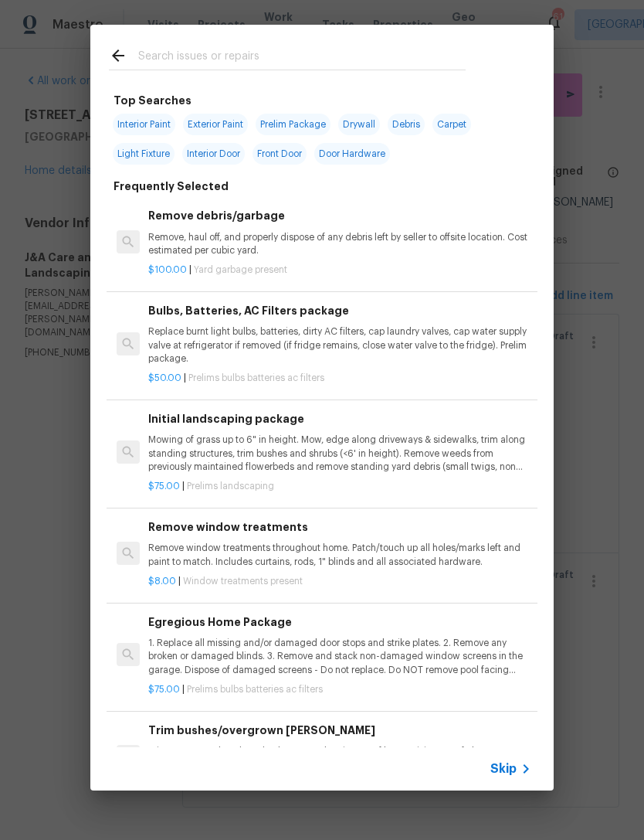
click at [231, 55] on input "text" at bounding box center [302, 57] width 328 height 23
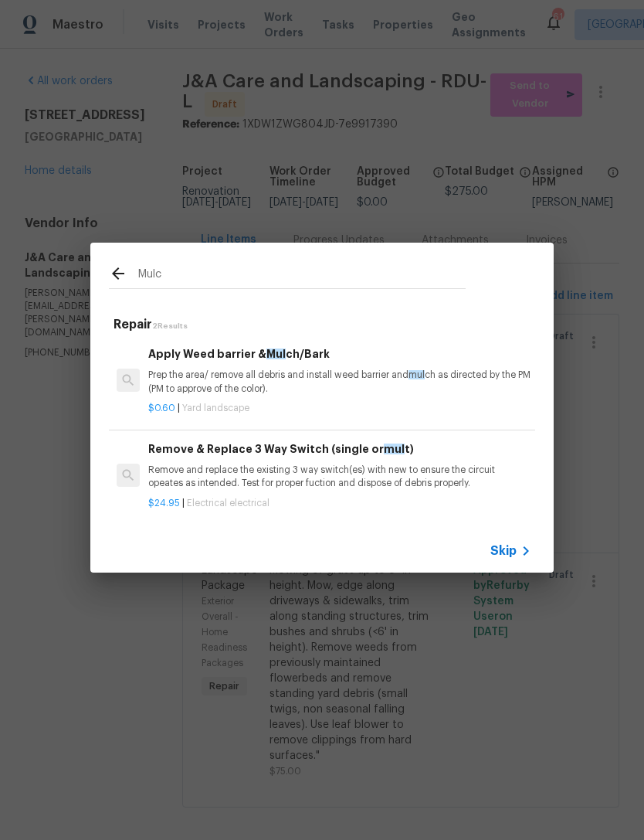
type input "Mulch"
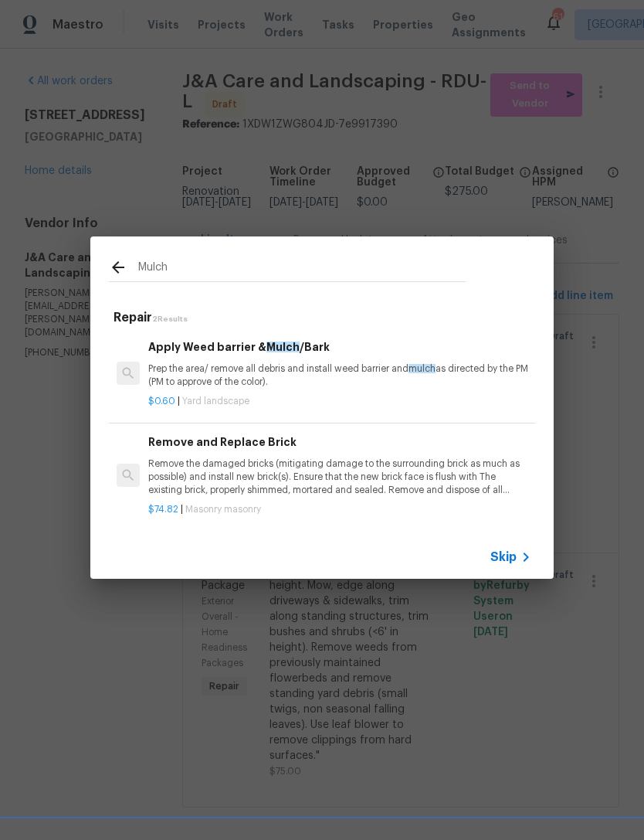
click at [263, 361] on div "Apply Weed barrier & Mulch /Bark Prep the area/ remove all debris and install w…" at bounding box center [339, 363] width 383 height 50
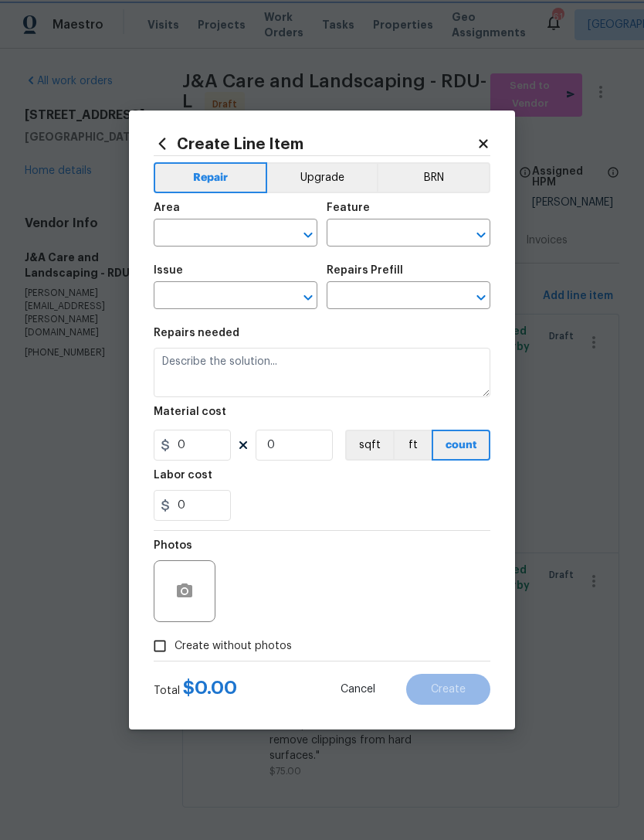
type input "Landscaping"
type input "Apply Weed barrier & Mulch/Bark $0.60"
type textarea "Prep the area/ remove all debris and install weed barrier and mulch as directed…"
type input "0.6"
type input "1"
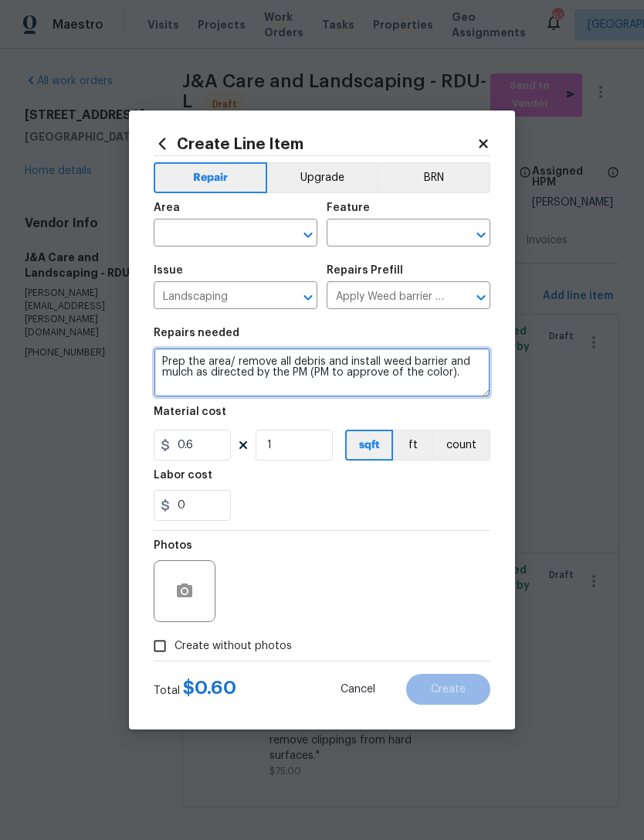
click at [155, 364] on textarea "Prep the area/ remove all debris and install weed barrier and mulch as directed…" at bounding box center [322, 372] width 337 height 49
click at [328, 373] on textarea "Prep the area/ remove all debris and install weed barrier and mulch as directed…" at bounding box center [322, 372] width 337 height 49
click at [327, 372] on textarea "Prep the area/ remove all debris and install weed barrier and mulch as directed…" at bounding box center [322, 372] width 337 height 49
click at [159, 366] on textarea "Prep the area/ remove all debris and install weed barrier and mulch as directed…" at bounding box center [322, 372] width 337 height 49
click at [206, 356] on textarea "Prep the area/ remove all debris and install weed barrier and mulch as directed…" at bounding box center [322, 372] width 337 height 49
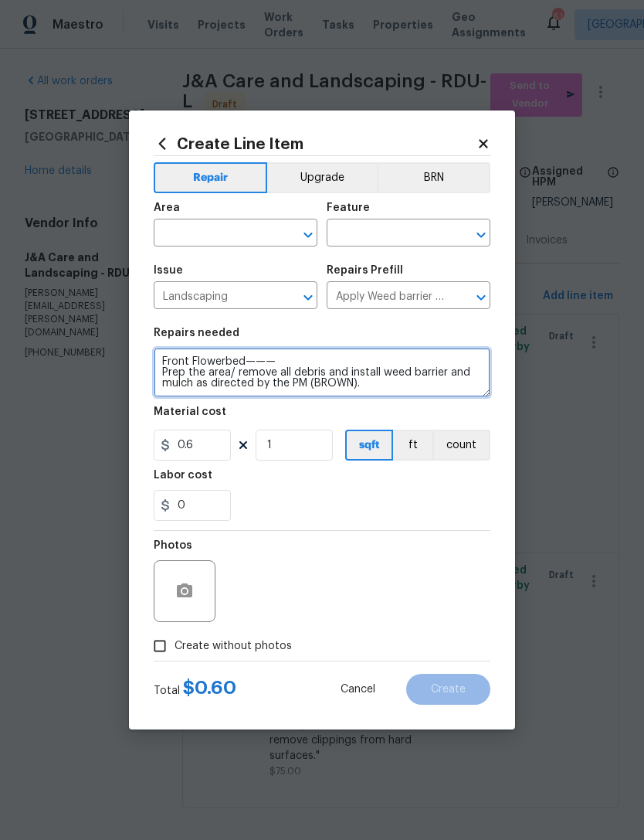
type textarea "Front Flowerbed——— Prep the area/ remove all debris and install weed barrier an…"
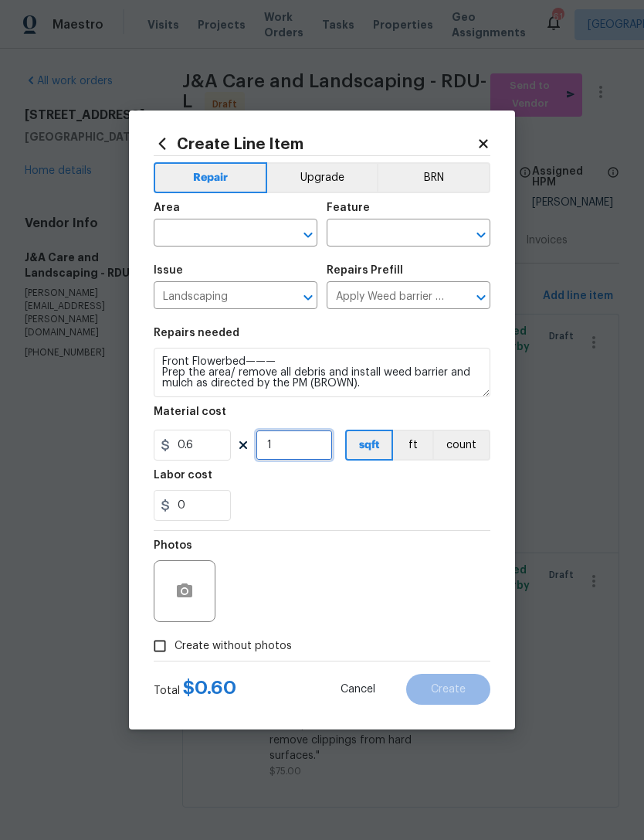
click at [305, 444] on input "1" at bounding box center [294, 445] width 77 height 31
click at [361, 493] on div "0" at bounding box center [322, 505] width 337 height 31
click at [294, 447] on input "300" at bounding box center [294, 445] width 77 height 31
click at [376, 491] on div "0" at bounding box center [322, 505] width 337 height 31
click at [312, 448] on input "200" at bounding box center [294, 445] width 77 height 31
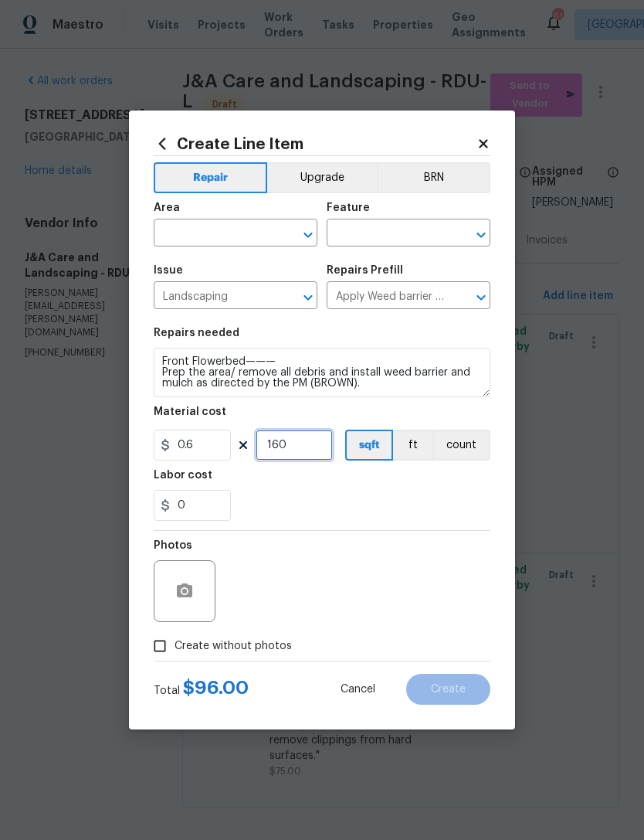
type input "160"
click at [384, 505] on div "0" at bounding box center [322, 505] width 337 height 31
click at [240, 233] on input "text" at bounding box center [214, 235] width 121 height 24
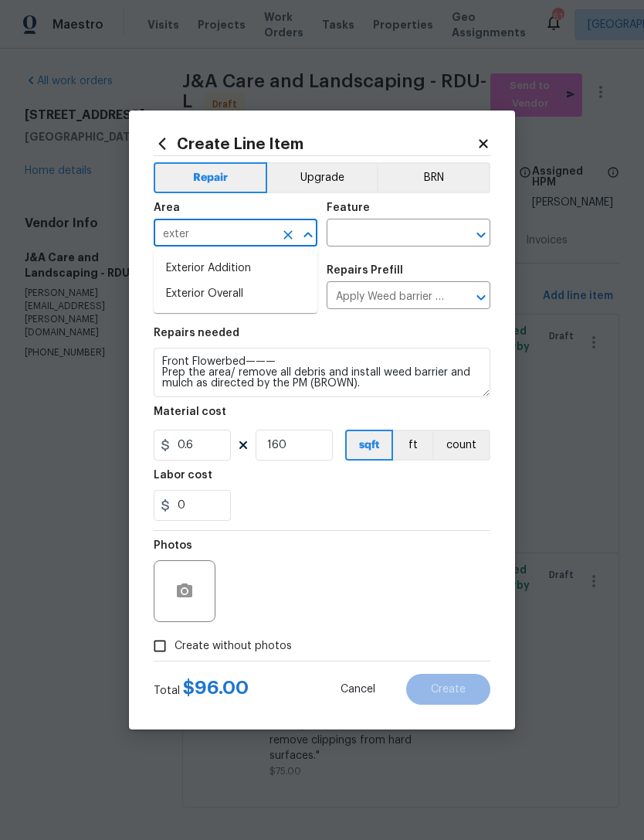
click at [232, 298] on li "Exterior Overall" at bounding box center [236, 294] width 164 height 26
type input "Exterior Overall"
click at [387, 237] on input "text" at bounding box center [387, 235] width 121 height 24
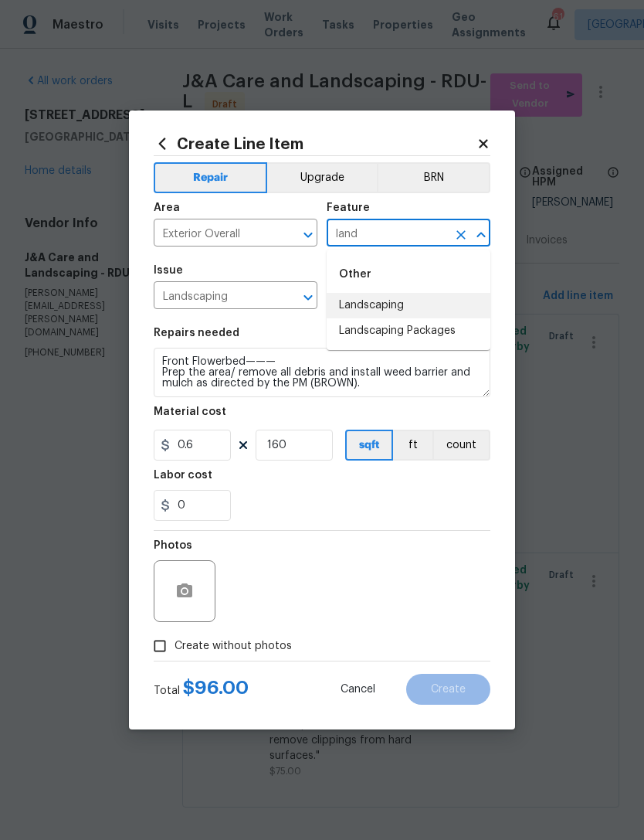
click at [384, 309] on li "Landscaping" at bounding box center [409, 306] width 164 height 26
type input "Landscaping"
click at [231, 648] on span "Create without photos" at bounding box center [233, 646] width 117 height 16
click at [175, 648] on input "Create without photos" at bounding box center [159, 645] width 29 height 29
checkbox input "true"
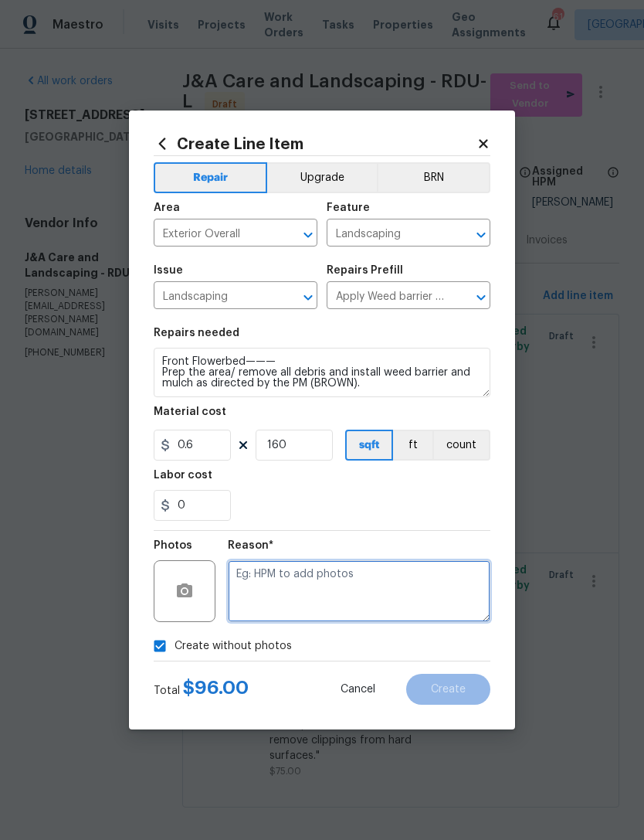
click at [318, 583] on textarea at bounding box center [359, 591] width 263 height 62
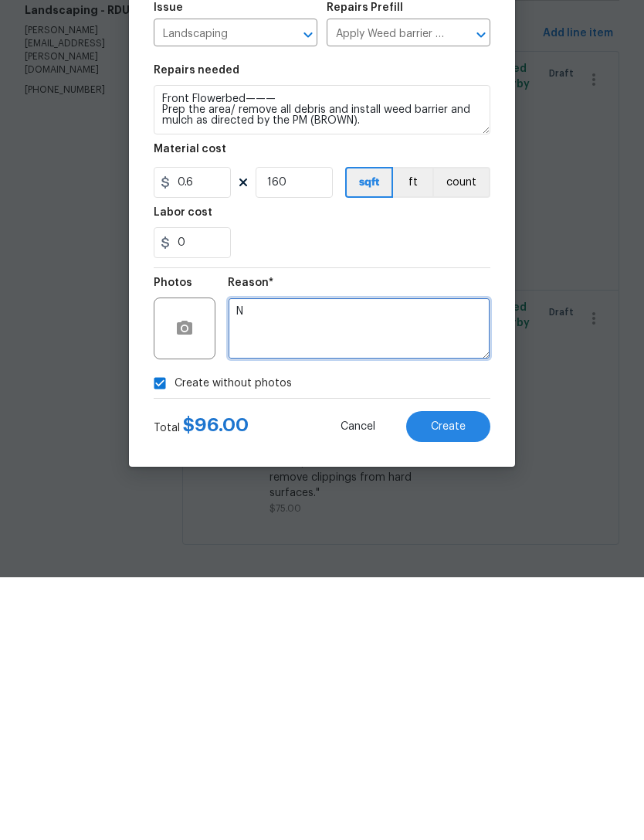
type textarea "N"
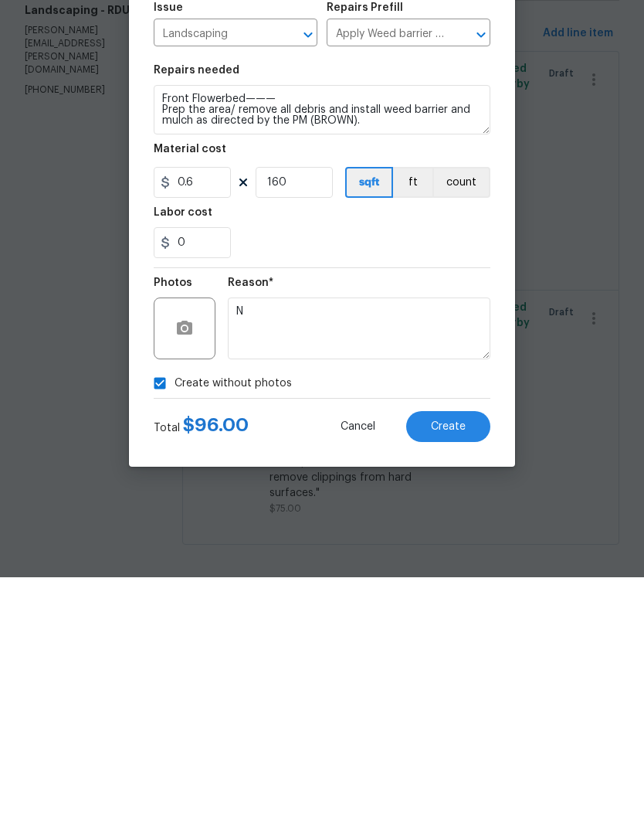
click at [446, 684] on span "Create" at bounding box center [448, 690] width 35 height 12
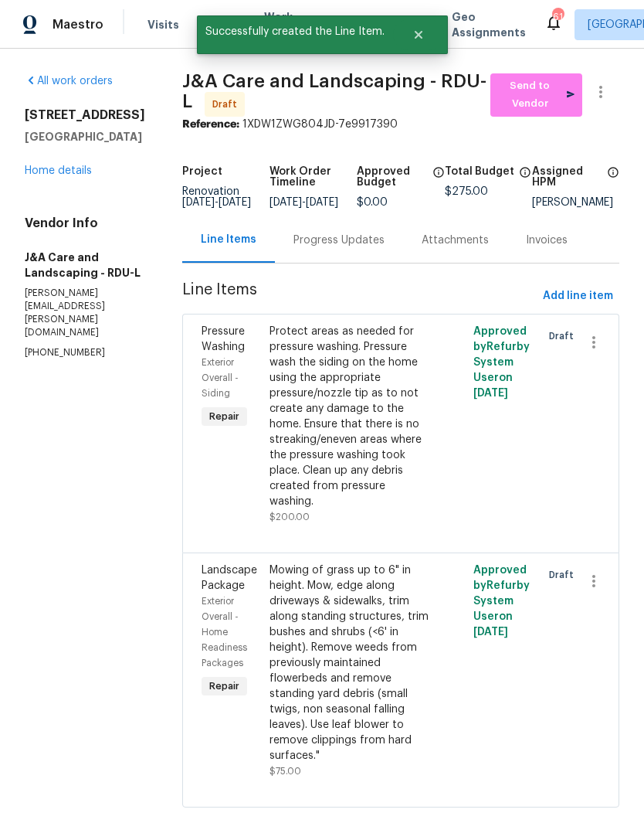
scroll to position [0, 0]
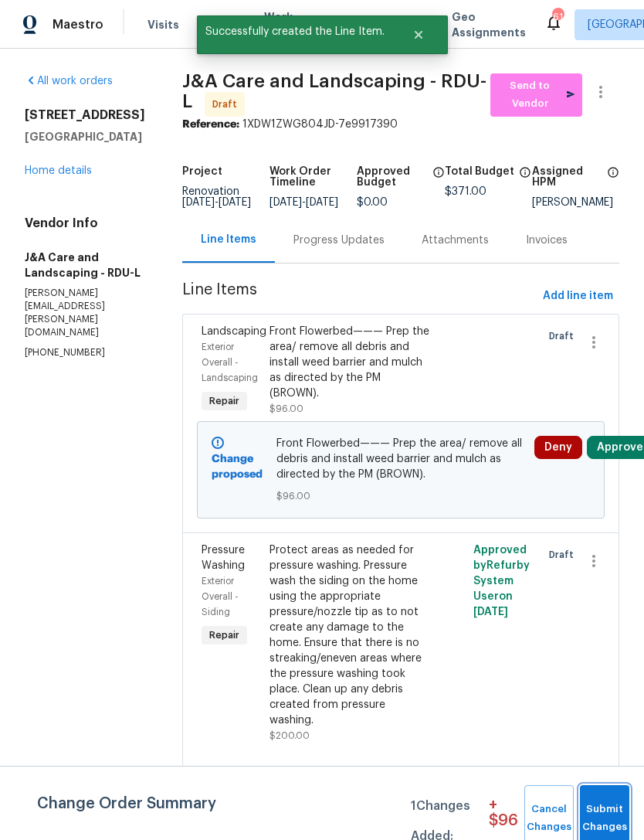
click at [604, 802] on span "Submit Changes" at bounding box center [605, 819] width 34 height 36
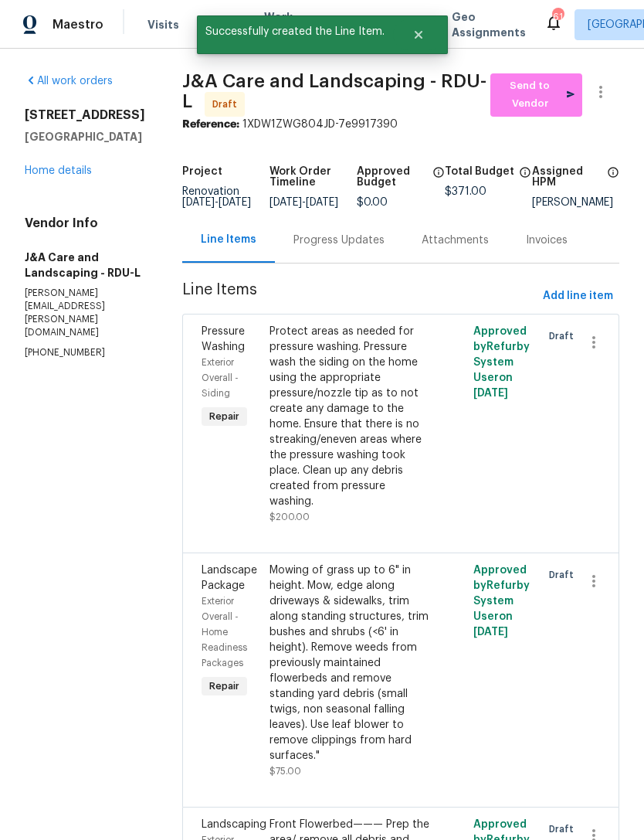
click at [55, 171] on link "Home details" at bounding box center [58, 170] width 67 height 11
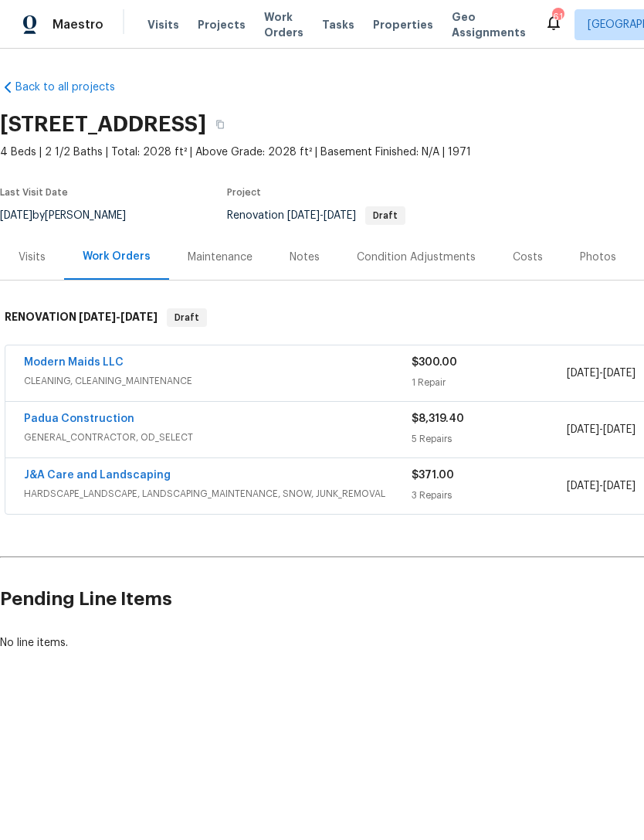
click at [89, 420] on link "Padua Construction" at bounding box center [79, 418] width 111 height 11
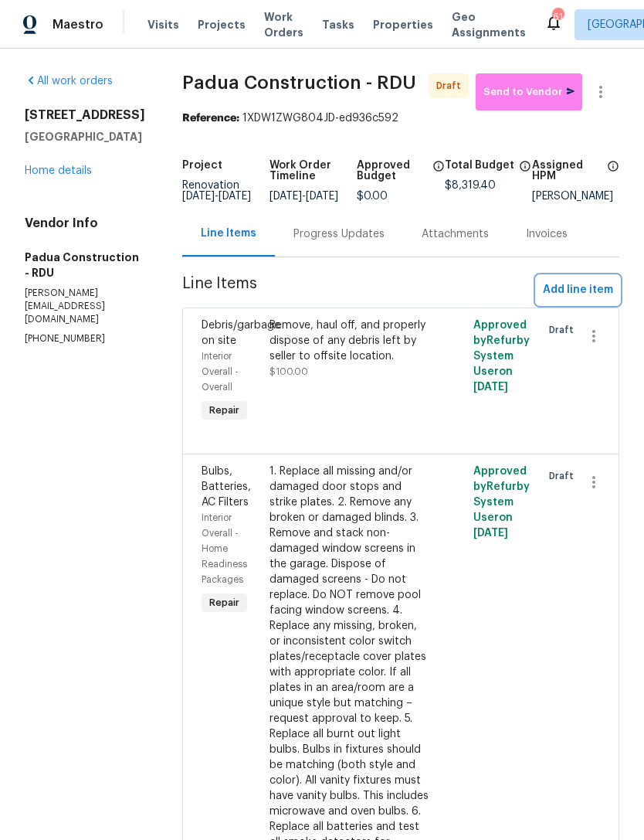
click at [583, 300] on span "Add line item" at bounding box center [578, 290] width 70 height 19
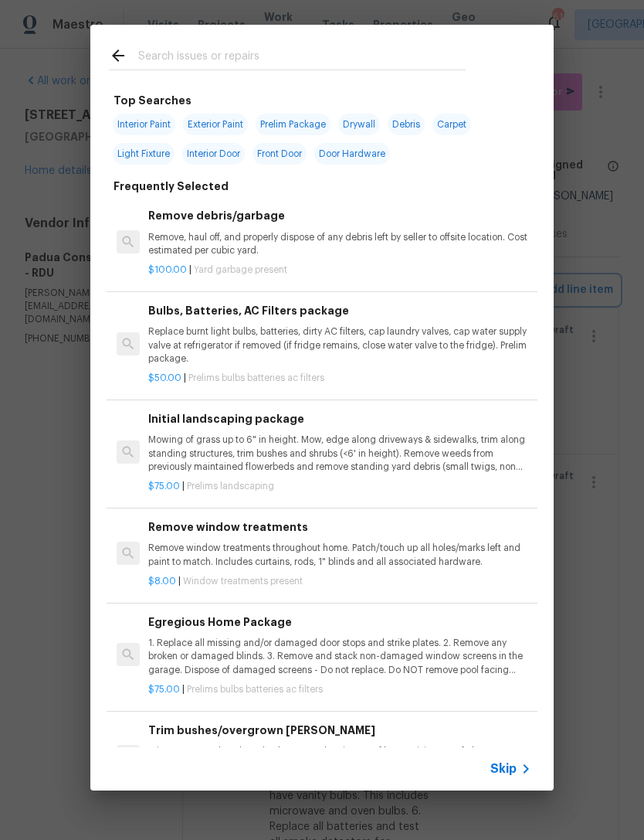
click at [48, 514] on div "Top Searches Interior Paint Exterior Paint Prelim Package Drywall Debris Carpet…" at bounding box center [322, 407] width 644 height 815
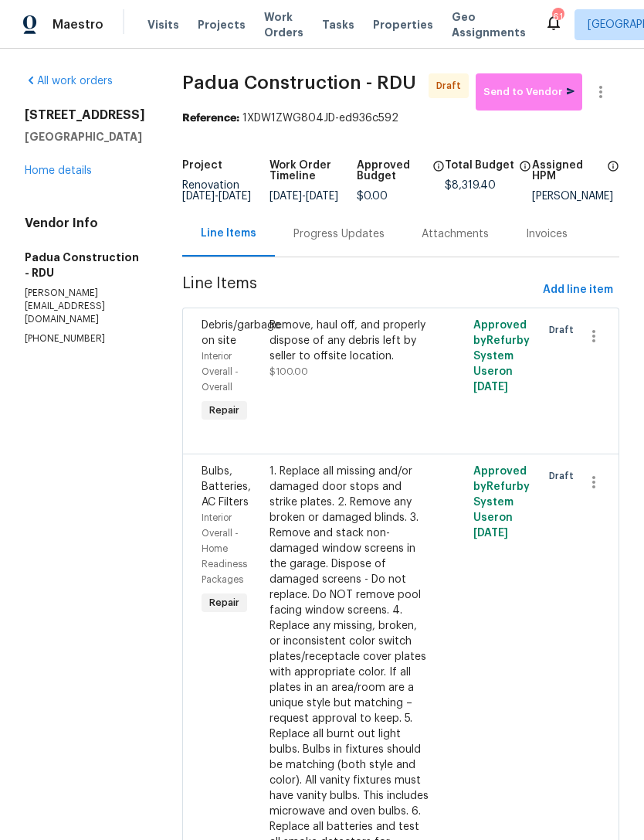
click at [71, 176] on link "Home details" at bounding box center [58, 170] width 67 height 11
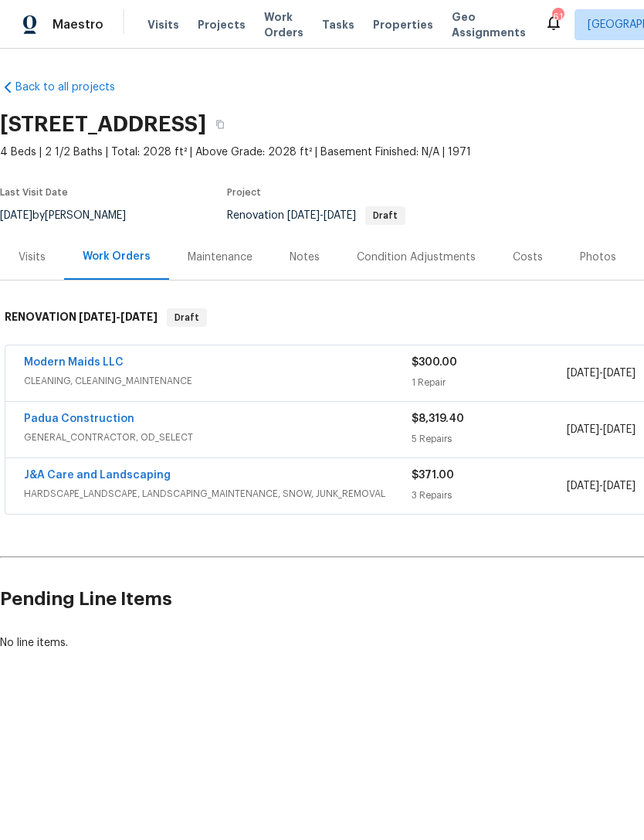
click at [290, 255] on div "Notes" at bounding box center [305, 257] width 30 height 15
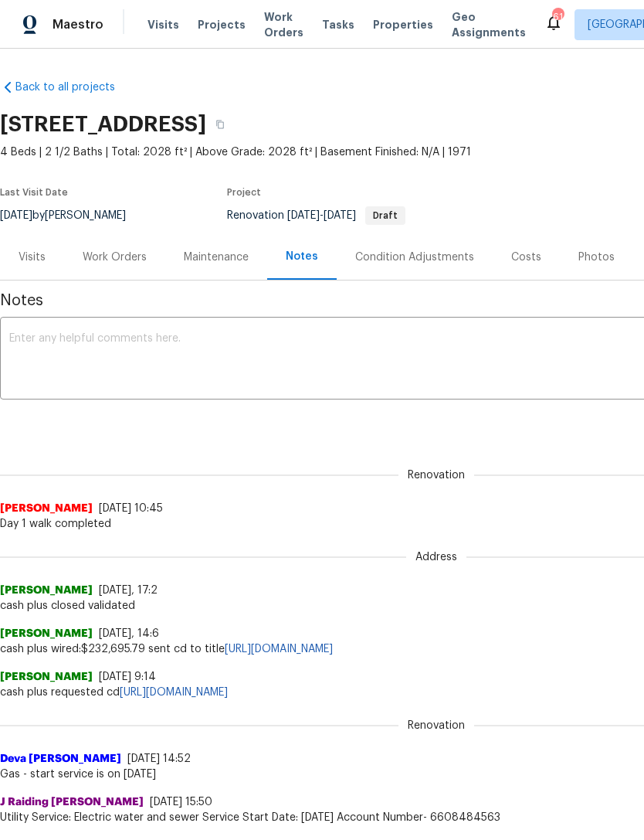
click at [294, 361] on textarea at bounding box center [436, 360] width 855 height 54
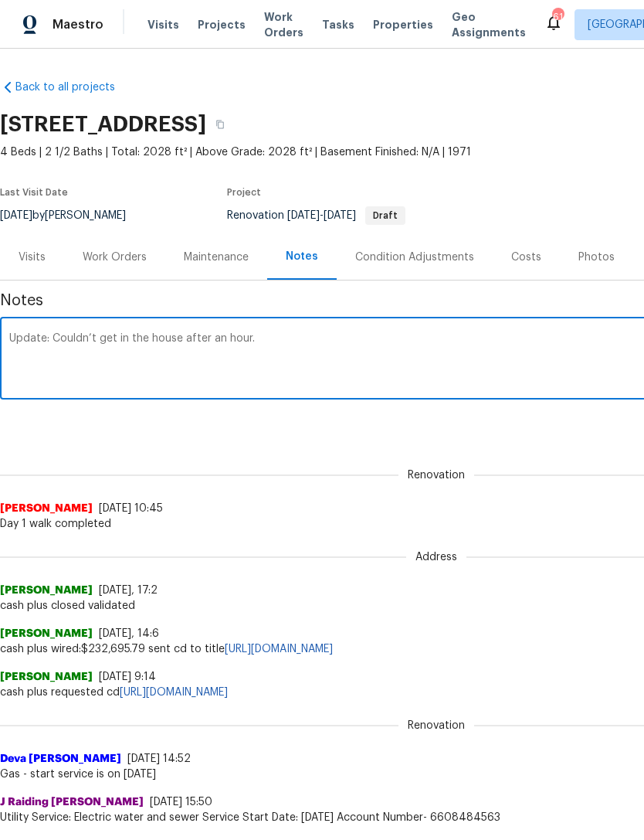
click at [55, 335] on textarea "Update: Couldn’t get in the house after an hour." at bounding box center [436, 360] width 855 height 54
click at [214, 434] on div "Renovation (current) e5bf5712-f46c-4dd7-821c-ee3c4e893a72 ​ Add" at bounding box center [436, 423] width 873 height 29
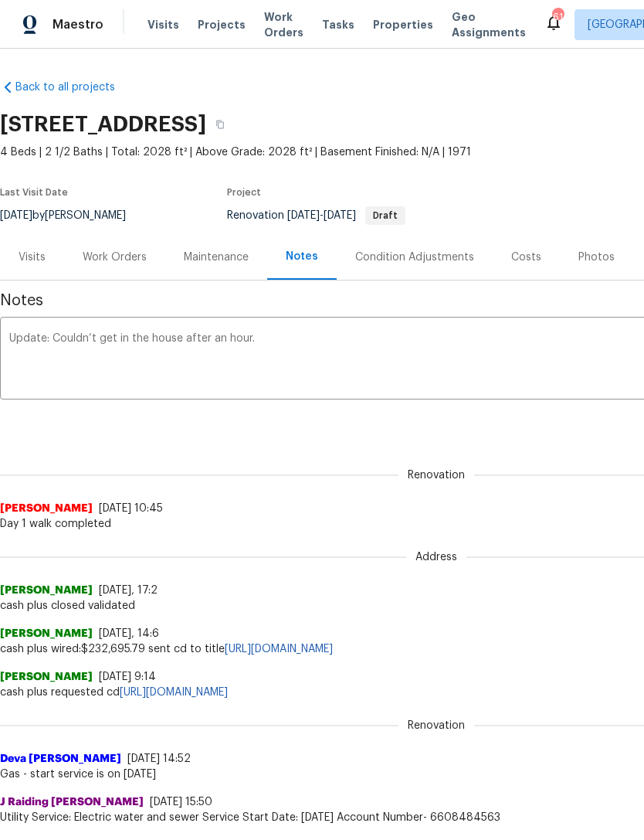
click at [279, 340] on textarea "Update: Couldn’t get in the house after an hour." at bounding box center [436, 360] width 855 height 54
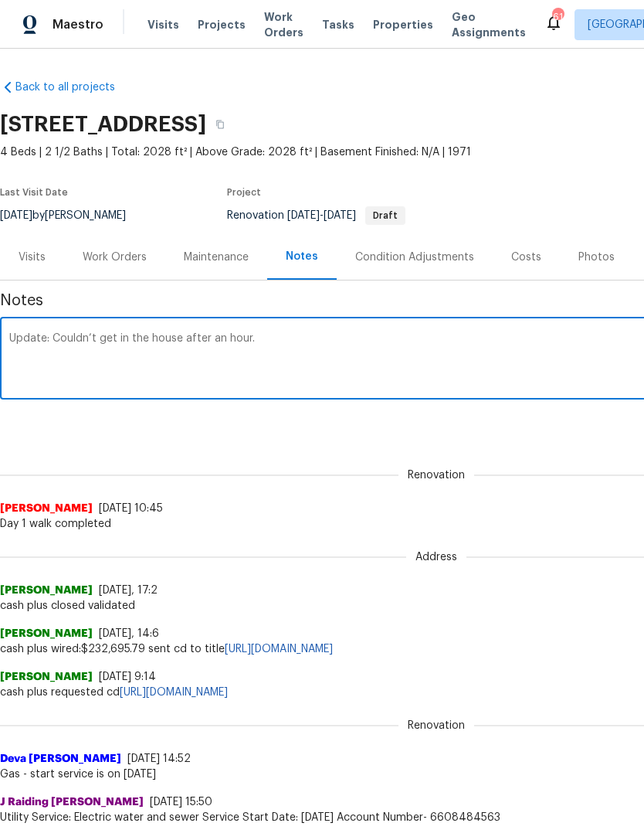
click at [49, 335] on textarea "Update: Couldn’t get in the house after an hour." at bounding box center [436, 360] width 855 height 54
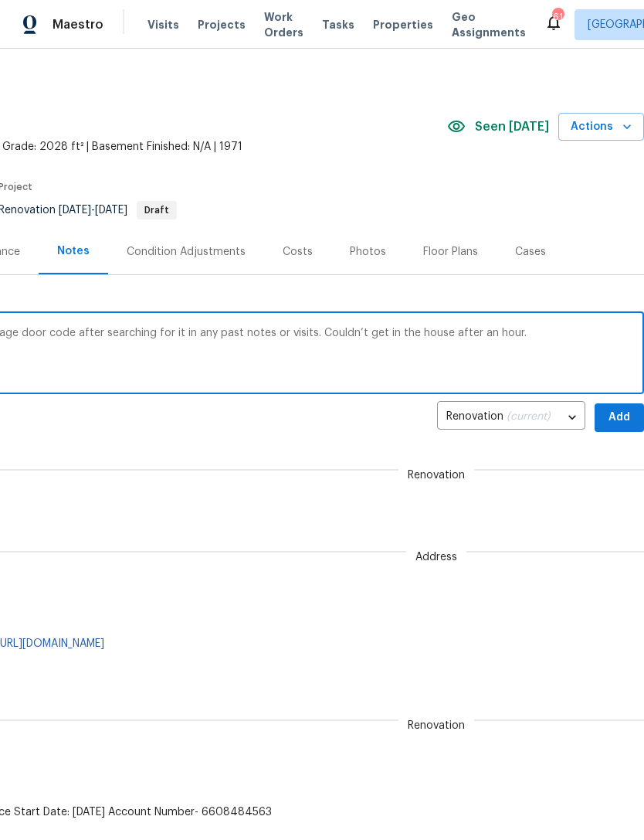
scroll to position [5, 229]
click at [536, 335] on textarea "Update: Sent a message to HSA about garage door code after searching for it in …" at bounding box center [208, 355] width 855 height 54
type textarea "Update: Sent a message to HSA about garage door code after searching for it in …"
click at [627, 417] on span "Add" at bounding box center [619, 415] width 25 height 19
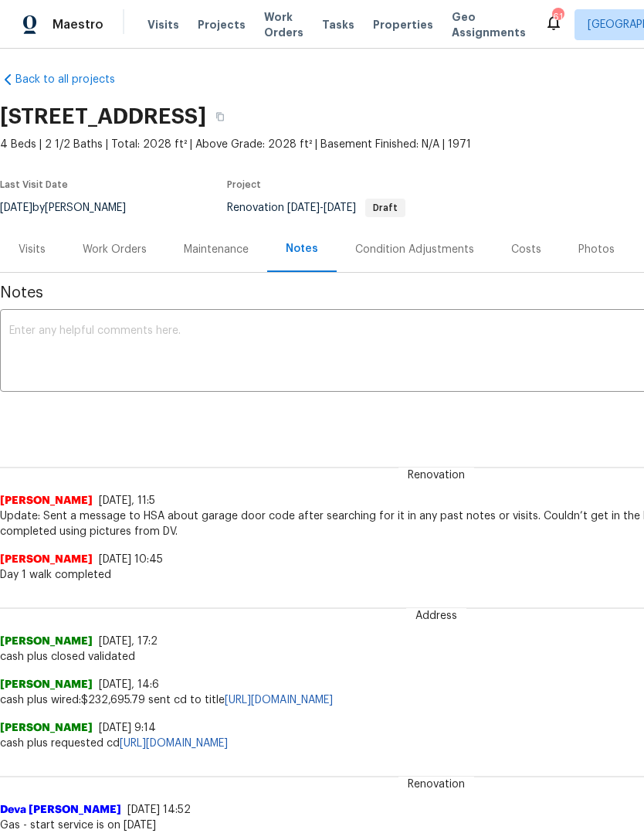
scroll to position [7, 0]
click at [112, 257] on div "Work Orders" at bounding box center [115, 250] width 64 height 15
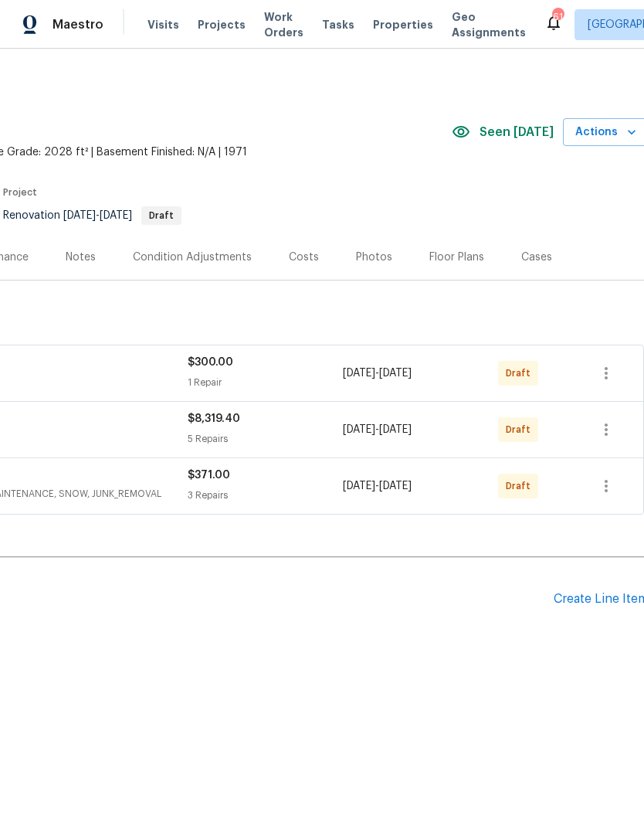
scroll to position [0, 226]
click at [605, 377] on icon "button" at bounding box center [605, 373] width 3 height 12
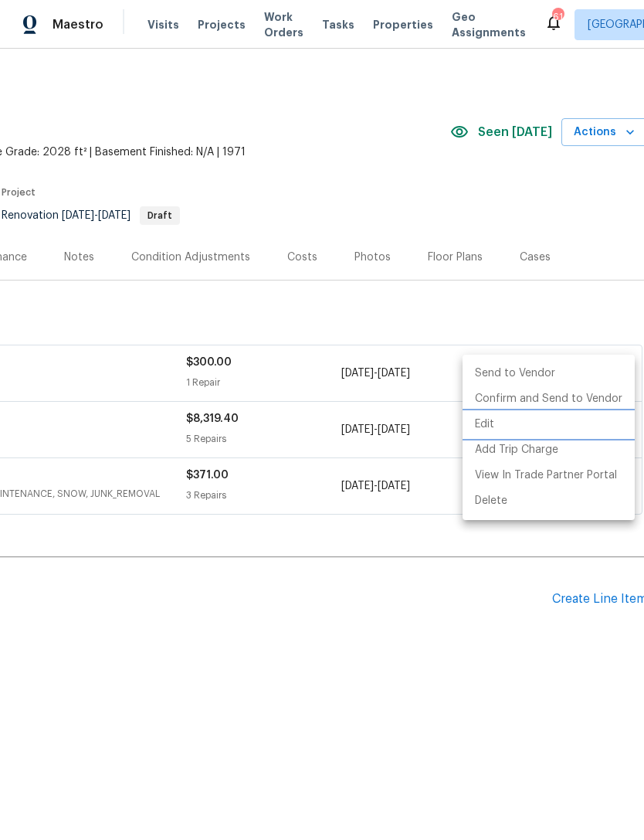
click at [491, 426] on li "Edit" at bounding box center [549, 425] width 172 height 26
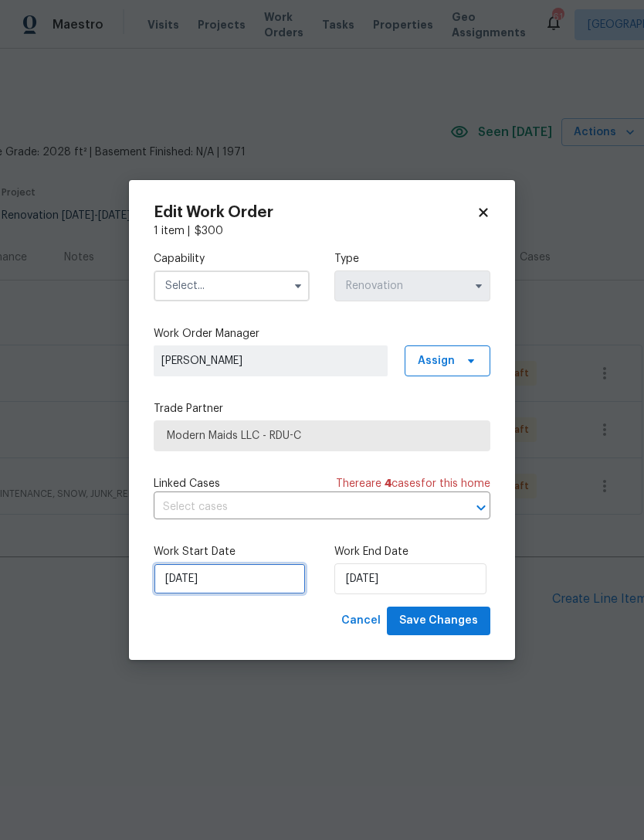
click at [224, 578] on input "10/8/2025" at bounding box center [230, 578] width 152 height 31
select select "9"
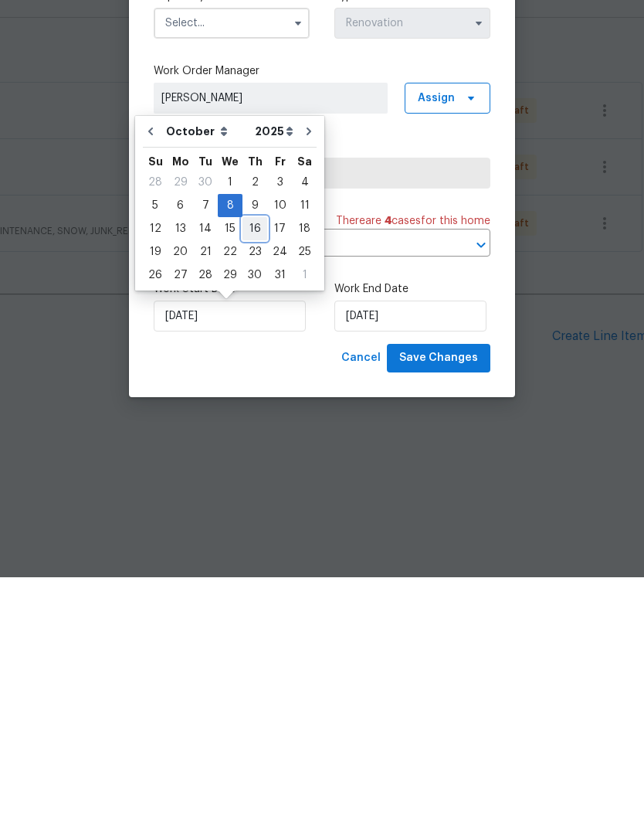
click at [253, 481] on div "16" at bounding box center [255, 492] width 25 height 22
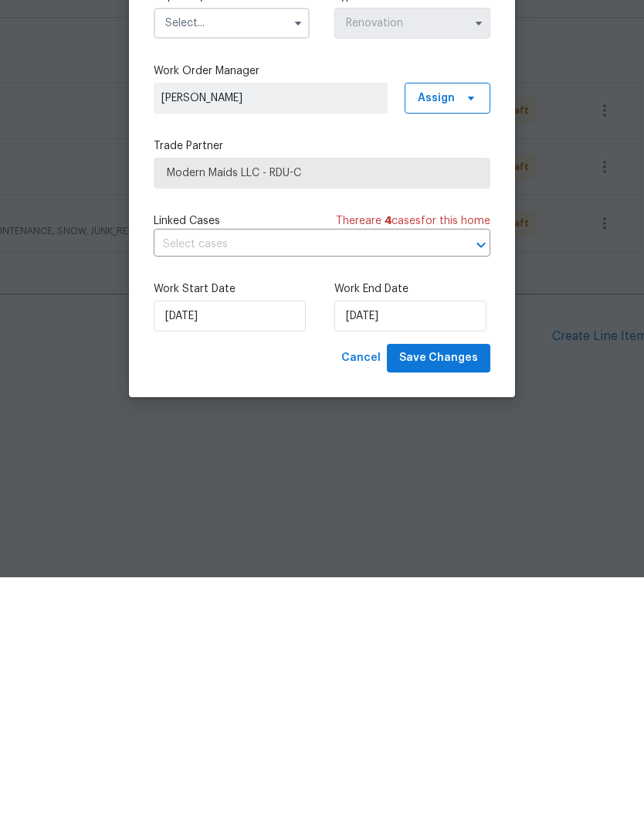
type input "10/16/2025"
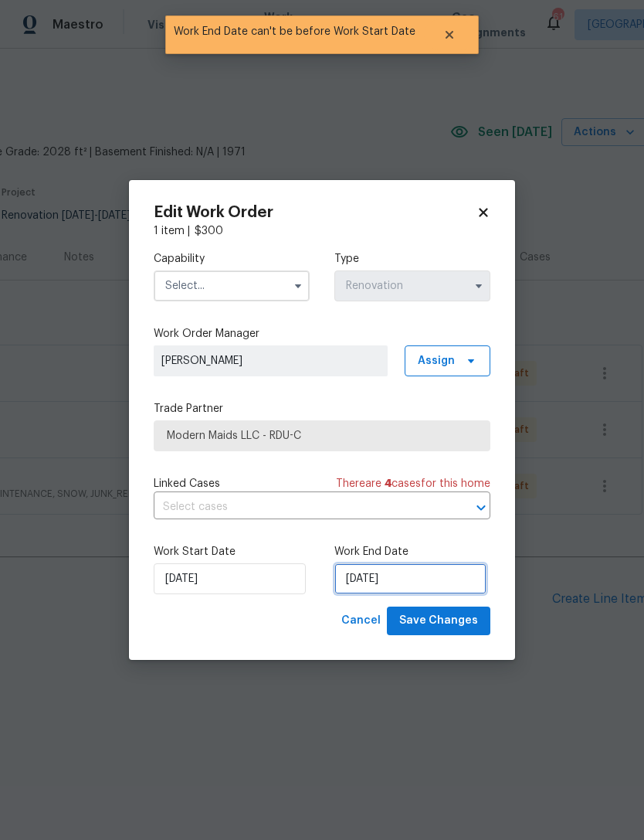
click at [396, 577] on input "10/16/2025" at bounding box center [411, 578] width 152 height 31
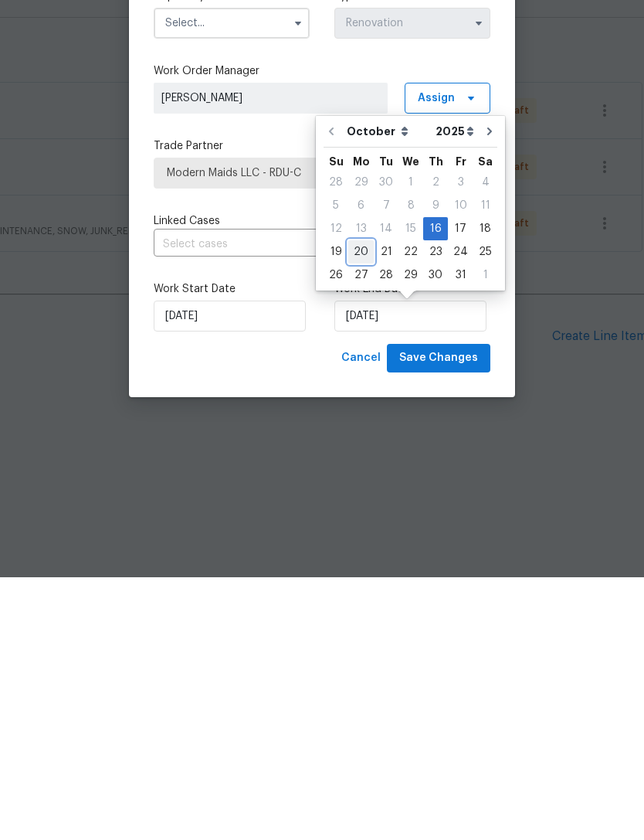
click at [361, 504] on div "20" at bounding box center [362, 515] width 26 height 22
type input "10/20/2025"
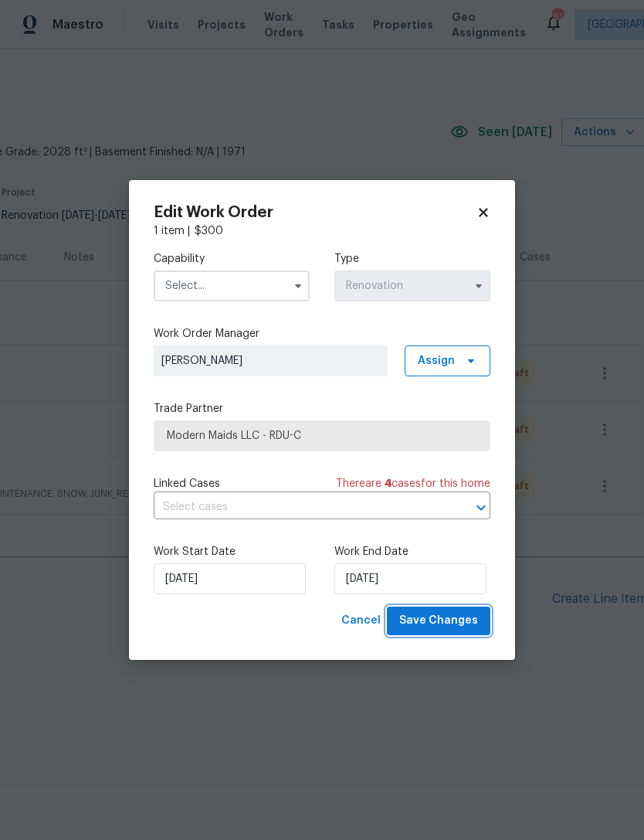
click at [461, 624] on span "Save Changes" at bounding box center [439, 620] width 79 height 19
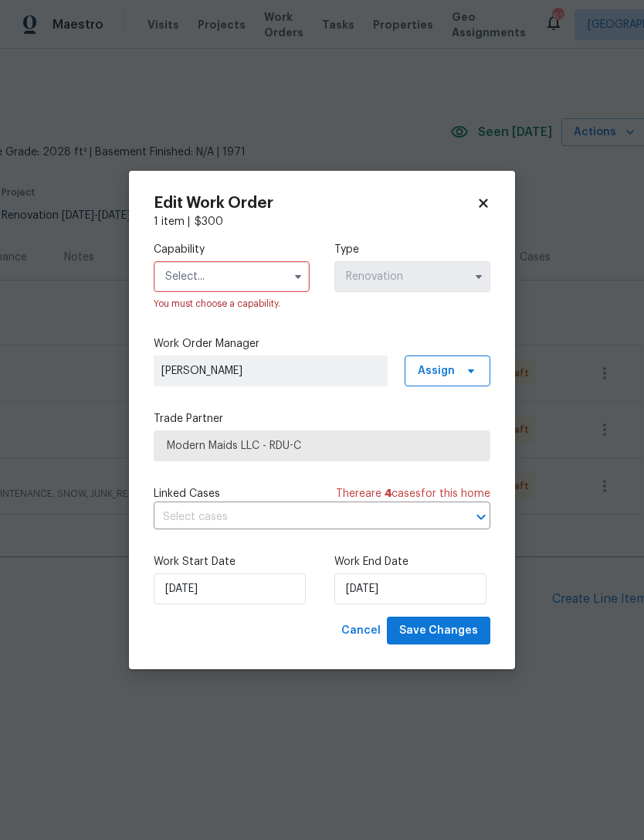
click at [247, 273] on input "text" at bounding box center [232, 276] width 156 height 31
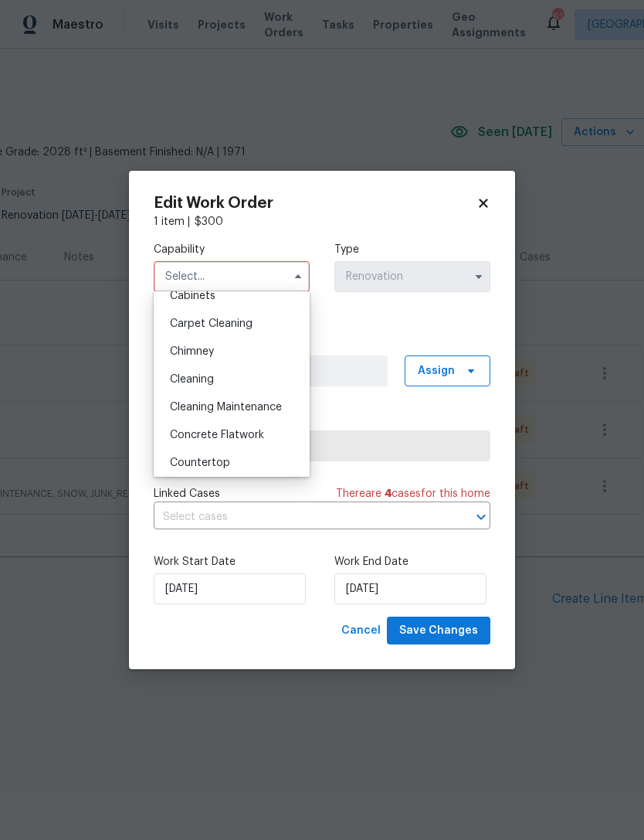
scroll to position [165, 0]
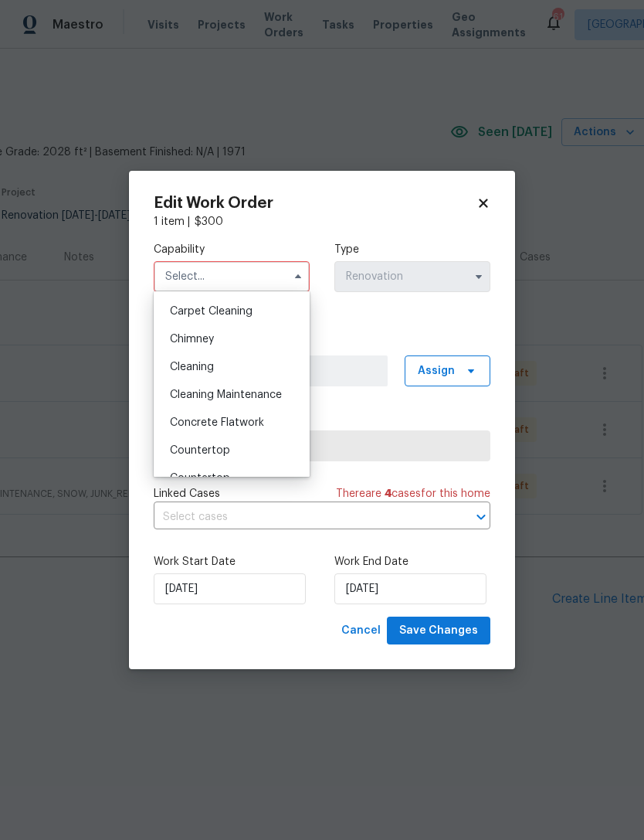
click at [251, 369] on div "Cleaning" at bounding box center [232, 367] width 148 height 28
type input "Cleaning"
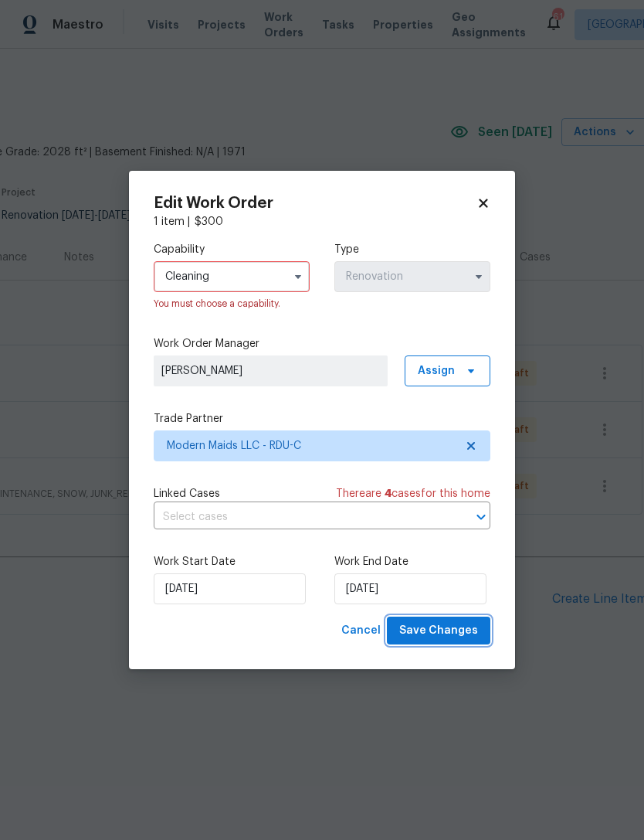
click at [457, 636] on span "Save Changes" at bounding box center [439, 630] width 79 height 19
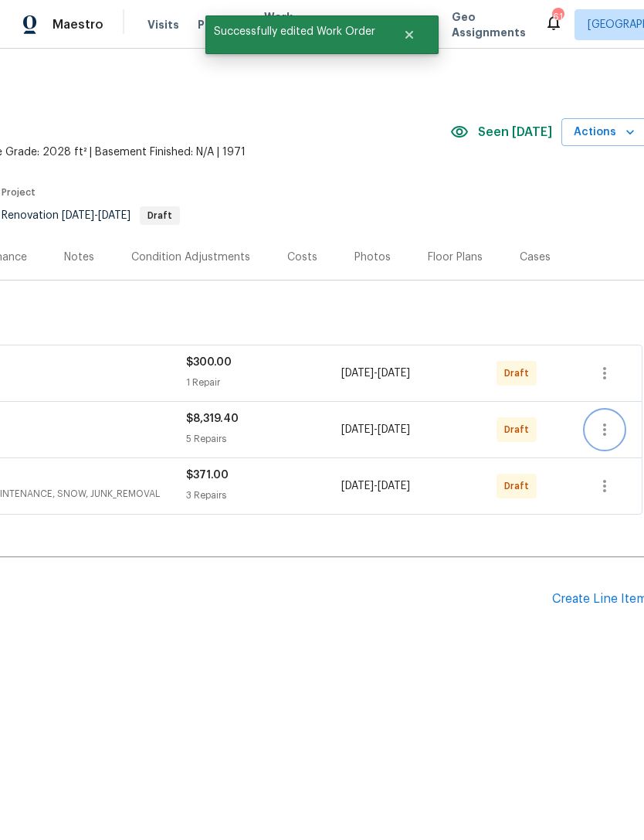
click at [605, 427] on icon "button" at bounding box center [605, 429] width 19 height 19
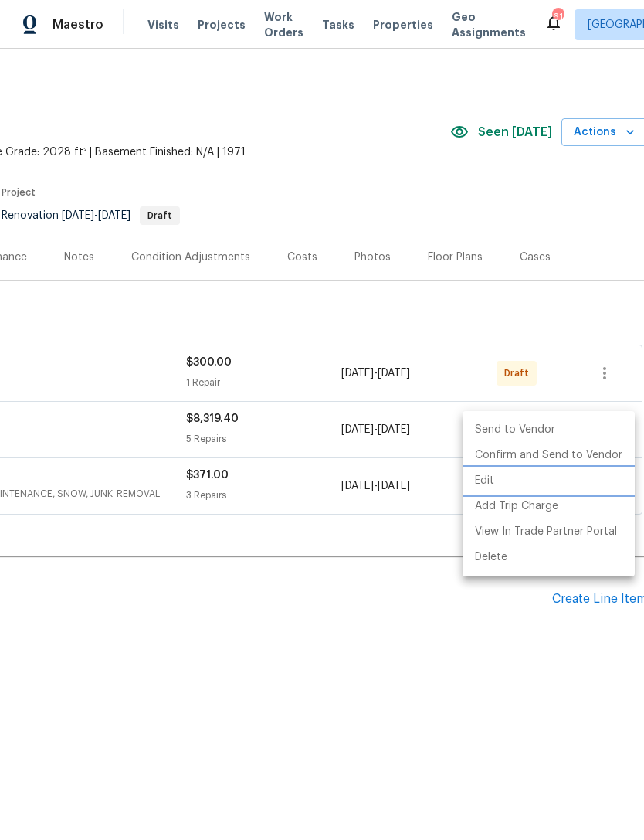
click at [498, 480] on li "Edit" at bounding box center [549, 481] width 172 height 26
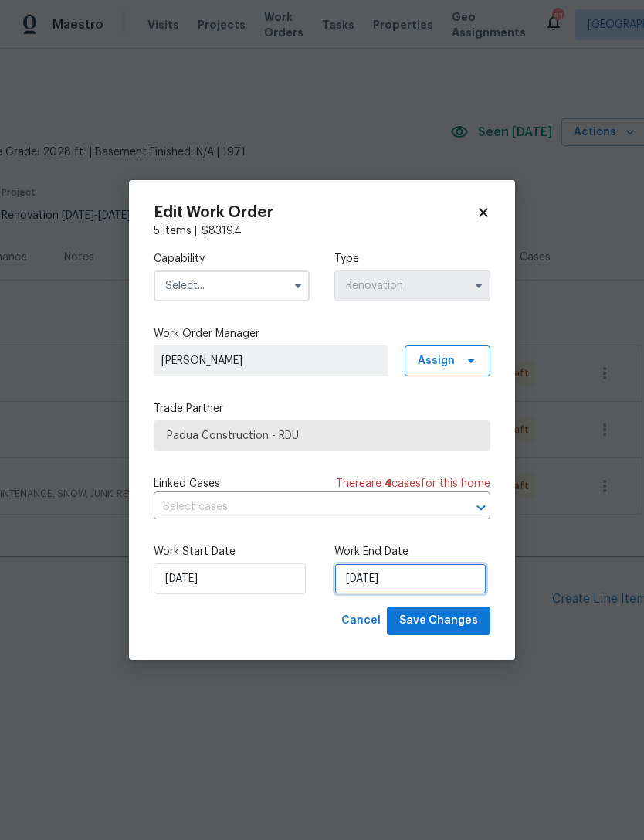
click at [379, 580] on input "10/9/2025" at bounding box center [411, 578] width 152 height 31
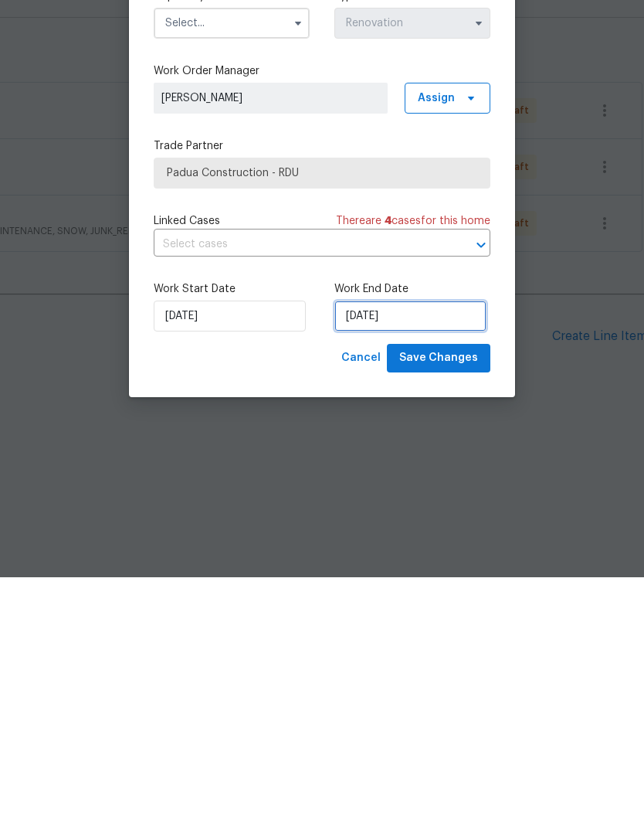
select select "9"
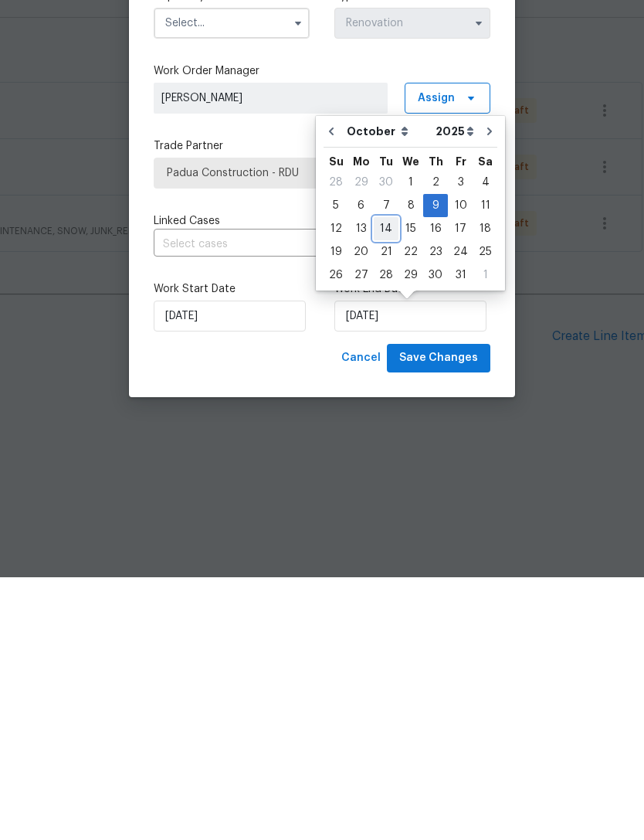
click at [385, 481] on div "14" at bounding box center [386, 492] width 25 height 22
type input "10/14/2025"
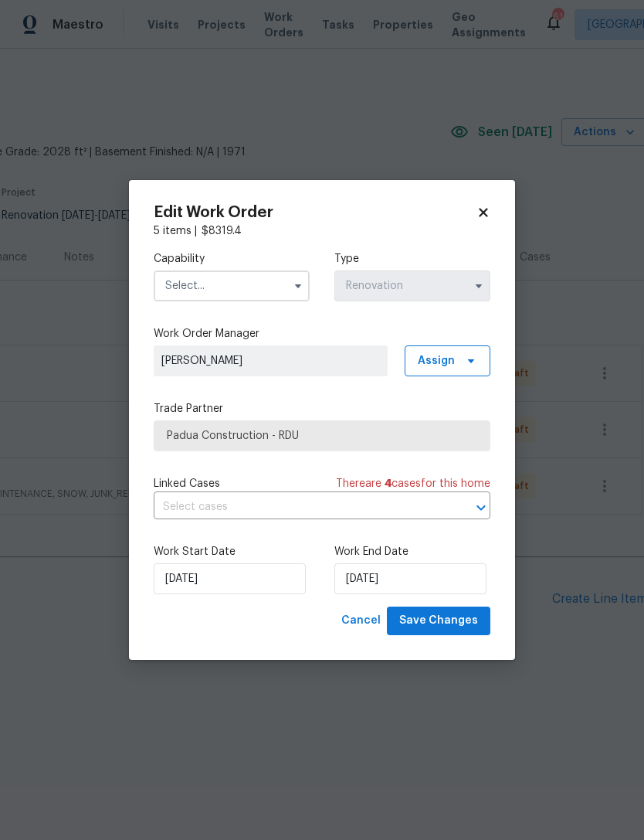
click at [233, 283] on input "text" at bounding box center [232, 285] width 156 height 31
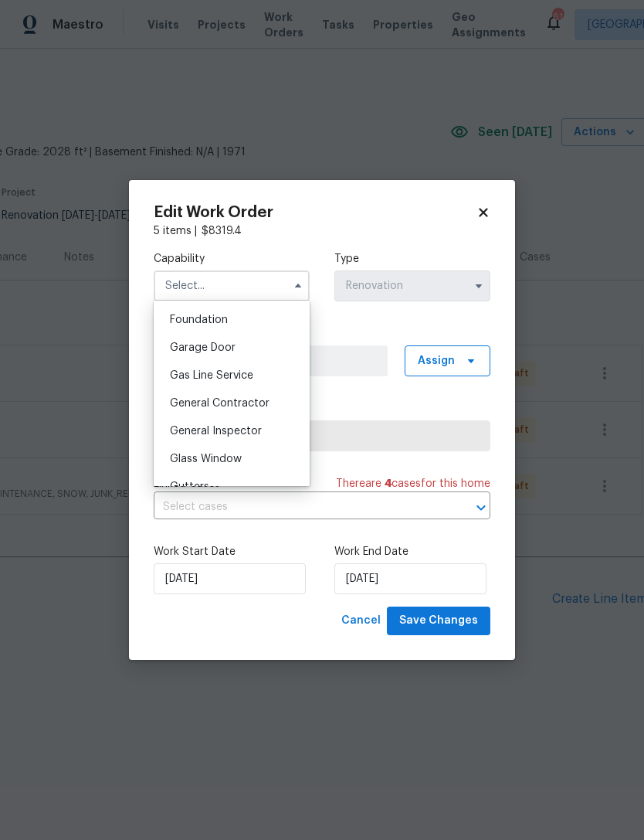
scroll to position [674, 0]
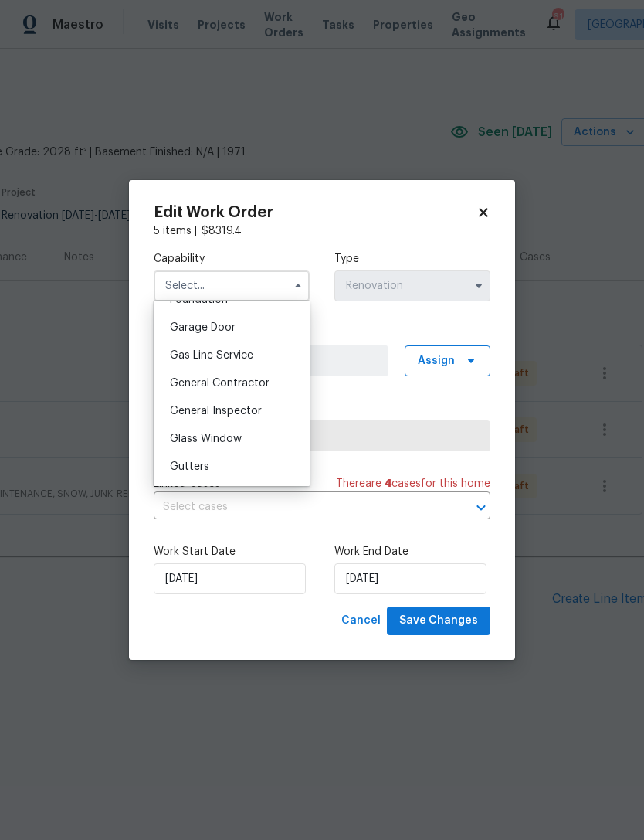
click at [270, 386] on div "General Contractor" at bounding box center [232, 383] width 148 height 28
type input "General Contractor"
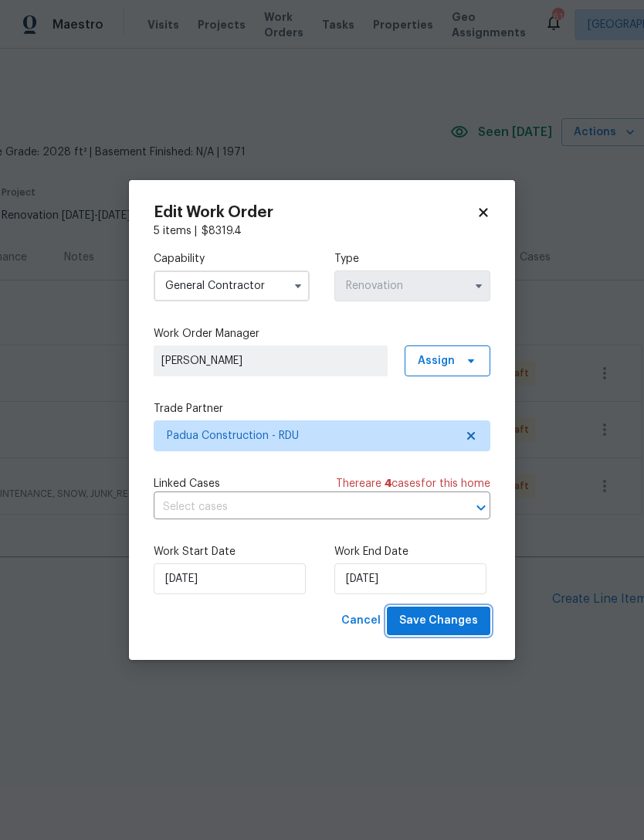
click at [442, 623] on span "Save Changes" at bounding box center [439, 620] width 79 height 19
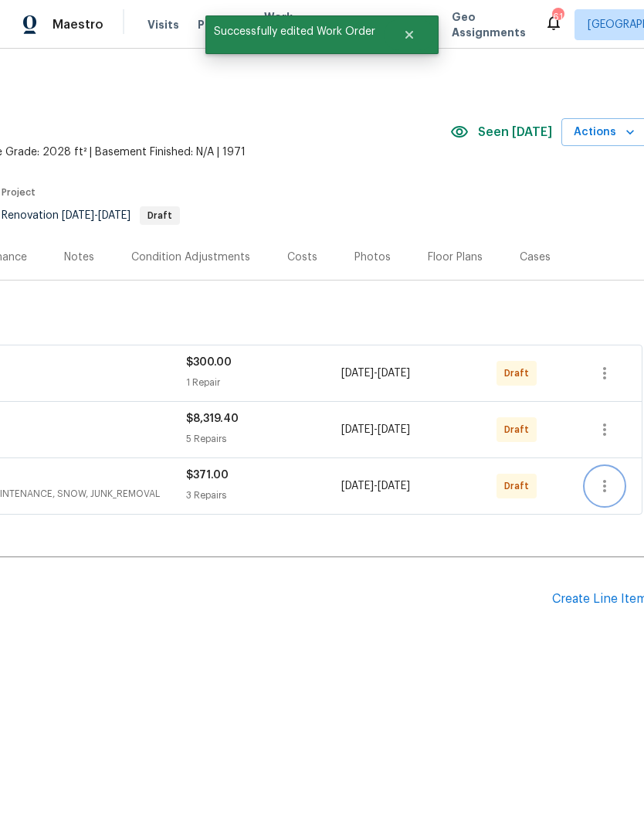
click at [610, 484] on icon "button" at bounding box center [605, 486] width 19 height 19
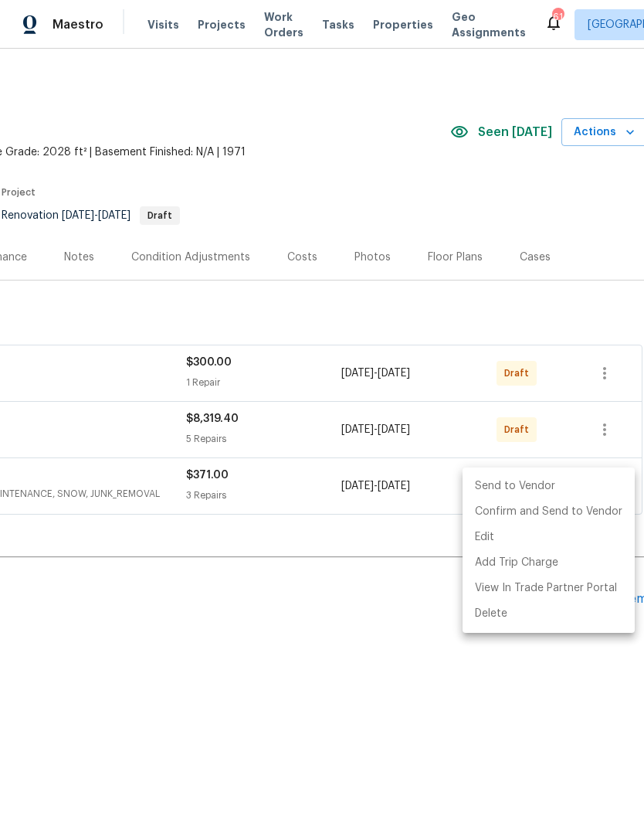
click at [395, 587] on div at bounding box center [322, 420] width 644 height 840
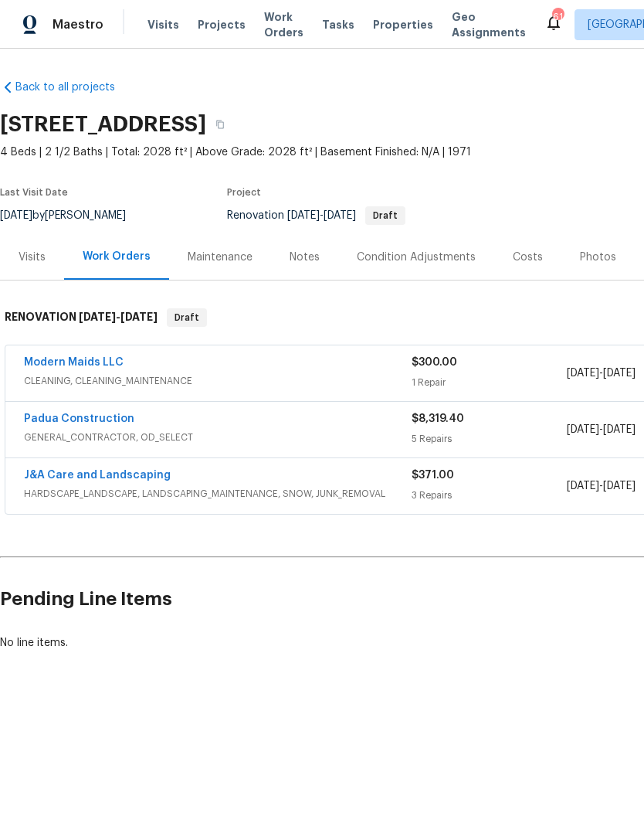
scroll to position [0, 0]
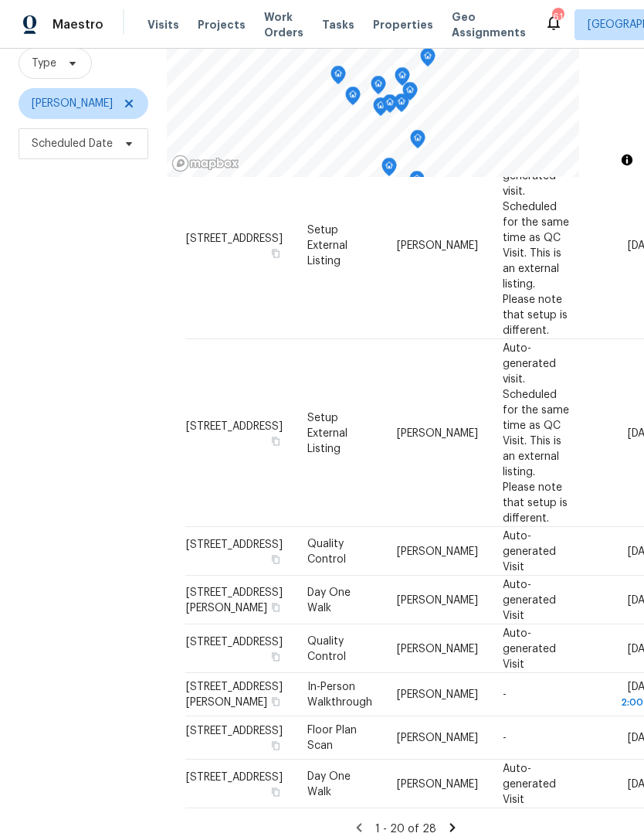
scroll to position [149, 0]
click at [0, 0] on icon at bounding box center [0, 0] width 0 height 0
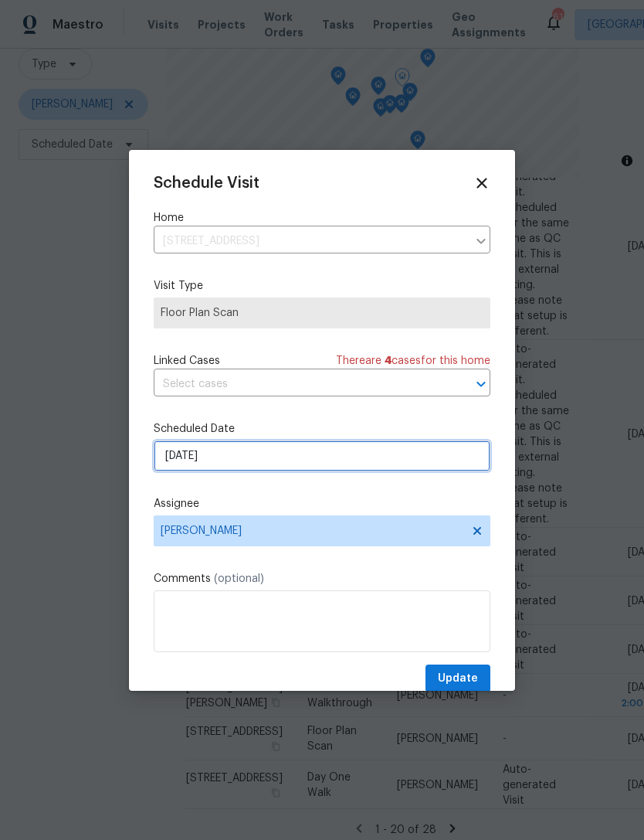
click at [287, 462] on input "[DATE]" at bounding box center [322, 455] width 337 height 31
select select "9"
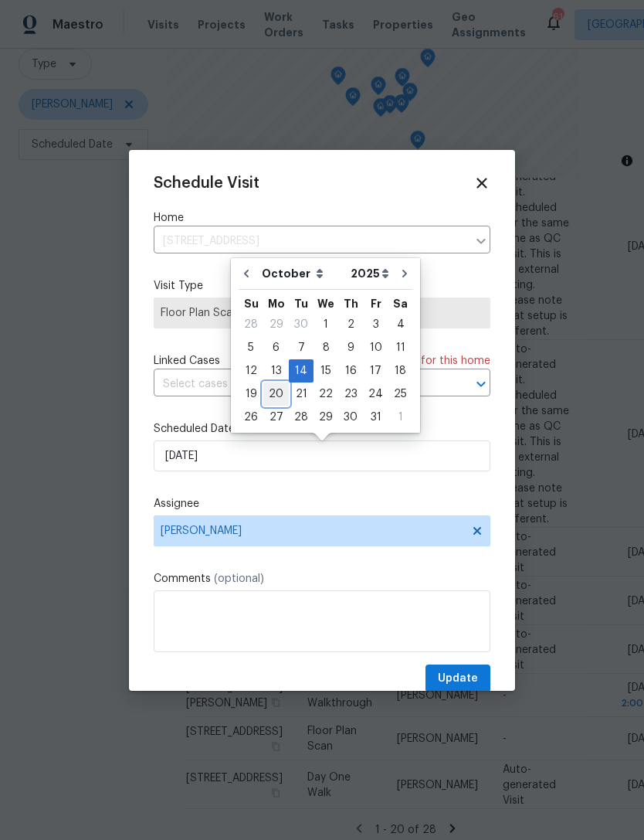
click at [277, 389] on div "20" at bounding box center [277, 394] width 26 height 22
type input "[DATE]"
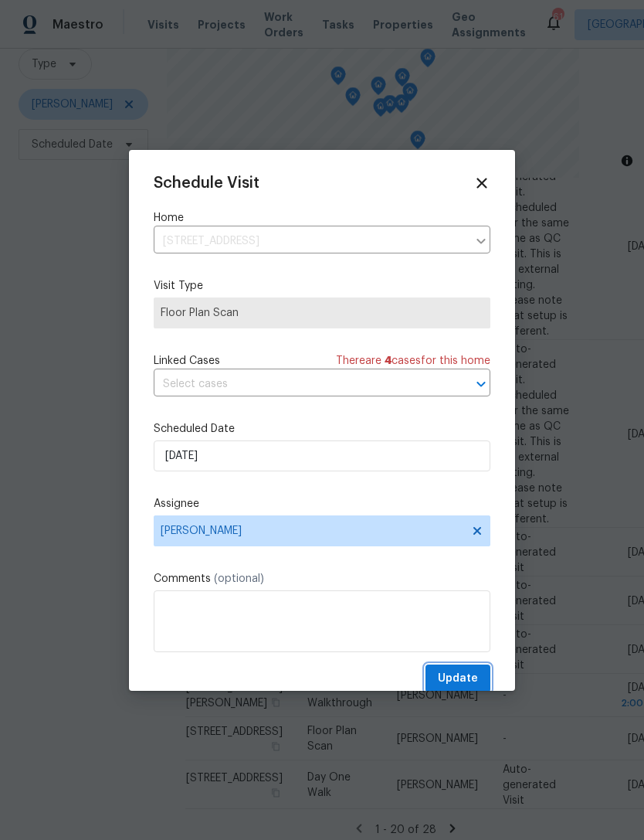
click at [473, 676] on span "Update" at bounding box center [458, 678] width 40 height 19
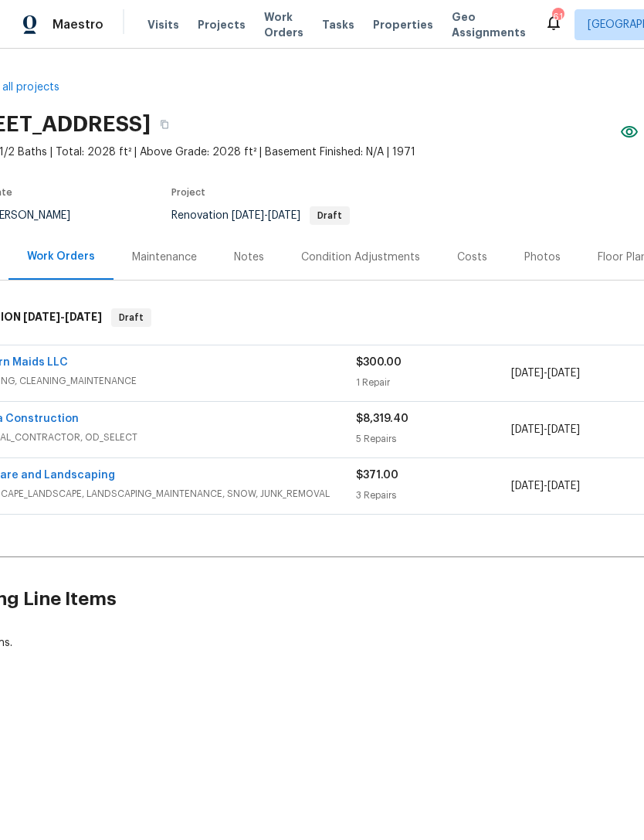
scroll to position [0, 52]
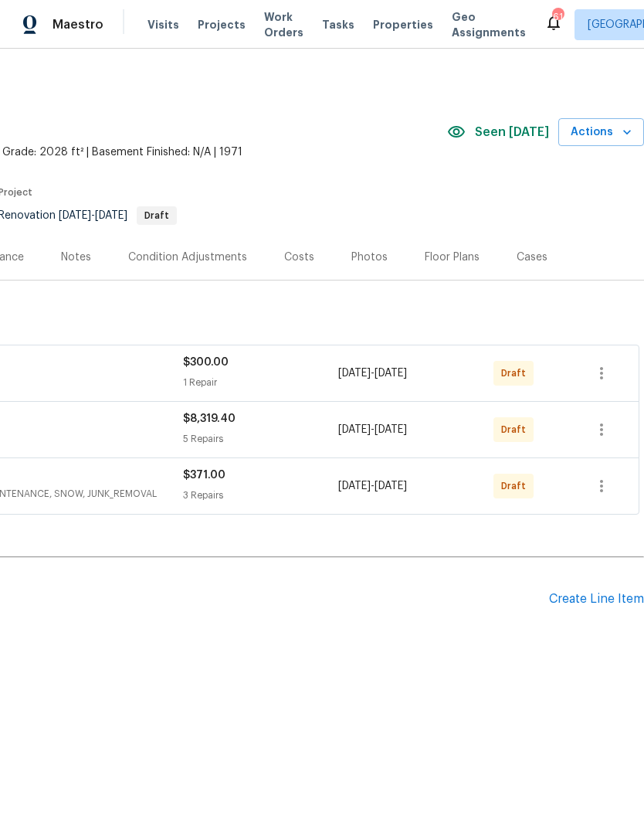
scroll to position [0, 229]
click at [604, 367] on icon "button" at bounding box center [602, 373] width 19 height 19
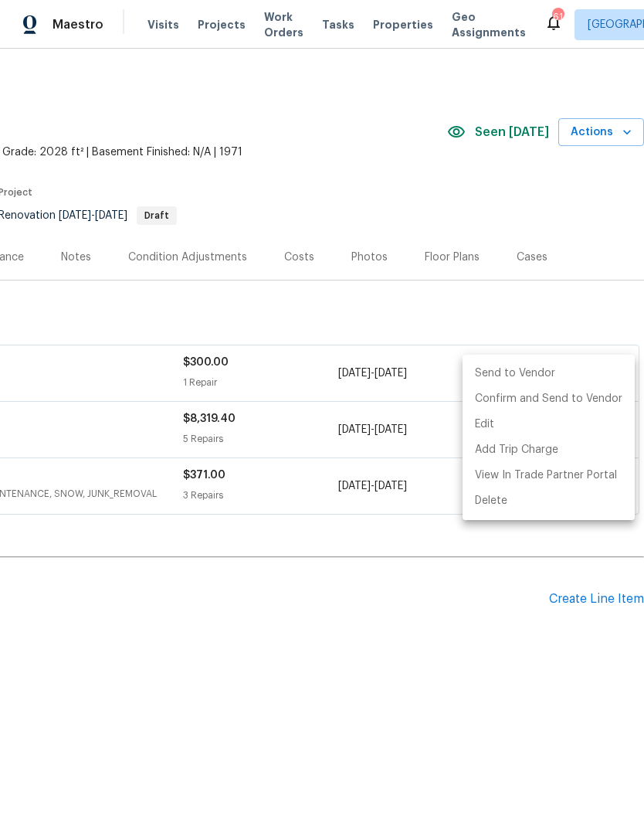
click at [542, 372] on li "Send to Vendor" at bounding box center [549, 374] width 172 height 26
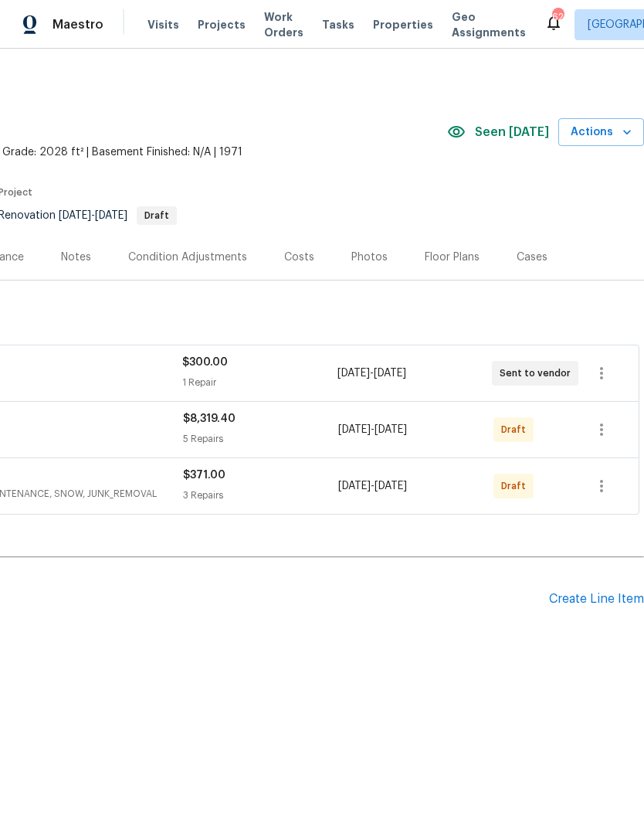
scroll to position [0, 229]
click at [596, 490] on icon "button" at bounding box center [602, 486] width 19 height 19
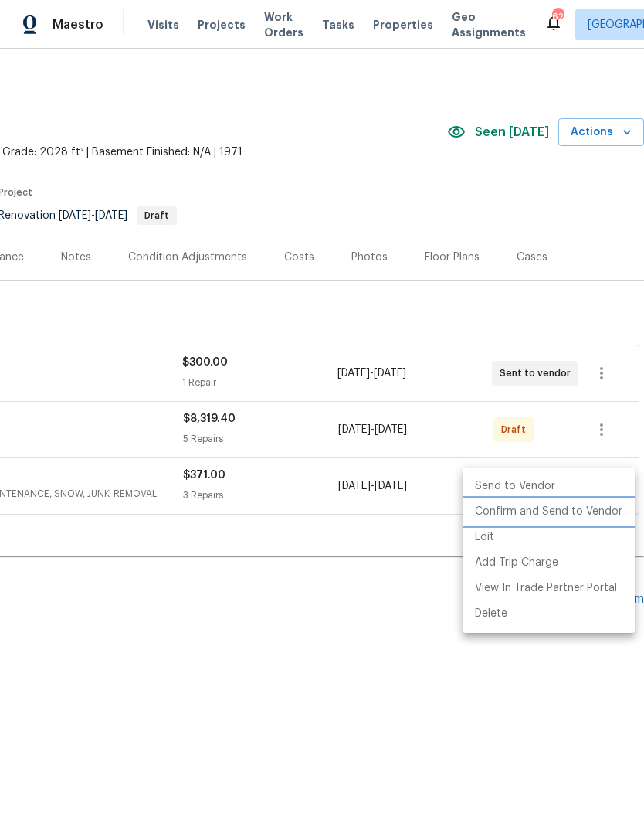
click at [563, 512] on li "Confirm and Send to Vendor" at bounding box center [549, 512] width 172 height 26
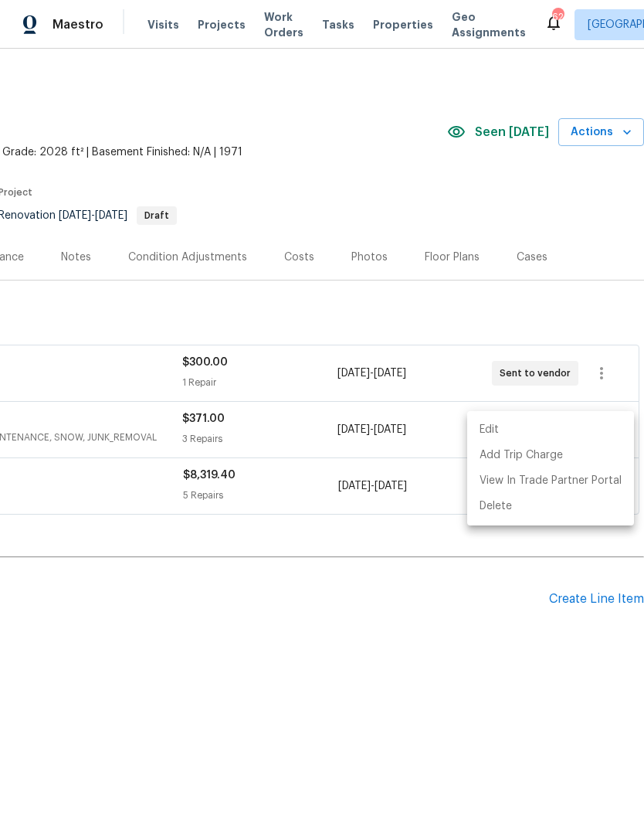
click at [440, 630] on div at bounding box center [322, 420] width 644 height 840
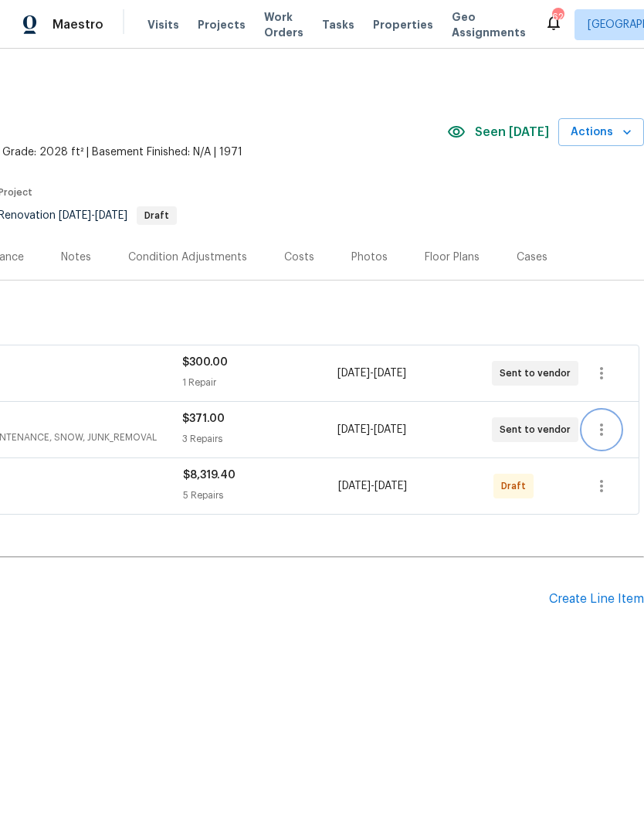
click at [600, 431] on icon "button" at bounding box center [602, 429] width 19 height 19
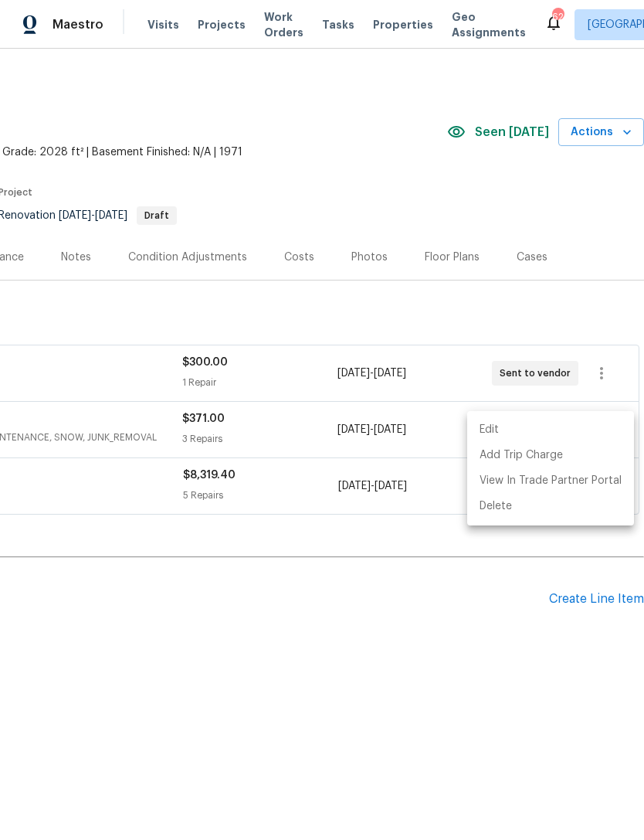
click at [501, 429] on li "Edit" at bounding box center [551, 430] width 167 height 26
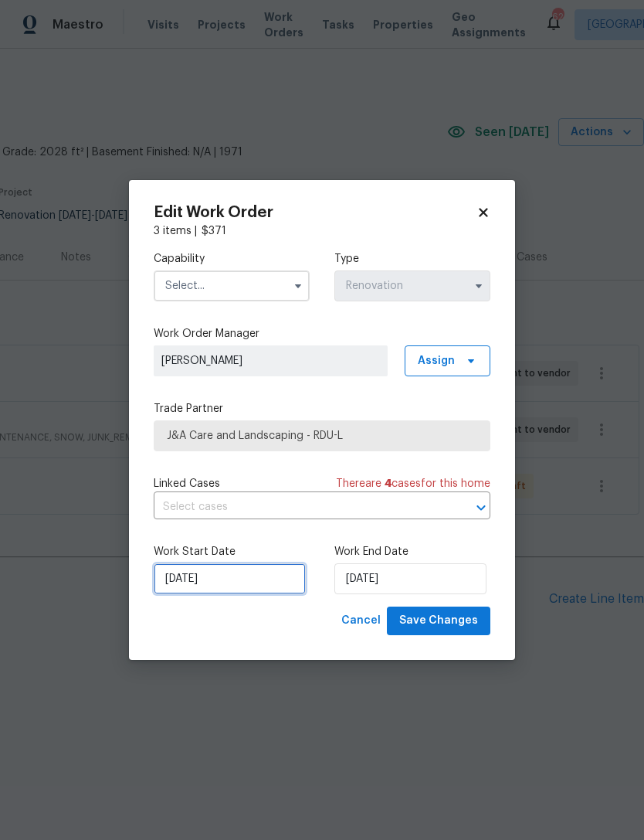
click at [235, 587] on input "[DATE]" at bounding box center [230, 578] width 152 height 31
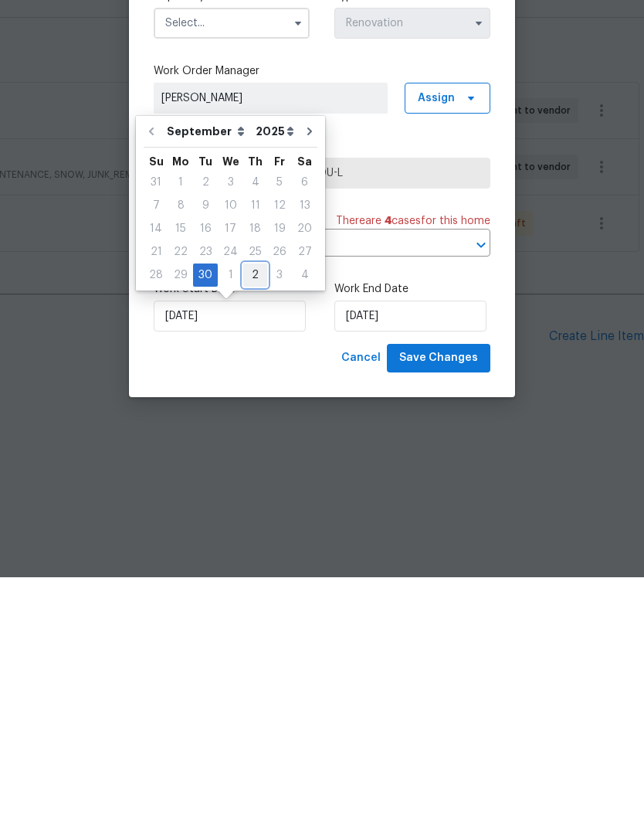
click at [253, 527] on div "2" at bounding box center [255, 538] width 24 height 22
type input "10/2/2025"
select select "9"
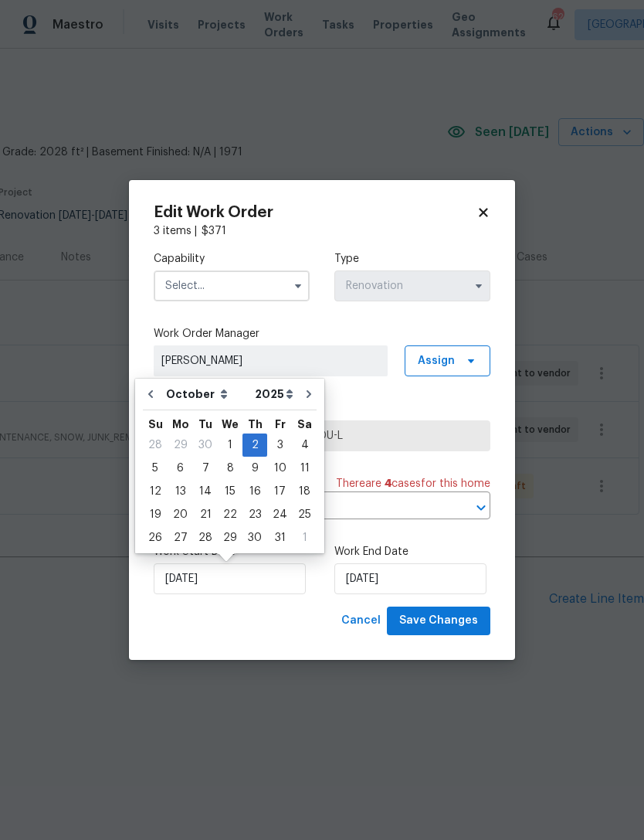
click at [226, 285] on input "text" at bounding box center [232, 285] width 156 height 31
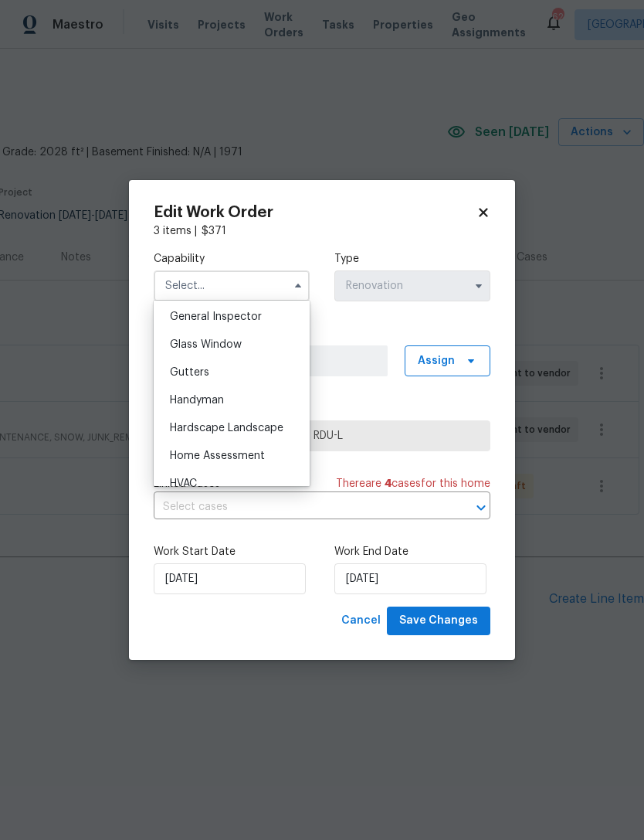
scroll to position [775, 0]
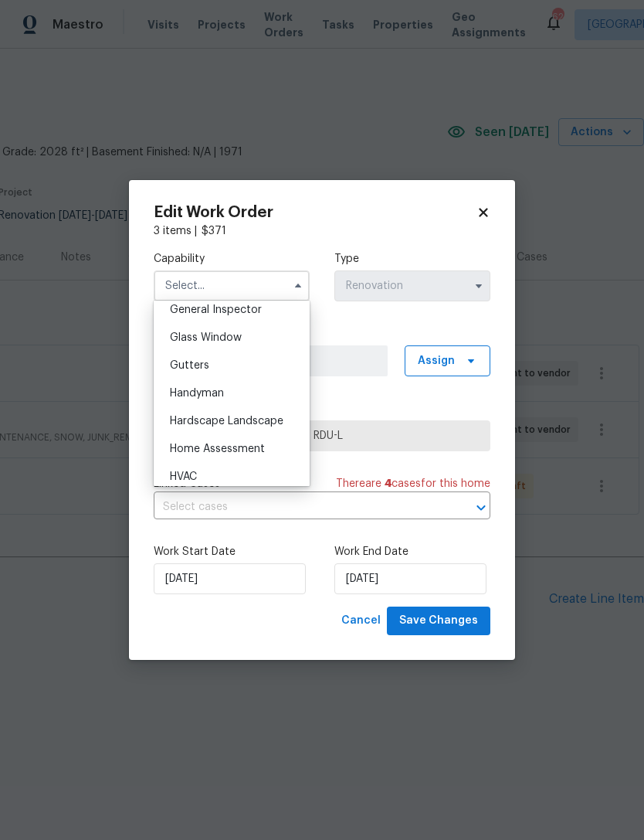
click at [260, 421] on span "Hardscape Landscape" at bounding box center [227, 421] width 114 height 11
type input "Hardscape Landscape"
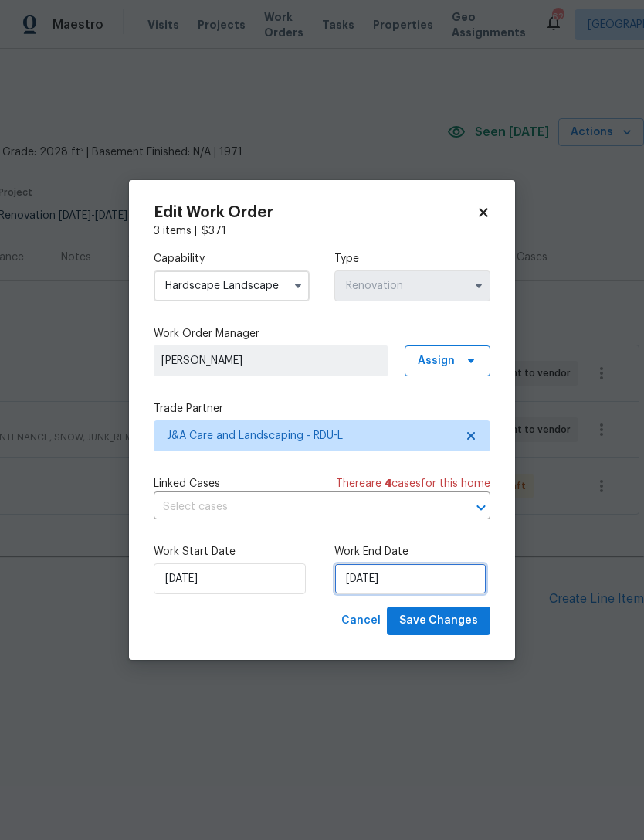
click at [396, 578] on input "10/6/2025" at bounding box center [411, 578] width 152 height 31
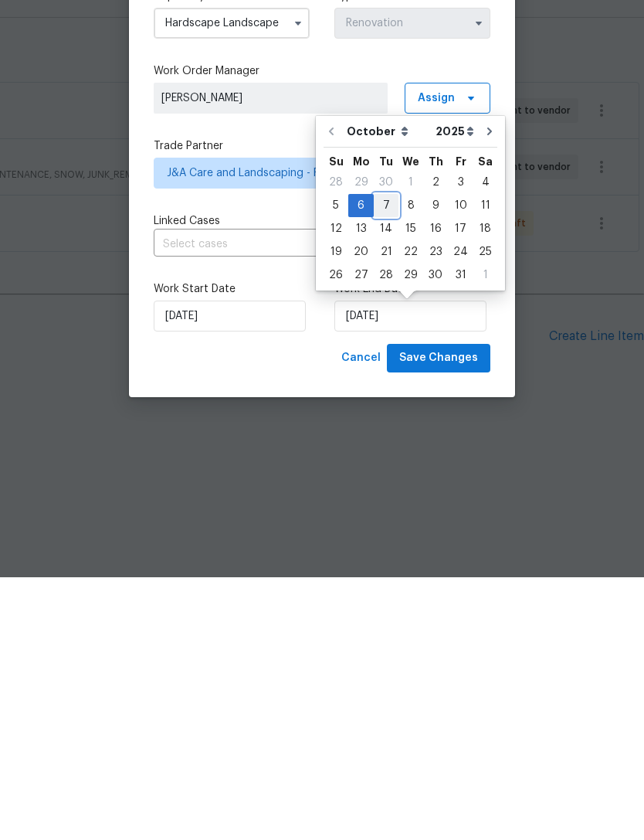
click at [386, 457] on div "7" at bounding box center [386, 468] width 25 height 22
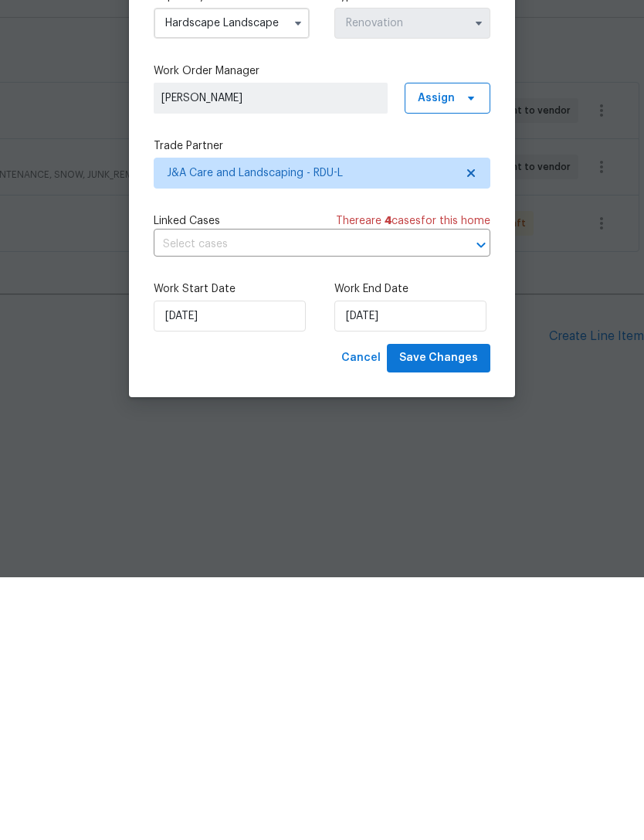
type input "10/7/2025"
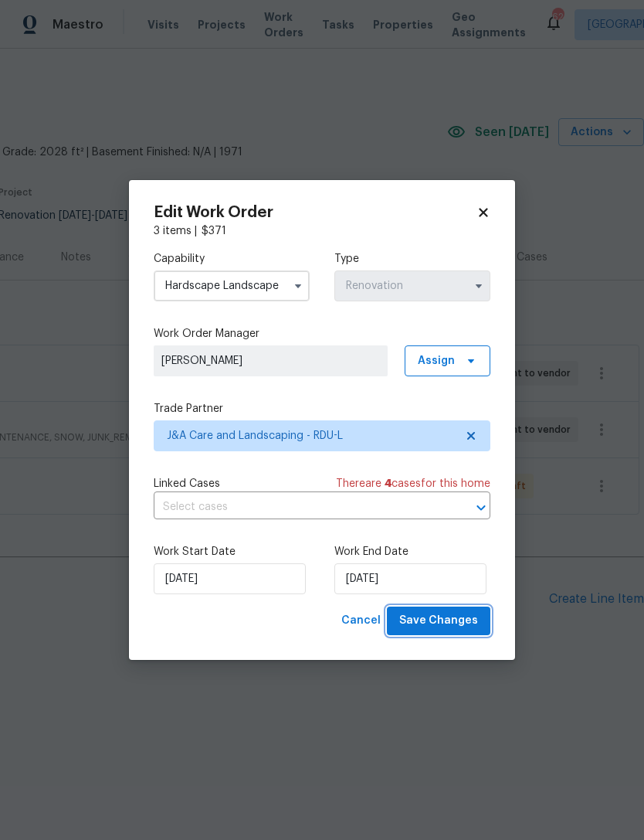
click at [451, 615] on span "Save Changes" at bounding box center [439, 620] width 79 height 19
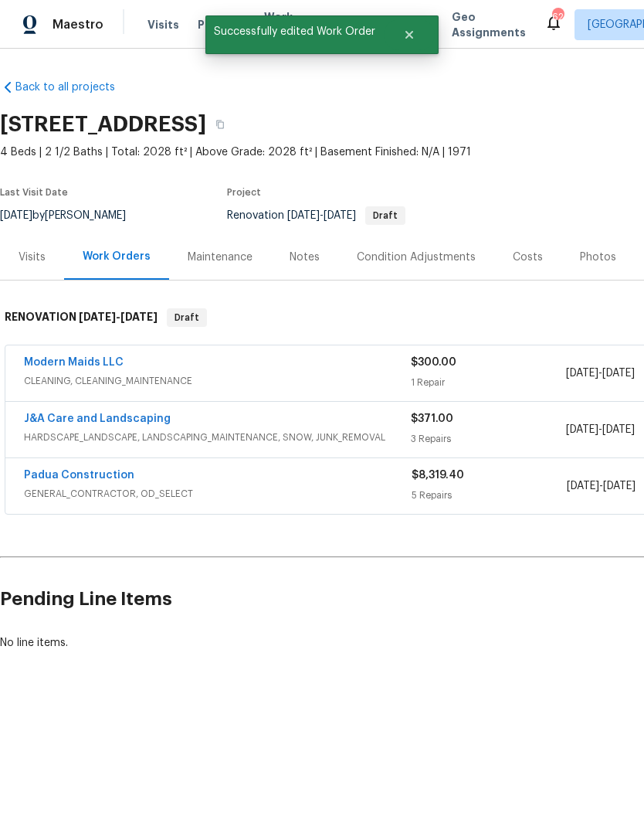
scroll to position [0, 0]
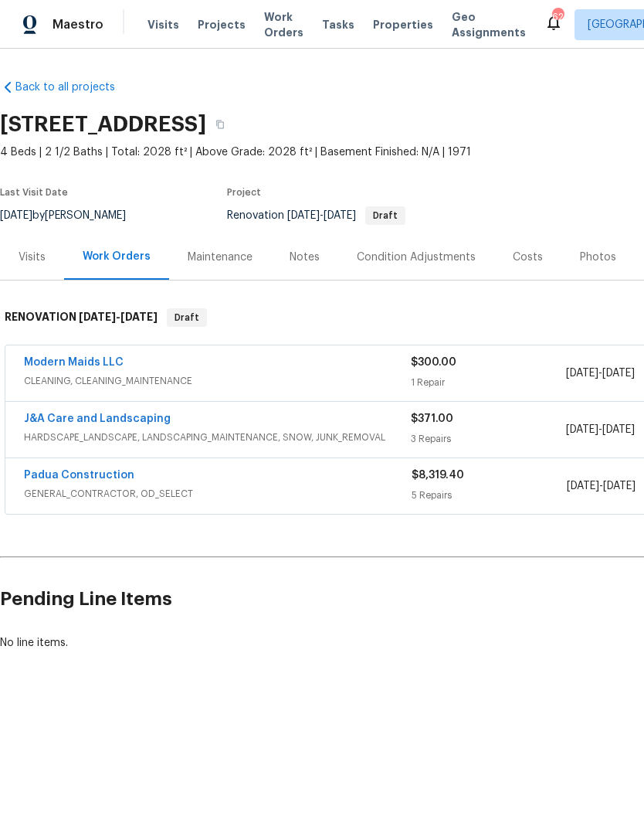
click at [95, 478] on link "Padua Construction" at bounding box center [79, 475] width 111 height 11
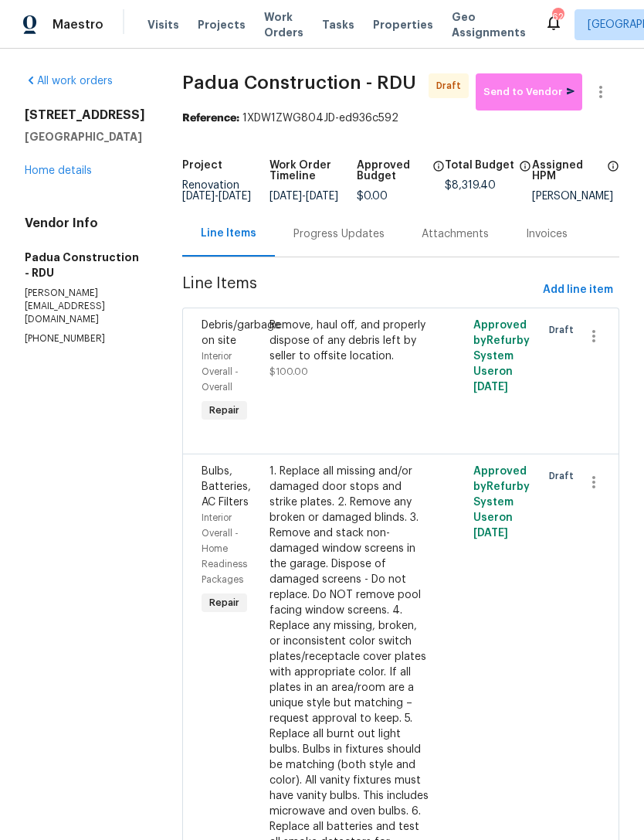
click at [352, 355] on div "Remove, haul off, and properly dispose of any debris left by seller to offsite …" at bounding box center [350, 341] width 161 height 46
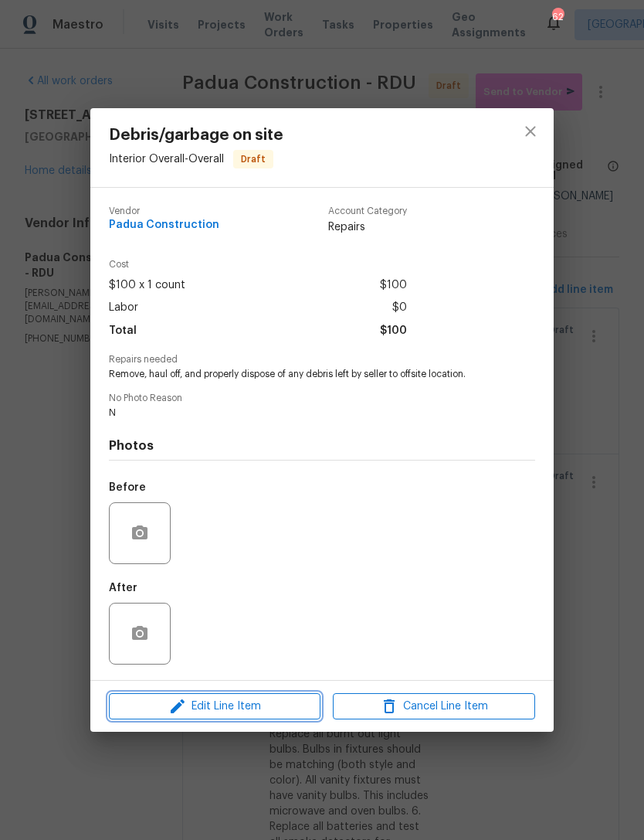
click at [255, 706] on span "Edit Line Item" at bounding box center [215, 706] width 202 height 19
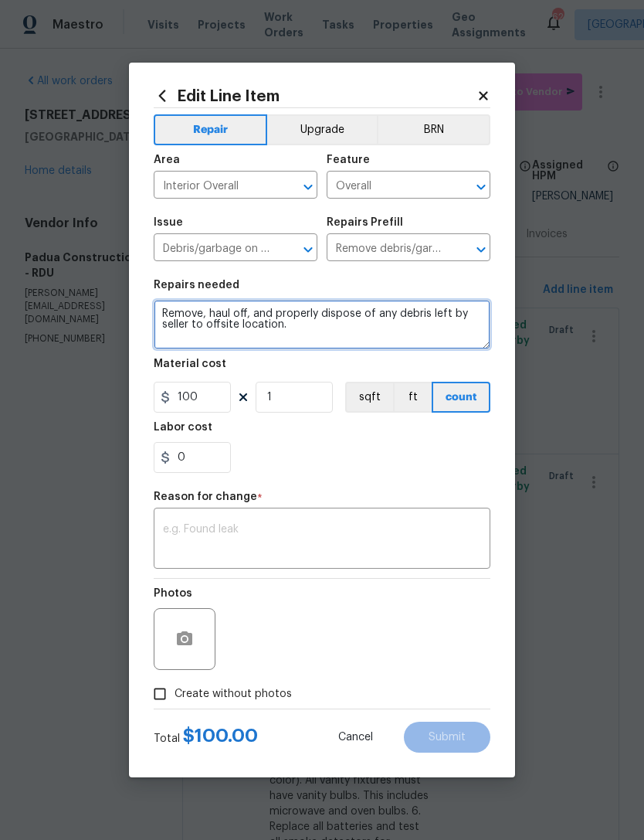
click at [373, 332] on textarea "Remove, haul off, and properly dispose of any debris left by seller to offsite …" at bounding box center [322, 324] width 337 height 49
click at [296, 330] on textarea "Remove, haul off, and properly dispose of any debris left by seller to offsite …" at bounding box center [322, 324] width 337 height 49
type textarea "Remove, haul off, and properly dispose of any debris left by seller to offsite …"
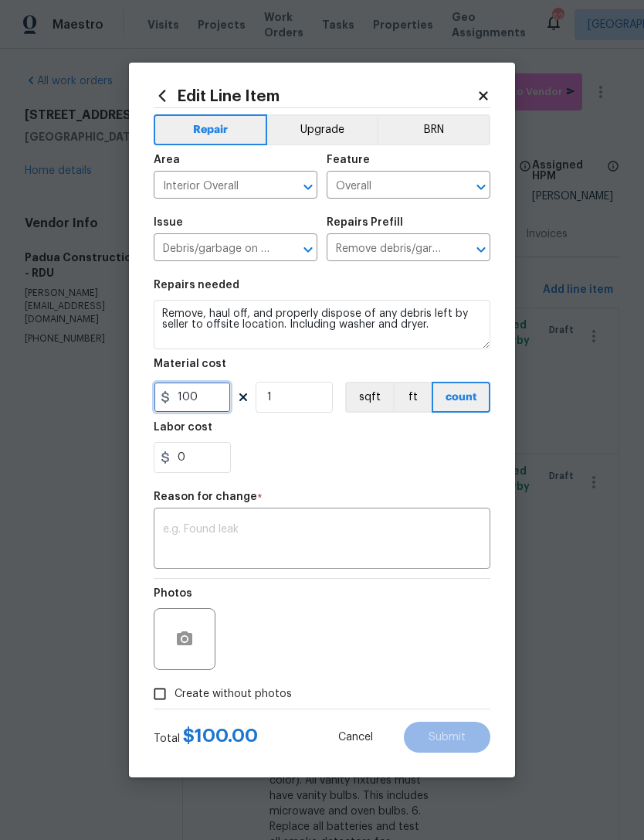
click at [219, 401] on input "100" at bounding box center [192, 397] width 77 height 31
type input "180"
click at [349, 441] on div "Labor cost" at bounding box center [322, 432] width 337 height 20
click at [172, 690] on input "Create without photos" at bounding box center [159, 693] width 29 height 29
checkbox input "true"
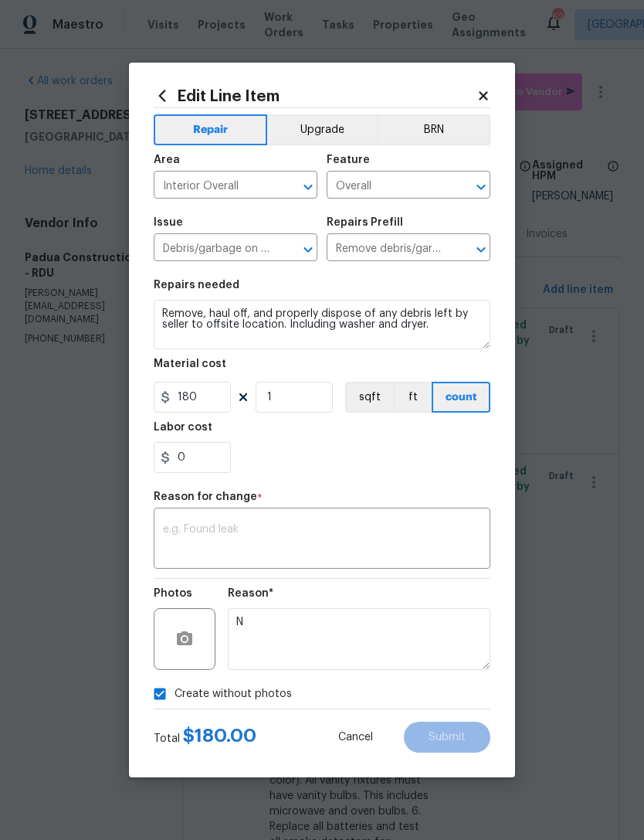
click at [312, 534] on textarea at bounding box center [322, 540] width 318 height 32
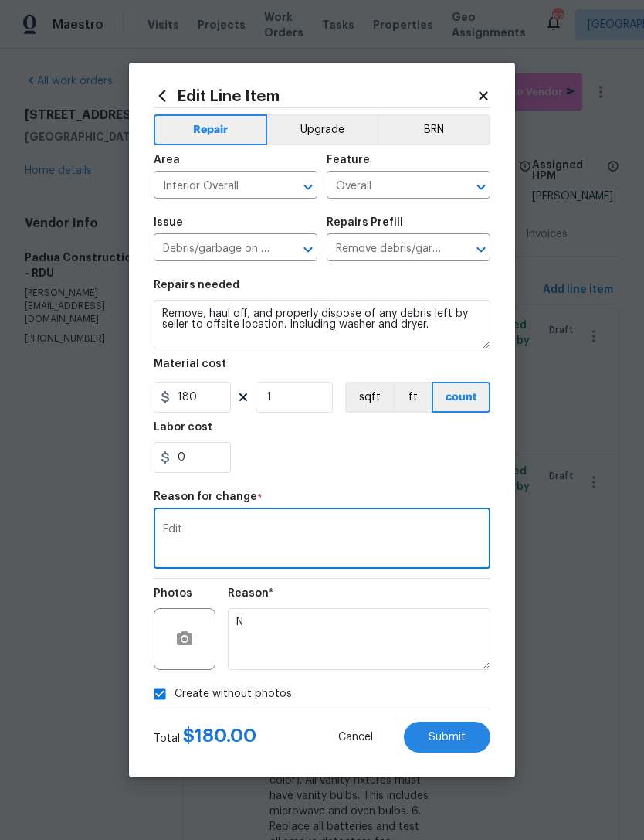
type textarea "Edit"
click at [315, 451] on div "0" at bounding box center [322, 457] width 337 height 31
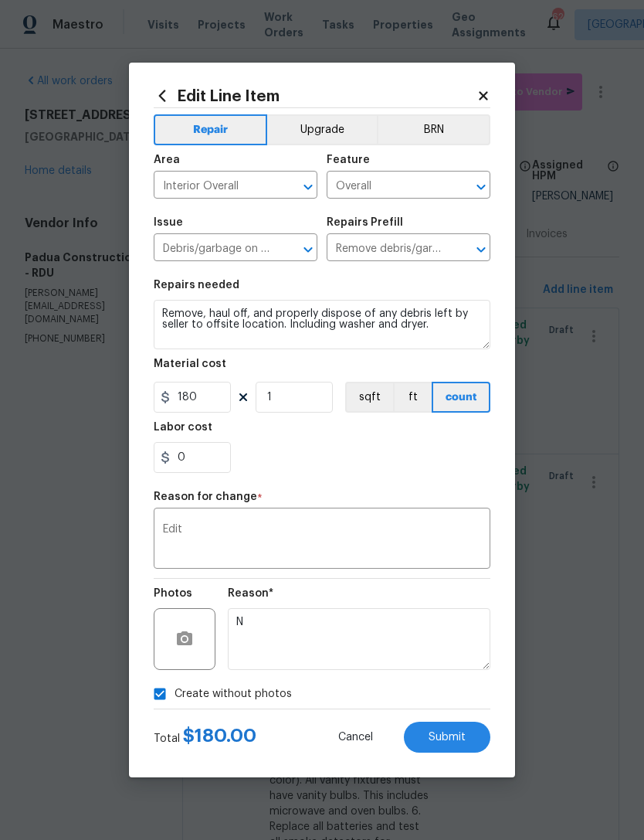
click at [447, 729] on button "Submit" at bounding box center [447, 737] width 87 height 31
type textarea "Remove, haul off, and properly dispose of any debris left by seller to offsite …"
type input "100"
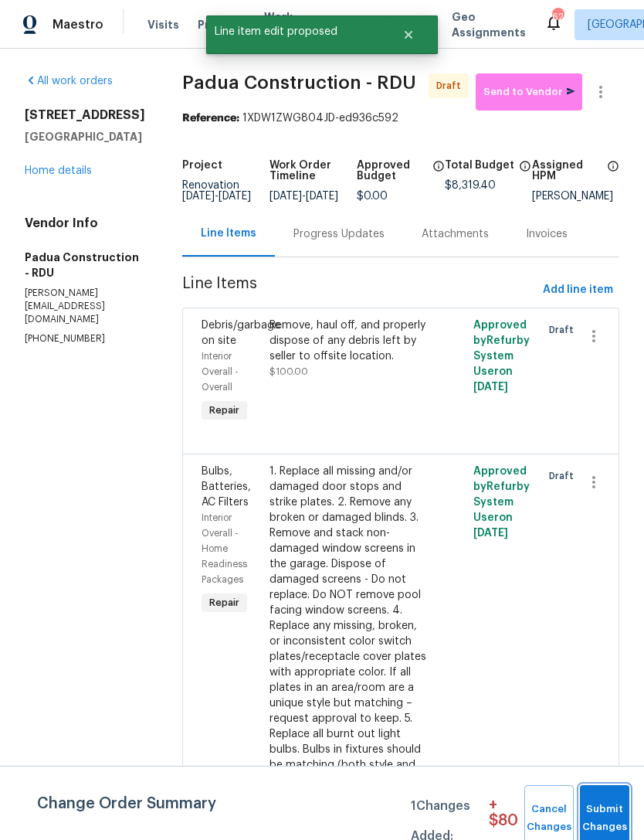
click at [597, 813] on span "Submit Changes" at bounding box center [605, 819] width 34 height 36
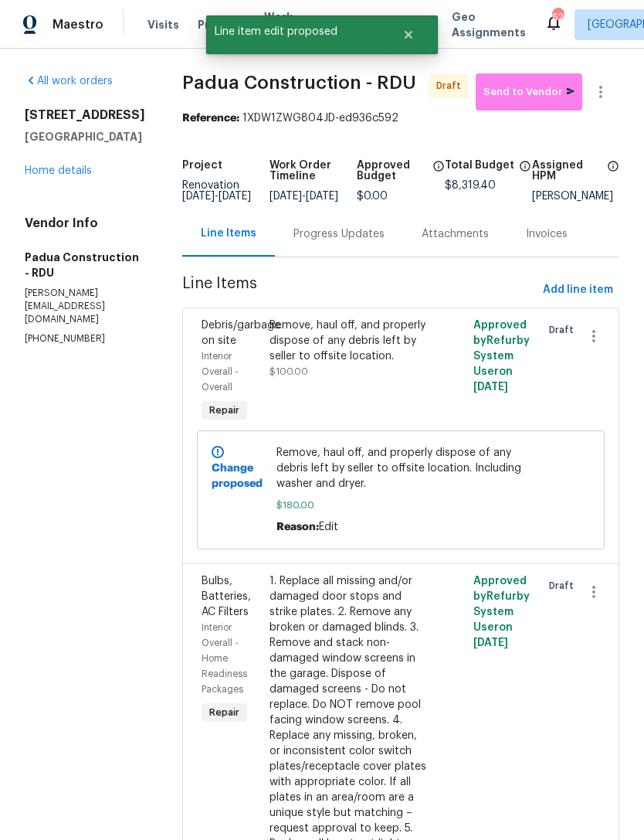
click at [66, 176] on link "Home details" at bounding box center [58, 170] width 67 height 11
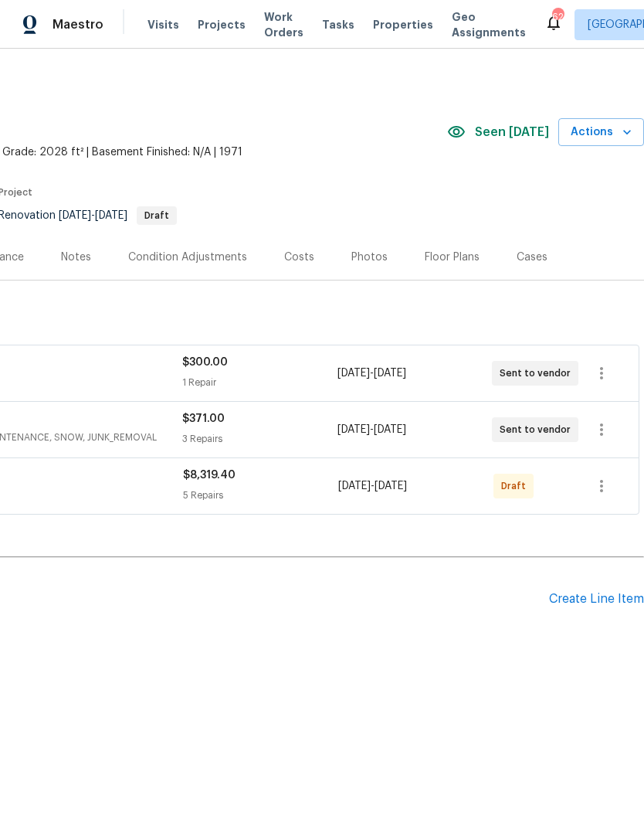
scroll to position [0, 229]
click at [294, 252] on div "Costs" at bounding box center [299, 257] width 30 height 15
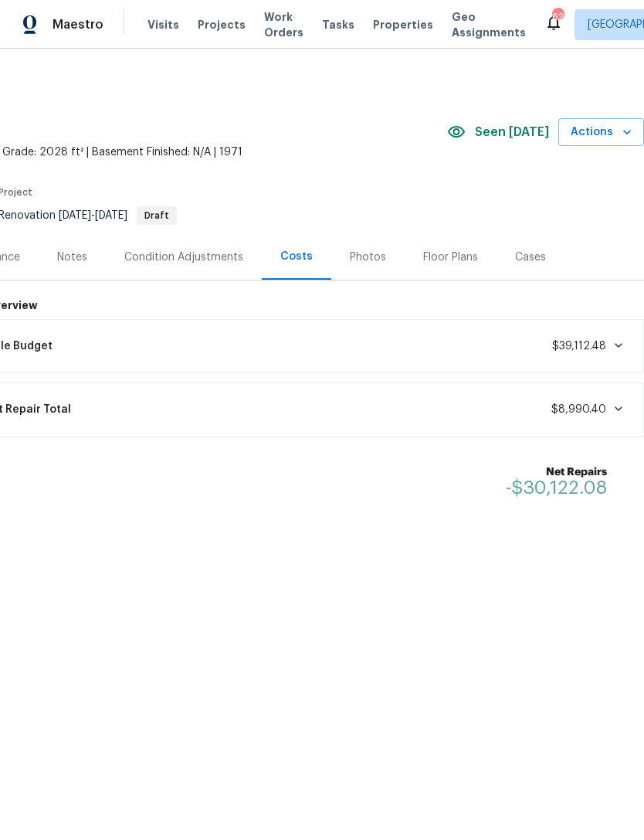
click at [614, 339] on icon at bounding box center [619, 345] width 12 height 12
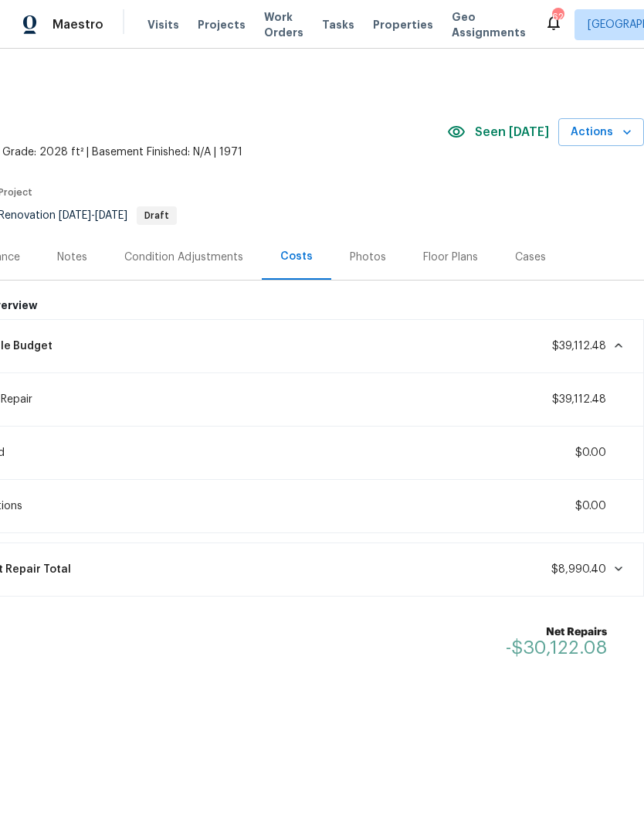
click at [621, 335] on div "Lifecycle Budget $39,112.48" at bounding box center [293, 346] width 685 height 34
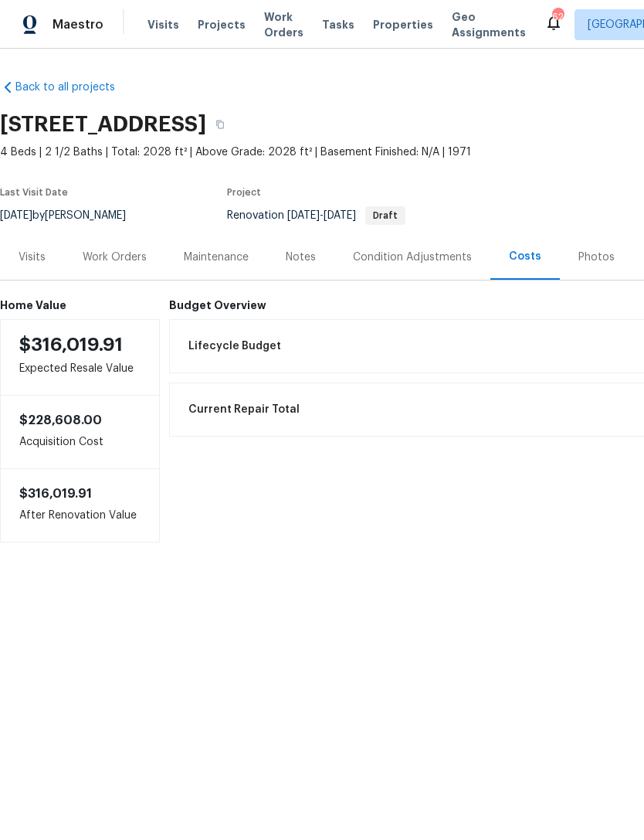
click at [102, 250] on div "Work Orders" at bounding box center [115, 257] width 64 height 15
